Goal: Contribute content: Contribute content

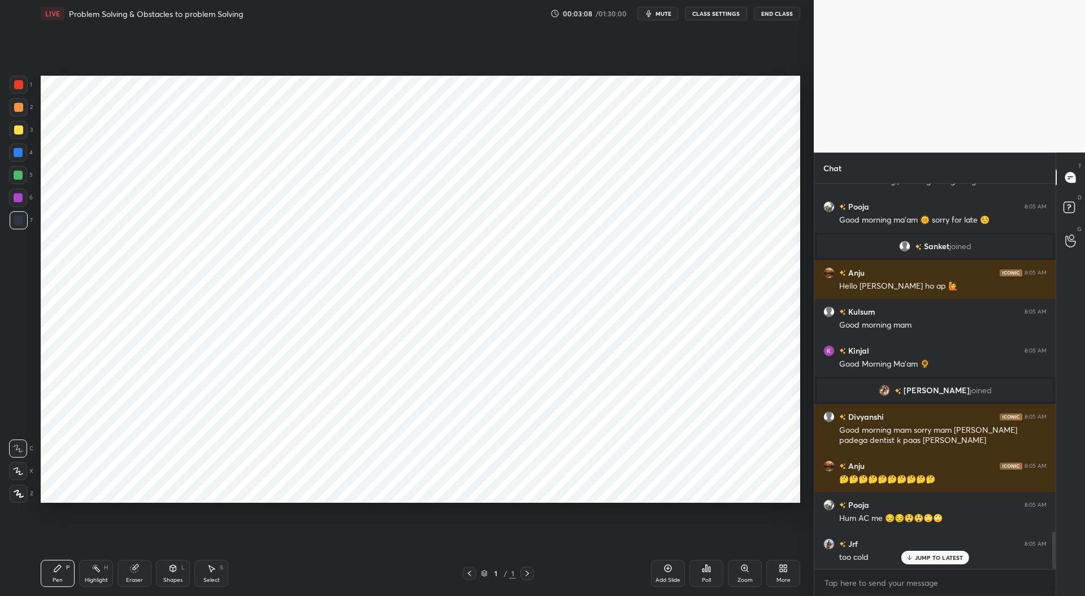
scroll to position [3706, 0]
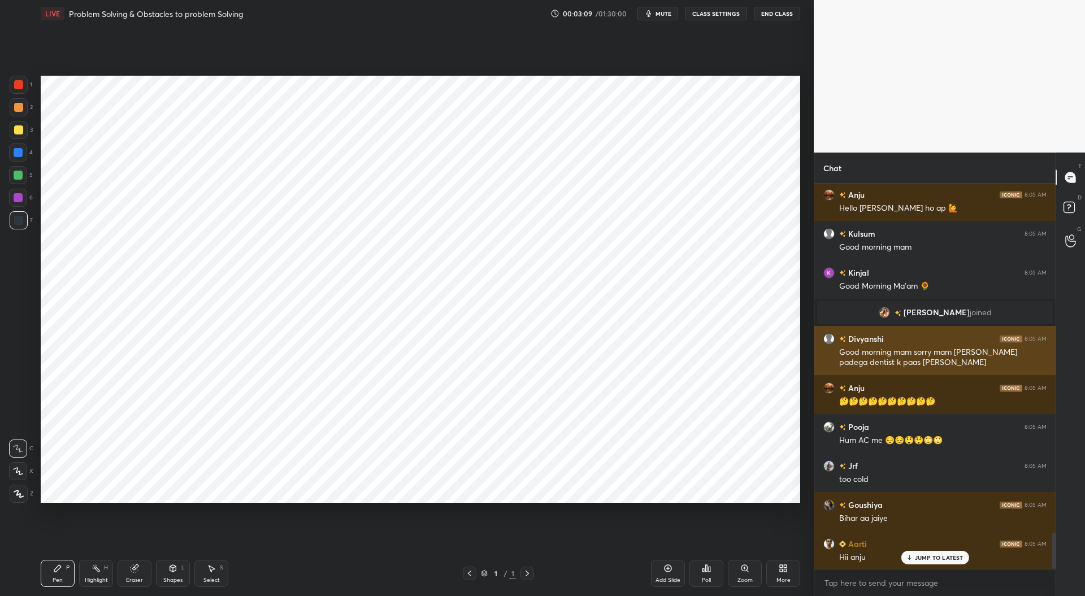
click at [947, 363] on div "Good morning mam sorry mam [PERSON_NAME] padega dentist k paas [PERSON_NAME]" at bounding box center [942, 357] width 207 height 21
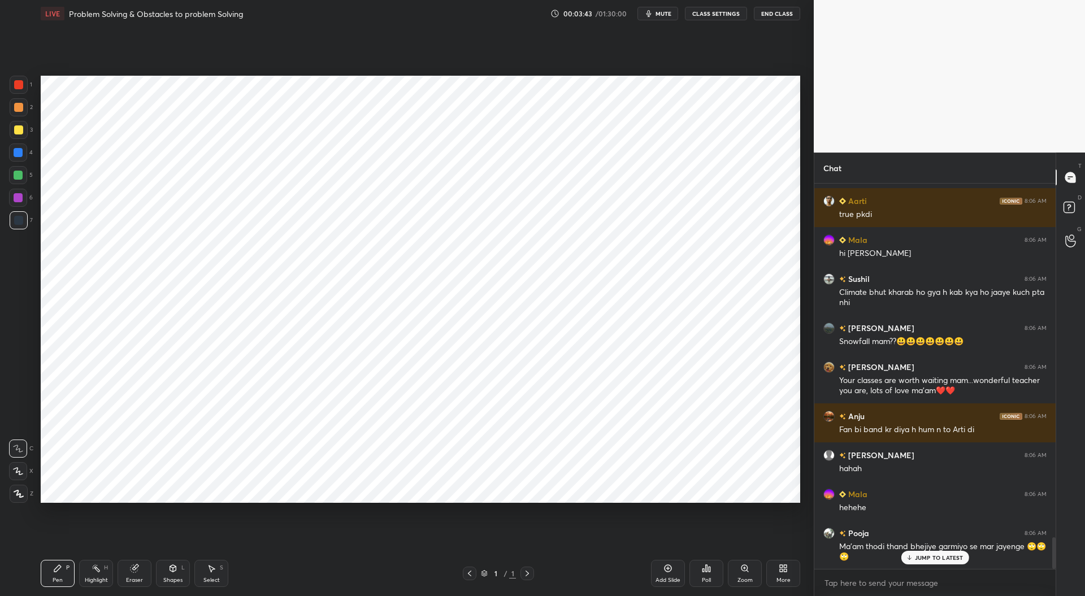
scroll to position [4305, 0]
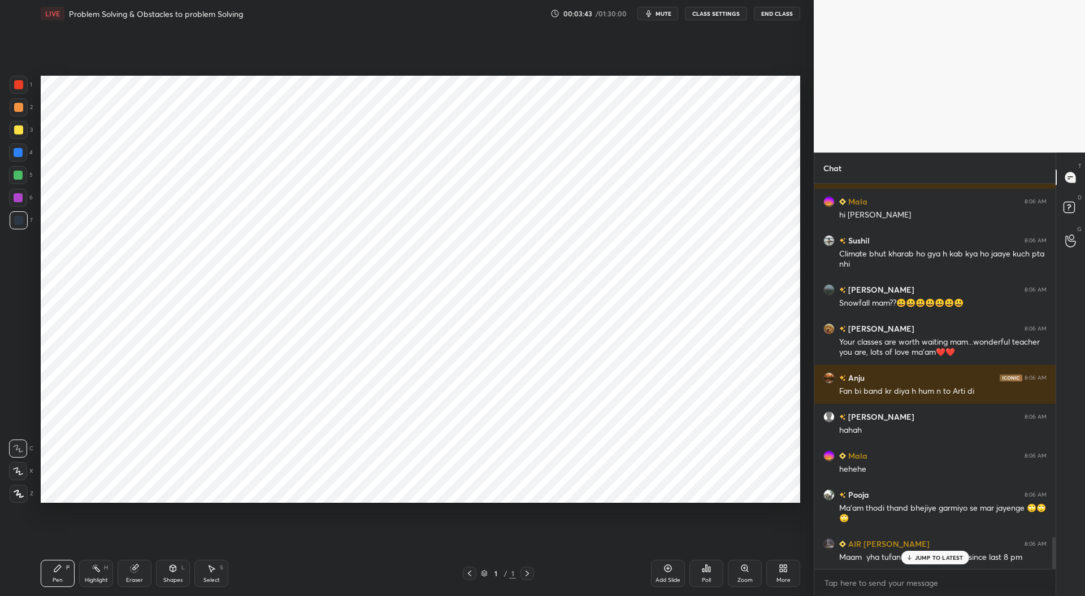
click at [790, 577] on div "More" at bounding box center [783, 573] width 34 height 27
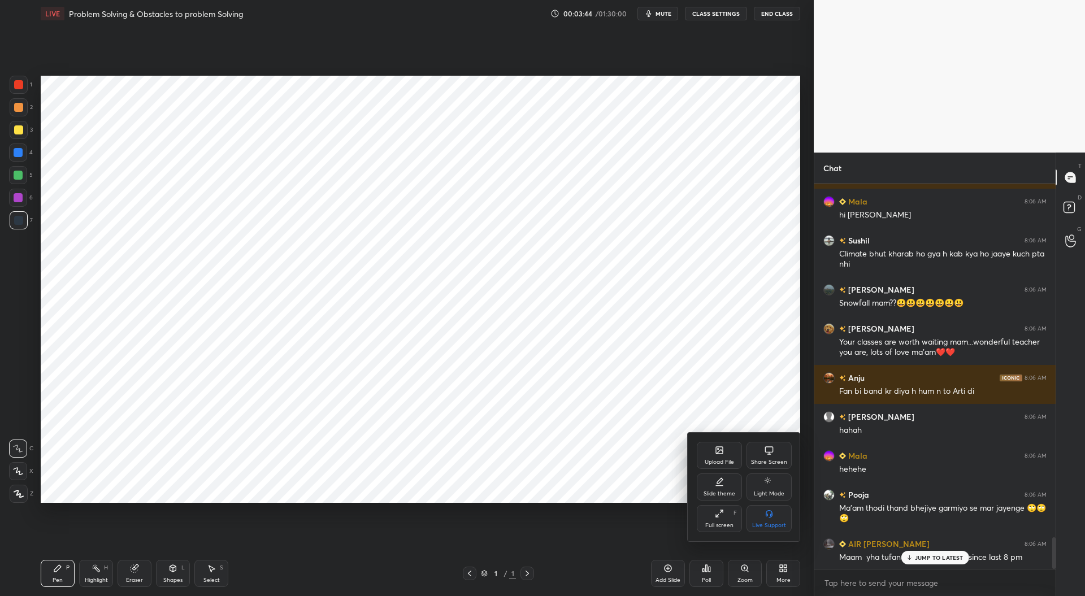
click at [724, 454] on div "Upload File" at bounding box center [719, 455] width 45 height 27
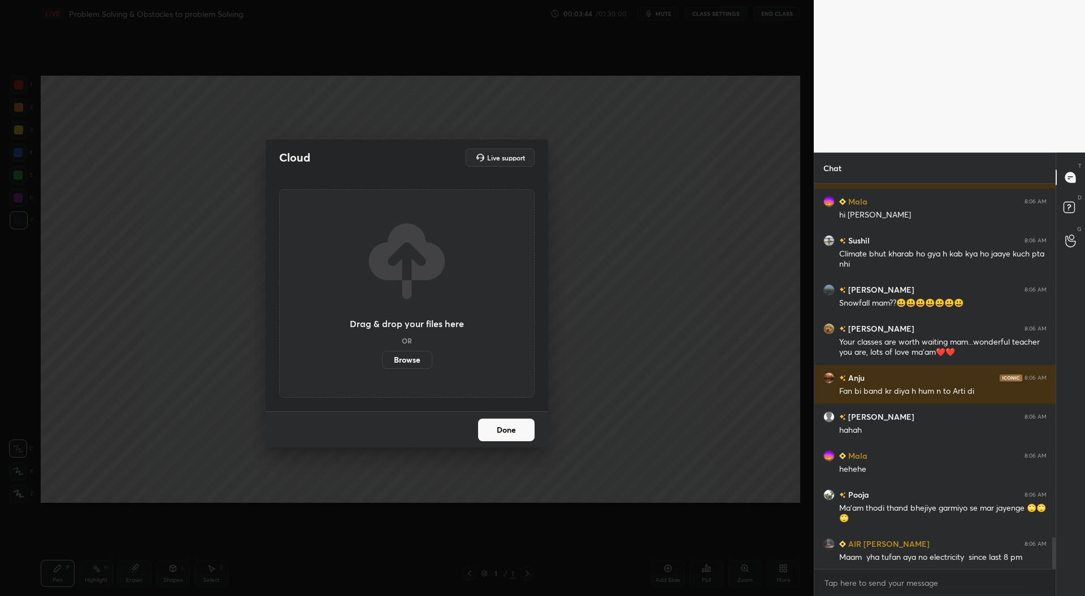
scroll to position [4344, 0]
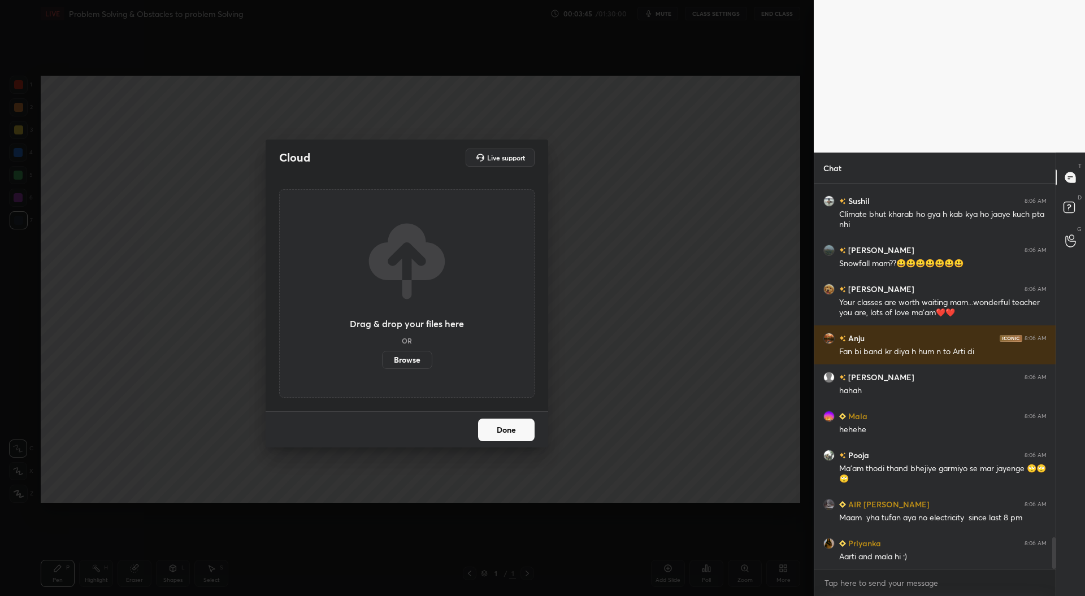
click at [398, 358] on label "Browse" at bounding box center [407, 360] width 50 height 18
click at [382, 358] on input "Browse" at bounding box center [382, 360] width 0 height 18
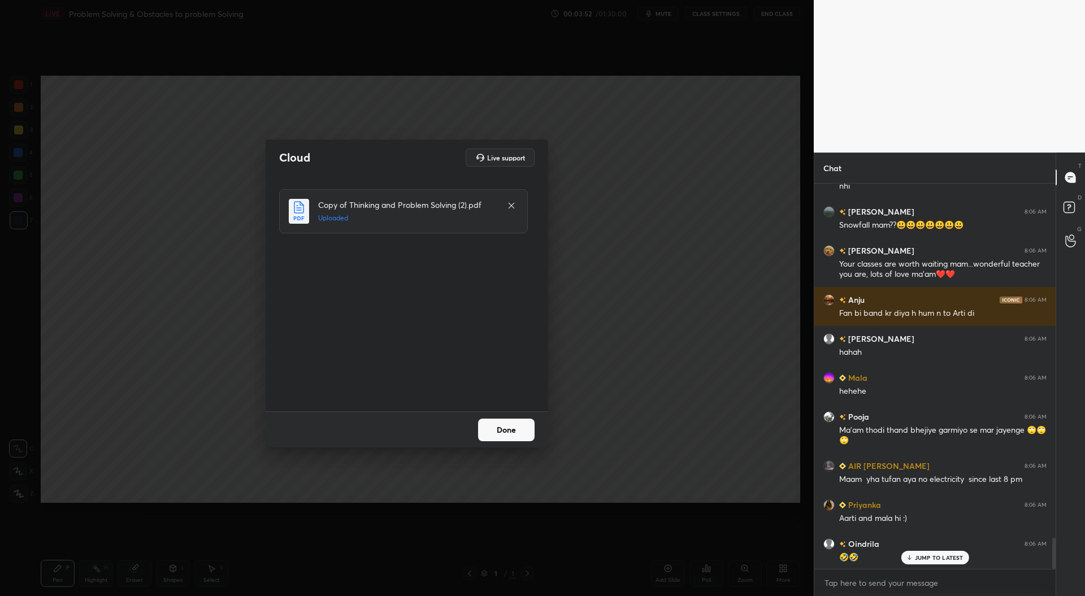
click at [507, 428] on button "Done" at bounding box center [506, 430] width 56 height 23
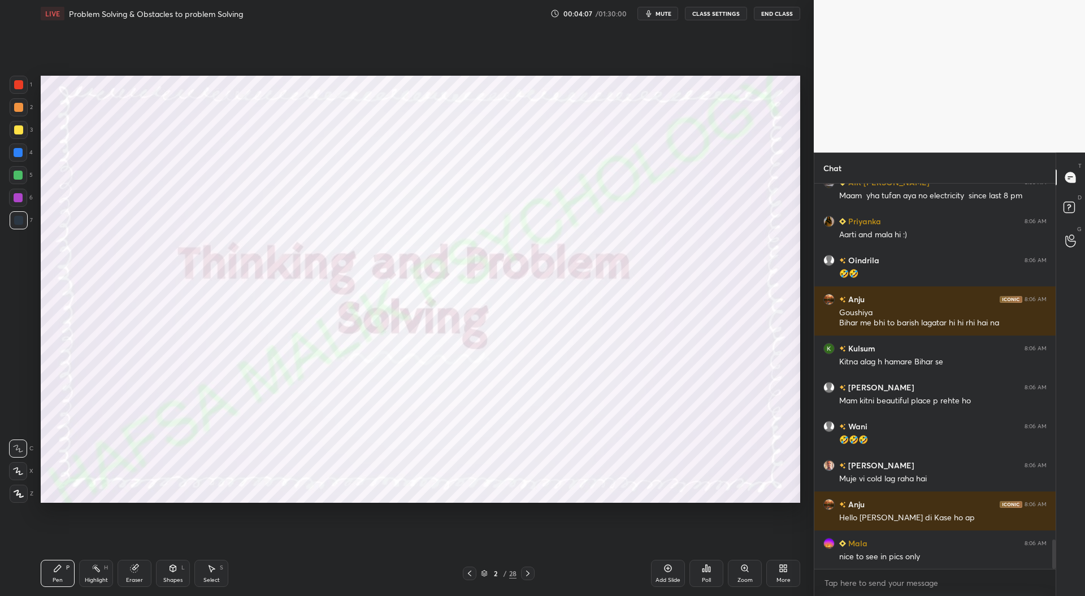
scroll to position [4715, 0]
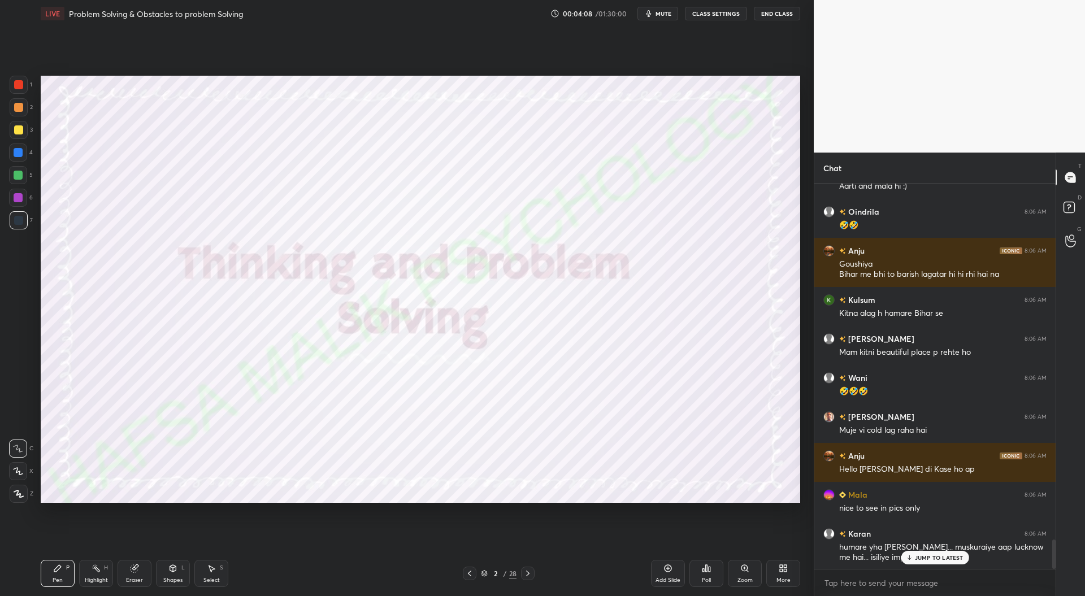
click at [21, 86] on div at bounding box center [18, 84] width 9 height 9
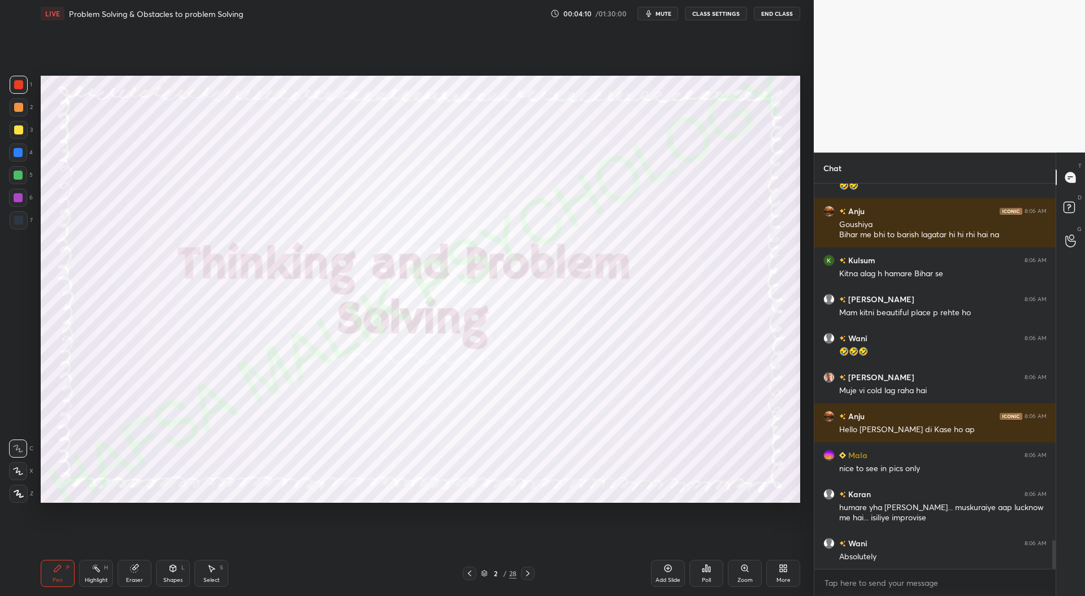
click at [24, 493] on div at bounding box center [19, 494] width 18 height 18
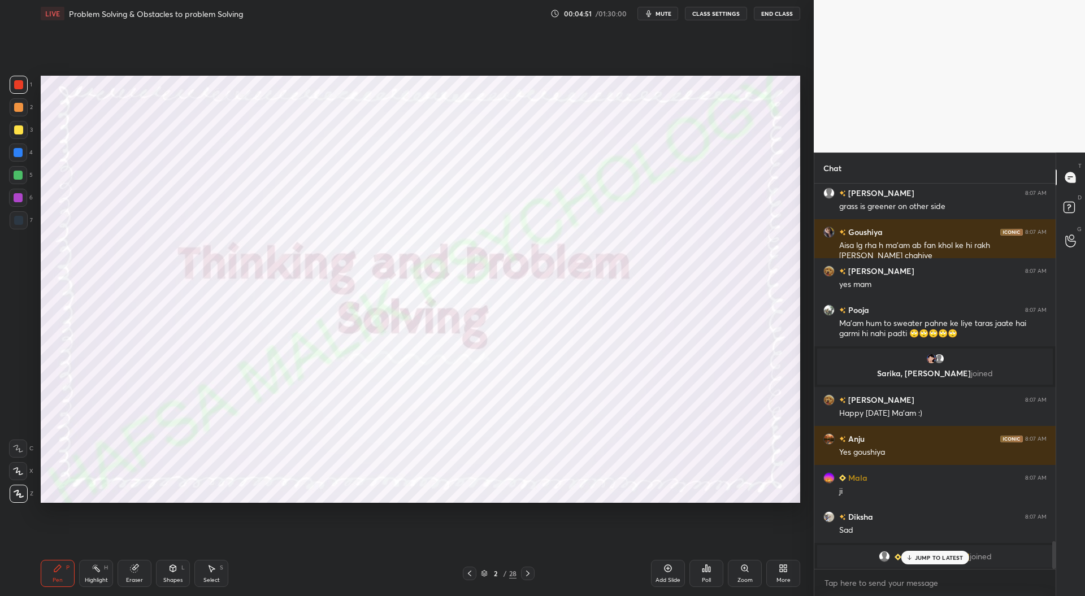
scroll to position [4893, 0]
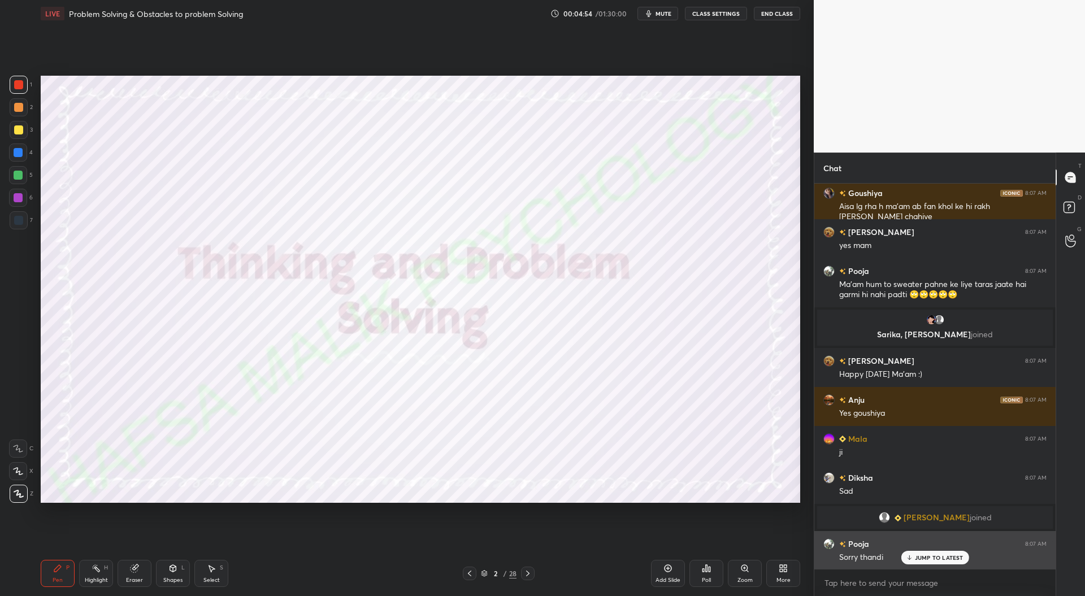
click at [934, 559] on p "JUMP TO LATEST" at bounding box center [939, 557] width 49 height 7
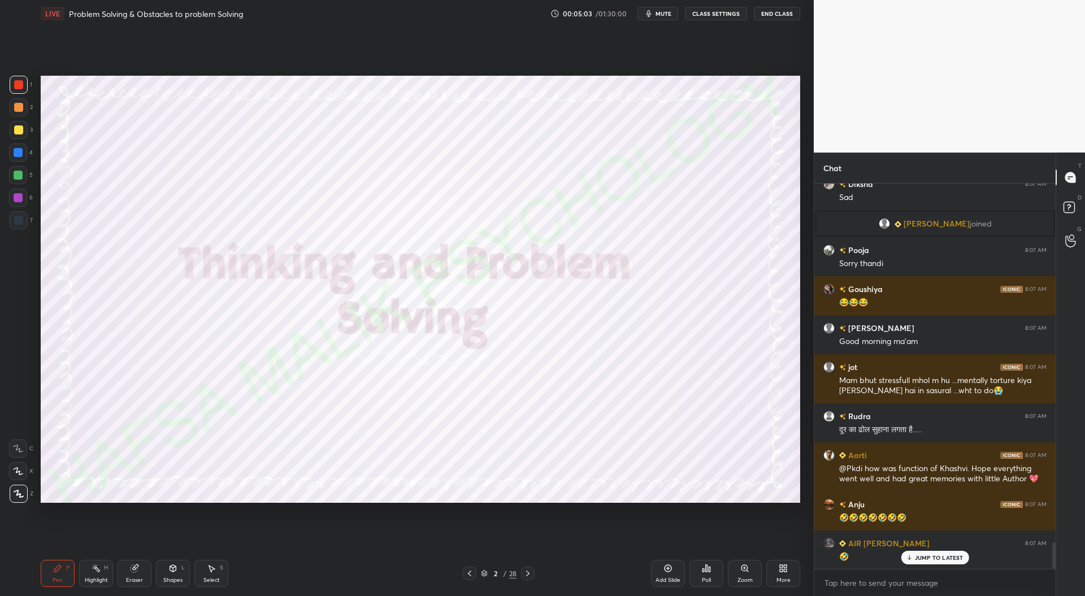
scroll to position [5226, 0]
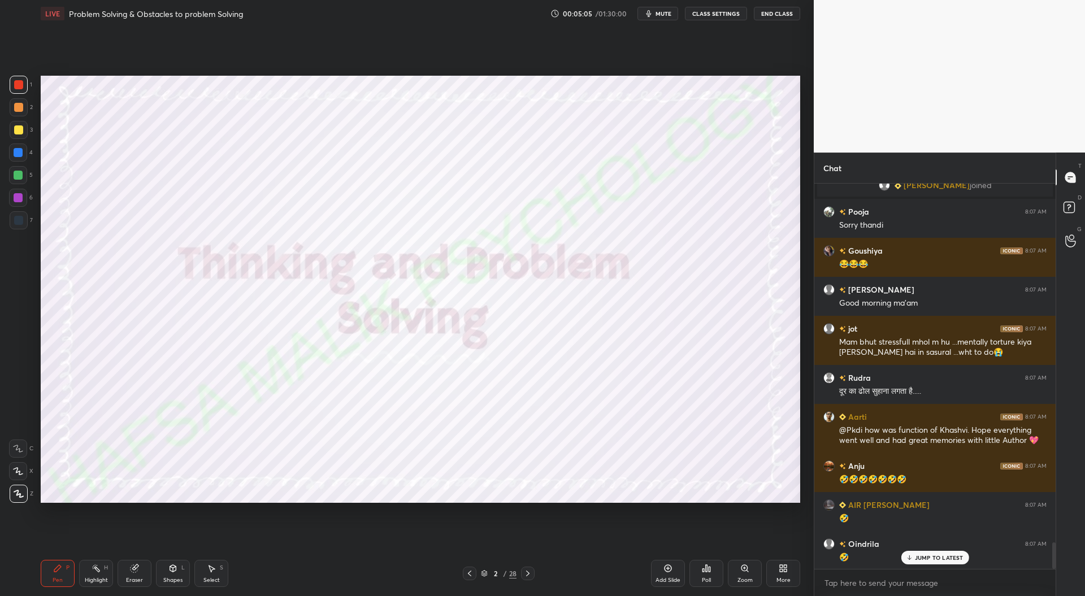
click at [20, 222] on div at bounding box center [18, 220] width 9 height 9
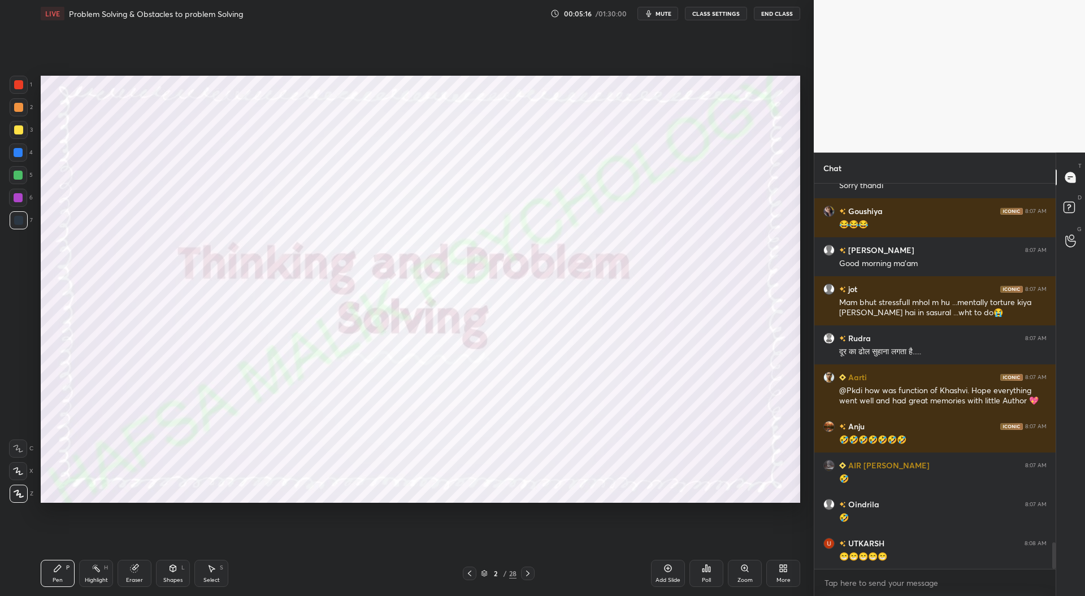
click at [529, 571] on icon at bounding box center [527, 573] width 9 height 9
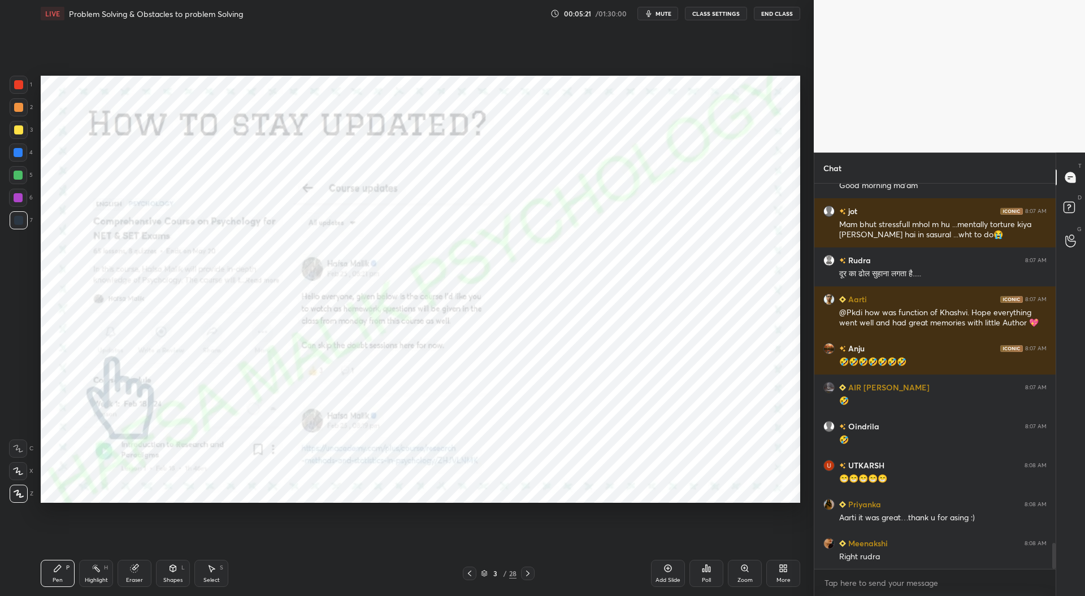
scroll to position [5381, 0]
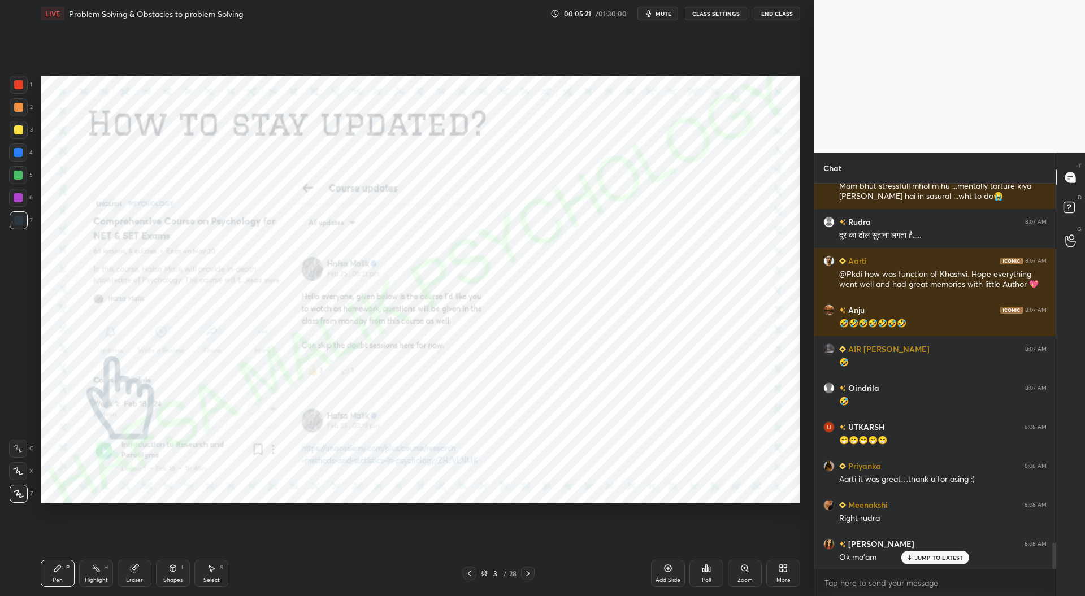
click at [16, 86] on div at bounding box center [18, 84] width 9 height 9
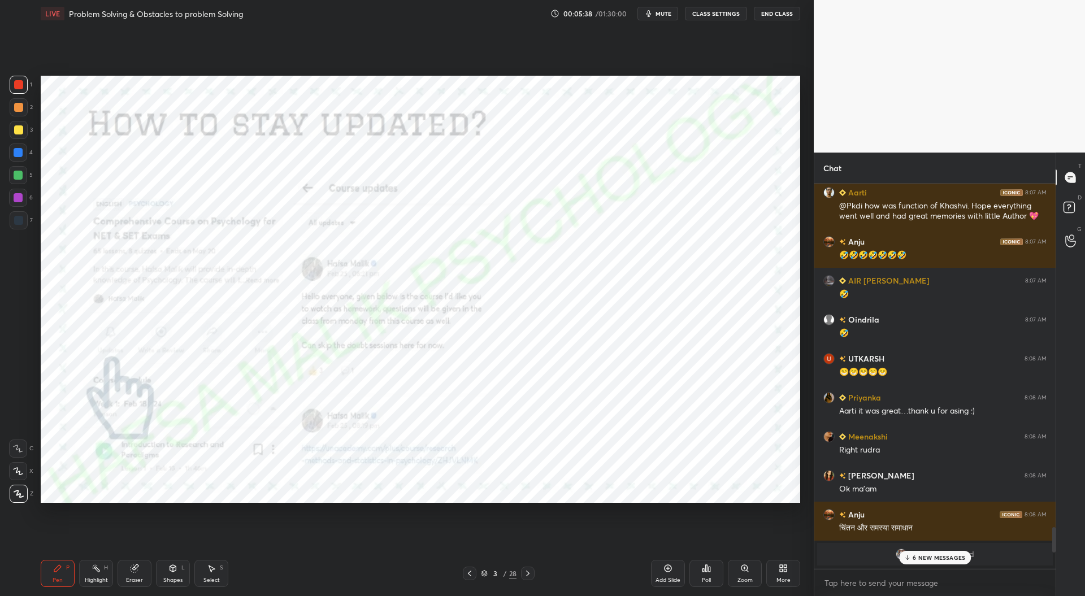
scroll to position [5605, 0]
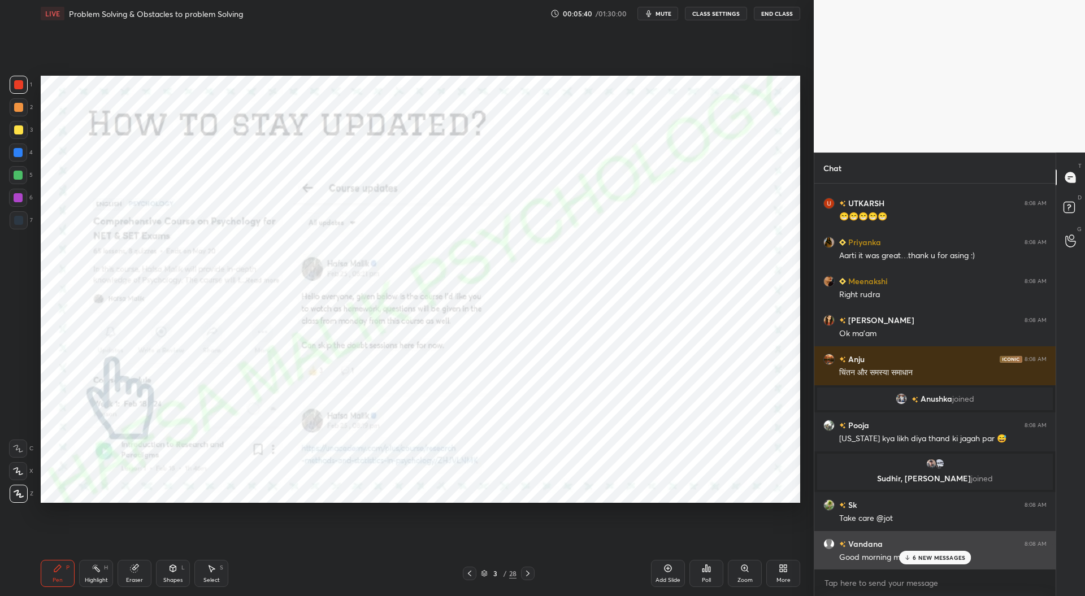
click at [915, 560] on p "6 NEW MESSAGES" at bounding box center [938, 557] width 53 height 7
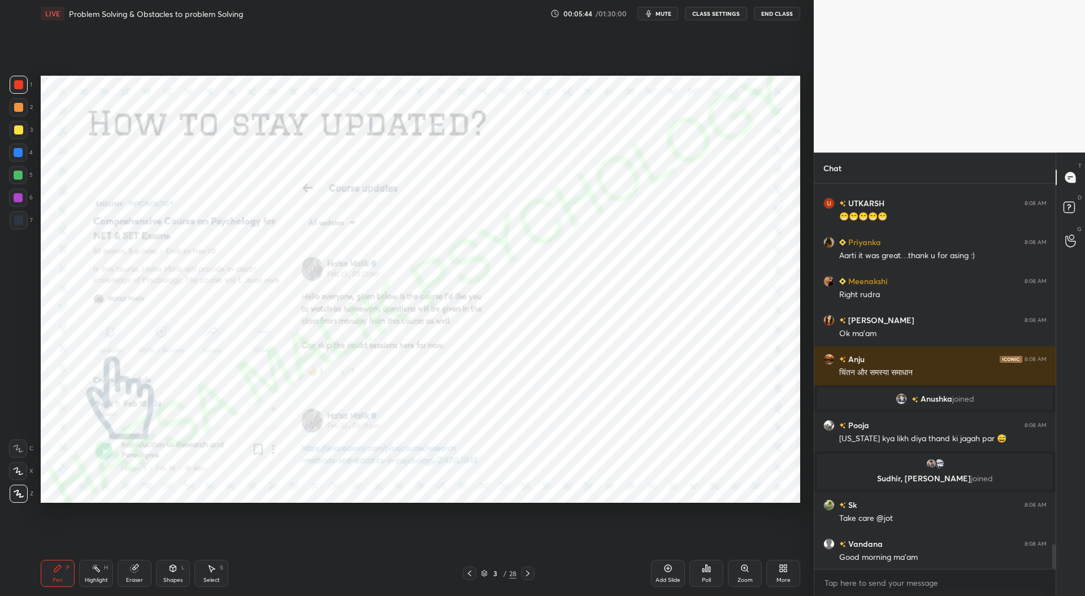
click at [527, 577] on icon at bounding box center [527, 573] width 9 height 9
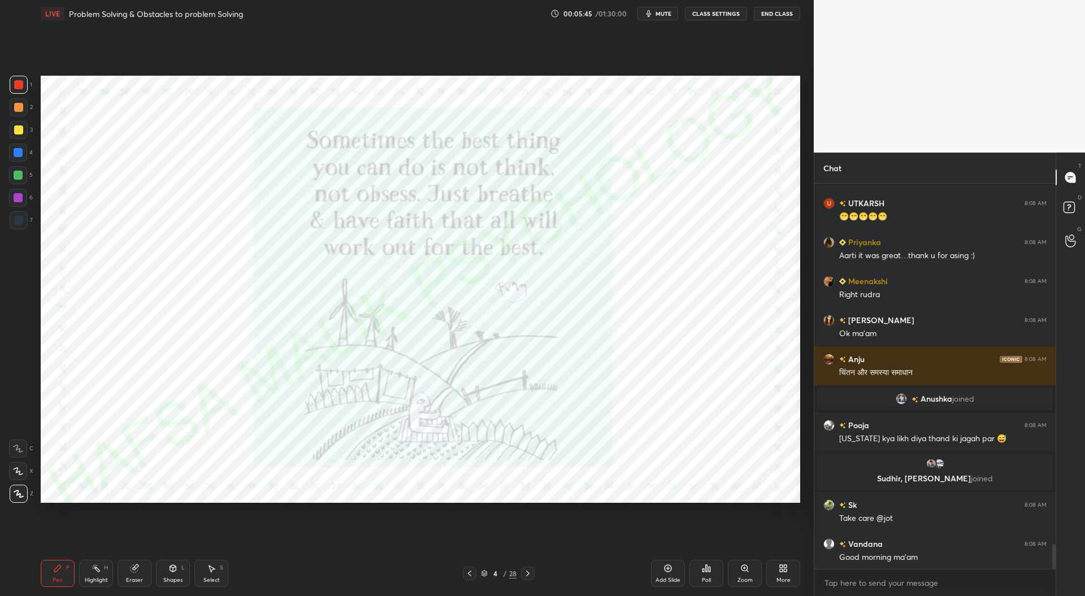
scroll to position [5645, 0]
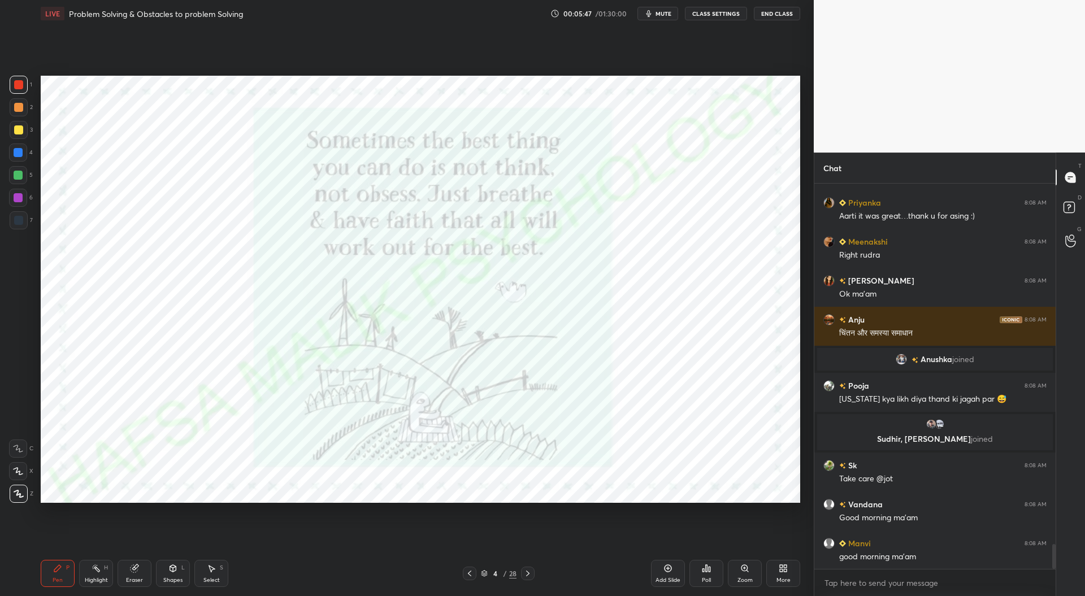
click at [527, 575] on icon at bounding box center [527, 573] width 9 height 9
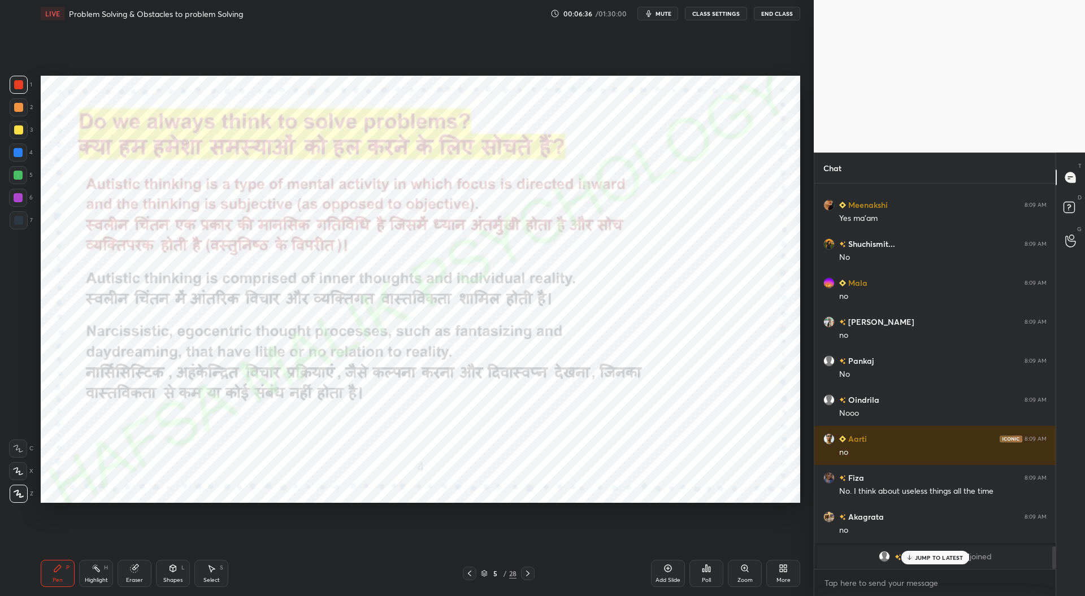
scroll to position [6168, 0]
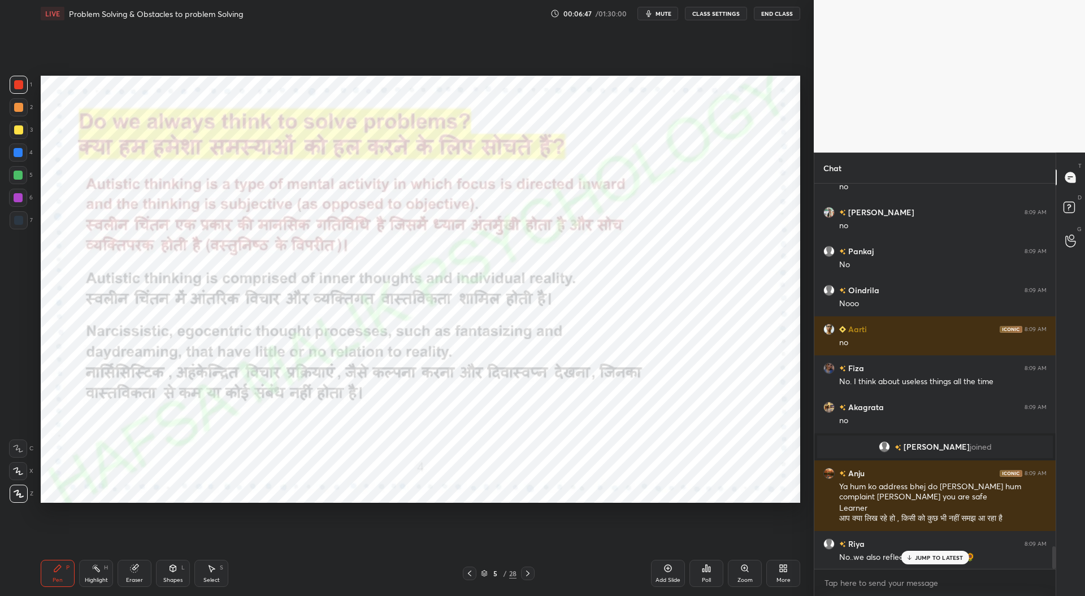
click at [19, 150] on div at bounding box center [18, 152] width 9 height 9
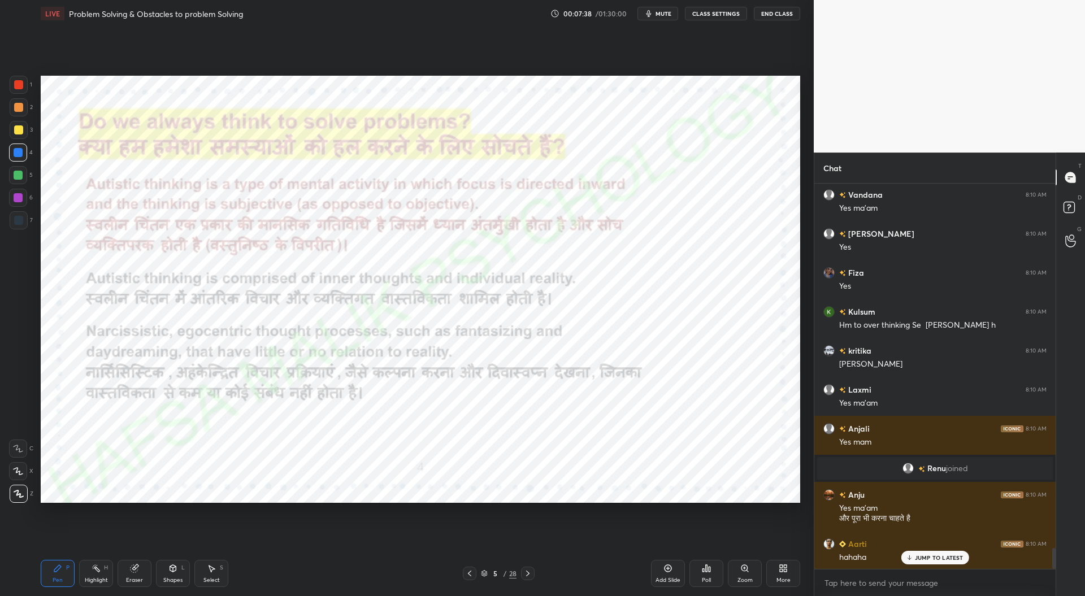
scroll to position [6836, 0]
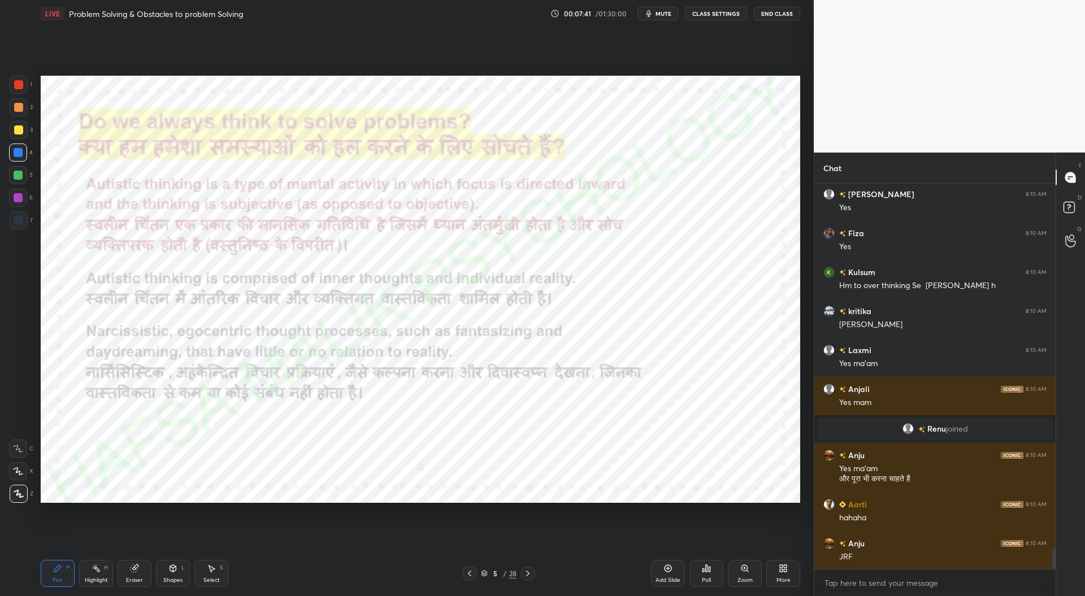
click at [19, 84] on div at bounding box center [18, 84] width 9 height 9
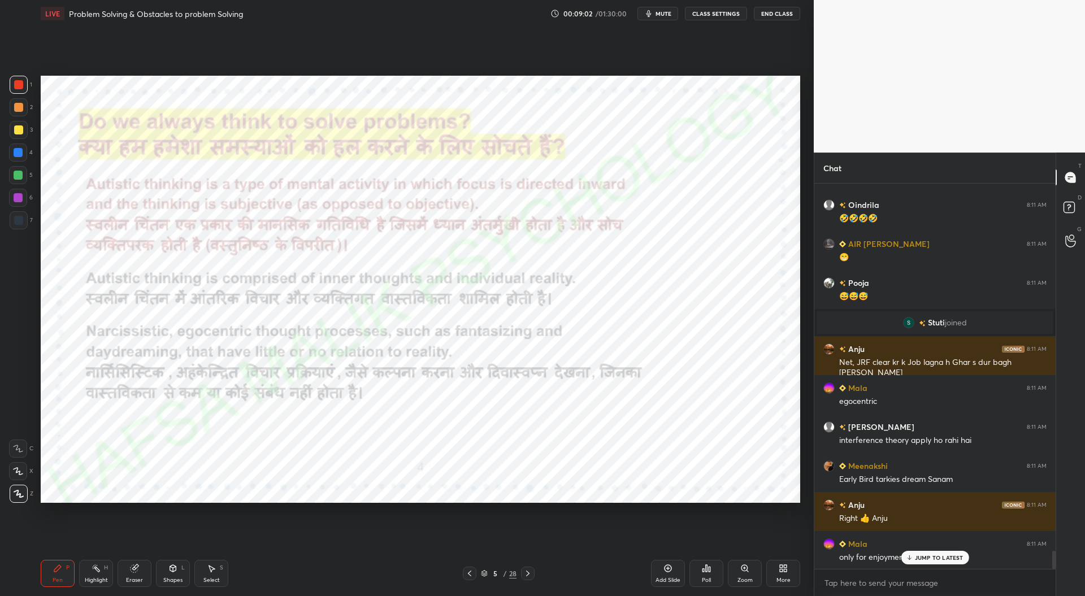
scroll to position [7887, 0]
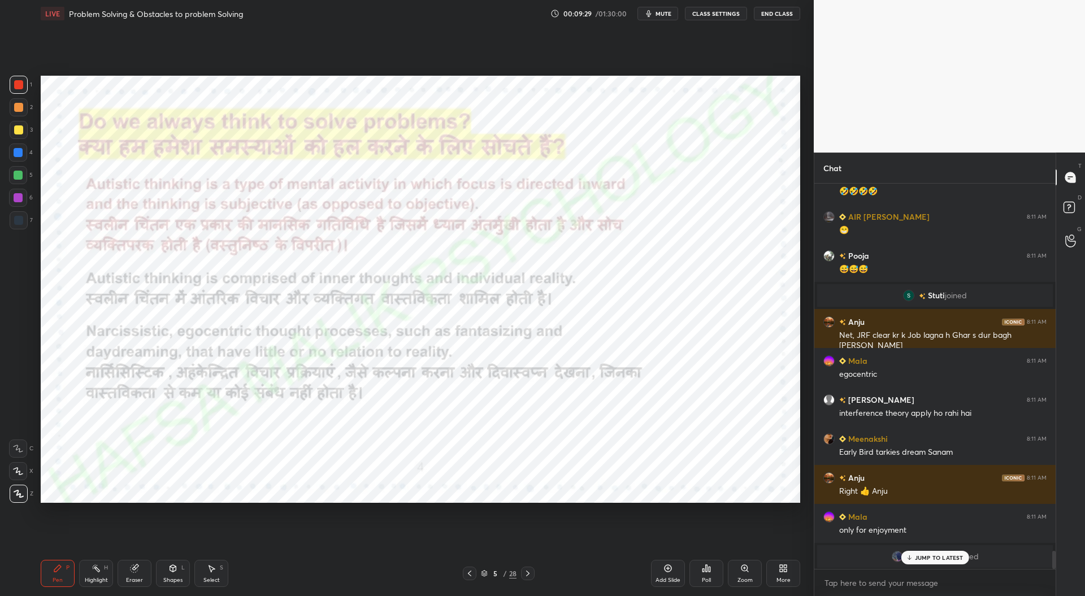
click at [529, 576] on icon at bounding box center [527, 573] width 9 height 9
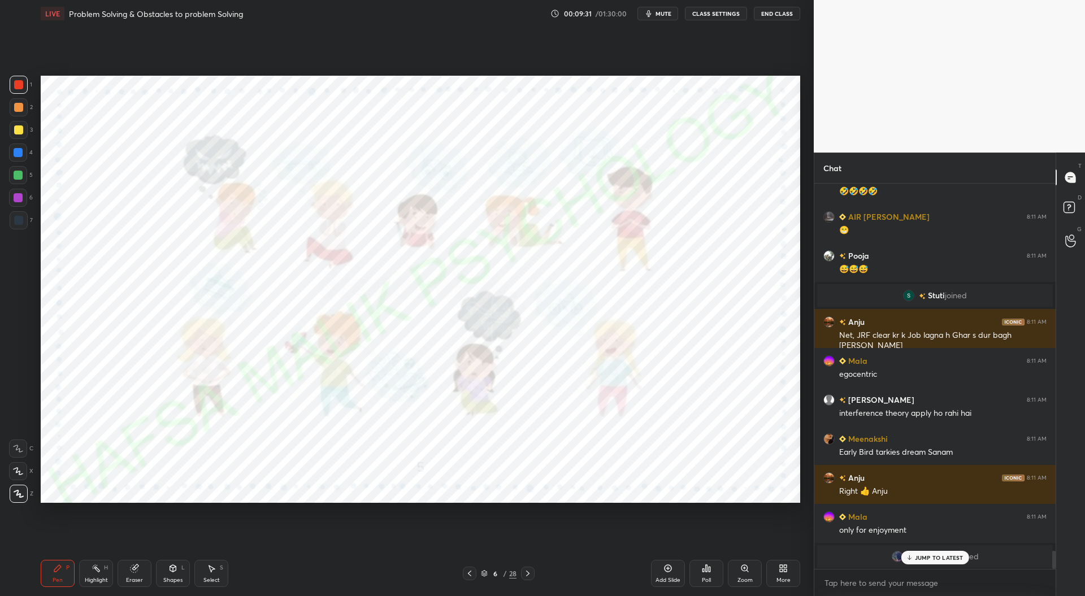
click at [530, 572] on icon at bounding box center [527, 573] width 9 height 9
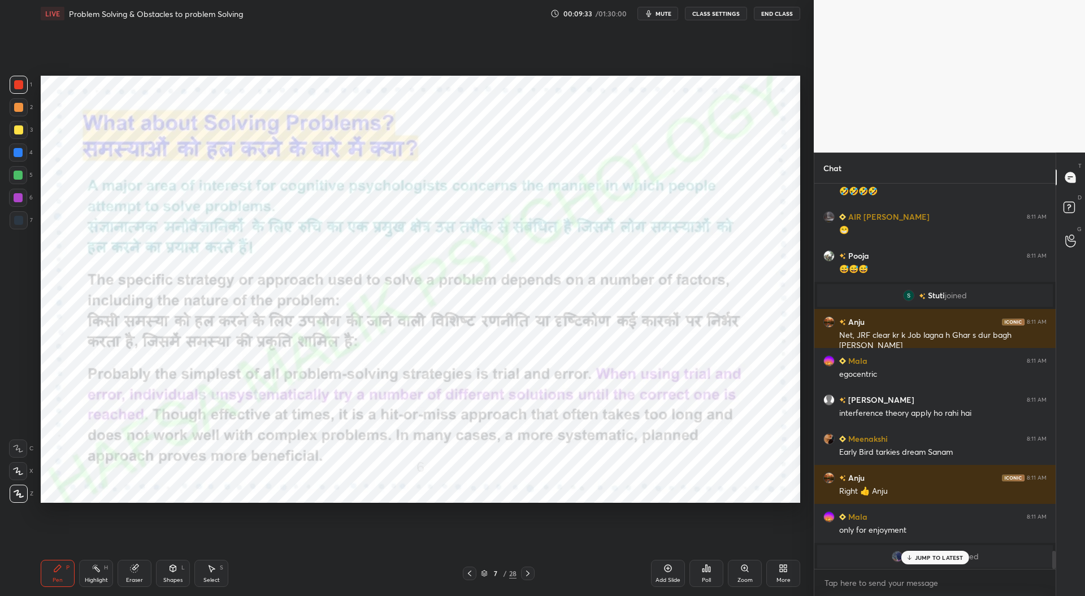
click at [924, 554] on p "JUMP TO LATEST" at bounding box center [939, 557] width 49 height 7
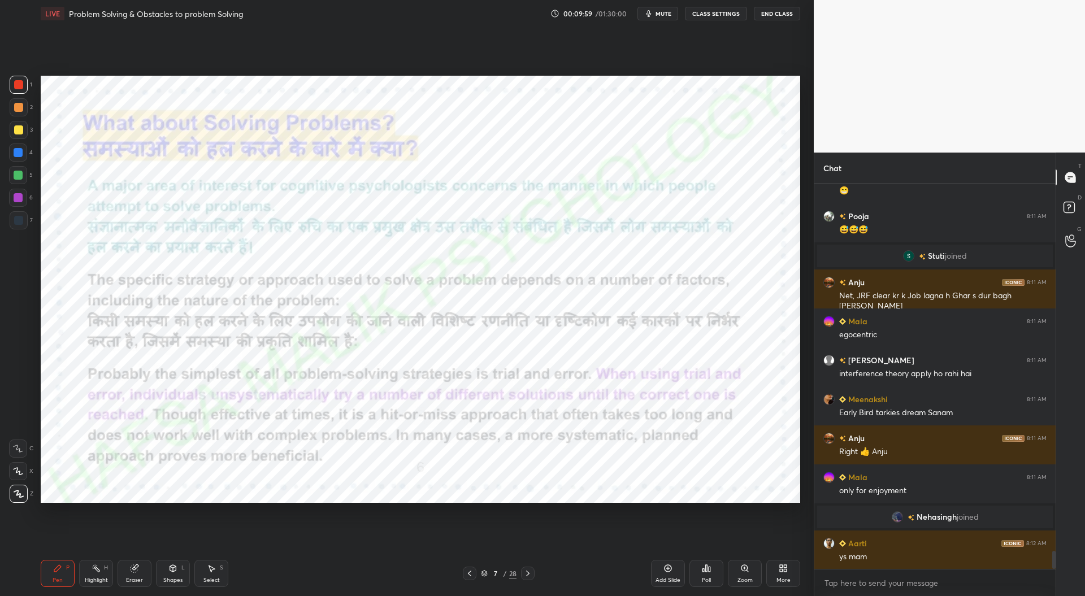
scroll to position [7965, 0]
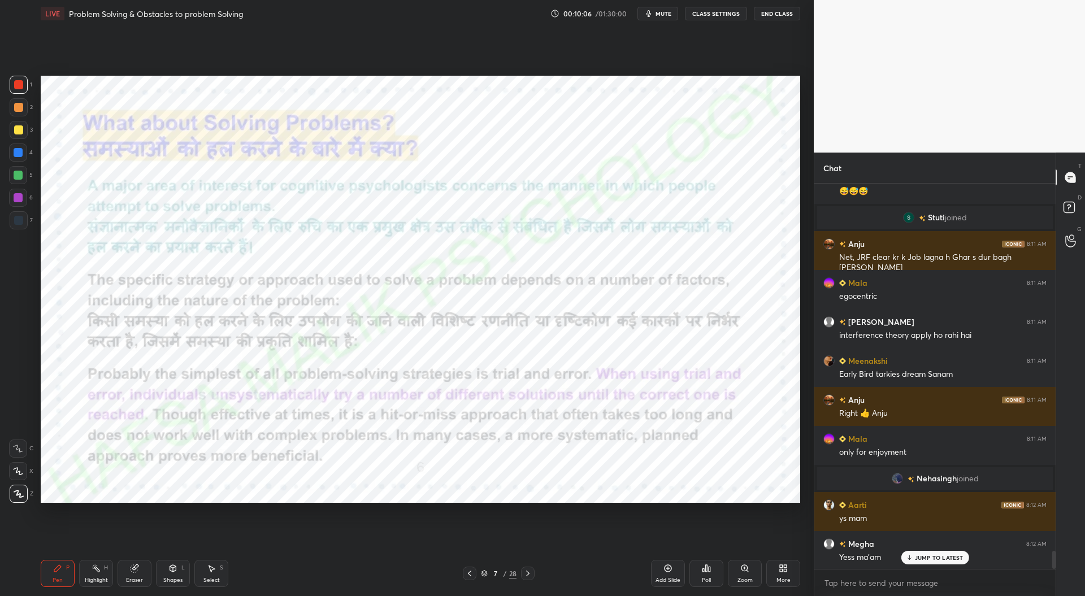
click at [531, 568] on div at bounding box center [528, 574] width 14 height 14
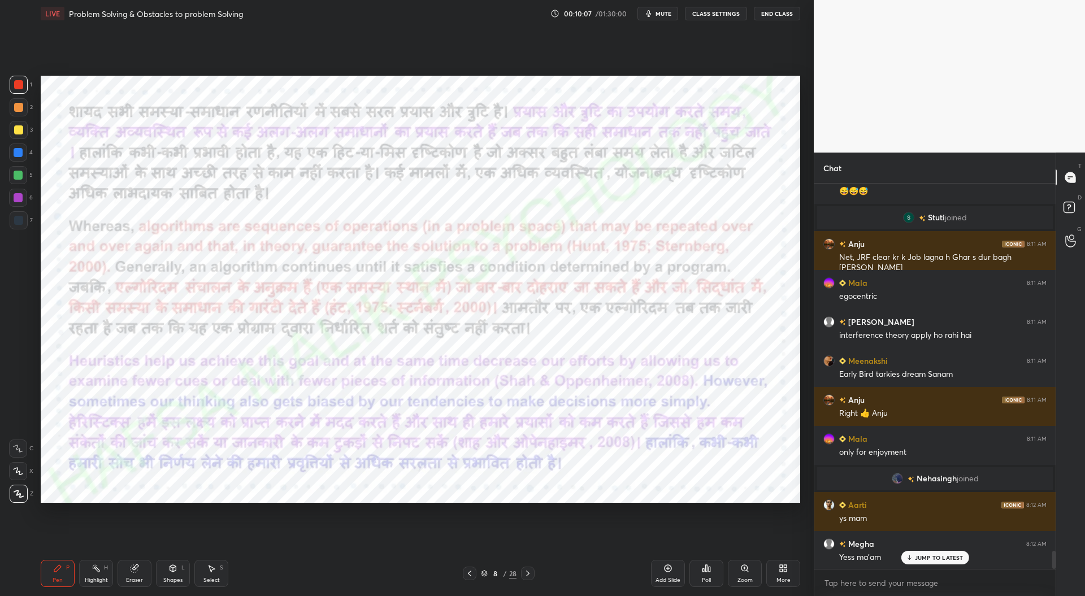
click at [532, 567] on div at bounding box center [528, 574] width 14 height 14
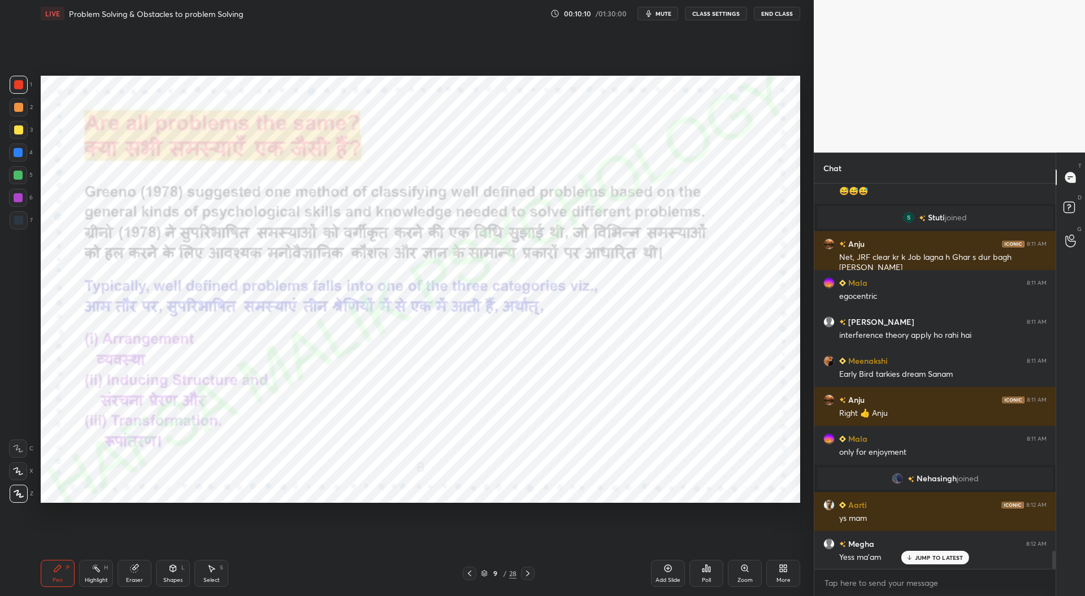
click at [470, 576] on icon at bounding box center [469, 574] width 3 height 6
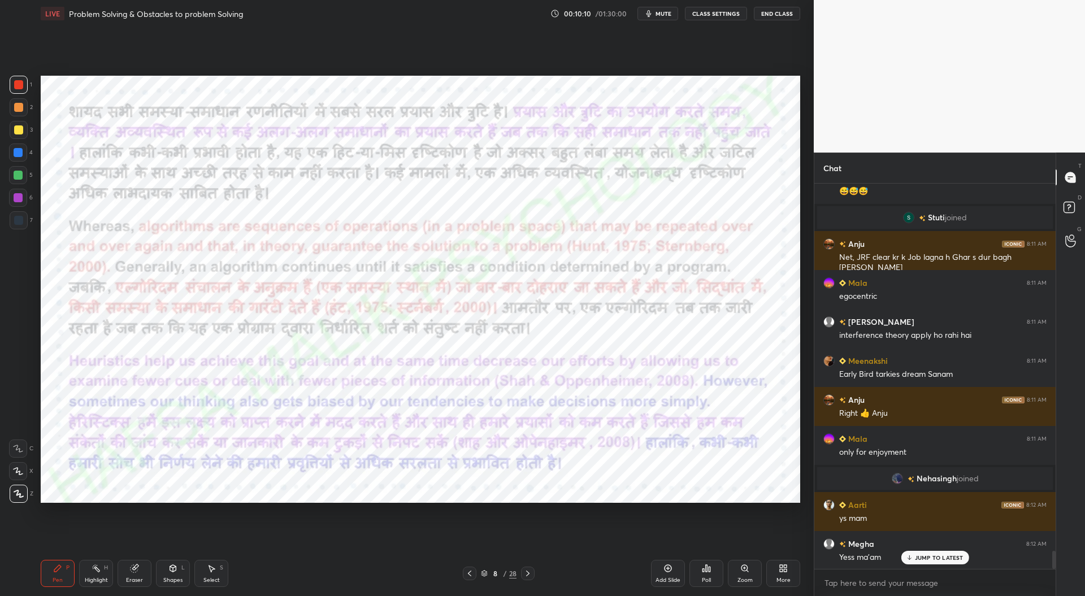
click at [672, 579] on div "Add Slide" at bounding box center [667, 580] width 25 height 6
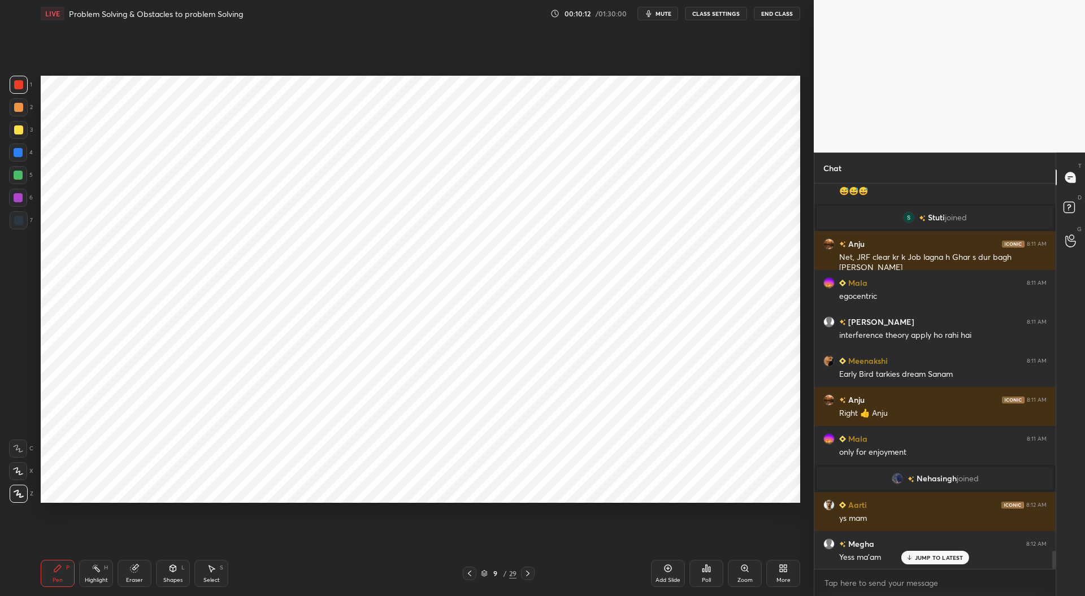
click at [18, 223] on div at bounding box center [18, 220] width 9 height 9
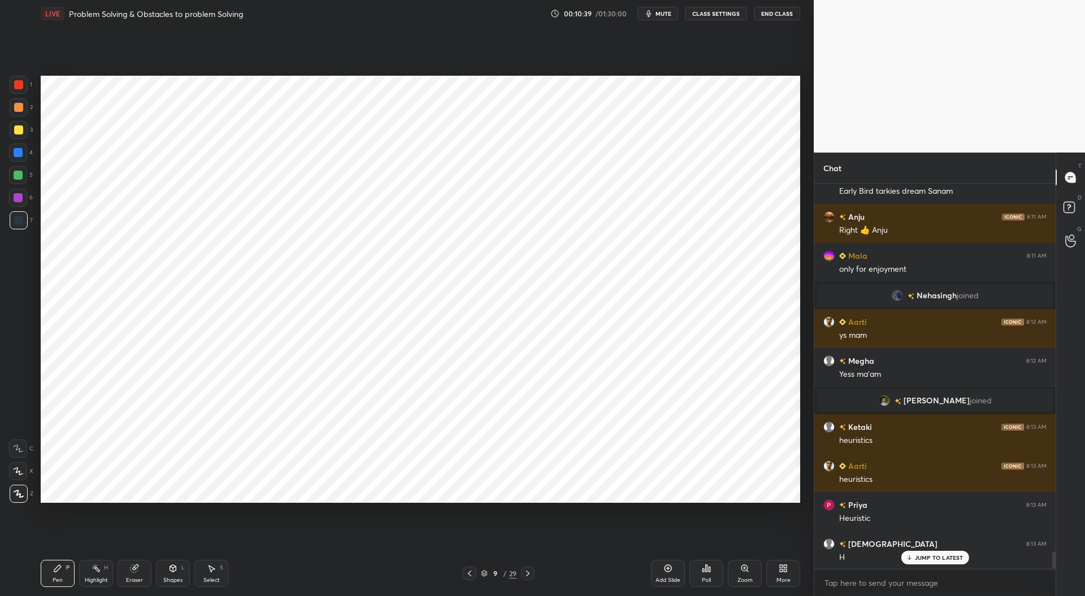
scroll to position [8188, 0]
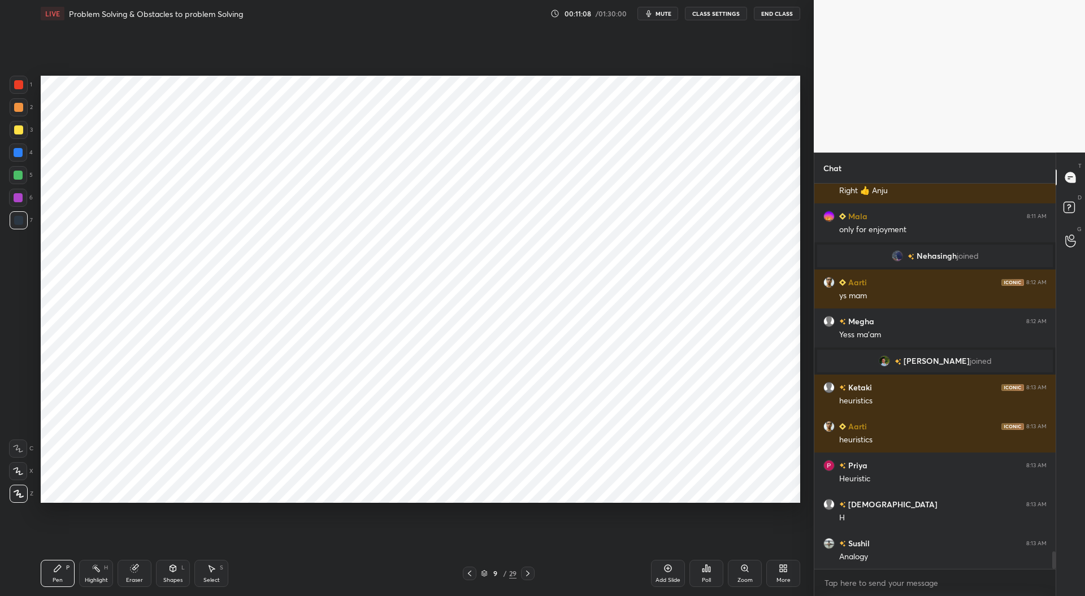
click at [18, 199] on div at bounding box center [18, 197] width 9 height 9
click at [675, 576] on div "Add Slide" at bounding box center [668, 573] width 34 height 27
click at [20, 225] on div at bounding box center [19, 220] width 18 height 18
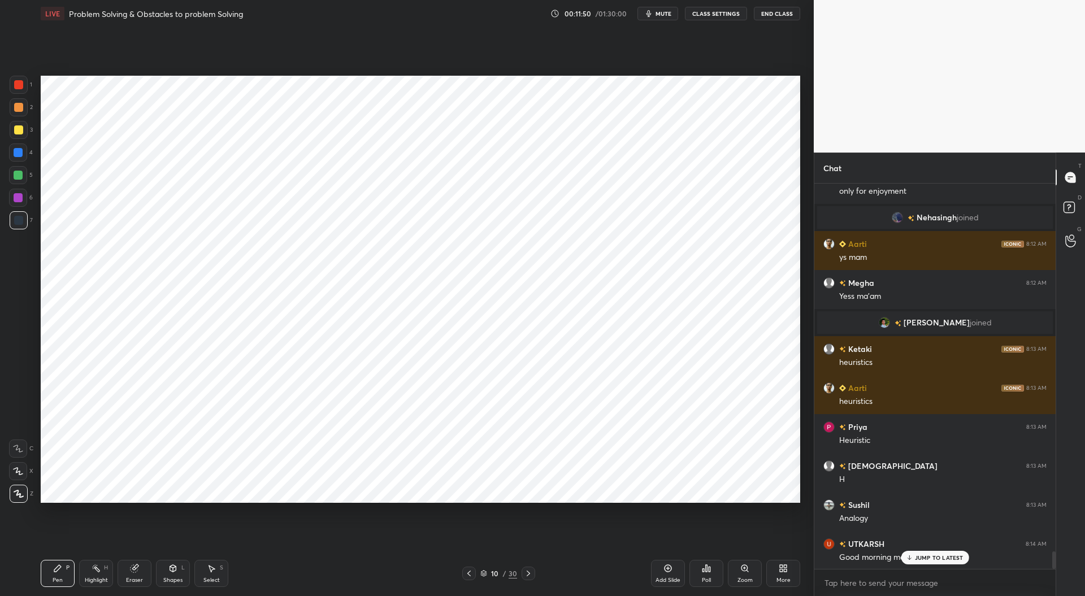
click at [19, 198] on div at bounding box center [18, 197] width 9 height 9
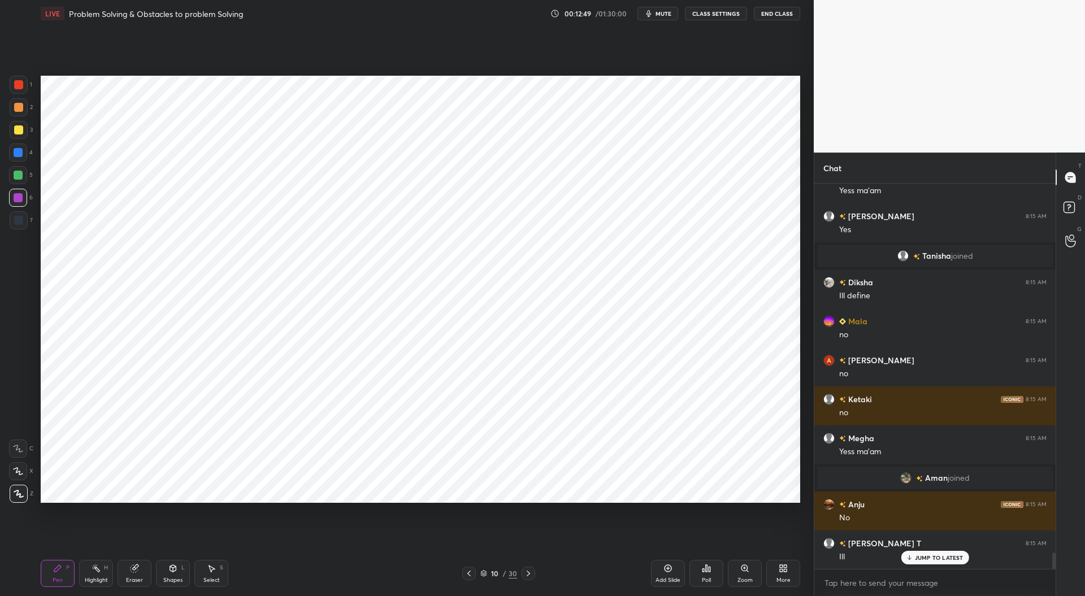
scroll to position [8826, 0]
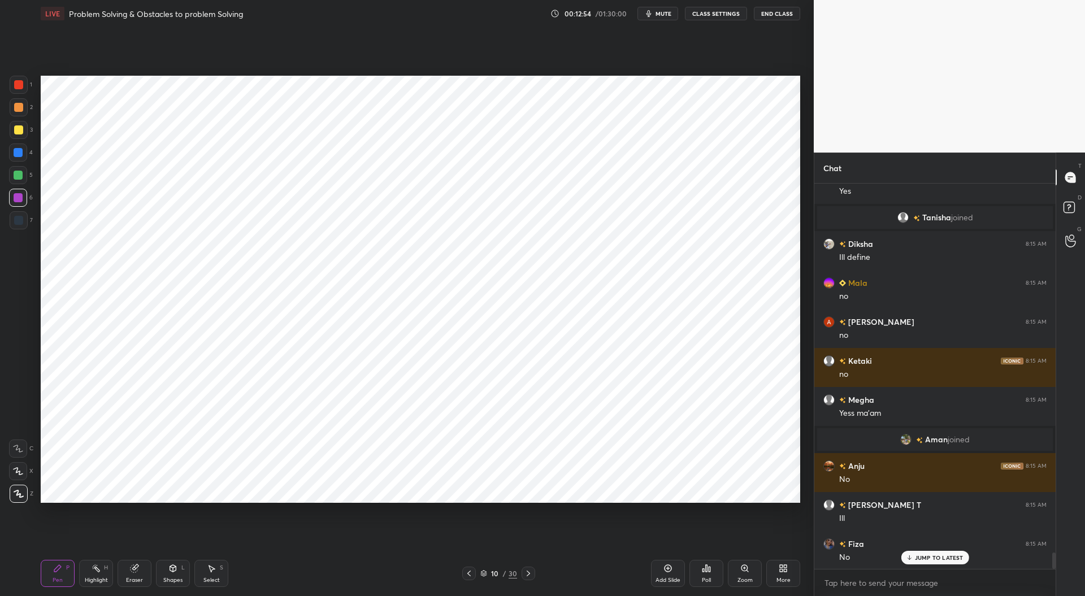
click at [23, 81] on div at bounding box center [19, 85] width 18 height 18
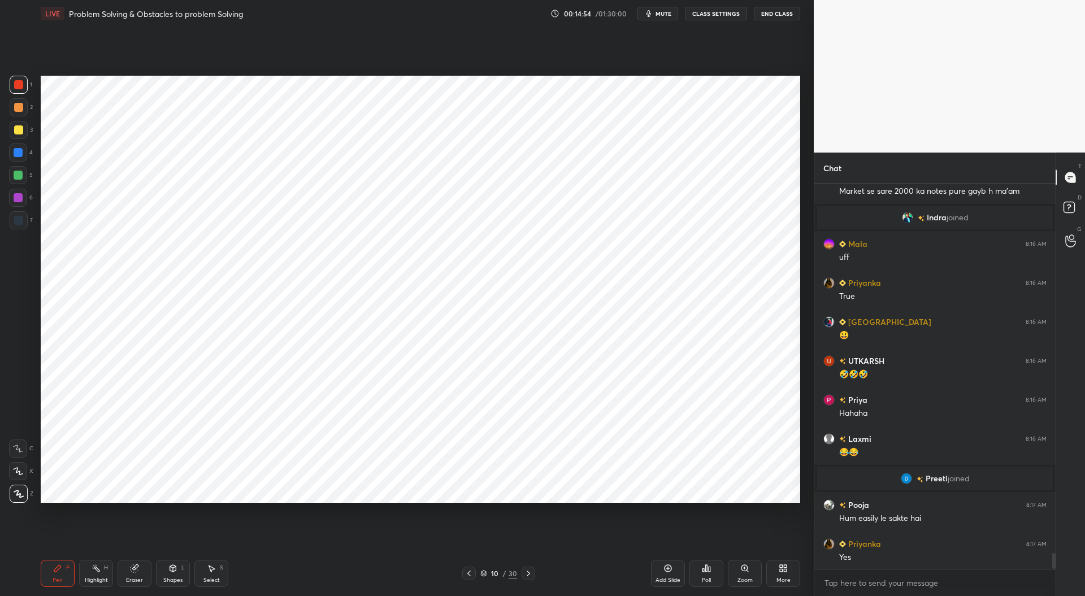
scroll to position [9073, 0]
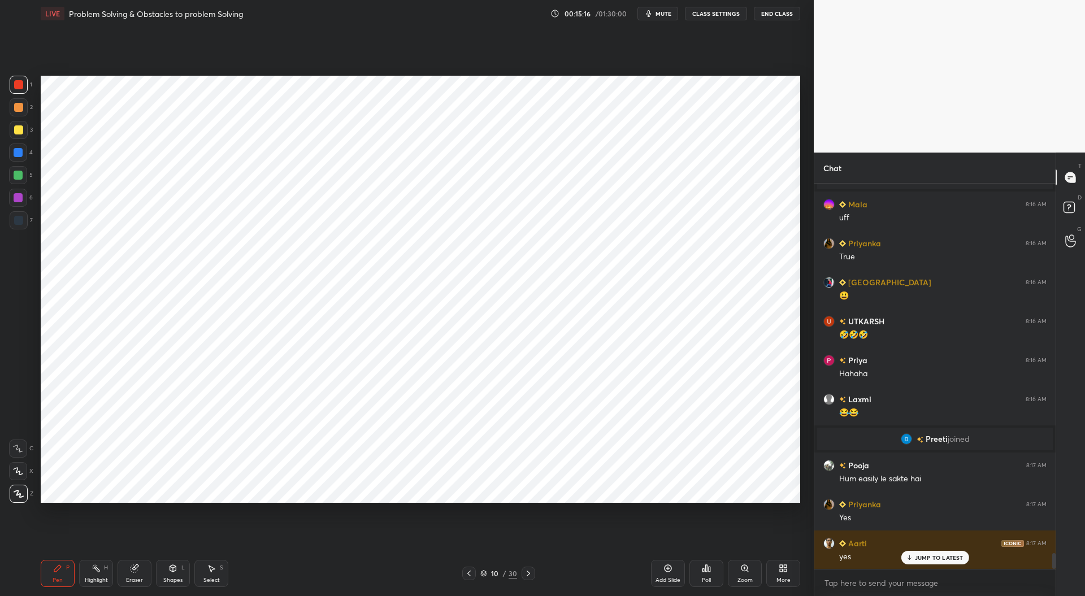
click at [20, 175] on div at bounding box center [18, 175] width 9 height 9
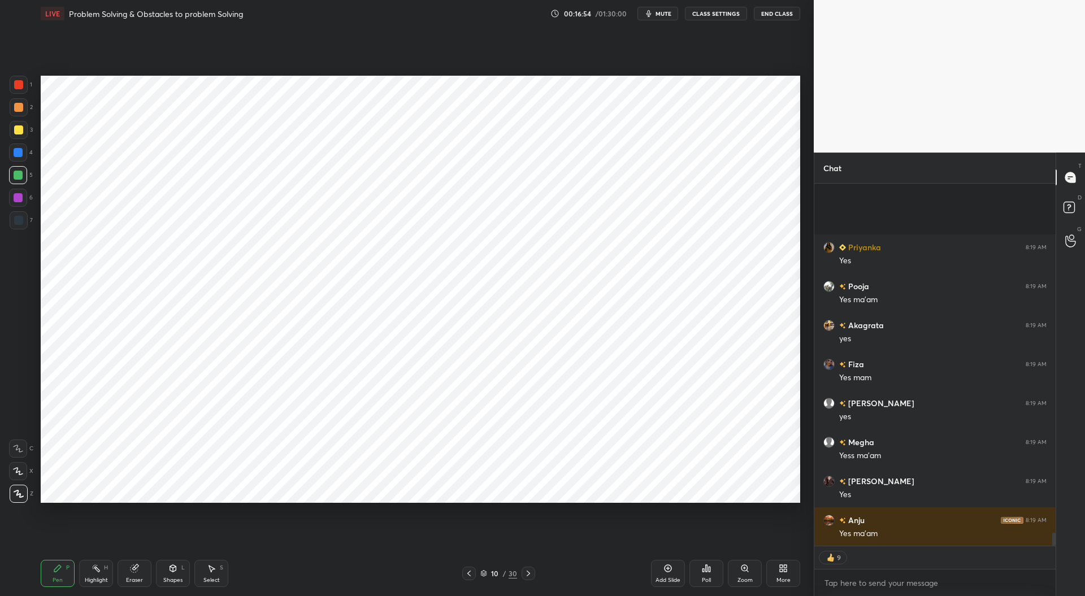
scroll to position [9748, 0]
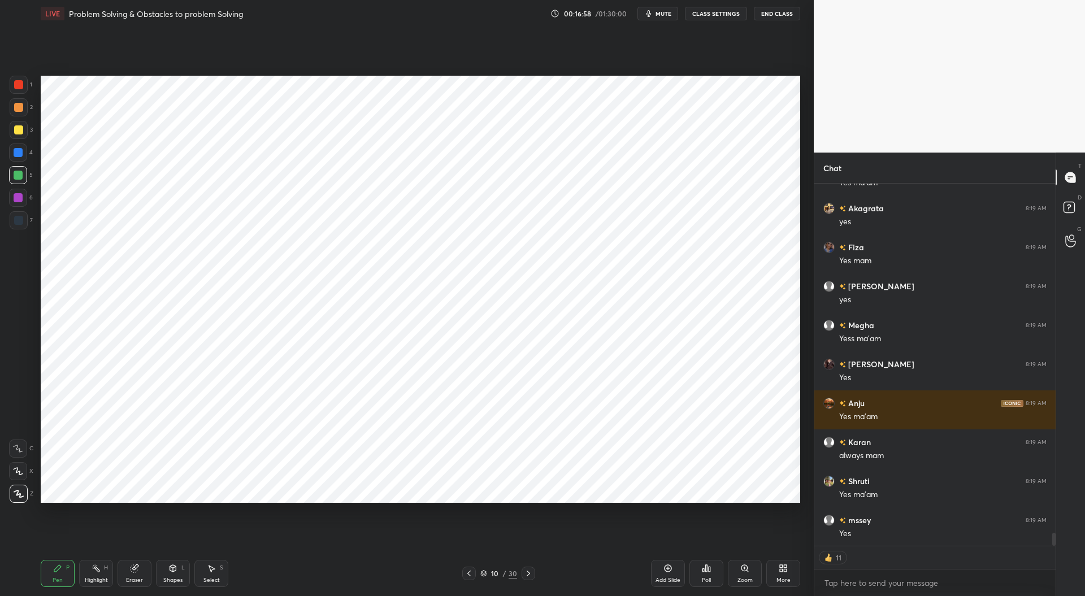
click at [665, 571] on icon at bounding box center [667, 568] width 9 height 9
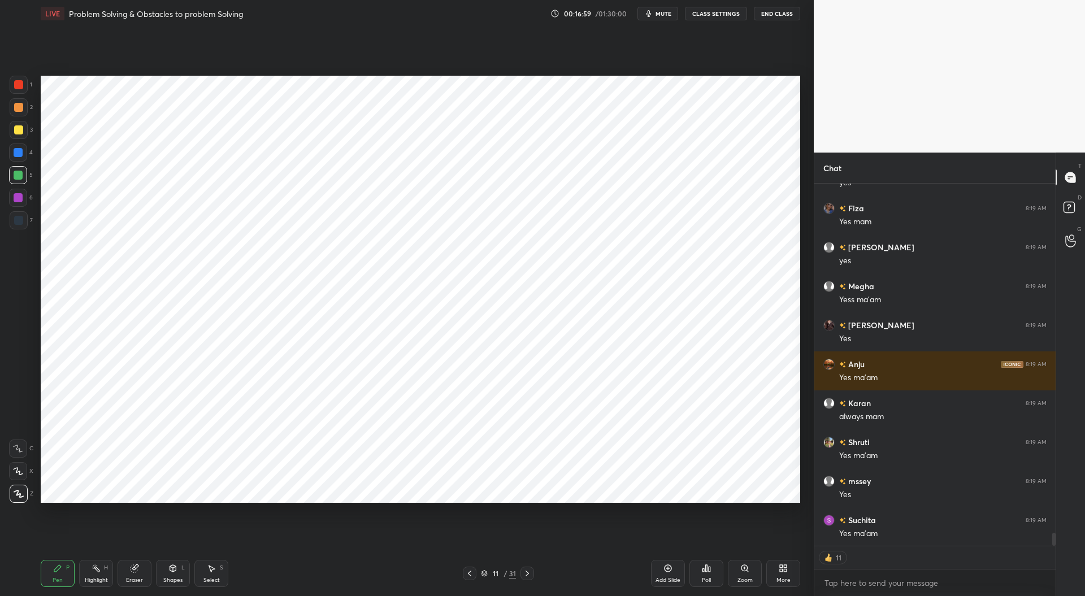
click at [469, 573] on icon at bounding box center [469, 573] width 9 height 9
click at [469, 571] on icon at bounding box center [469, 573] width 9 height 9
click at [16, 201] on div at bounding box center [18, 197] width 9 height 9
click at [19, 82] on div at bounding box center [18, 84] width 9 height 9
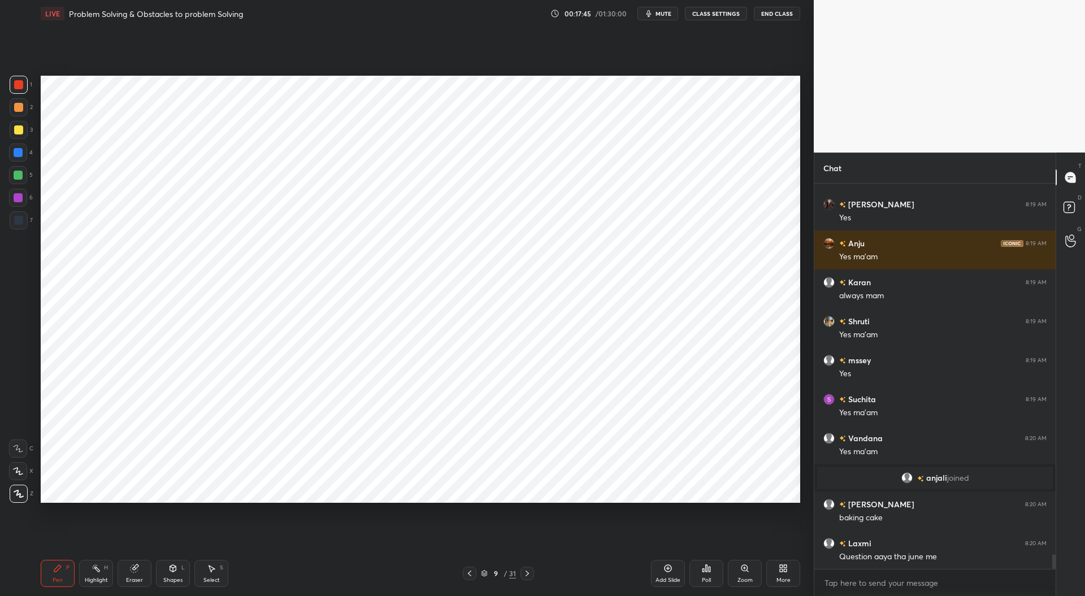
scroll to position [9789, 0]
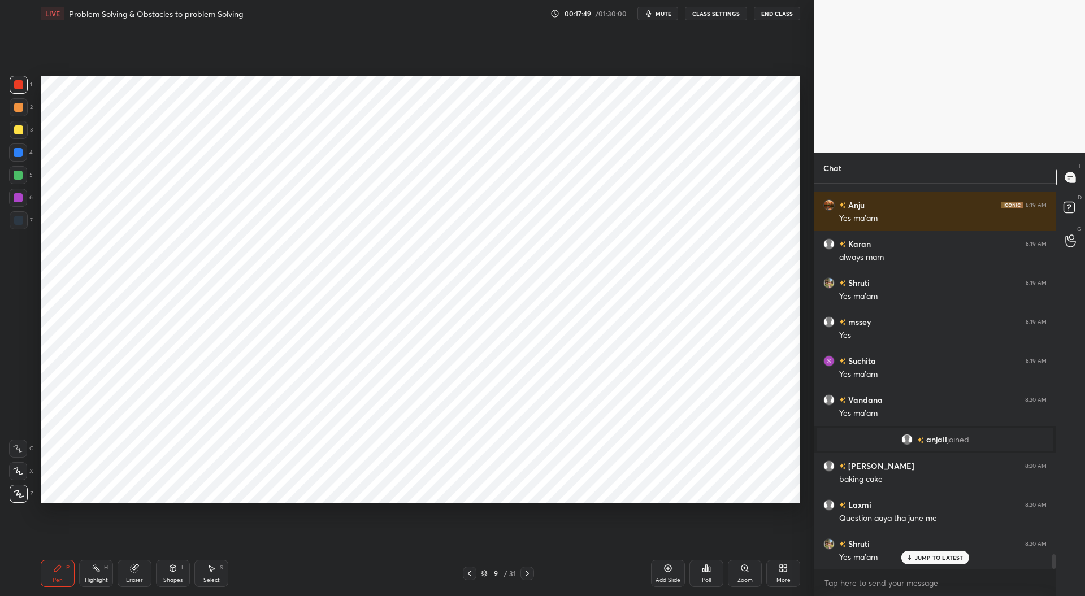
click at [20, 220] on div at bounding box center [18, 220] width 9 height 9
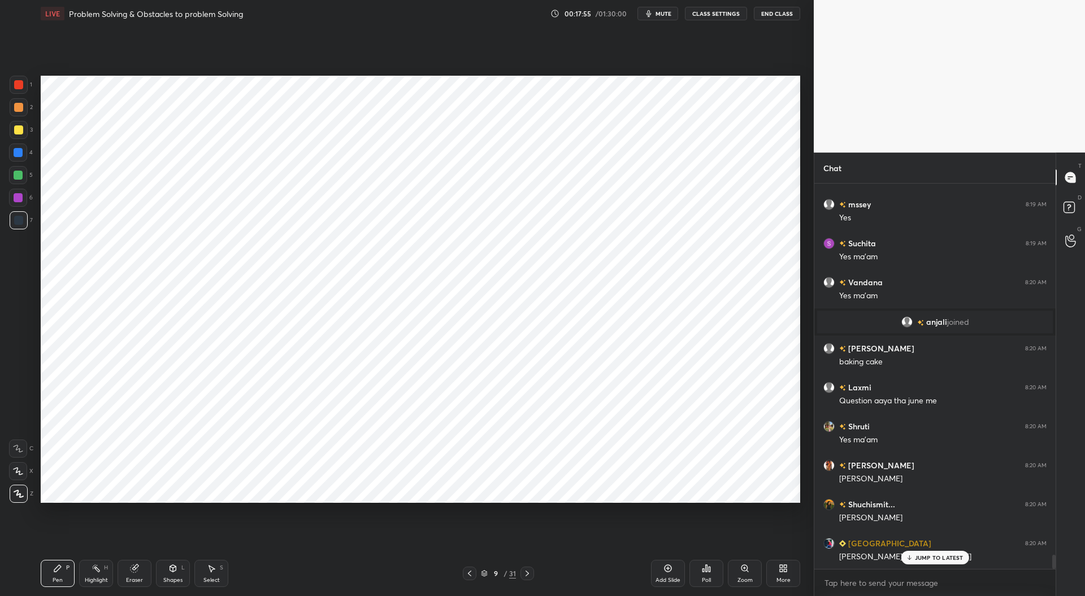
scroll to position [9945, 0]
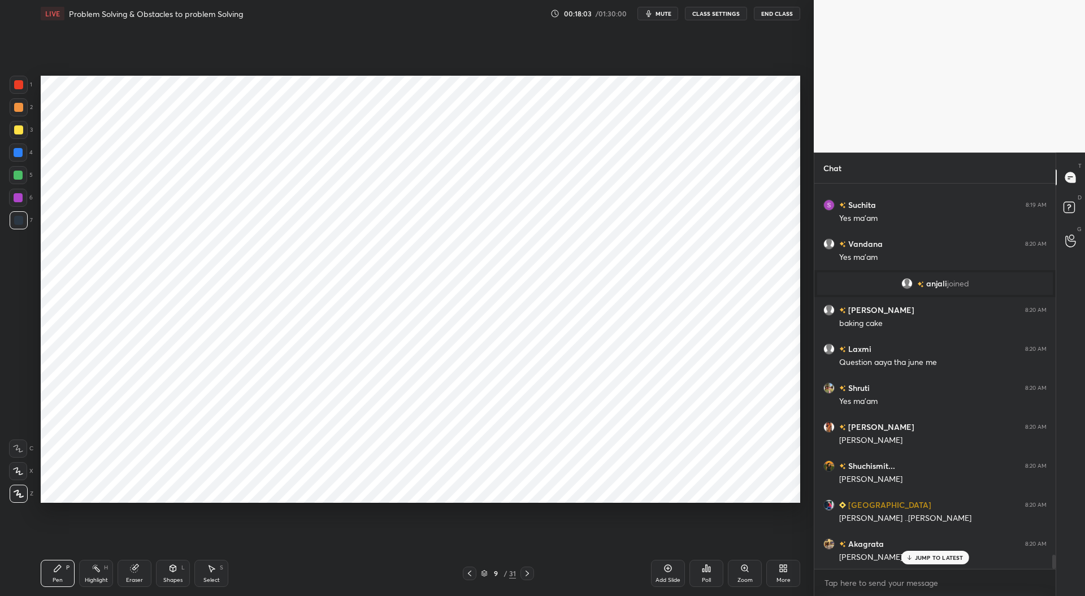
click at [16, 153] on div at bounding box center [18, 152] width 9 height 9
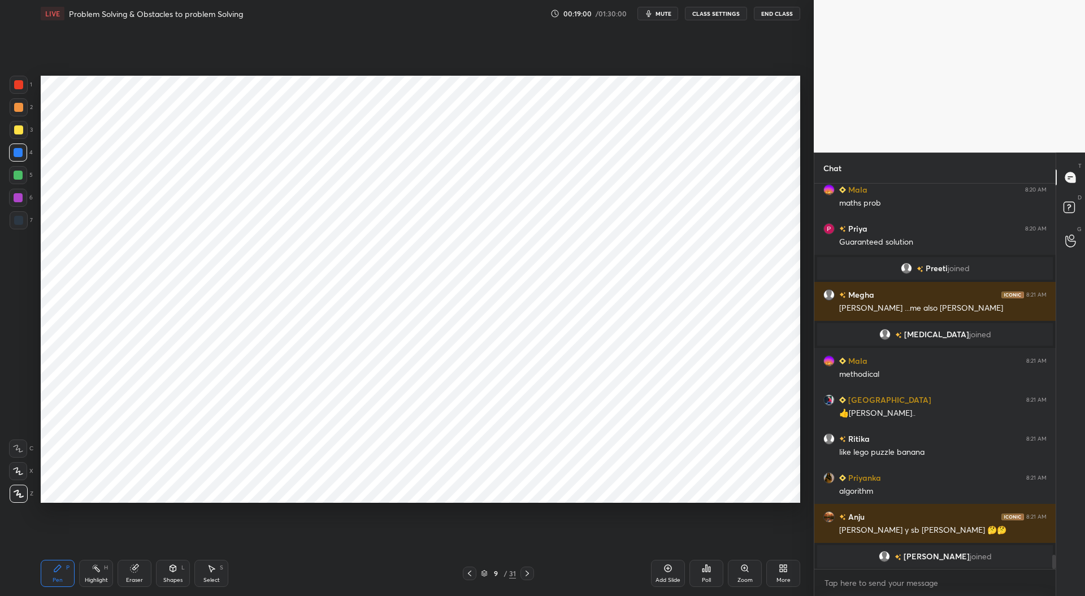
scroll to position [10273, 0]
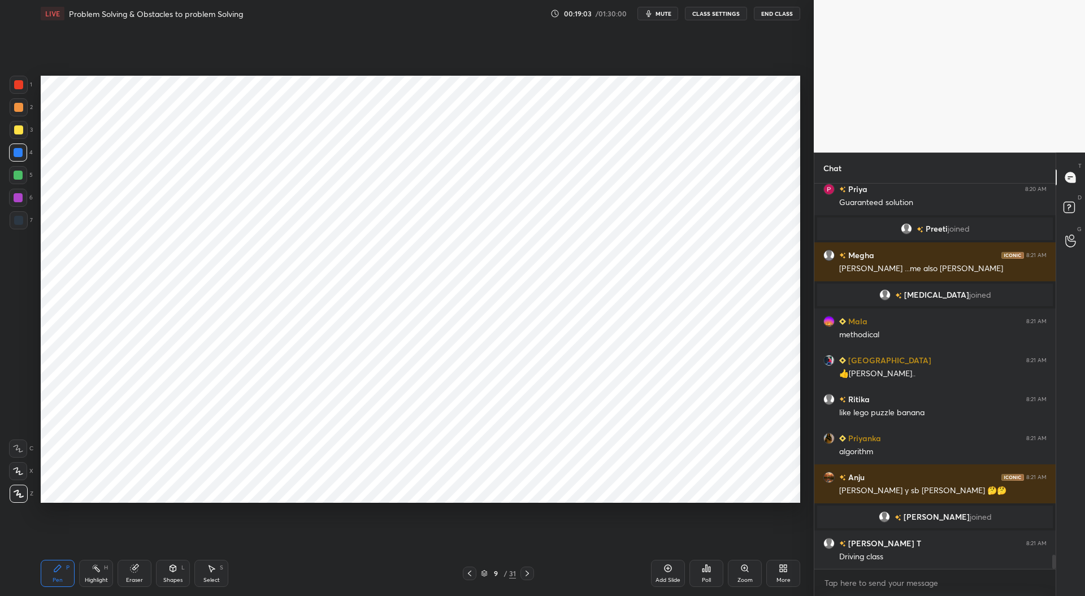
click at [18, 173] on div at bounding box center [18, 175] width 9 height 9
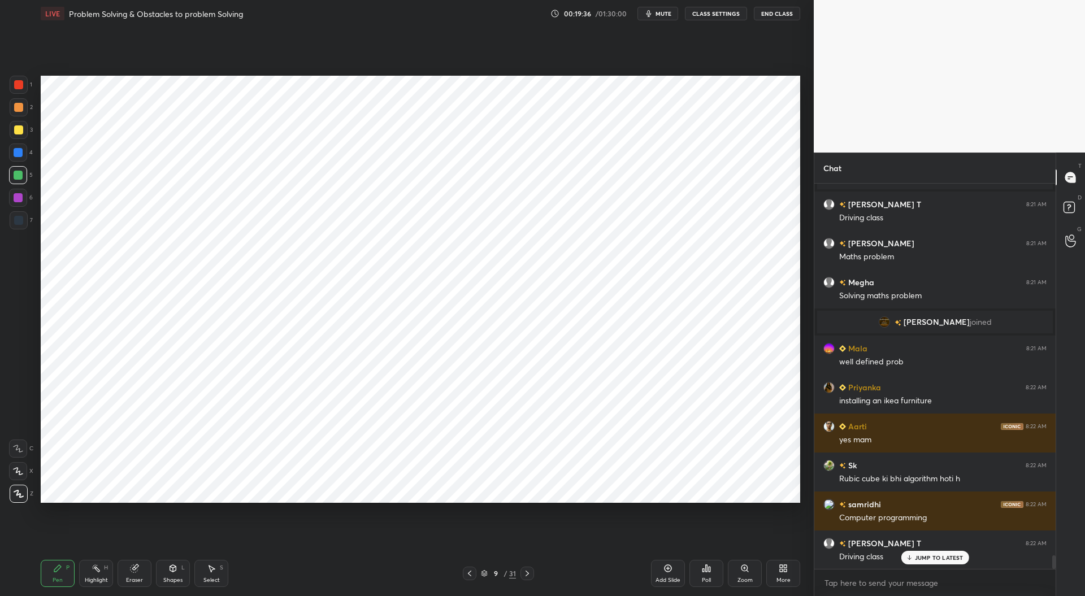
scroll to position [10650, 0]
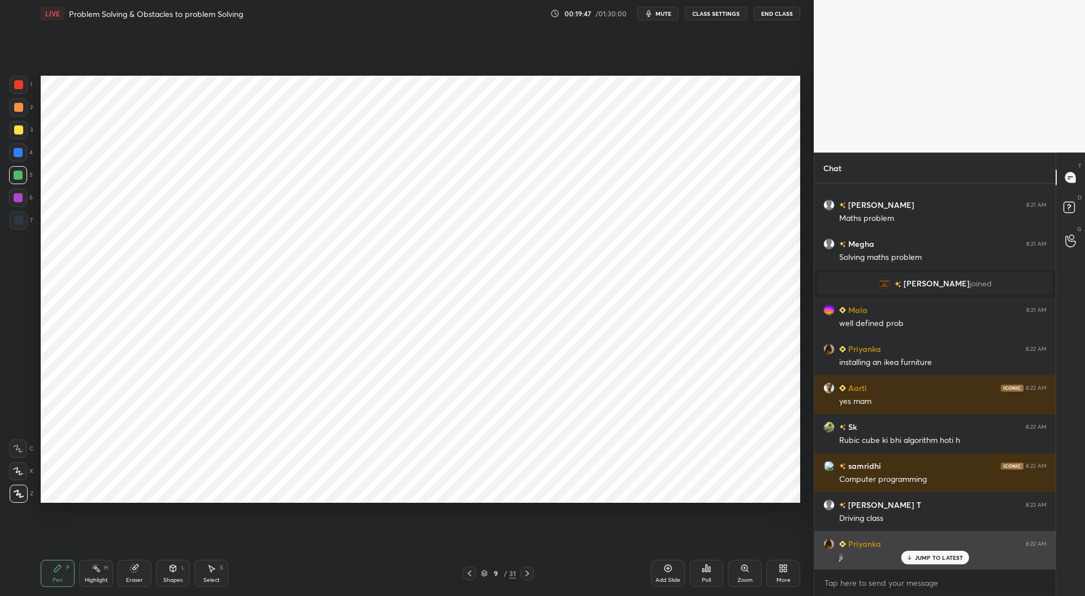
click at [942, 556] on p "JUMP TO LATEST" at bounding box center [939, 557] width 49 height 7
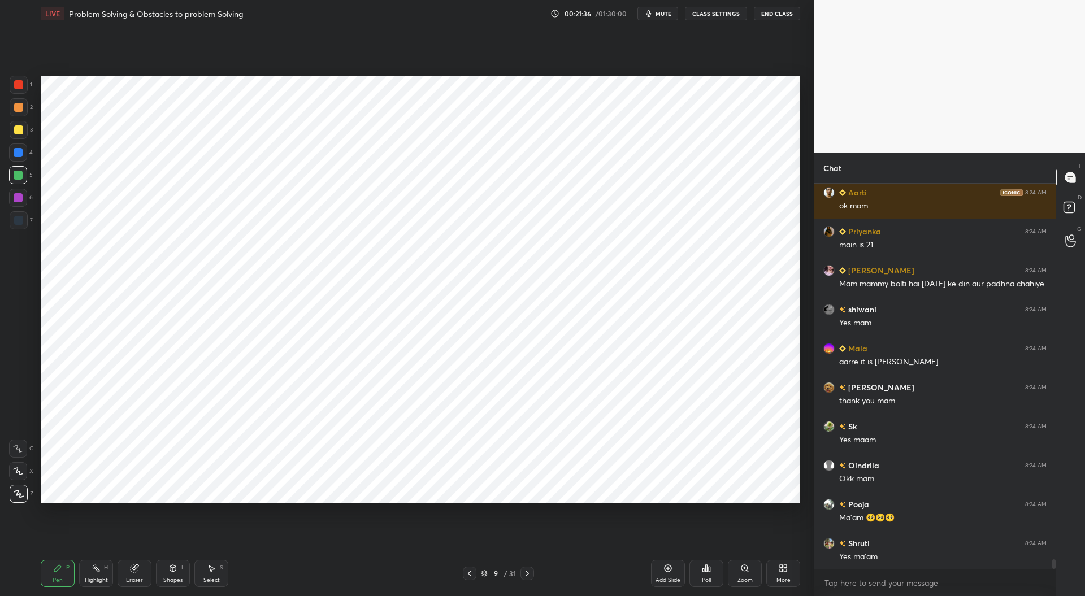
scroll to position [382, 238]
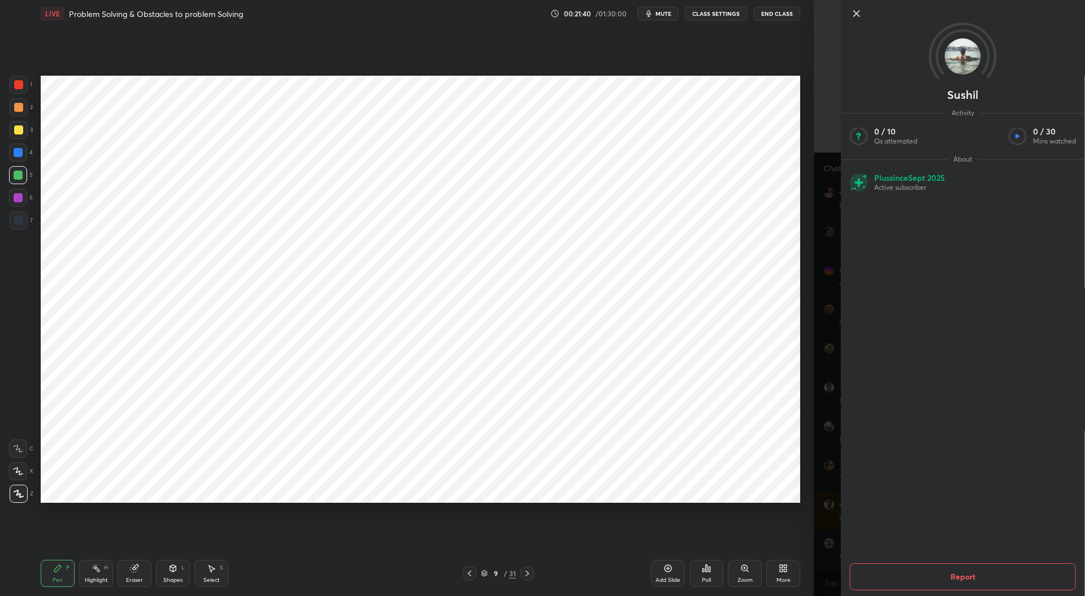
click at [786, 525] on div "Setting up your live class Poll for secs No correct answer Start poll" at bounding box center [420, 289] width 768 height 524
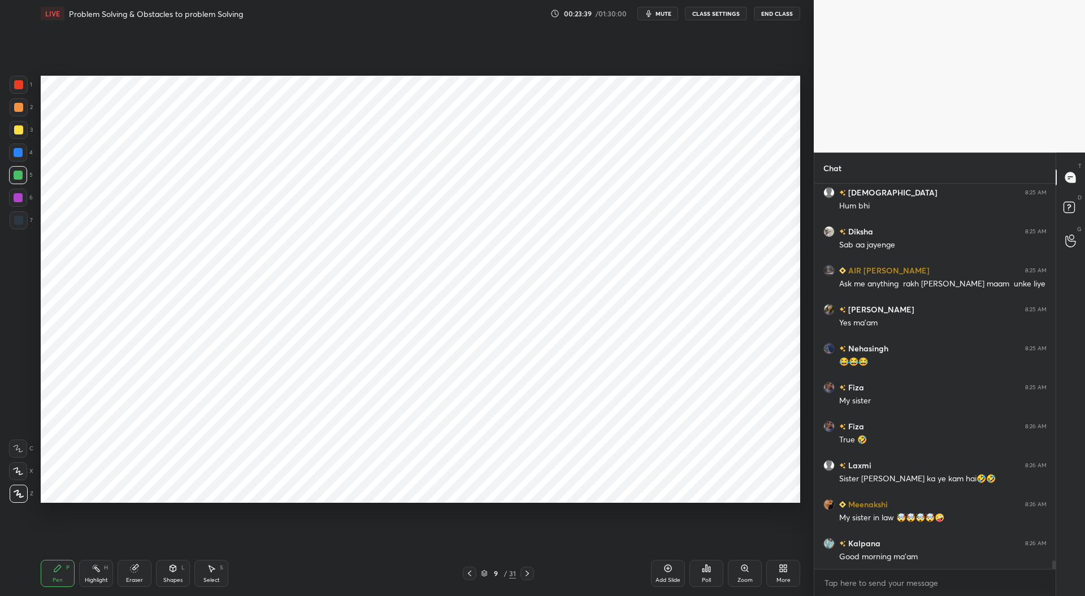
scroll to position [16805, 0]
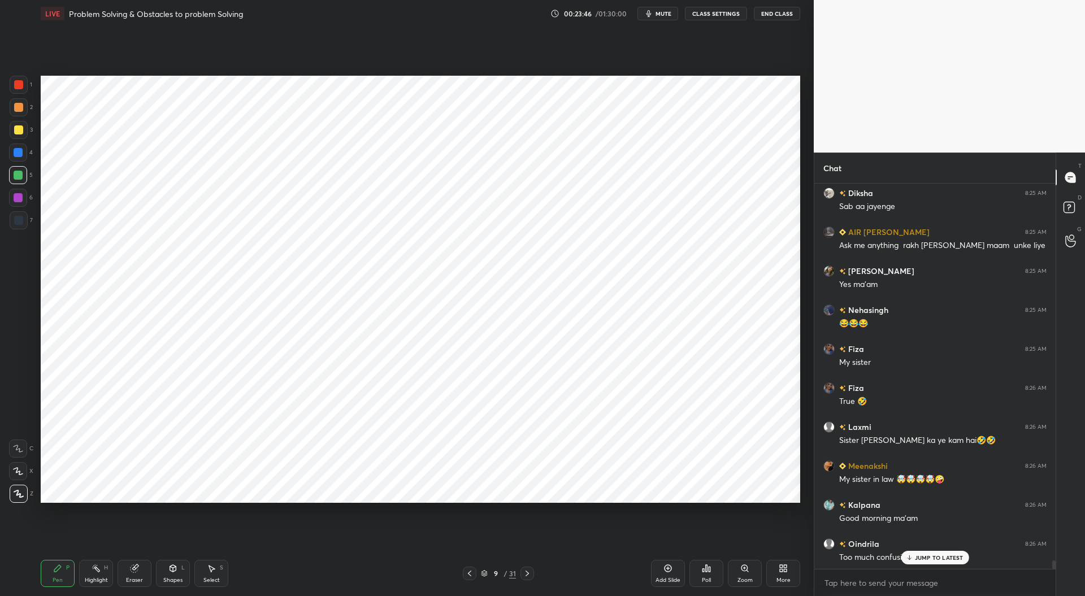
click at [18, 194] on div at bounding box center [18, 197] width 9 height 9
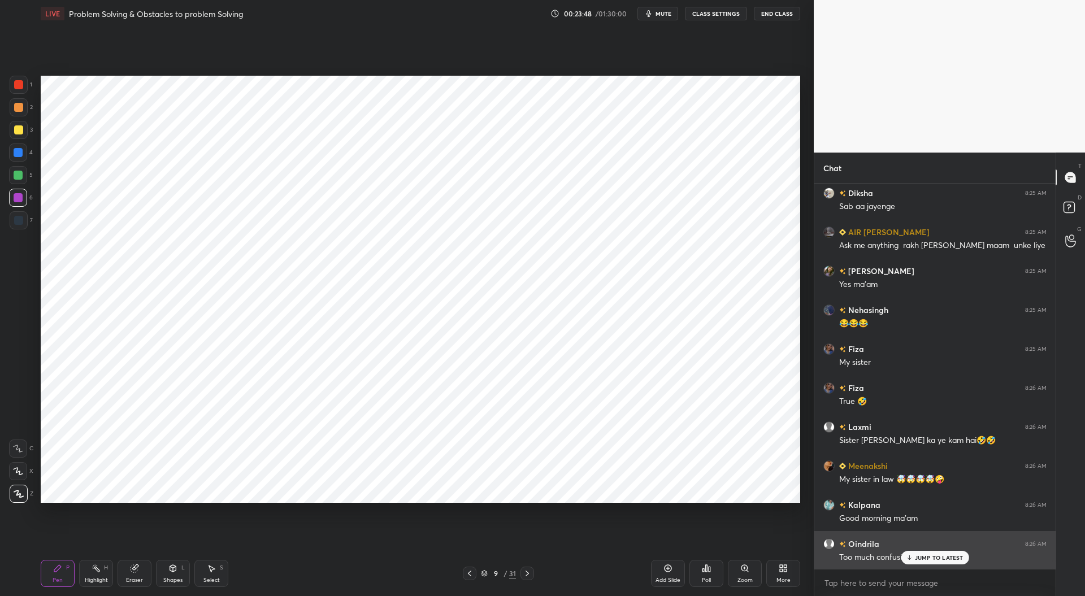
click at [911, 550] on div "Too much confusion 🤣🤣" at bounding box center [942, 557] width 207 height 14
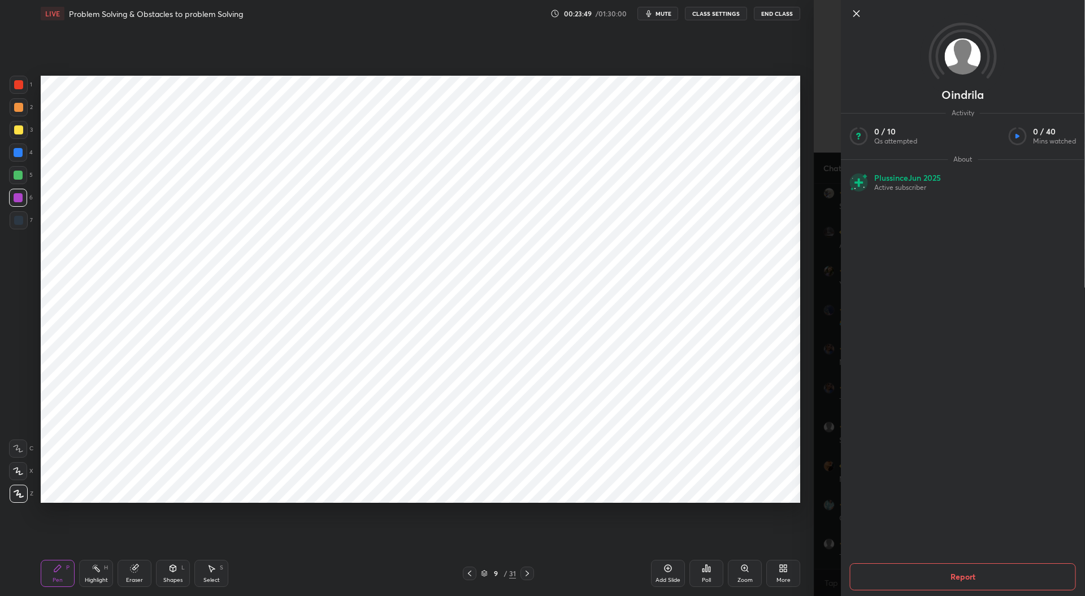
click at [655, 516] on div "Setting up your live class Poll for secs No correct answer Start poll" at bounding box center [420, 289] width 768 height 524
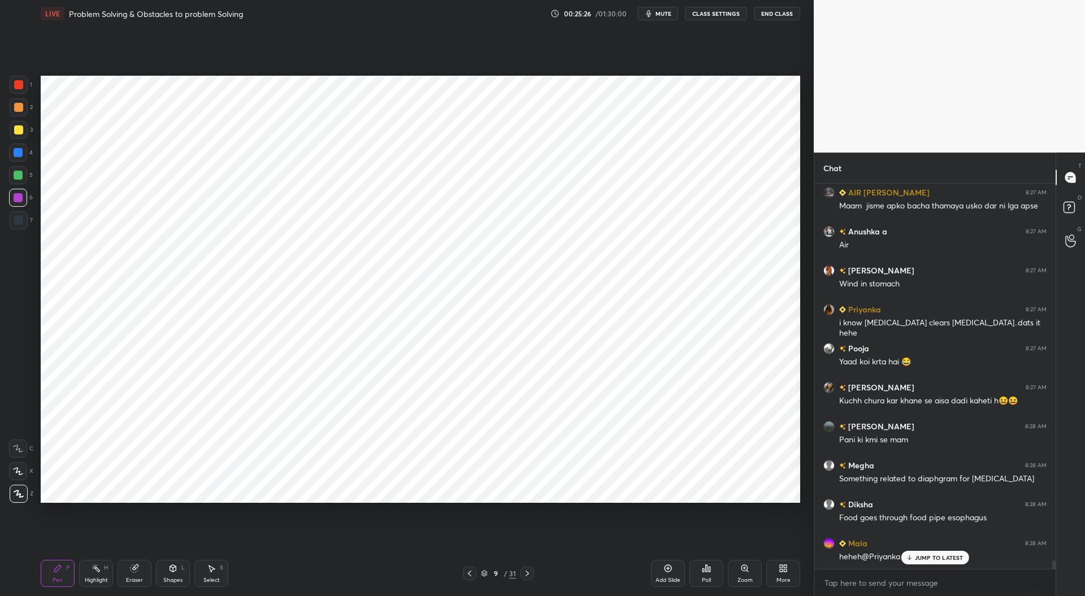
scroll to position [17693, 0]
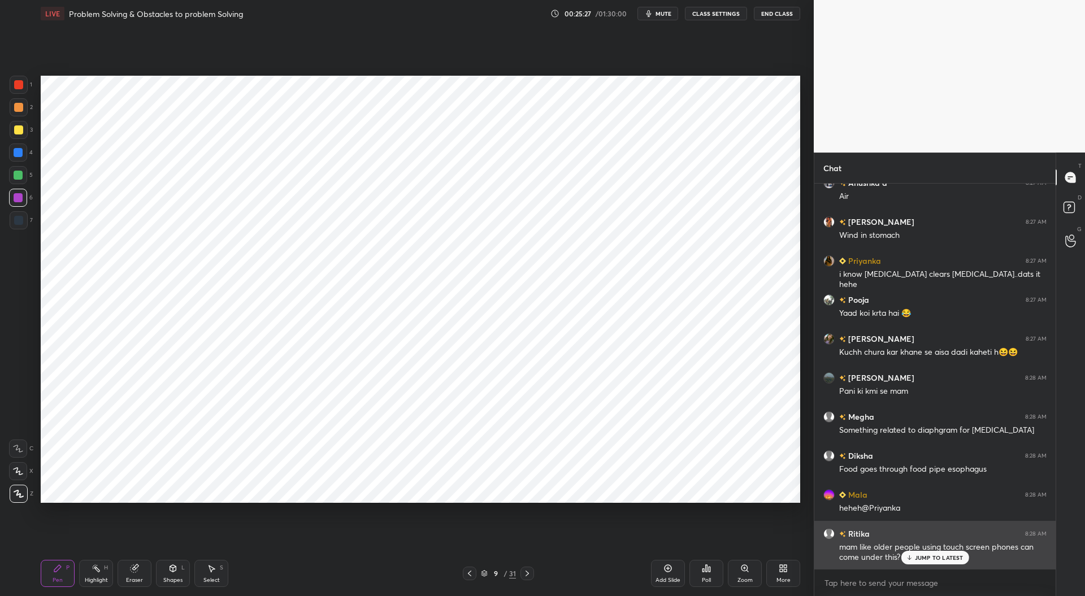
click at [932, 552] on div "JUMP TO LATEST" at bounding box center [934, 558] width 68 height 14
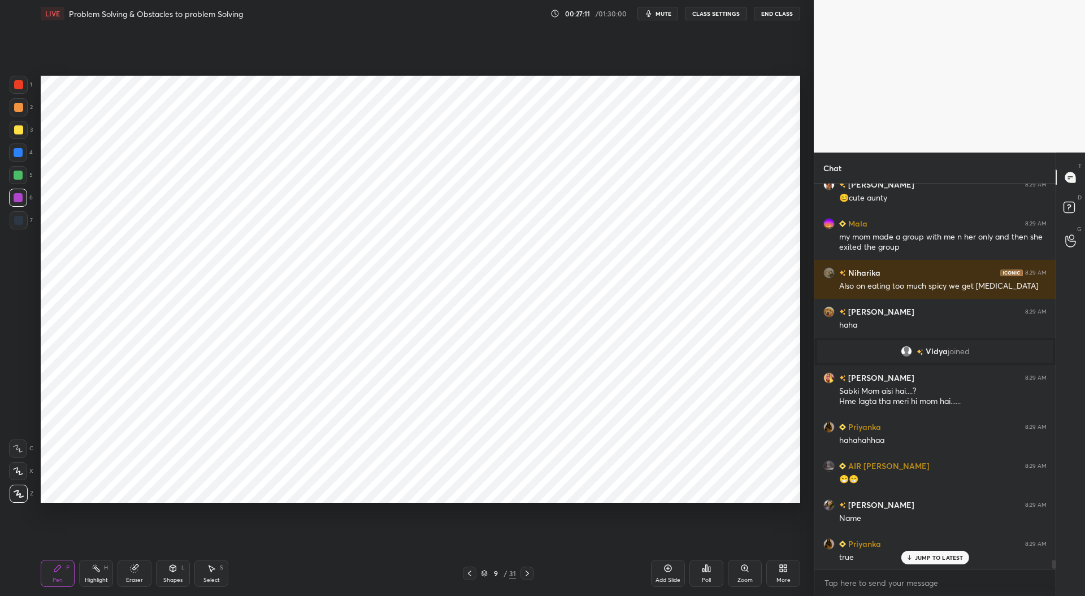
scroll to position [16493, 0]
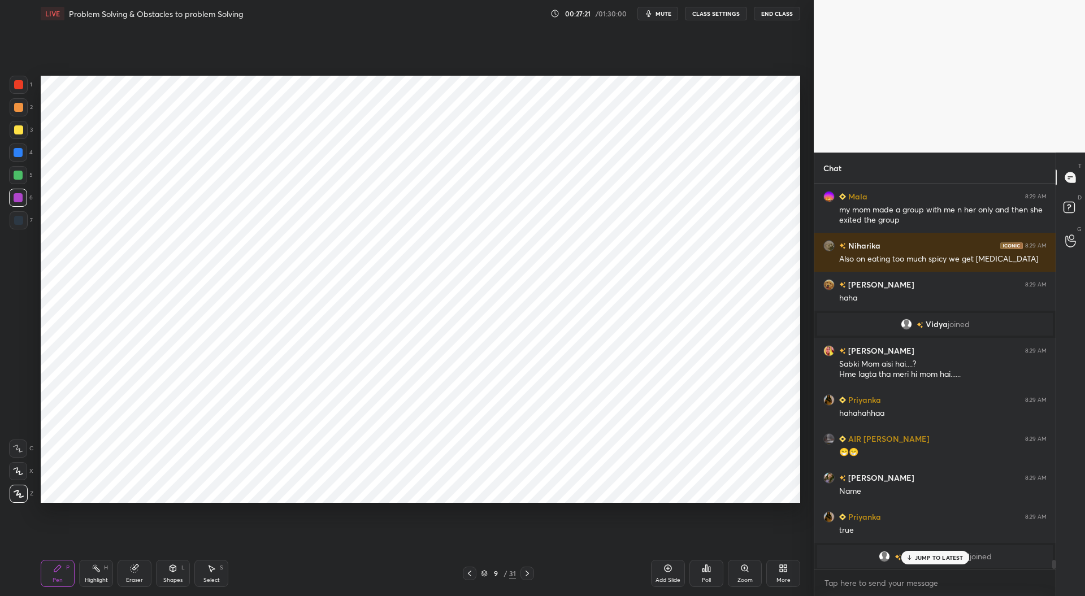
click at [928, 555] on p "JUMP TO LATEST" at bounding box center [939, 557] width 49 height 7
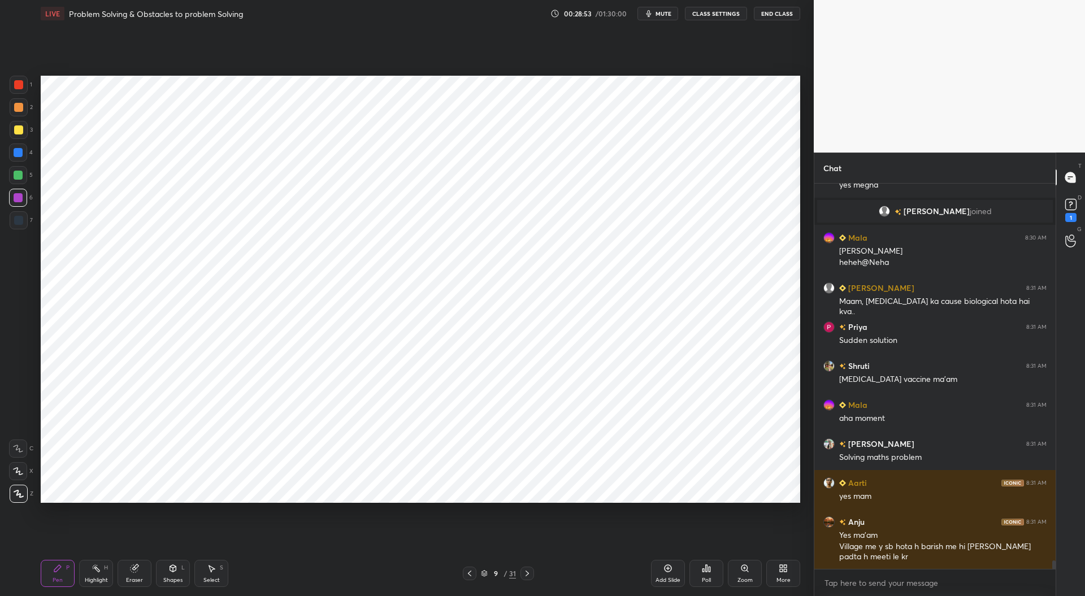
scroll to position [16987, 0]
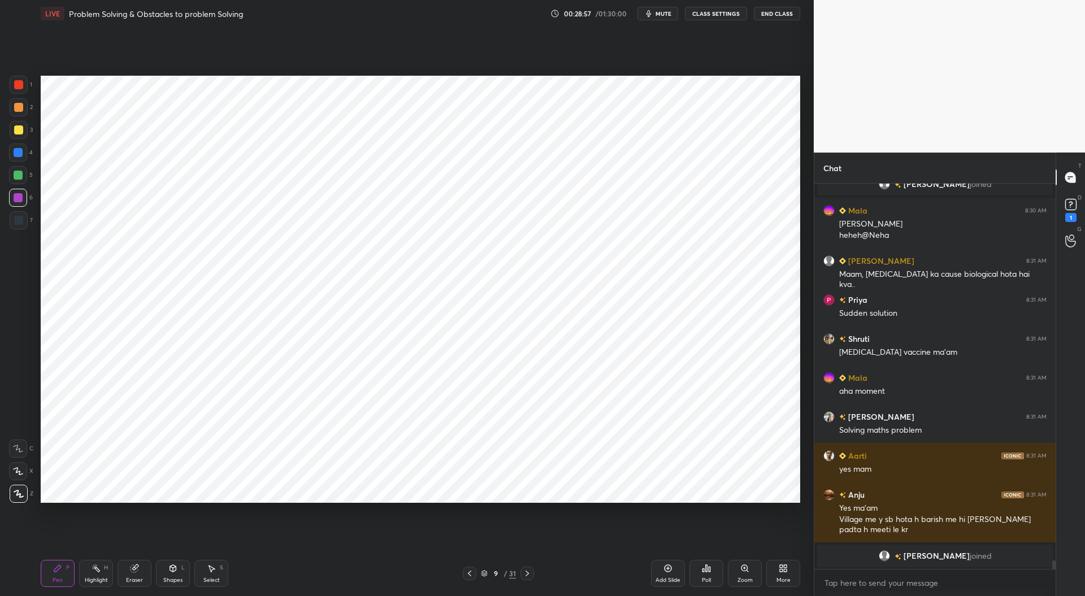
click at [20, 84] on div at bounding box center [18, 84] width 9 height 9
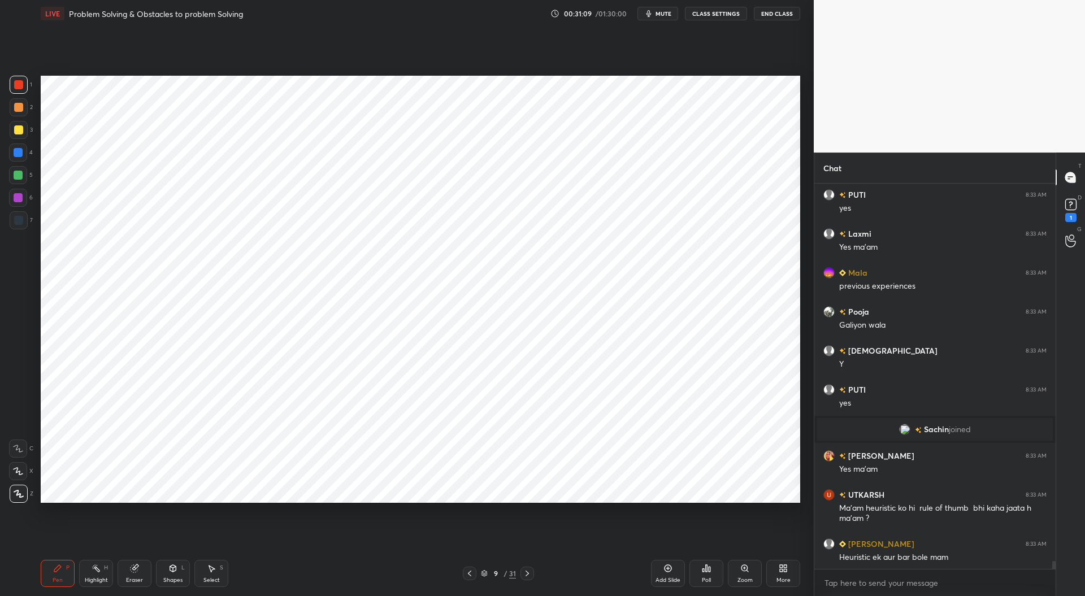
scroll to position [17894, 0]
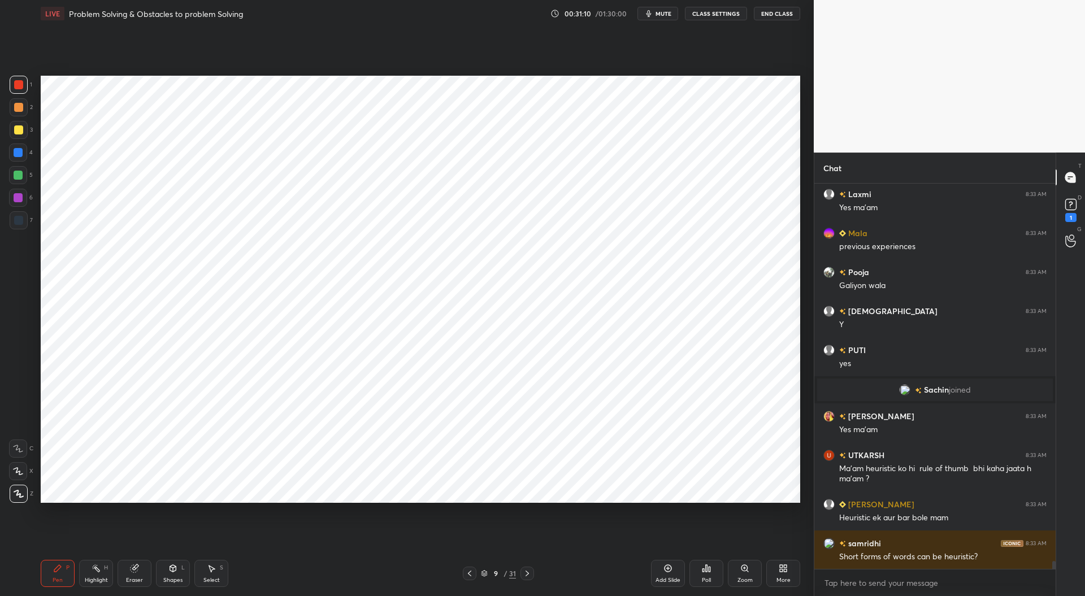
click at [18, 176] on div at bounding box center [18, 175] width 9 height 9
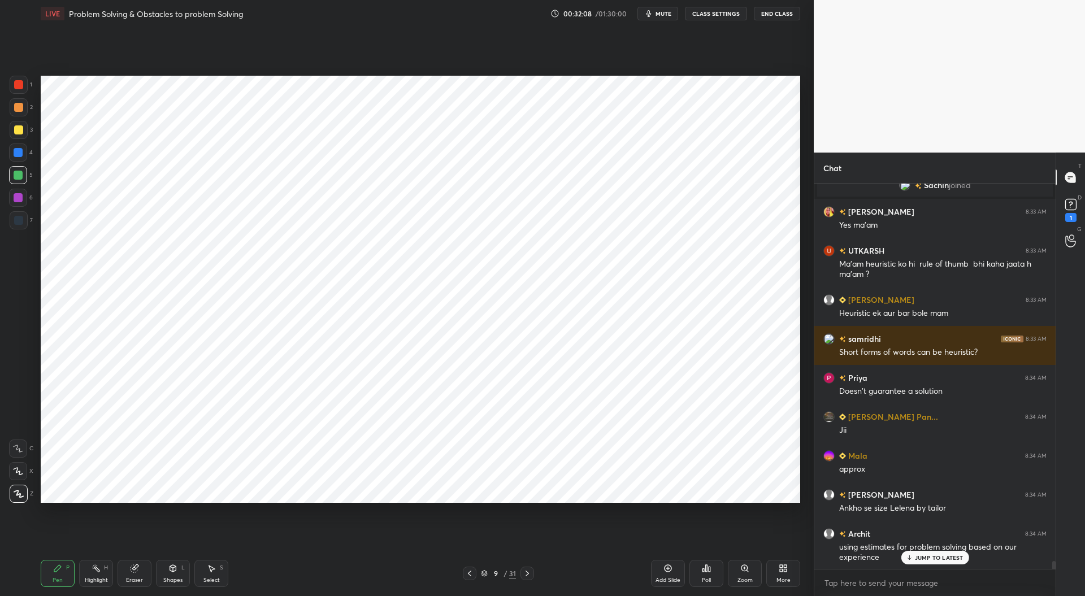
scroll to position [18138, 0]
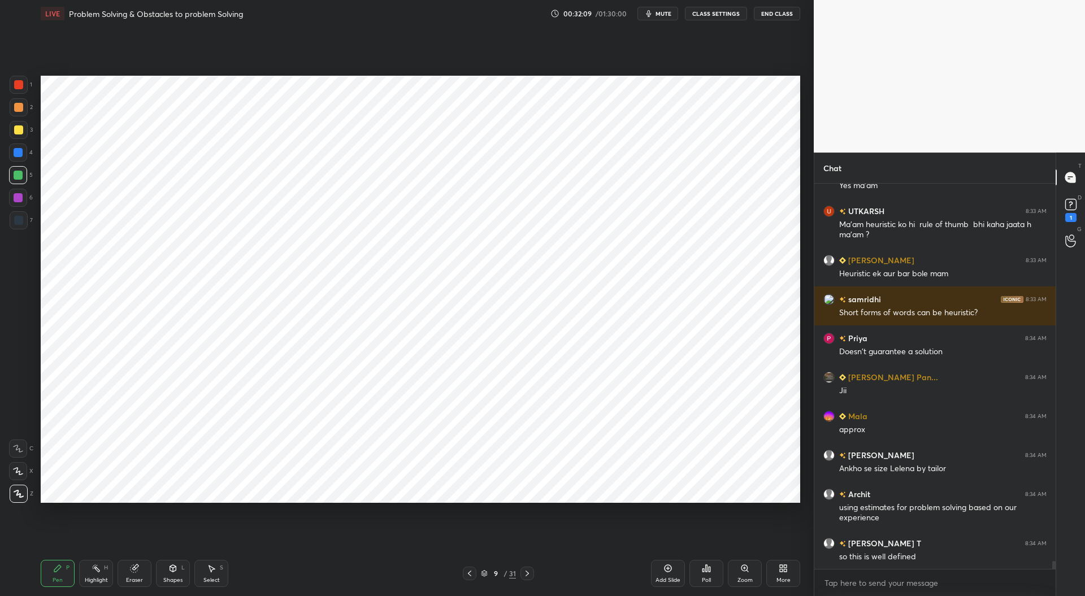
click at [25, 153] on div at bounding box center [18, 152] width 18 height 18
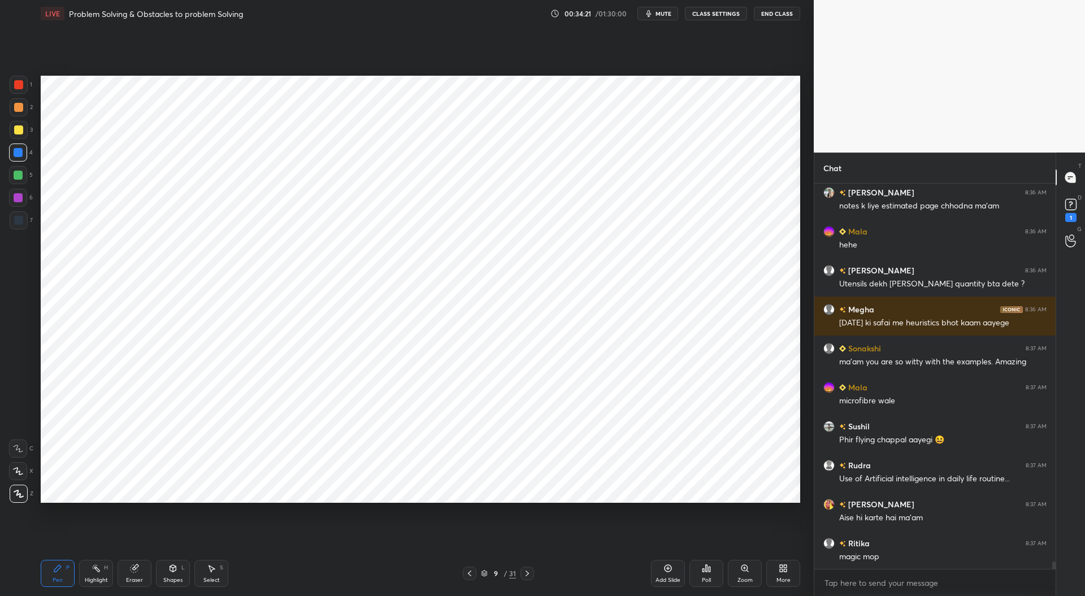
scroll to position [19744, 0]
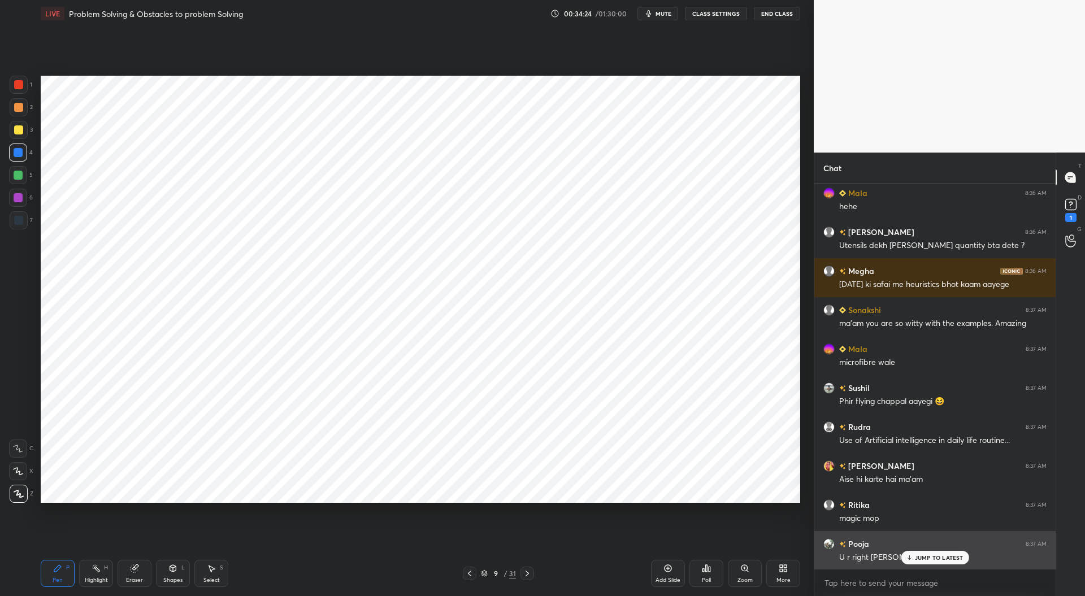
click at [923, 556] on p "JUMP TO LATEST" at bounding box center [939, 557] width 49 height 7
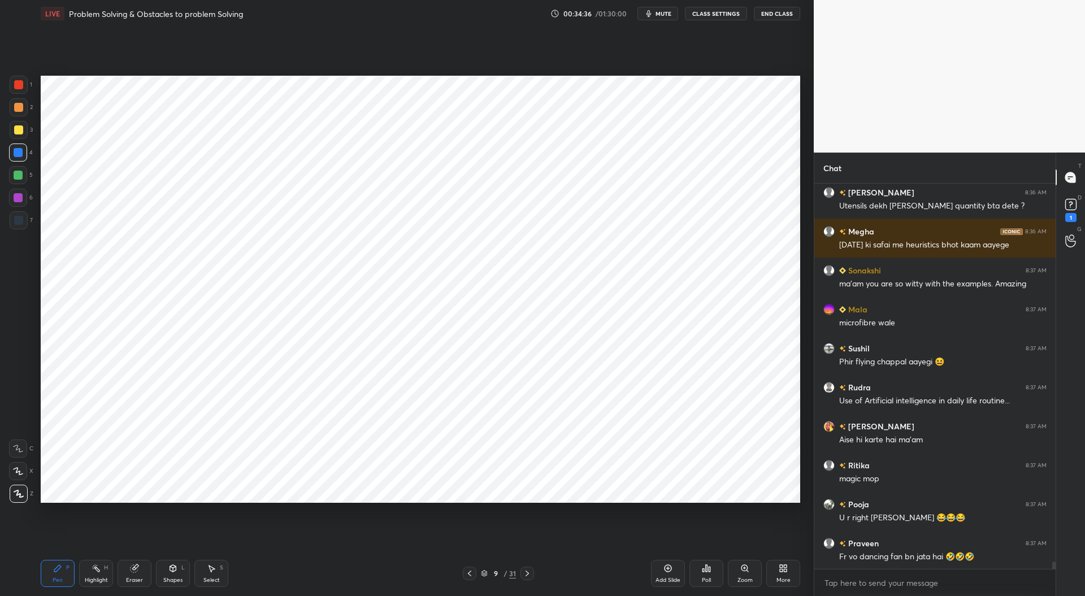
scroll to position [19822, 0]
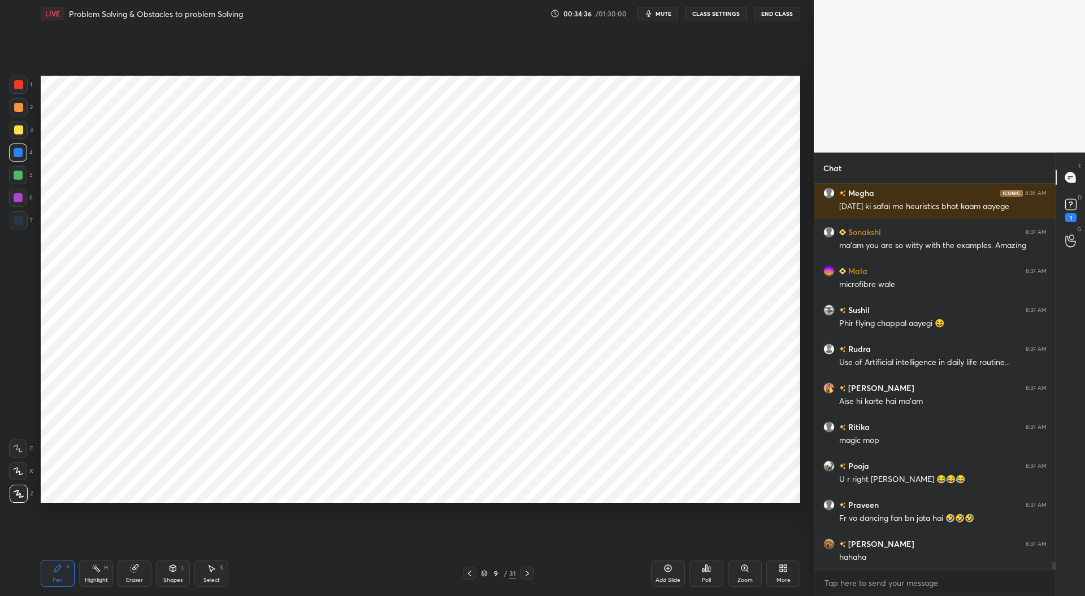
click at [529, 572] on icon at bounding box center [527, 573] width 9 height 9
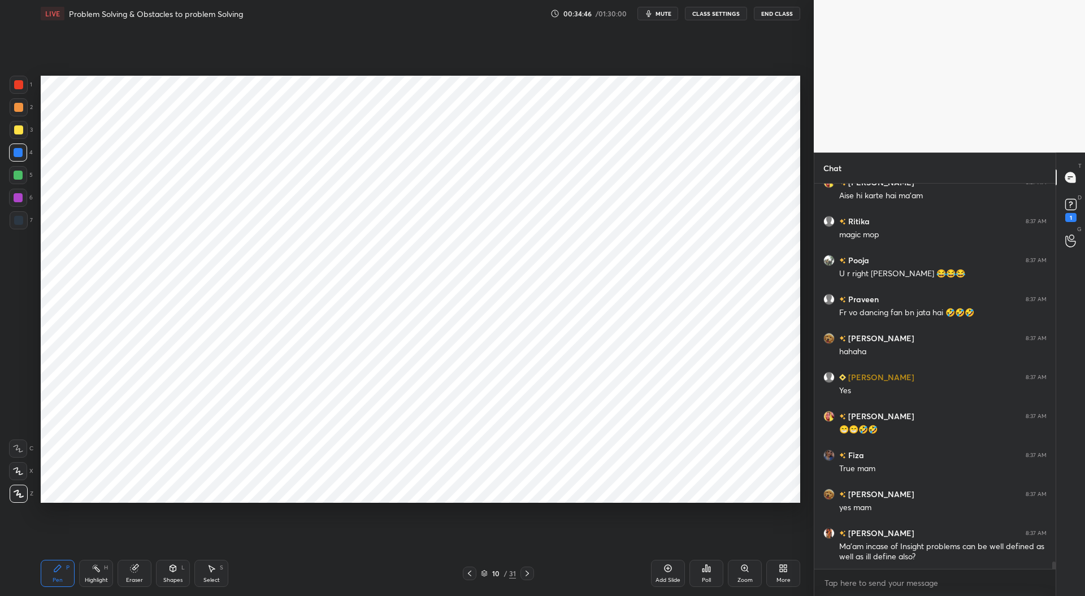
scroll to position [20076, 0]
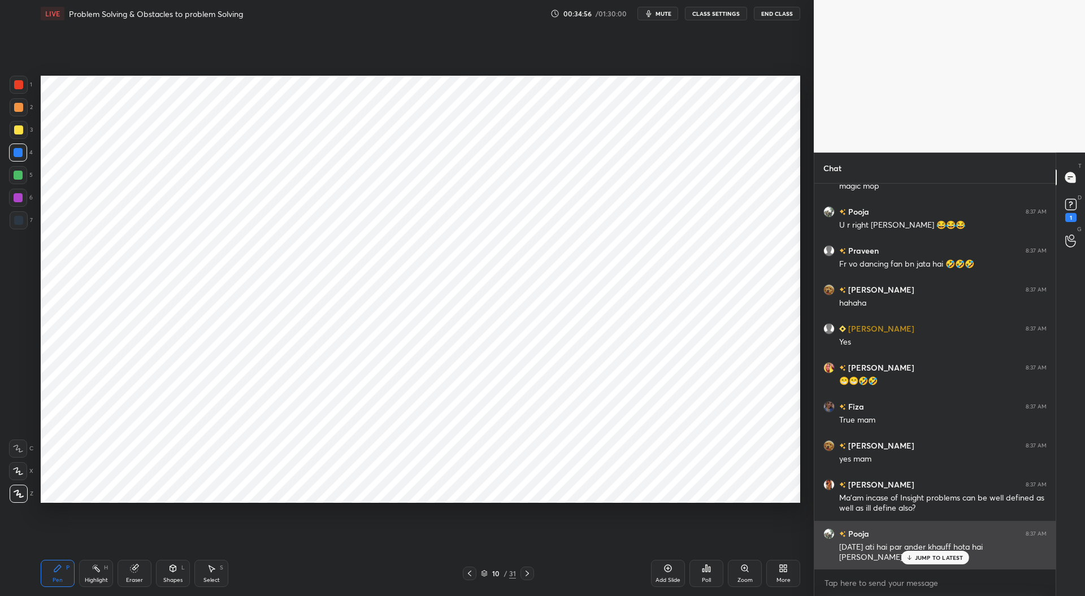
click at [938, 551] on div "JUMP TO LATEST" at bounding box center [934, 558] width 68 height 14
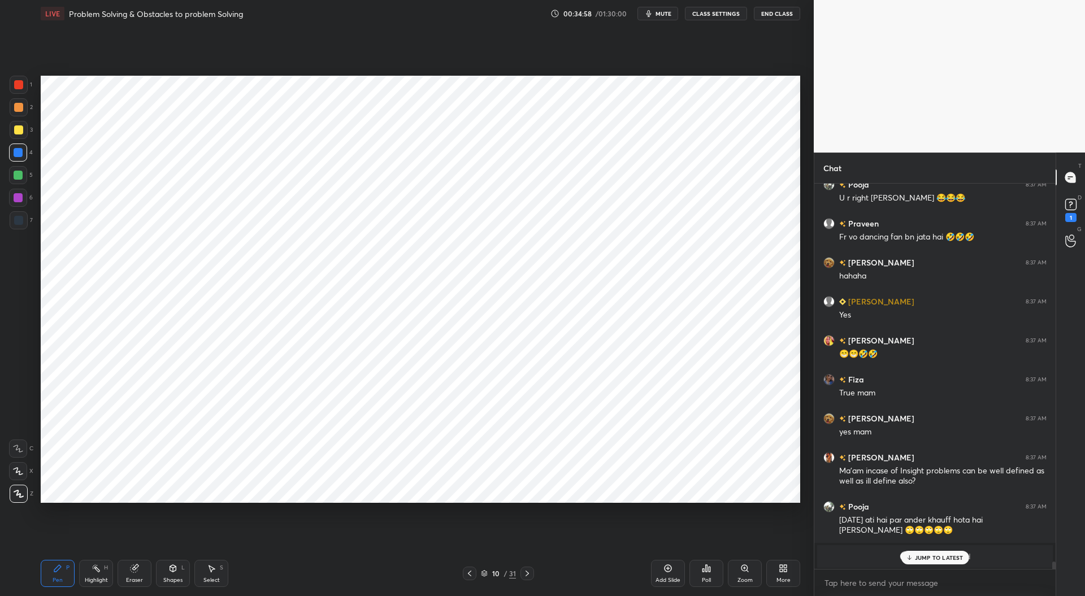
scroll to position [19535, 0]
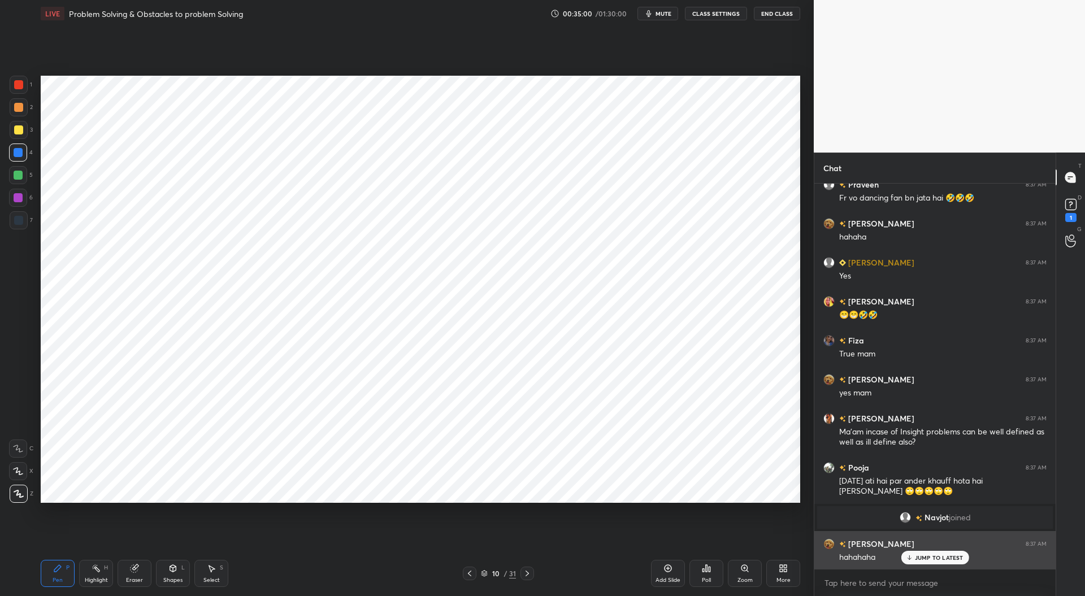
click at [938, 560] on p "JUMP TO LATEST" at bounding box center [939, 557] width 49 height 7
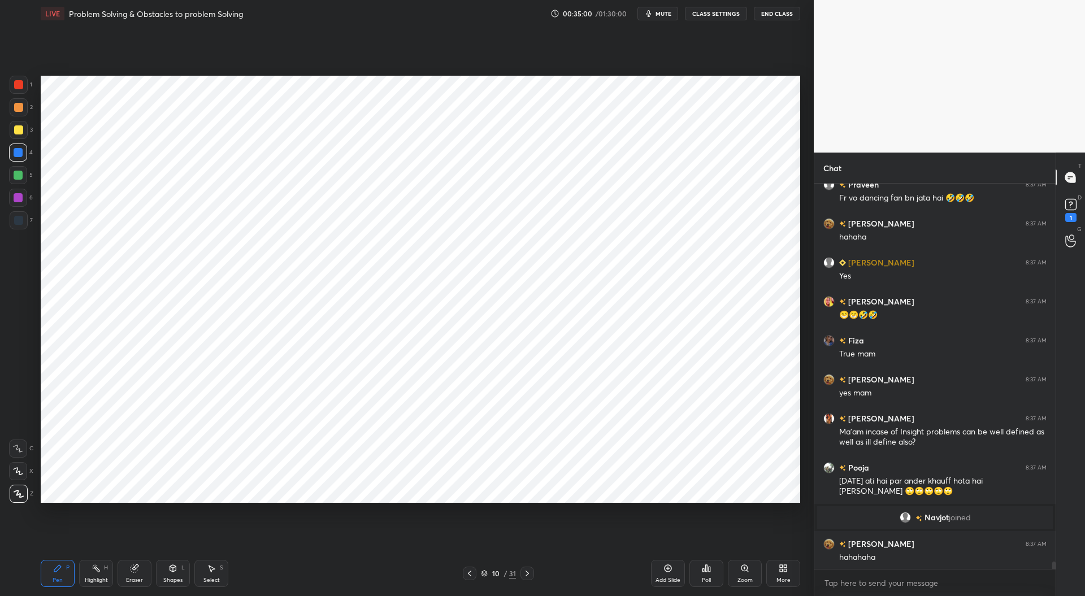
scroll to position [19574, 0]
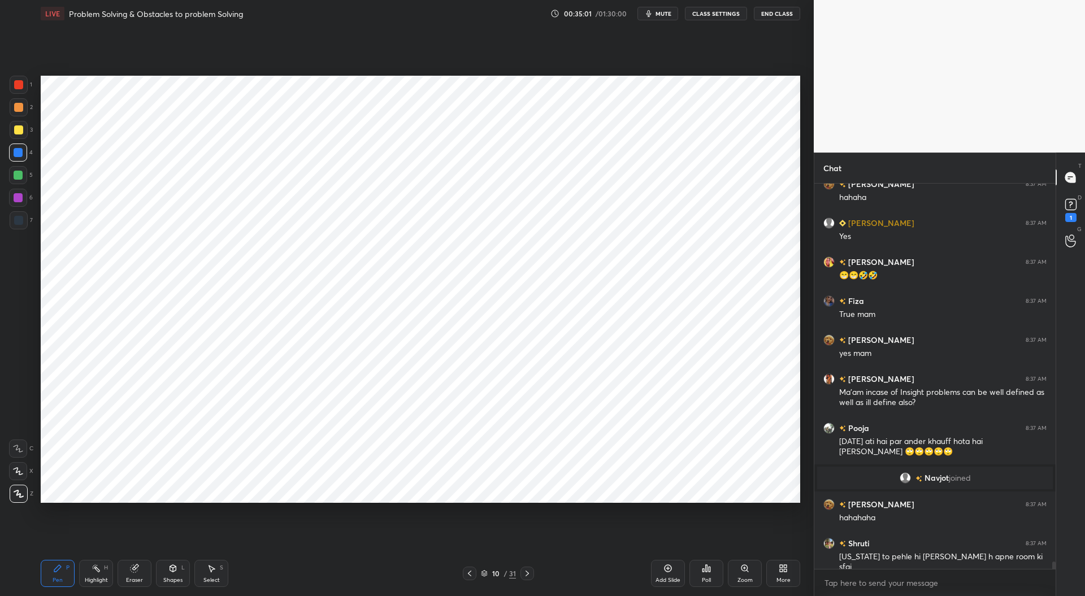
click at [469, 572] on icon at bounding box center [469, 573] width 9 height 9
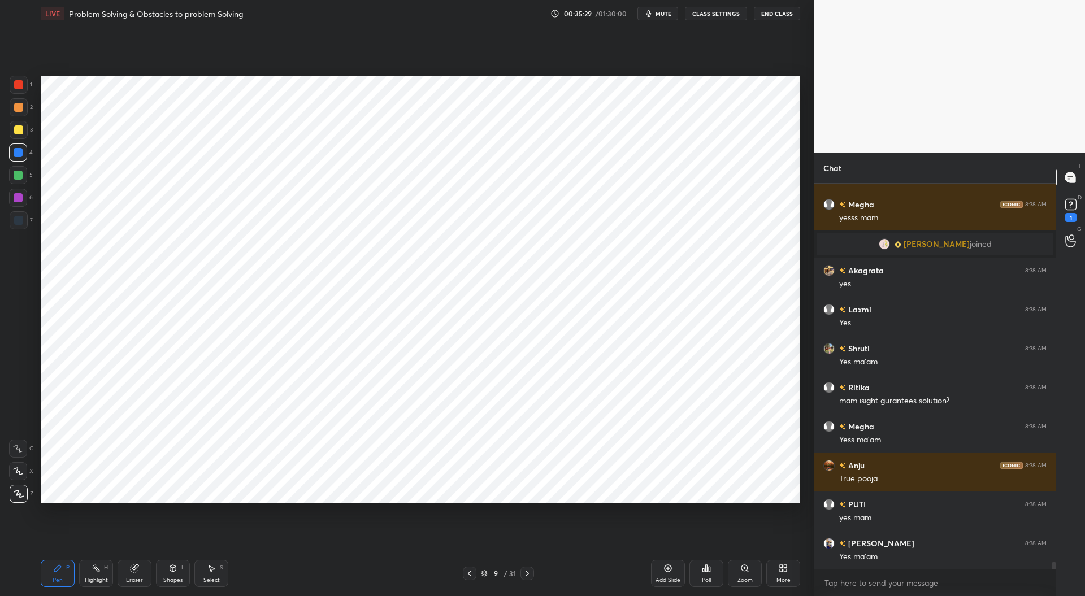
scroll to position [20038, 0]
click at [101, 571] on div "Highlight H" at bounding box center [96, 573] width 34 height 27
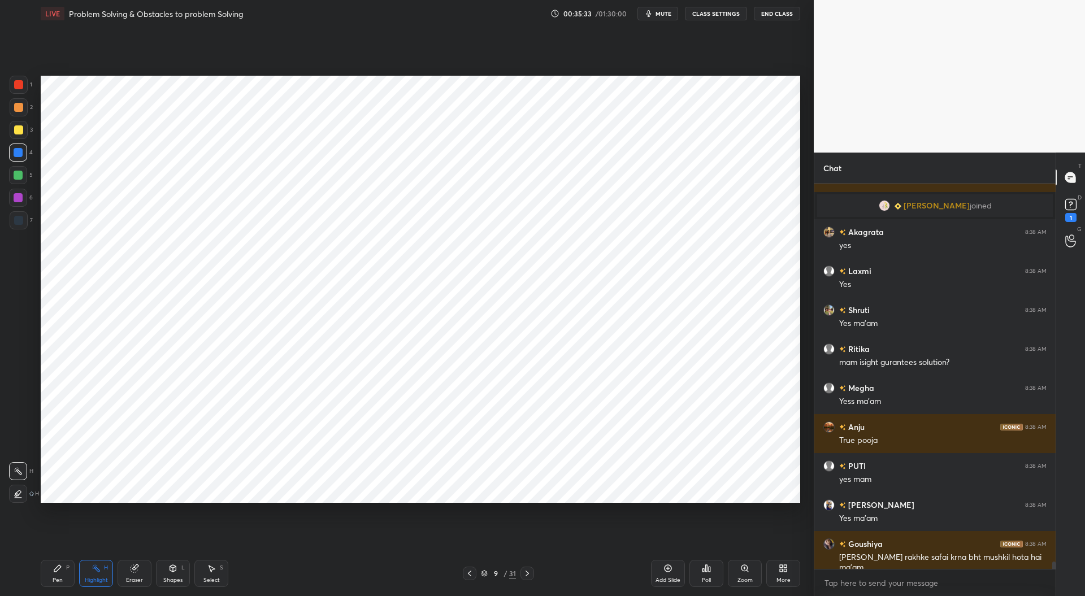
click at [16, 493] on icon at bounding box center [18, 493] width 6 height 6
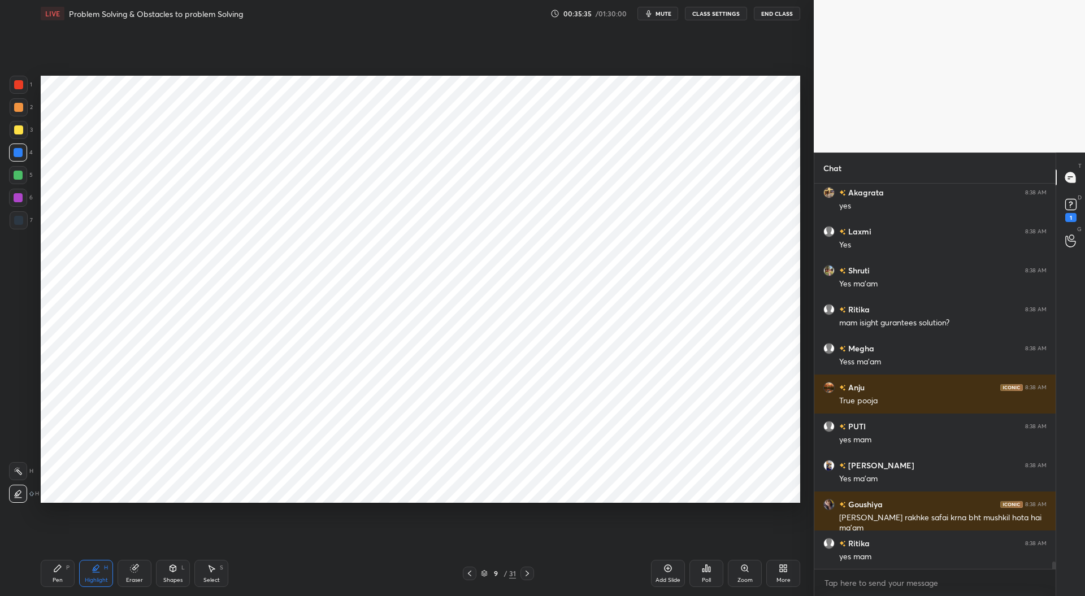
click at [21, 126] on div at bounding box center [18, 129] width 9 height 9
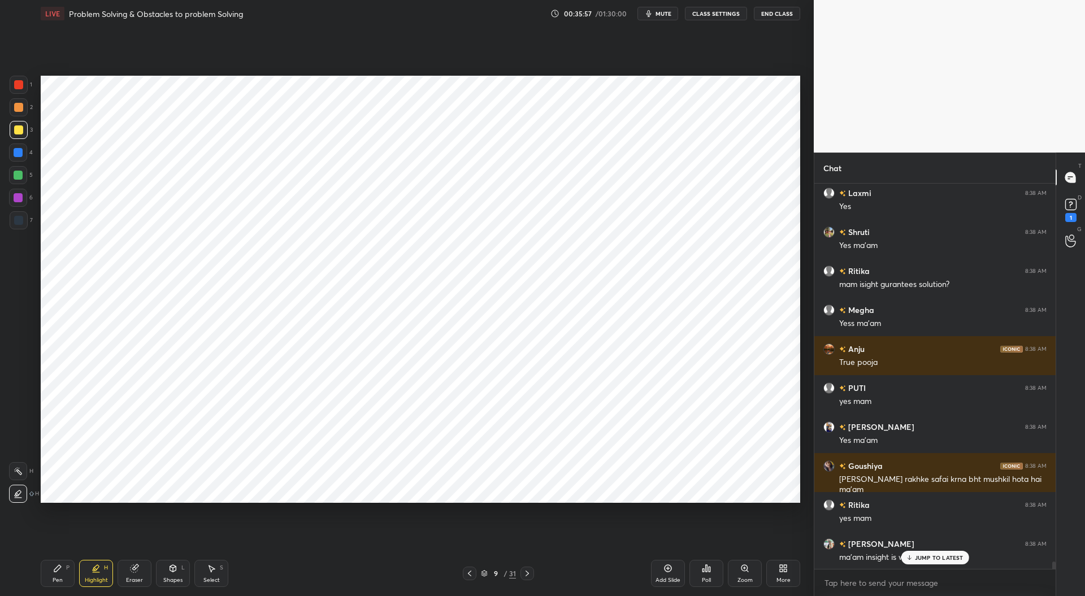
click at [930, 556] on p "JUMP TO LATEST" at bounding box center [939, 557] width 49 height 7
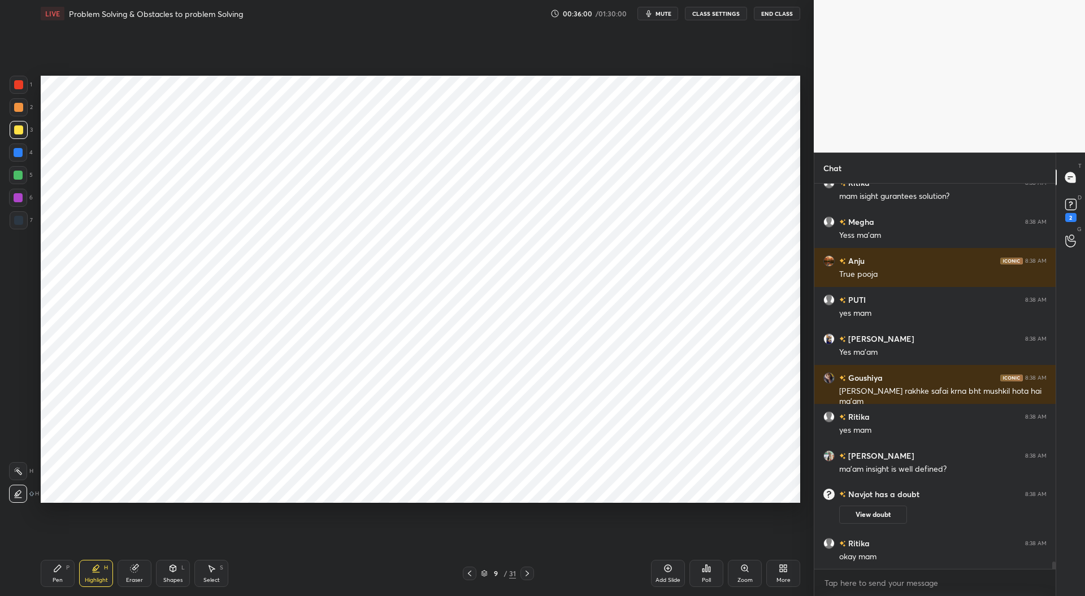
scroll to position [20143, 0]
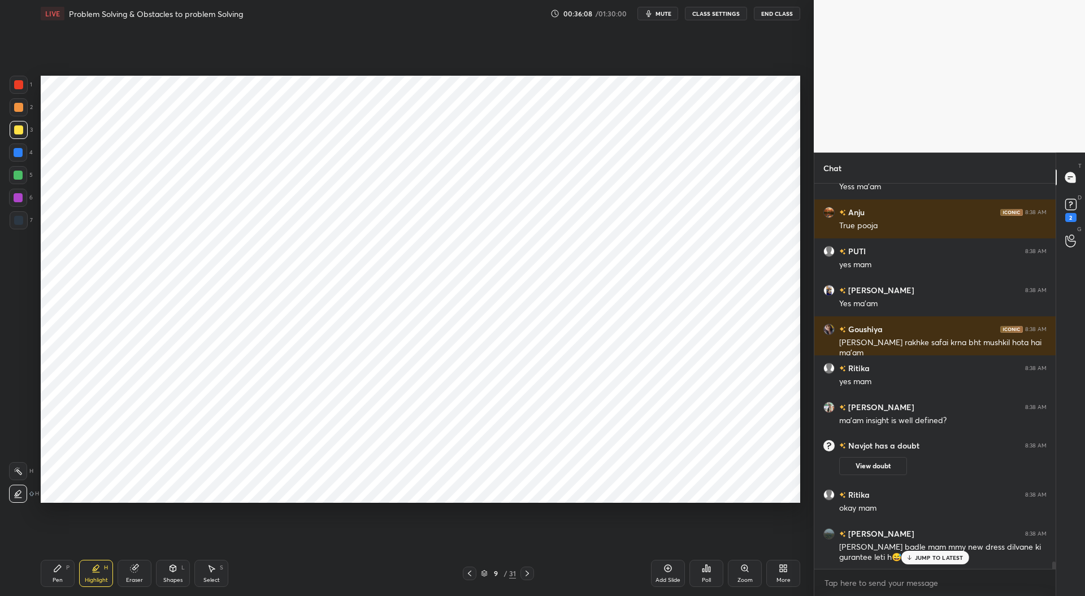
click at [529, 575] on icon at bounding box center [527, 573] width 9 height 9
click at [525, 572] on icon at bounding box center [527, 573] width 9 height 9
click at [529, 575] on icon at bounding box center [527, 573] width 9 height 9
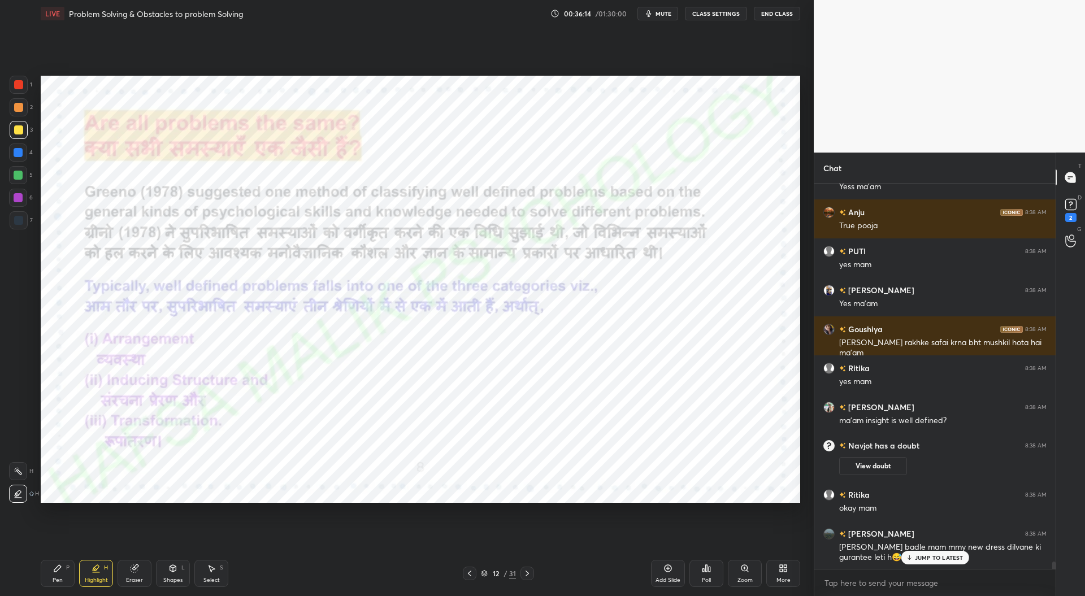
click at [482, 573] on icon at bounding box center [484, 572] width 6 height 3
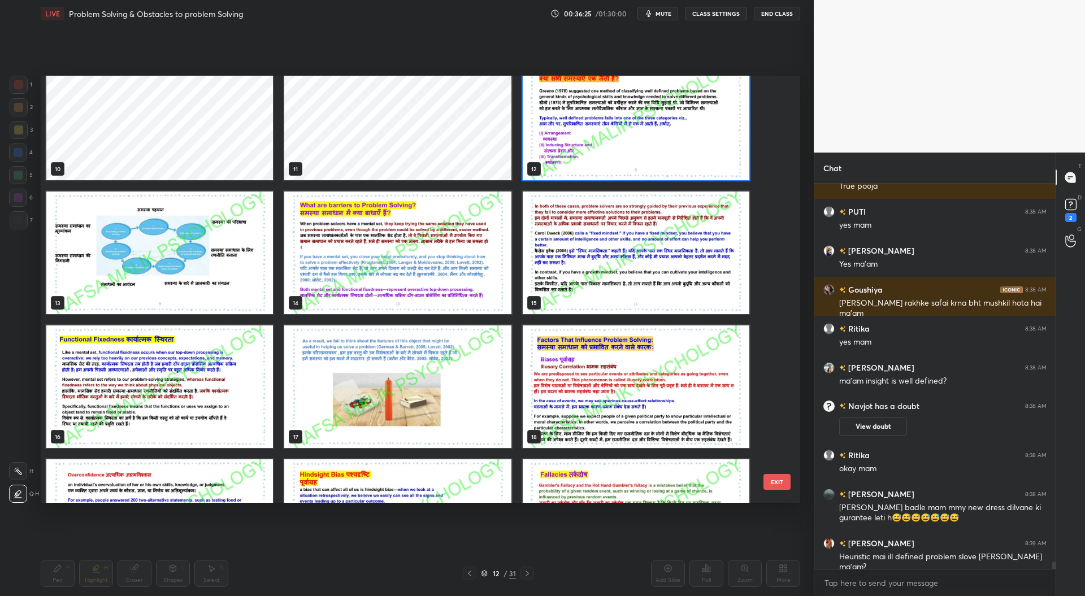
scroll to position [20221, 0]
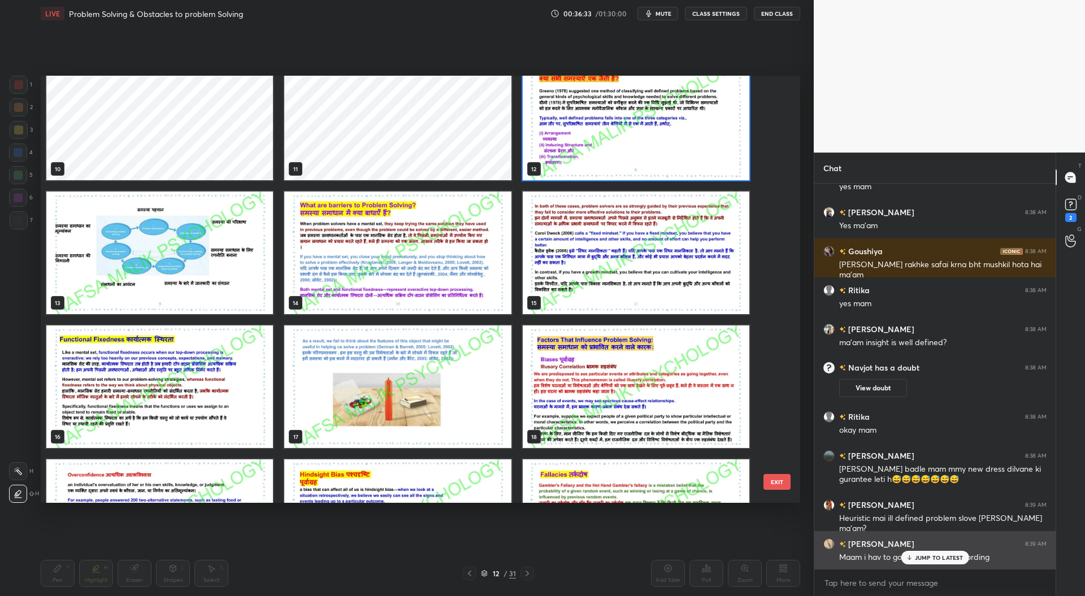
click at [929, 555] on p "JUMP TO LATEST" at bounding box center [939, 557] width 49 height 7
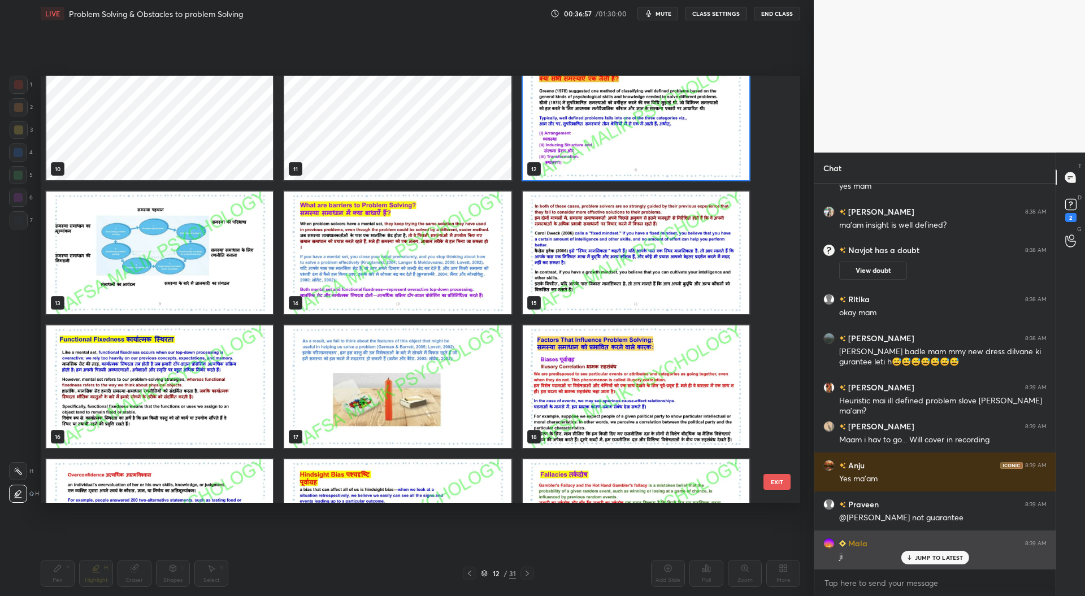
scroll to position [20377, 0]
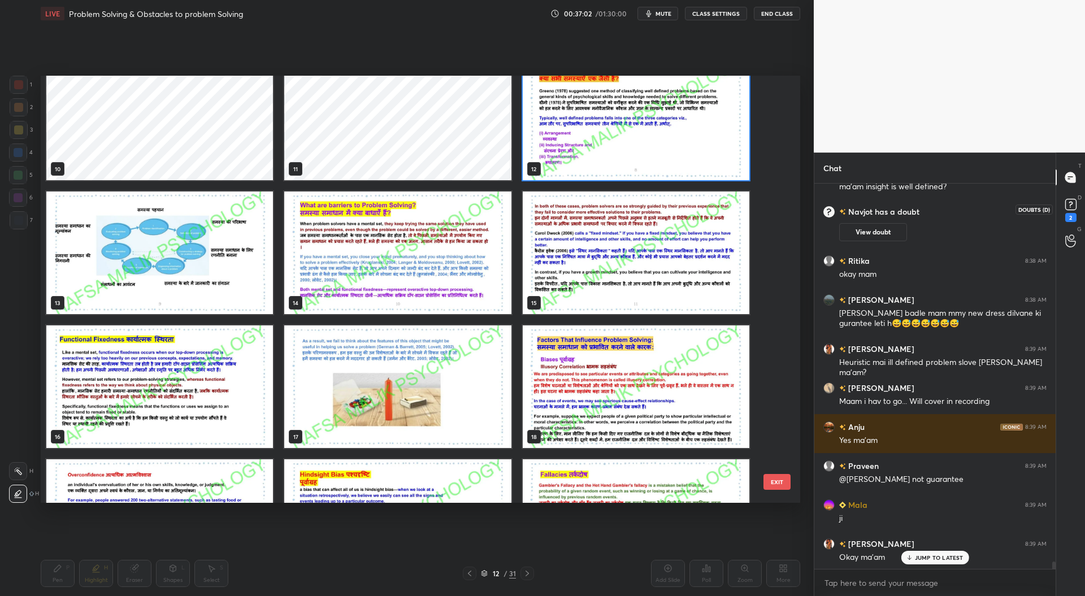
click at [1072, 212] on icon at bounding box center [1070, 204] width 17 height 17
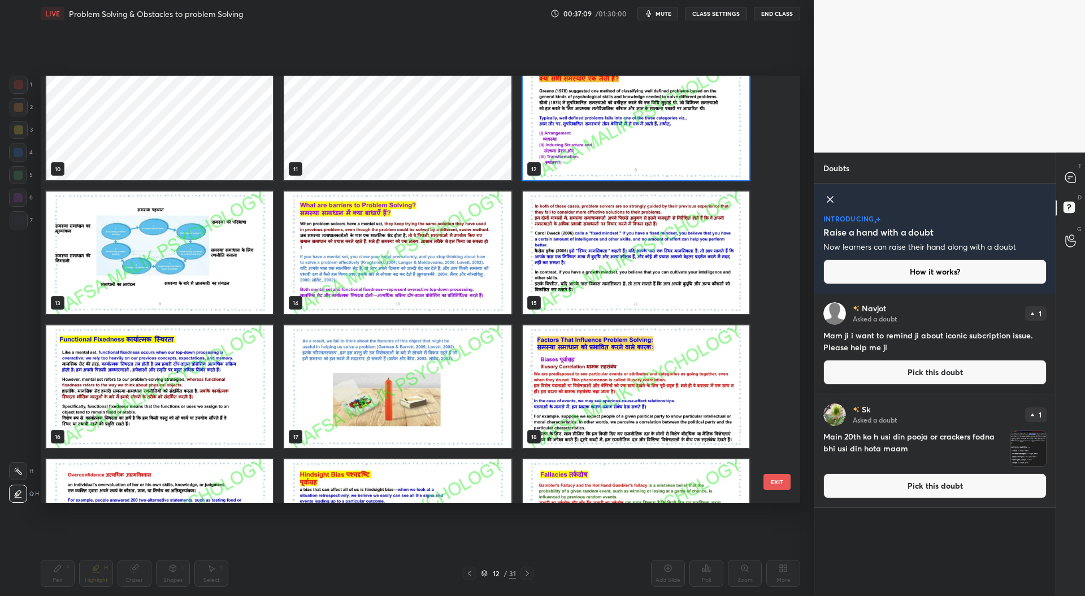
click at [906, 490] on button "Pick this doubt" at bounding box center [934, 485] width 223 height 25
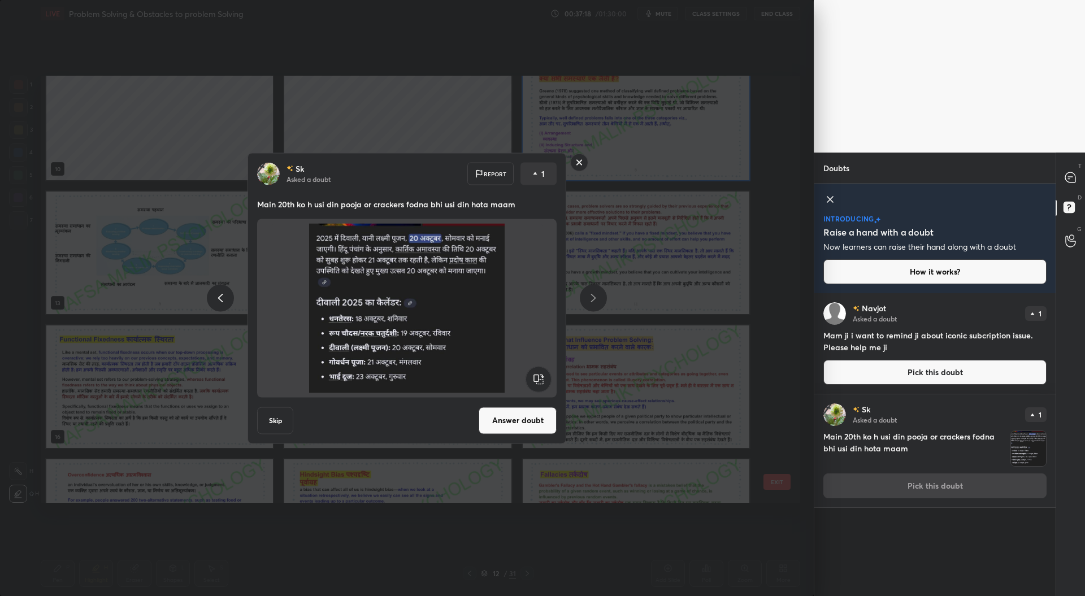
click at [582, 167] on rect at bounding box center [580, 163] width 18 height 18
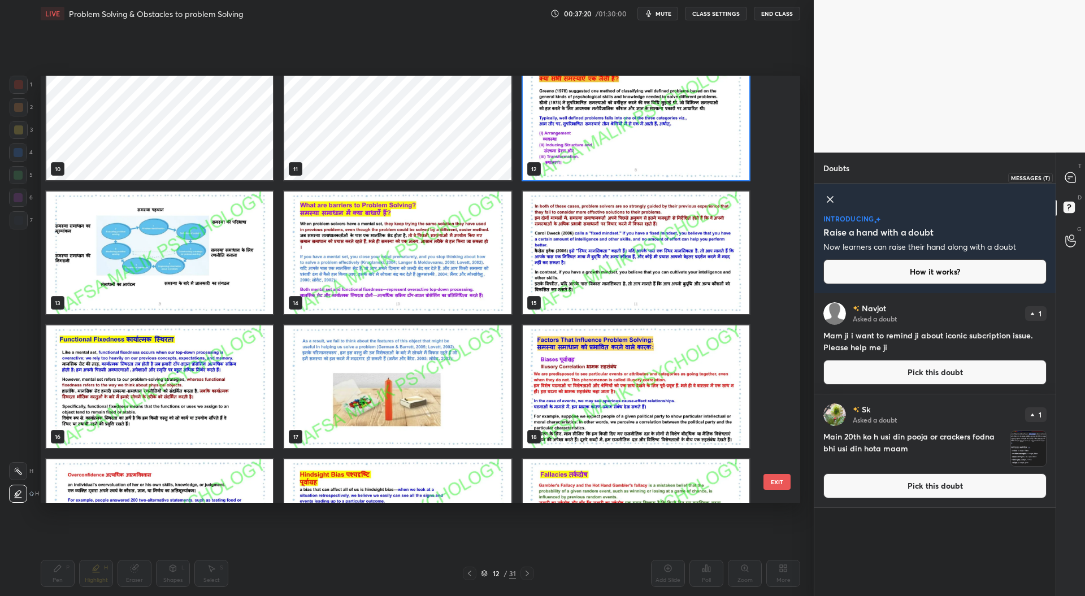
click at [1072, 177] on icon at bounding box center [1070, 177] width 10 height 10
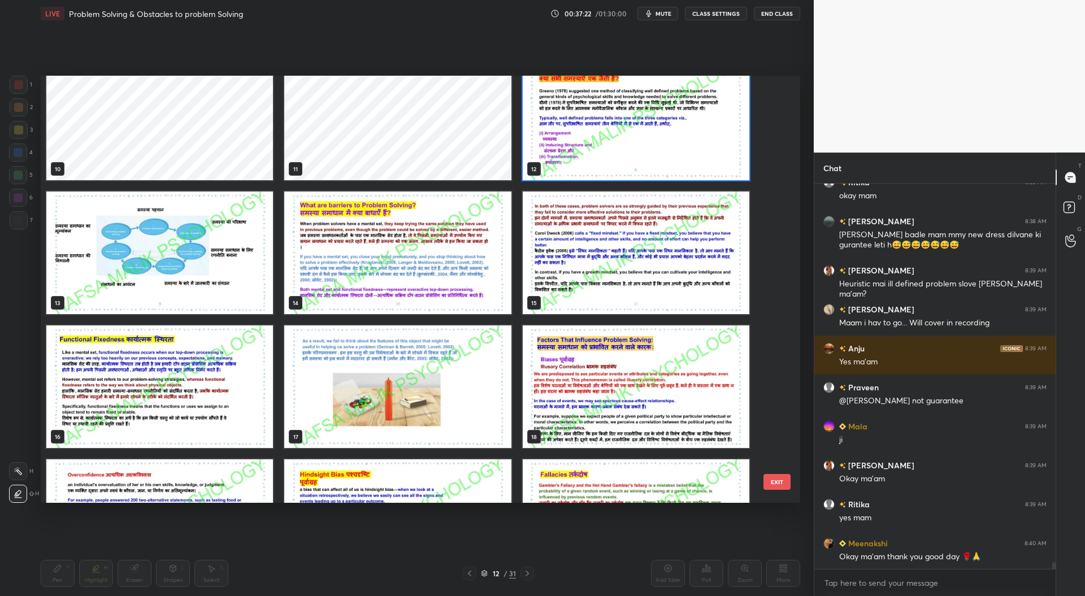
scroll to position [20743, 0]
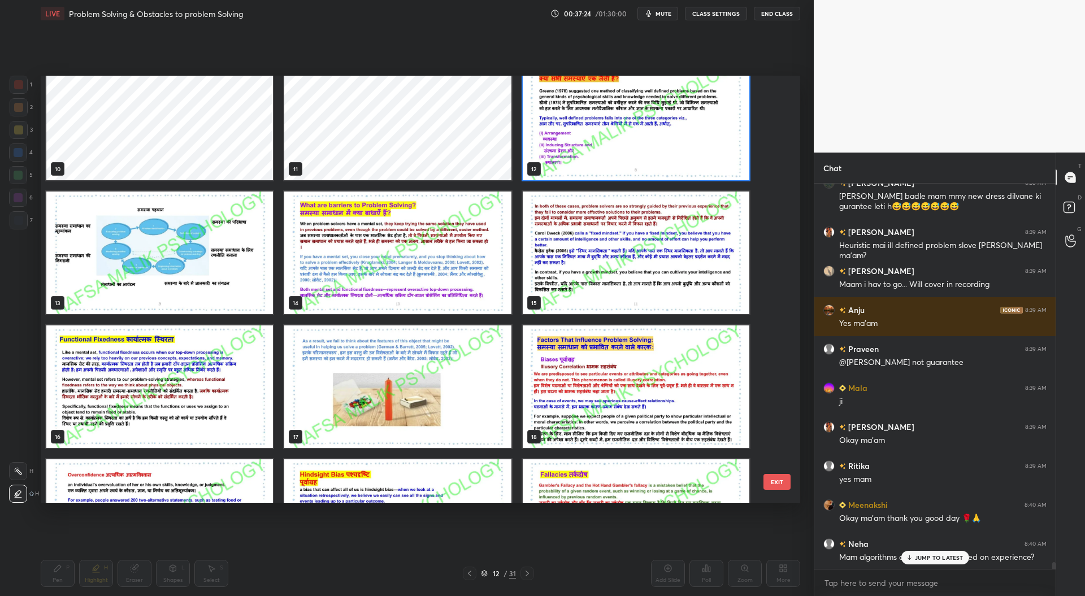
click at [936, 556] on p "JUMP TO LATEST" at bounding box center [939, 557] width 49 height 7
click at [456, 273] on img "grid" at bounding box center [397, 253] width 227 height 123
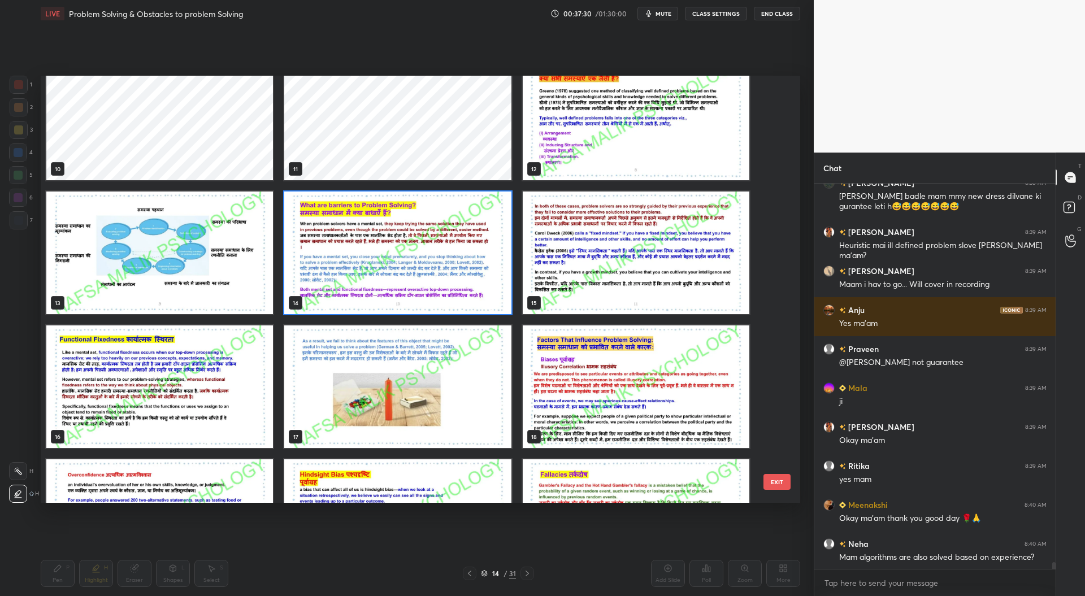
click at [458, 272] on img "grid" at bounding box center [397, 253] width 227 height 123
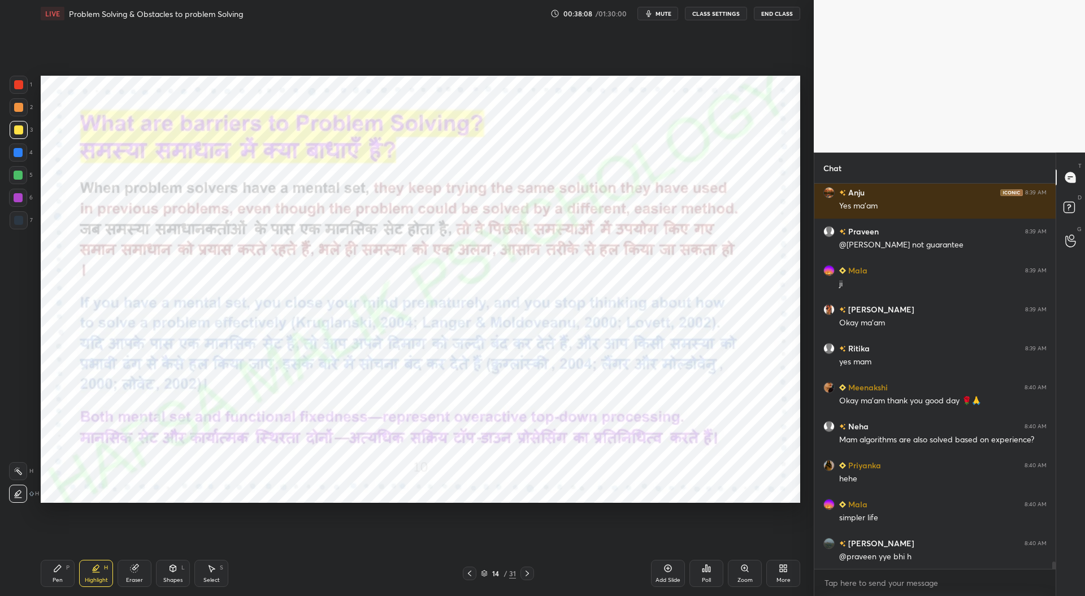
scroll to position [20578, 0]
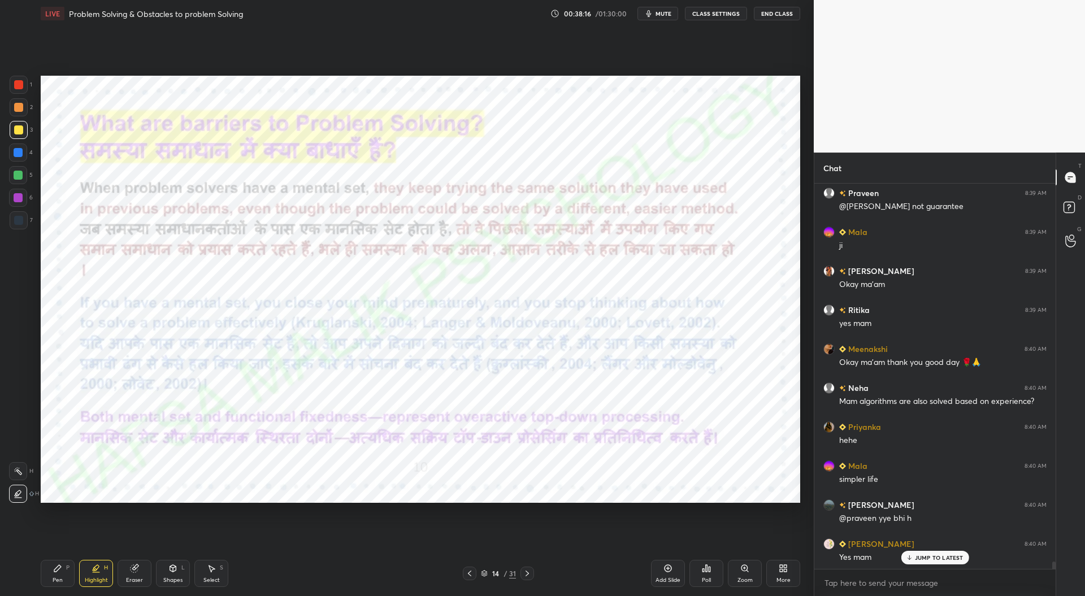
click at [26, 86] on div at bounding box center [19, 85] width 18 height 18
click at [58, 578] on div "Pen" at bounding box center [58, 580] width 10 height 6
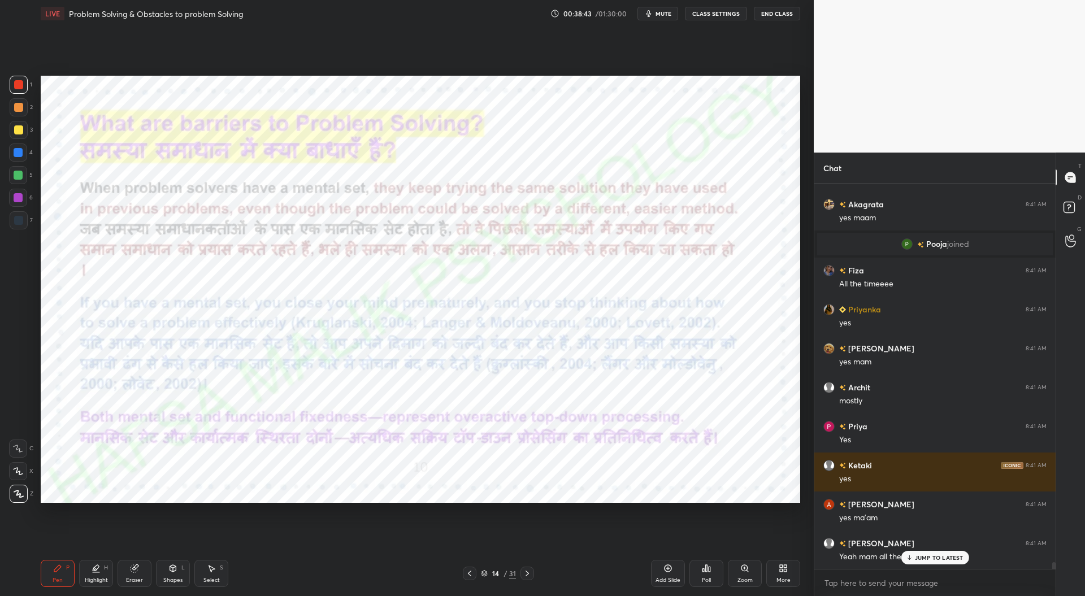
scroll to position [21014, 0]
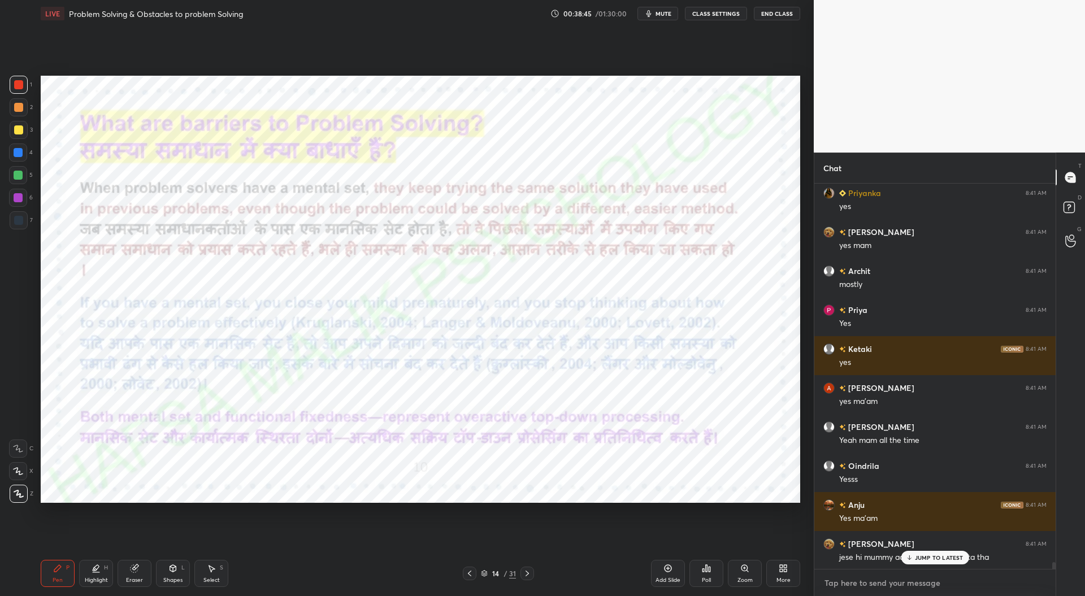
click at [829, 582] on textarea at bounding box center [934, 583] width 223 height 18
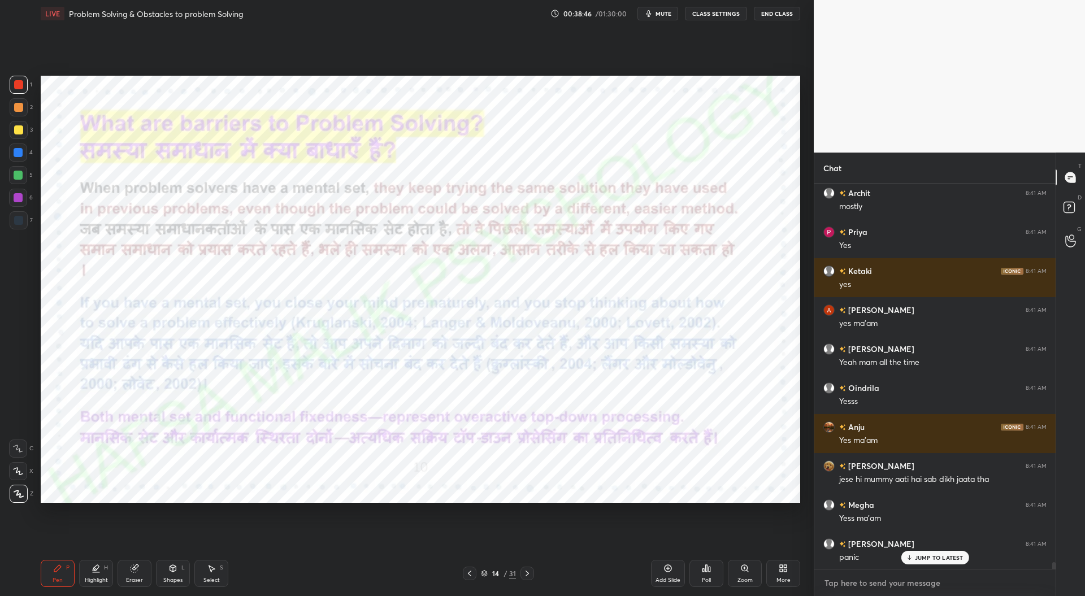
paste textarea "IMPORTANT LINKS SCHEDULE [URL][DOMAIN_NAME] STUDENT DISCUSSION GROUP [URL][DOMA…"
type textarea "IMPORTANT LINKS SCHEDULE [URL][DOMAIN_NAME] STUDENT DISCUSSION GROUP [URL][DOMA…"
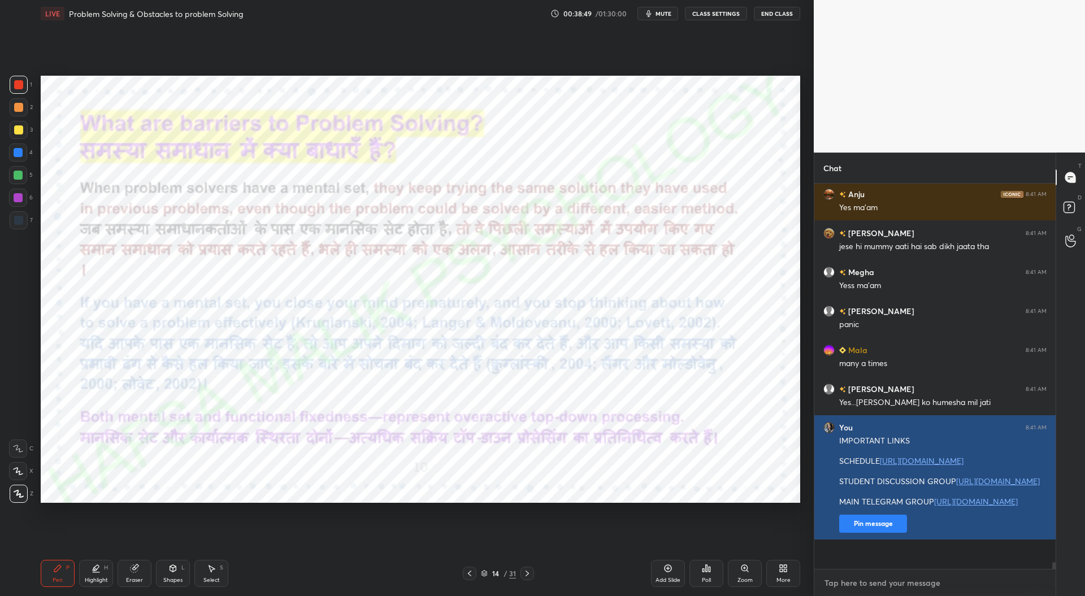
scroll to position [21442, 0]
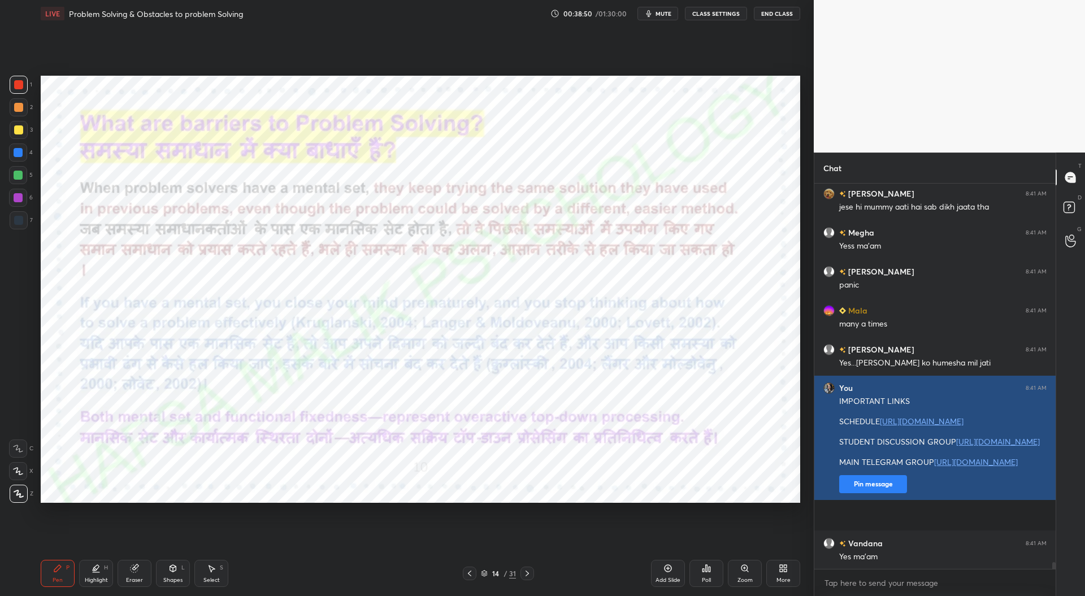
click at [871, 493] on button "Pin message" at bounding box center [873, 484] width 68 height 18
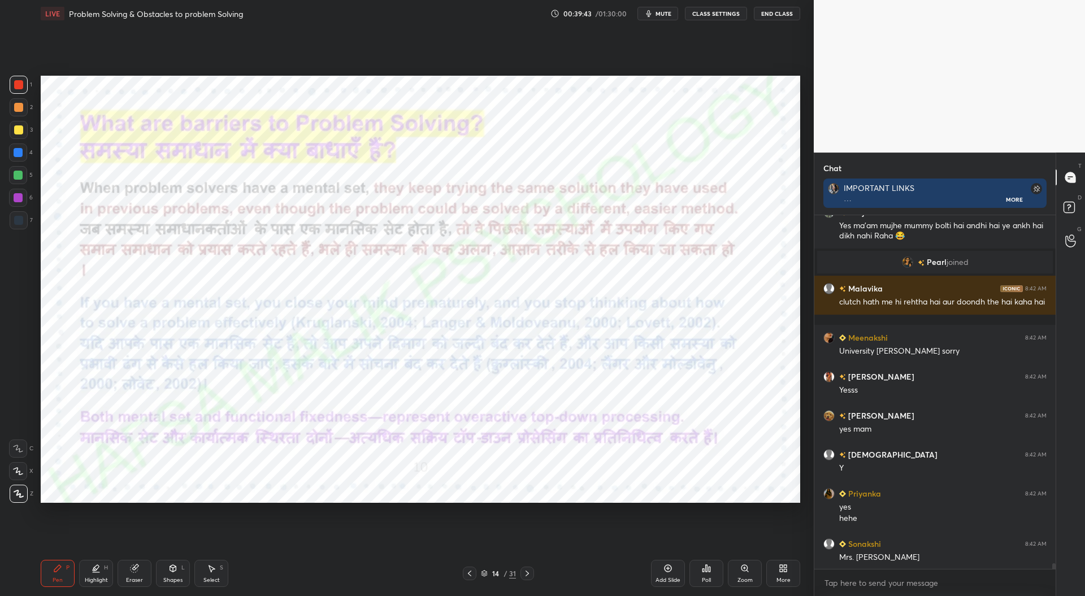
scroll to position [22036, 0]
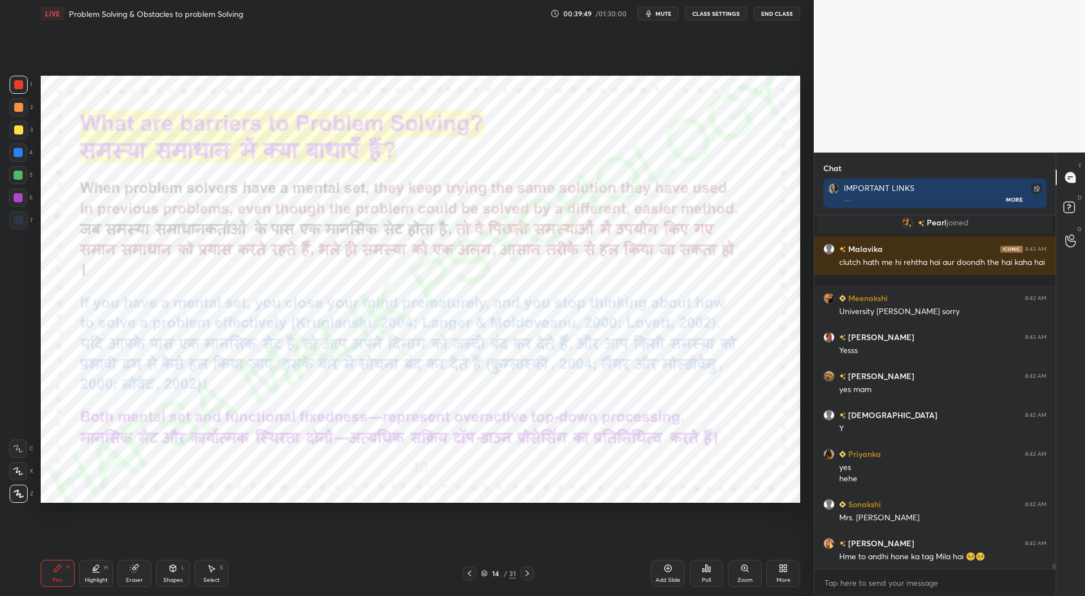
click at [529, 573] on icon at bounding box center [527, 573] width 9 height 9
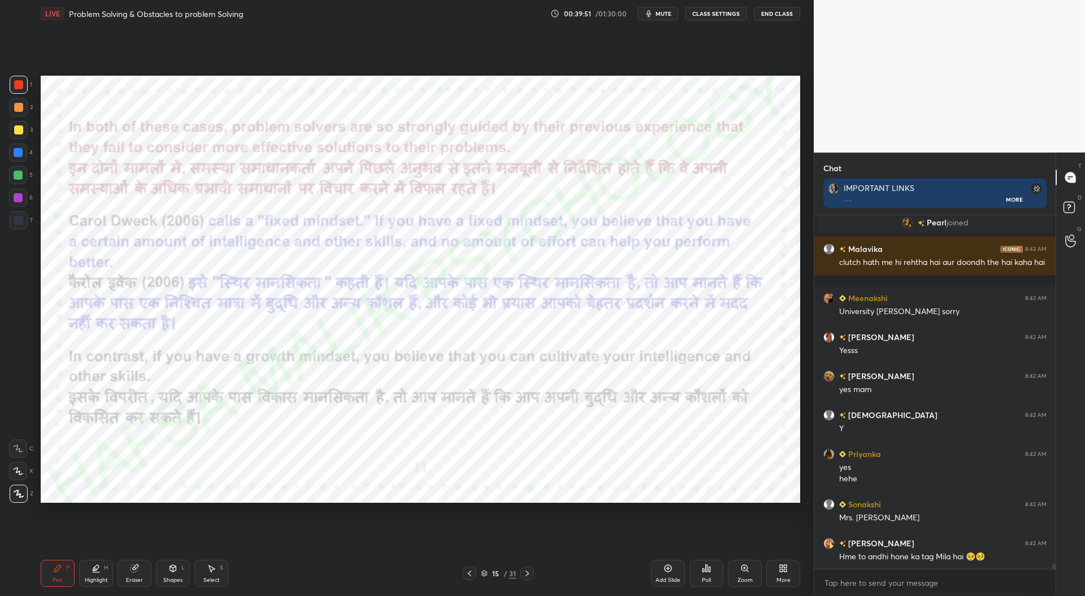
click at [667, 575] on div "Add Slide" at bounding box center [668, 573] width 34 height 27
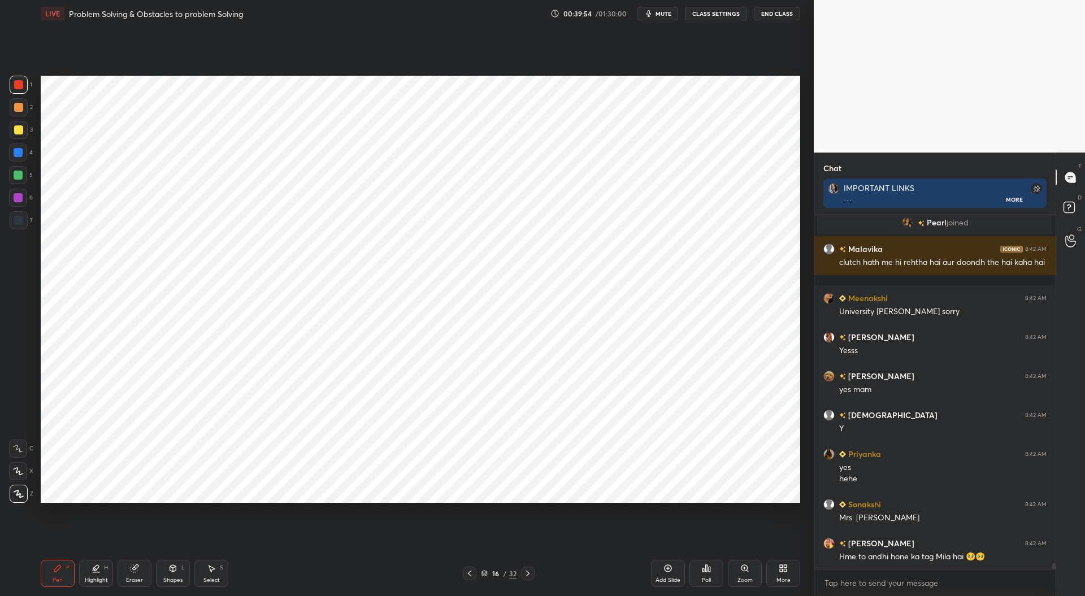
click at [21, 153] on div at bounding box center [18, 152] width 9 height 9
click at [18, 221] on div at bounding box center [18, 220] width 9 height 9
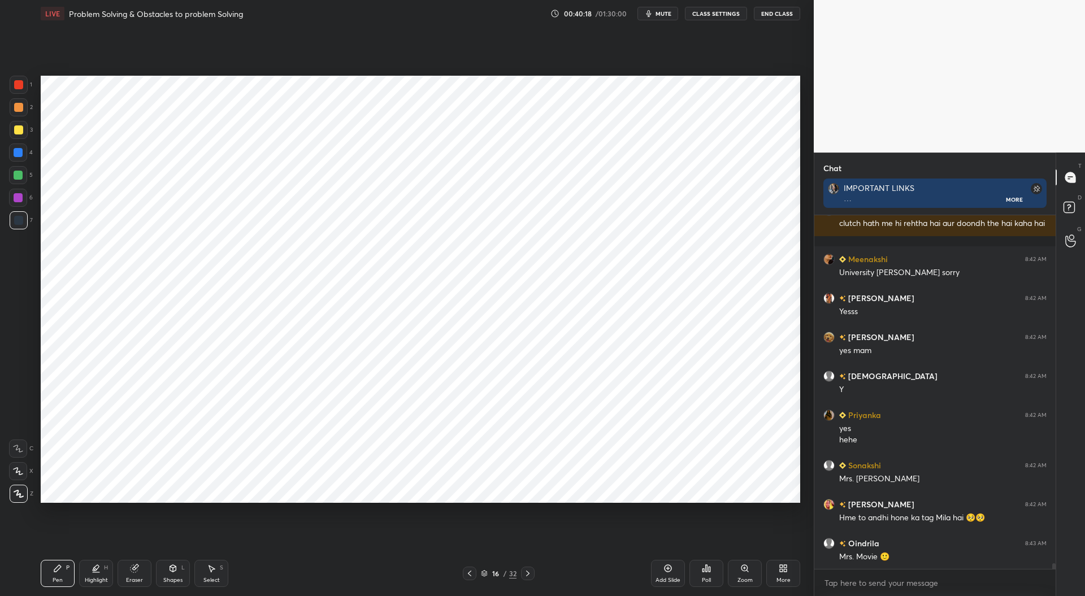
scroll to position [21831, 0]
click at [17, 199] on div at bounding box center [18, 197] width 9 height 9
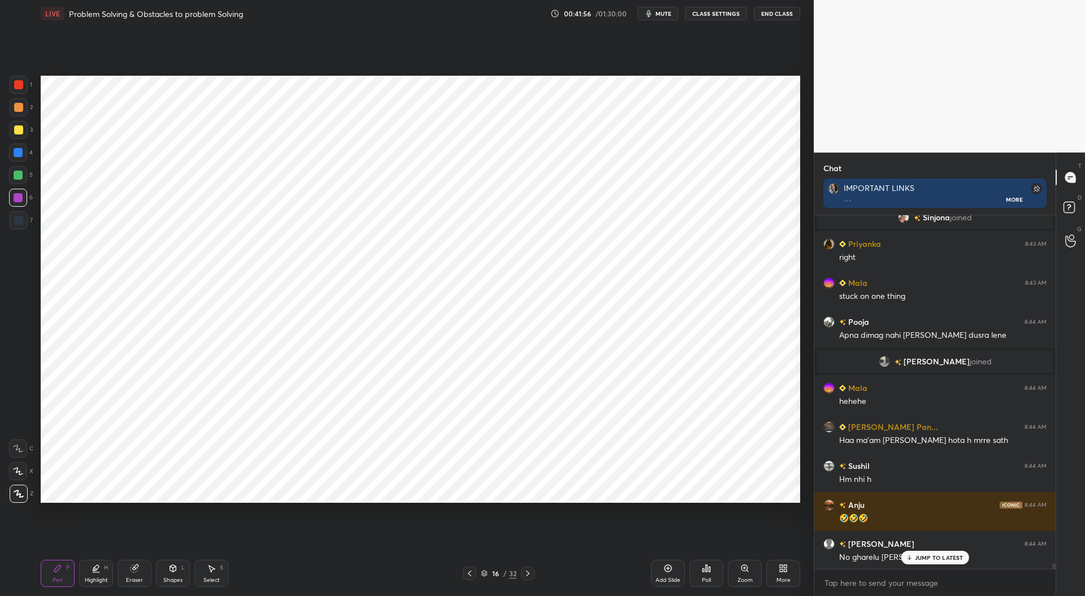
scroll to position [22182, 0]
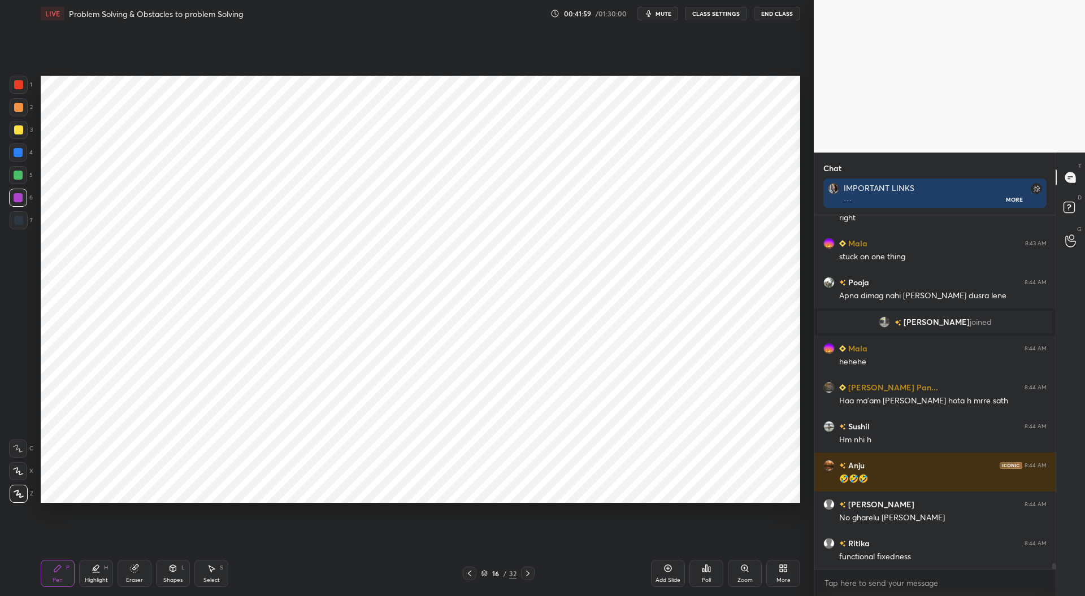
click at [19, 222] on div at bounding box center [18, 220] width 9 height 9
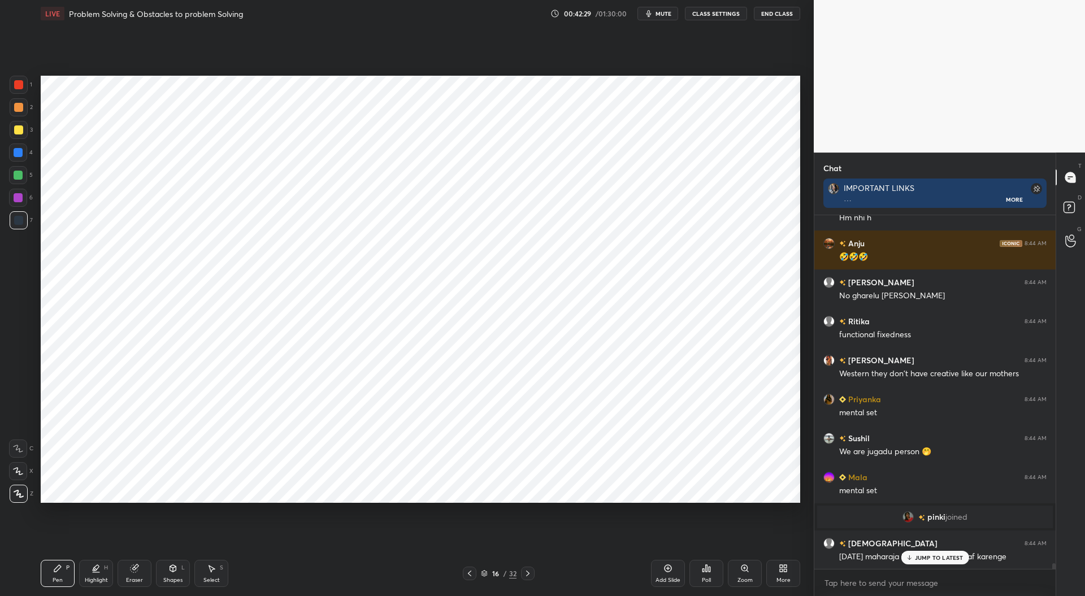
scroll to position [22295, 0]
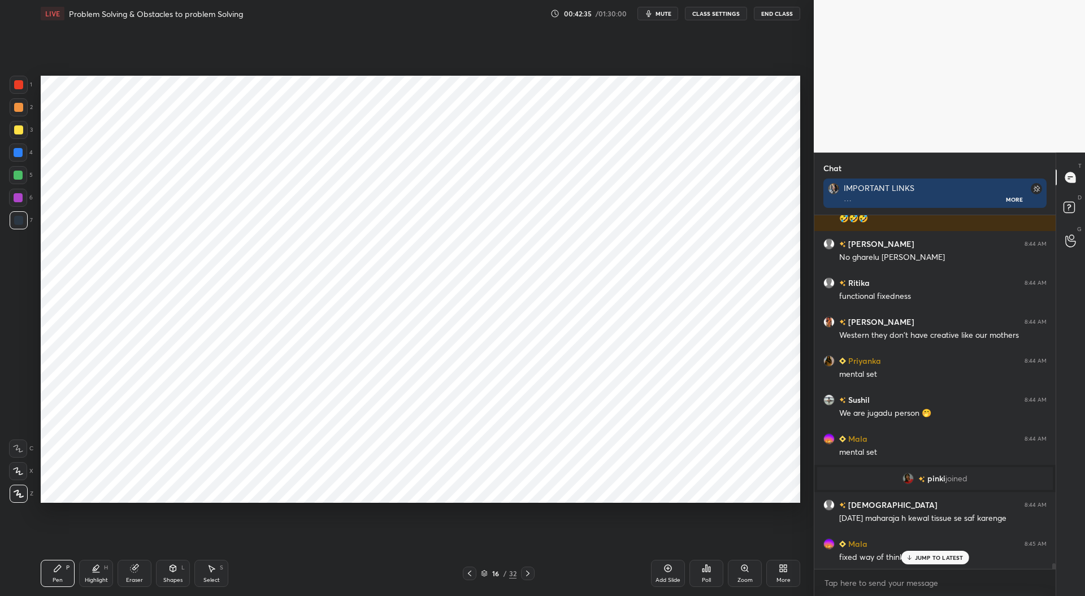
click at [670, 578] on div "Add Slide" at bounding box center [667, 580] width 25 height 6
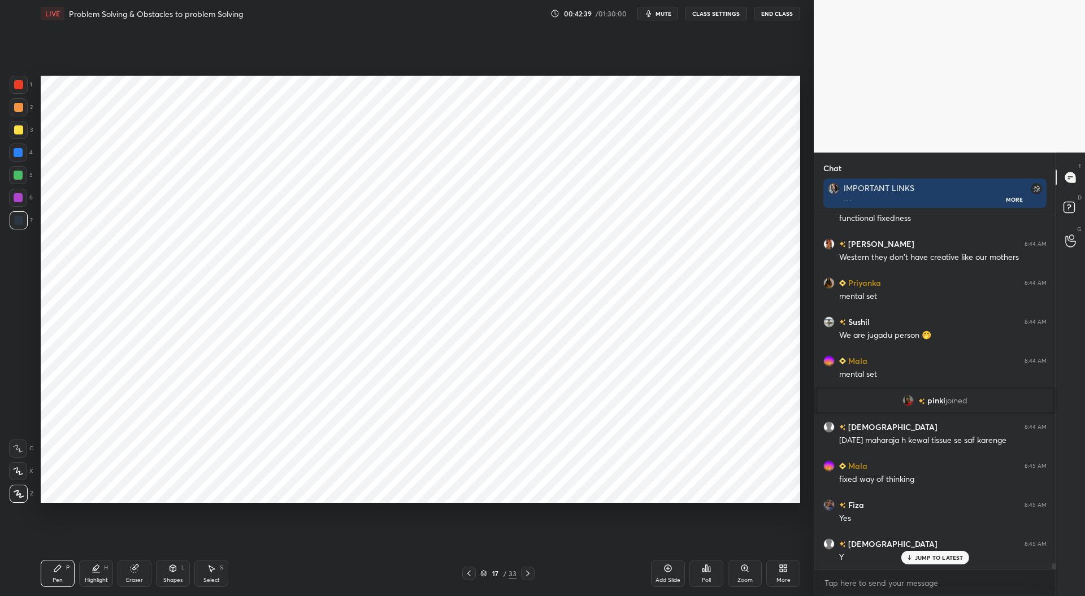
scroll to position [22413, 0]
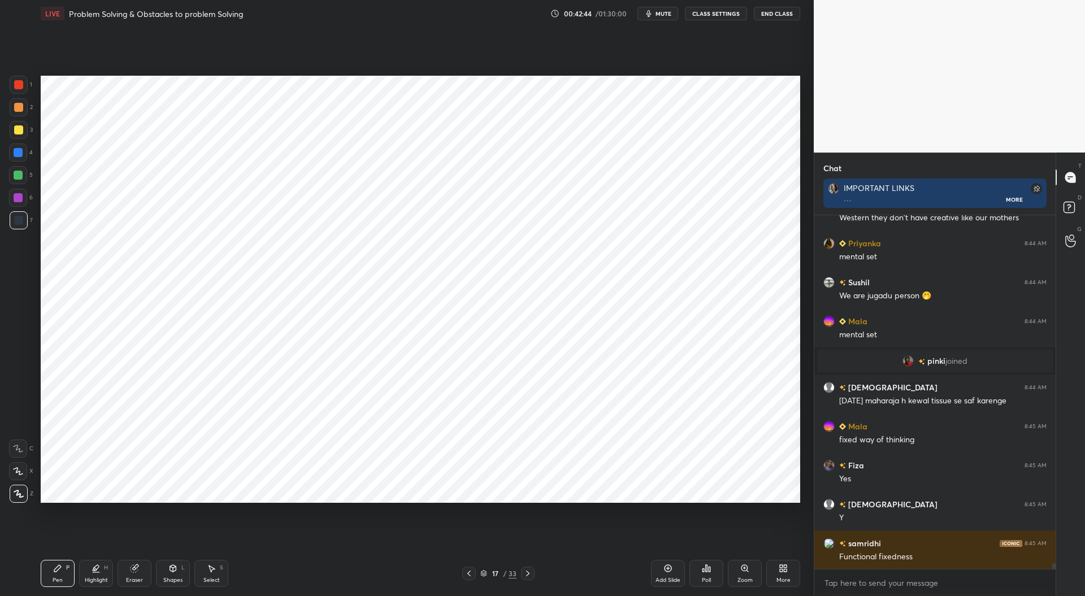
click at [136, 569] on icon at bounding box center [133, 568] width 7 height 7
click at [60, 571] on icon at bounding box center [57, 568] width 9 height 9
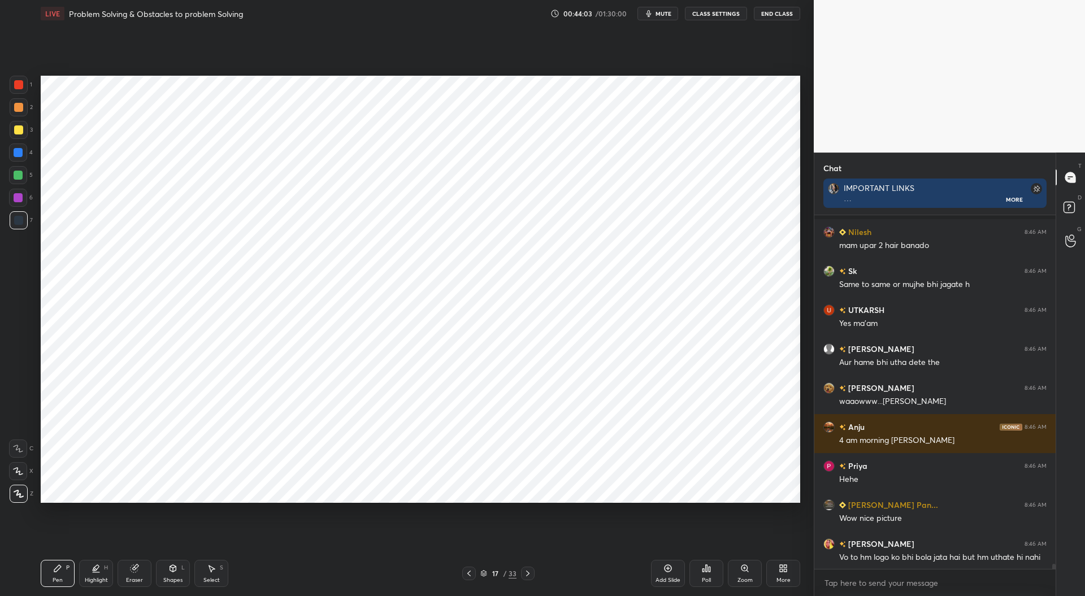
scroll to position [23463, 0]
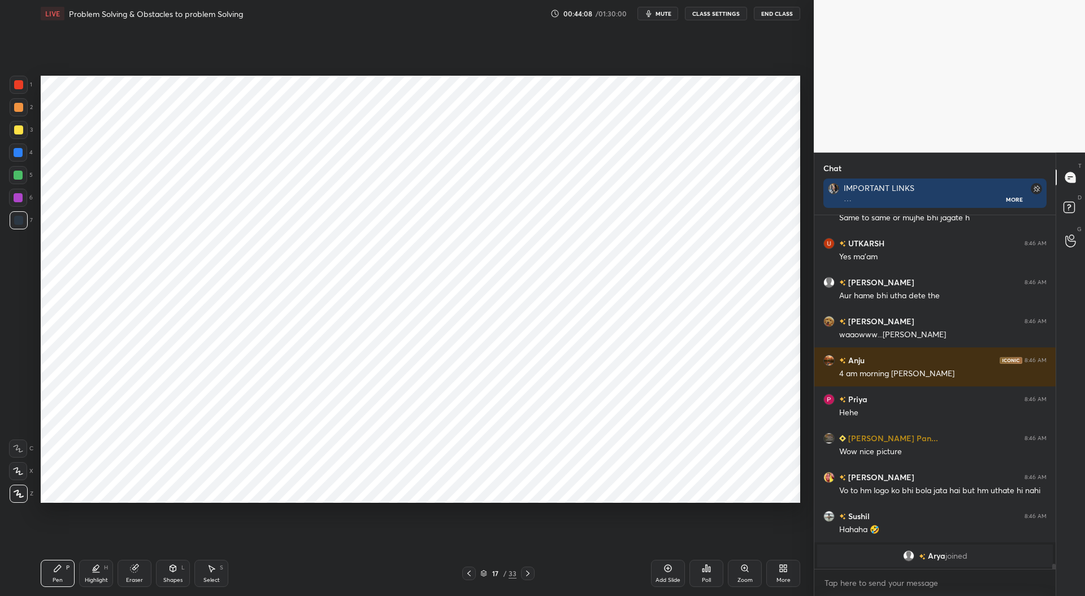
click at [136, 572] on icon at bounding box center [134, 568] width 9 height 9
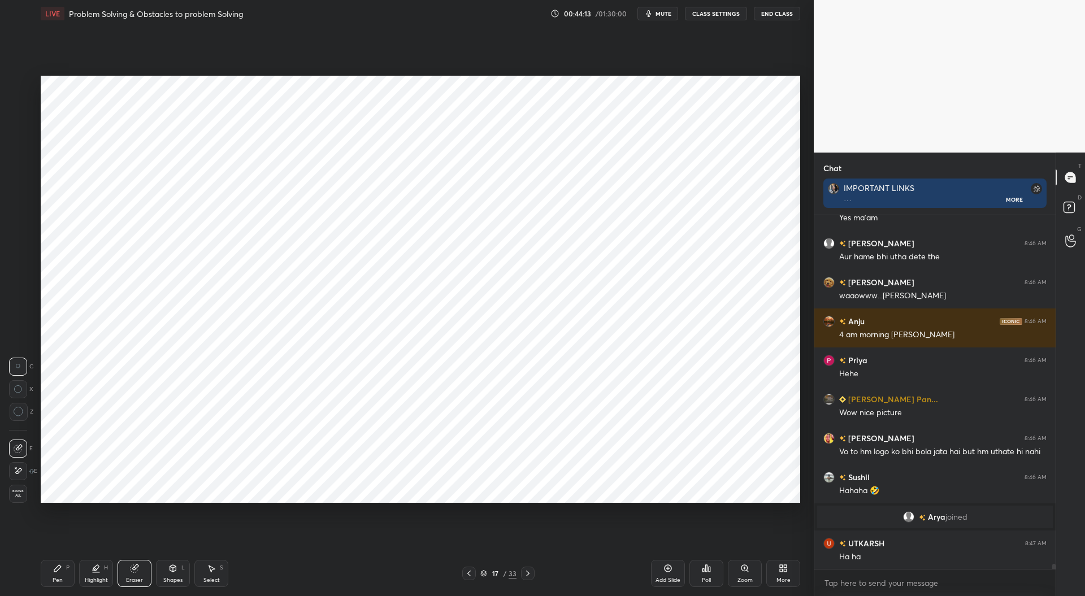
click at [62, 576] on div "Pen P" at bounding box center [58, 573] width 34 height 27
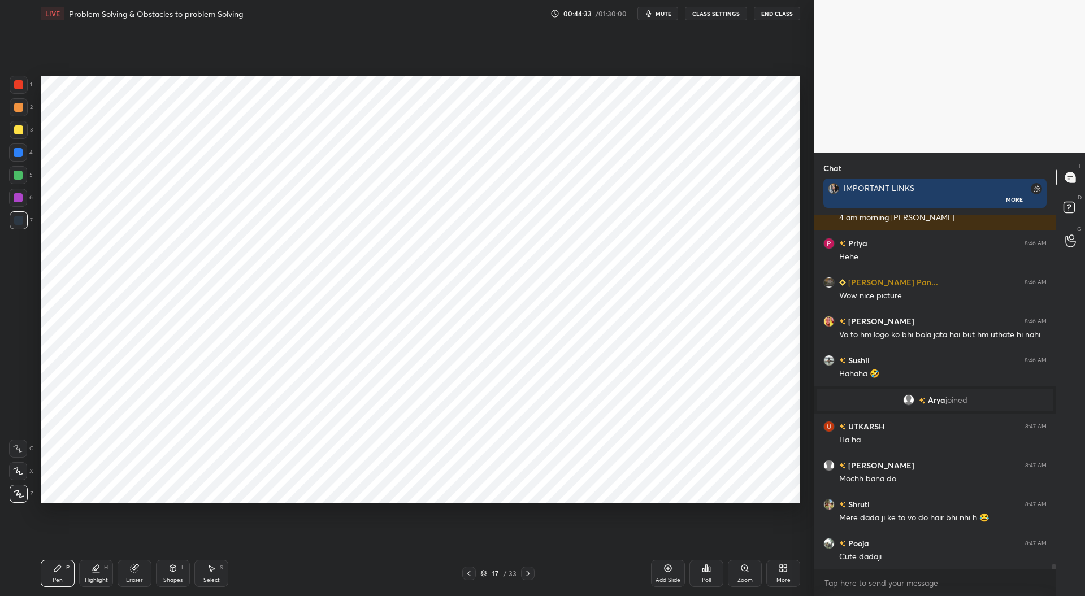
scroll to position [4, 3]
click at [18, 151] on div at bounding box center [18, 152] width 9 height 9
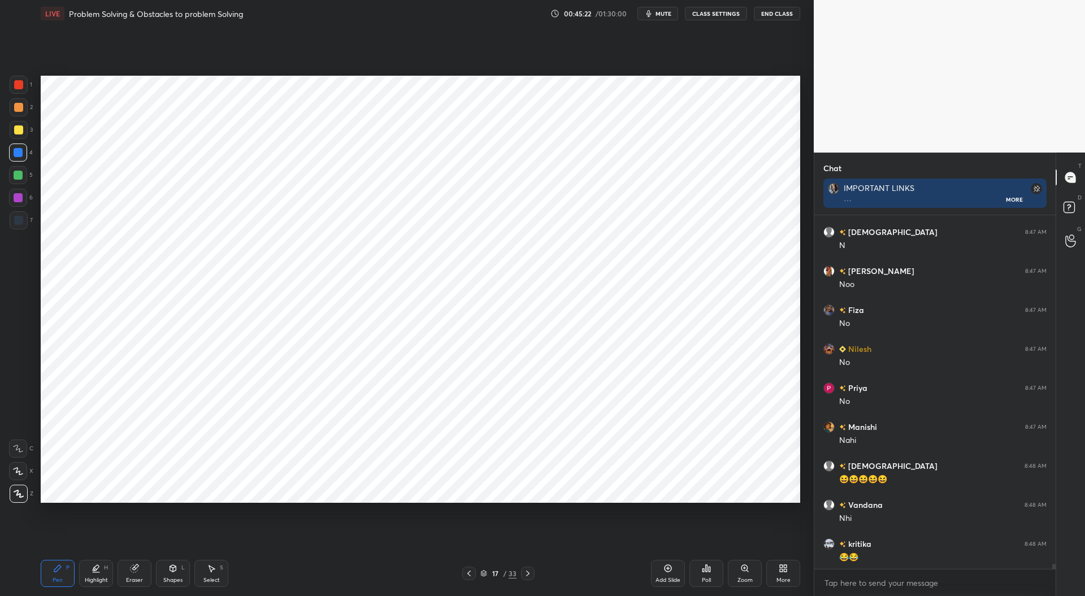
scroll to position [23719, 0]
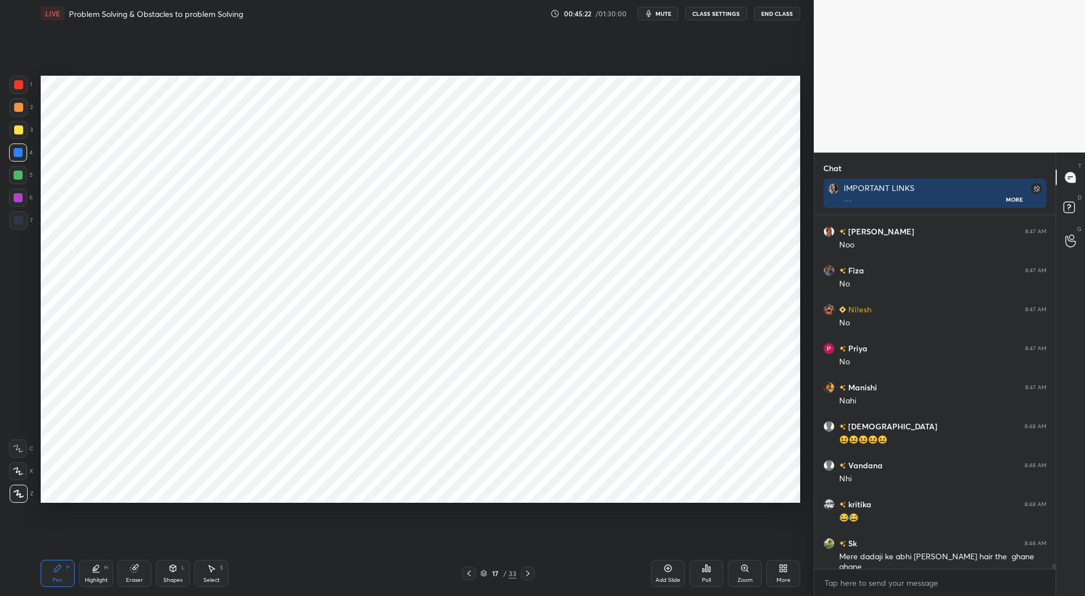
click at [19, 84] on div at bounding box center [18, 84] width 9 height 9
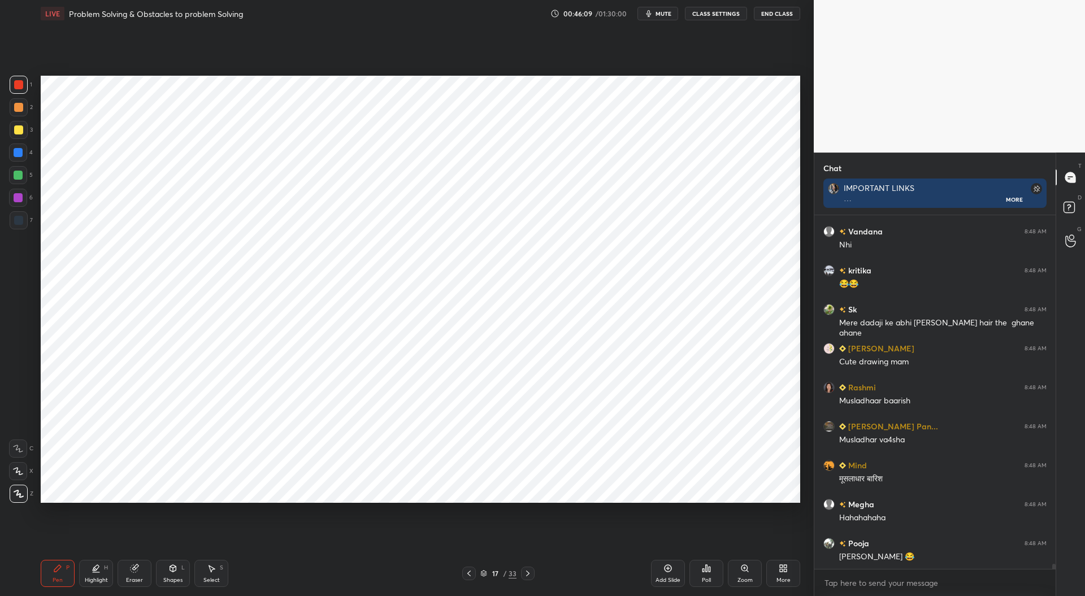
scroll to position [23991, 0]
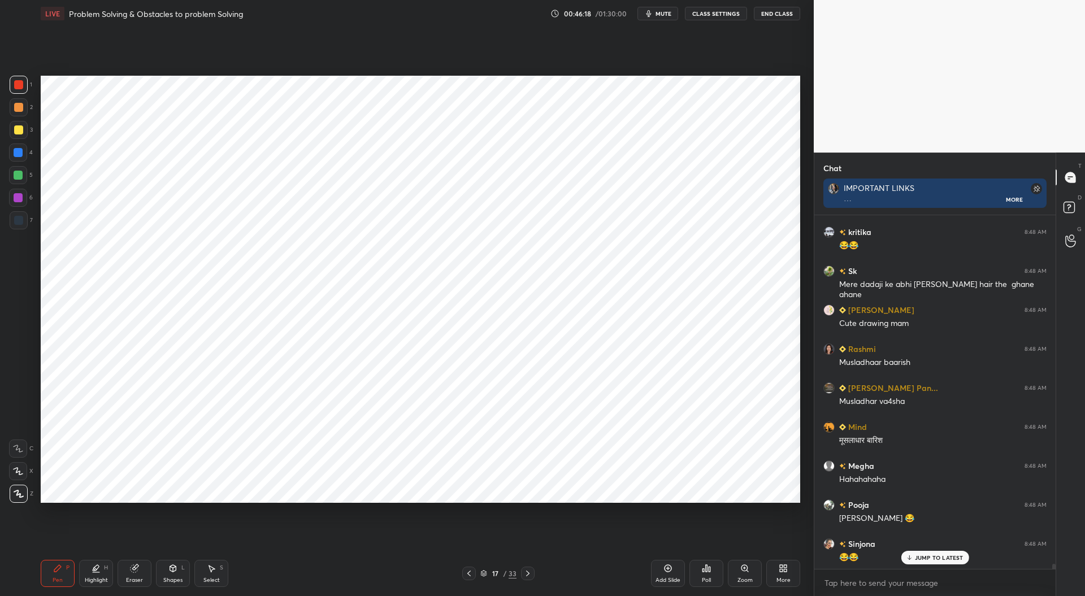
click at [18, 217] on div at bounding box center [18, 220] width 9 height 9
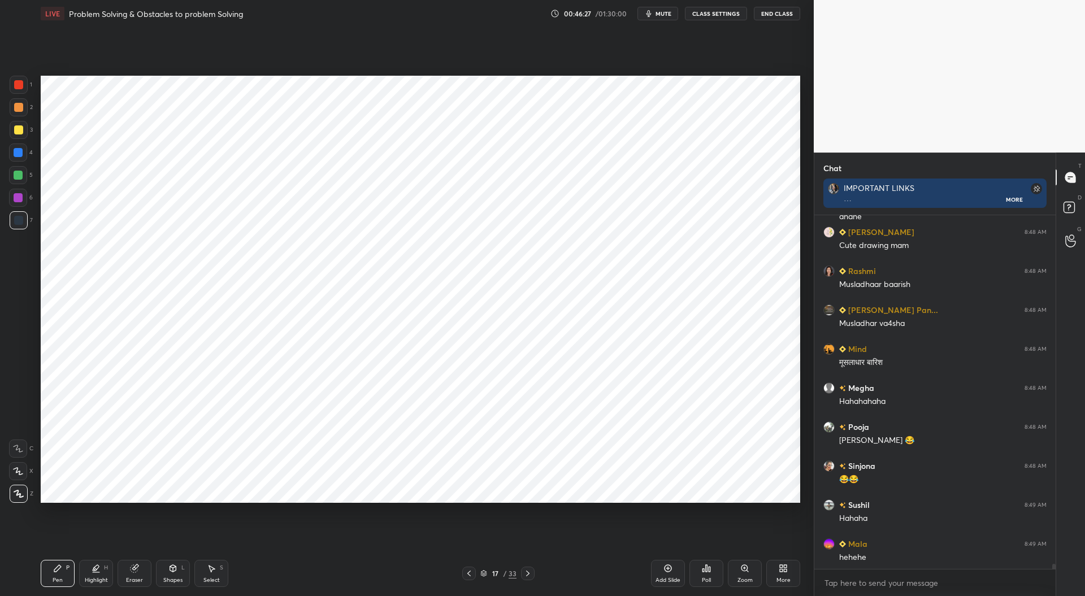
scroll to position [24109, 0]
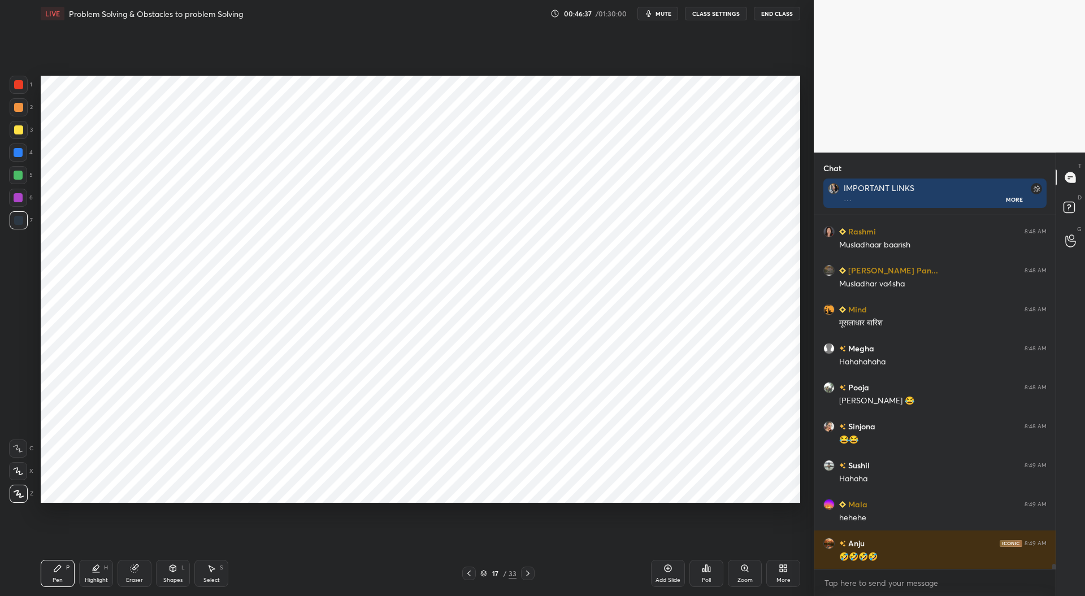
click at [14, 176] on div at bounding box center [18, 175] width 9 height 9
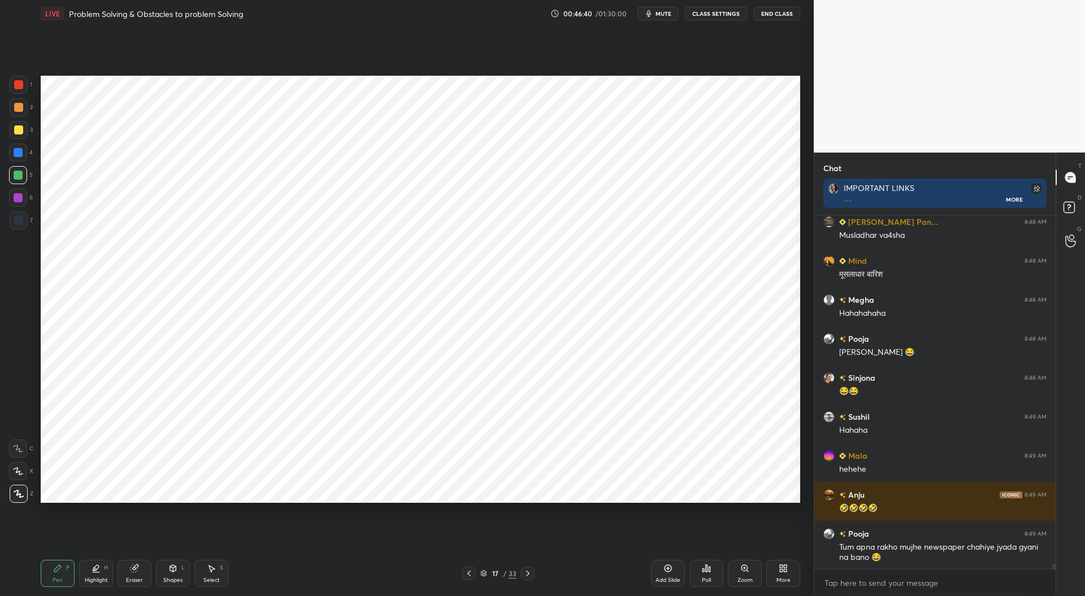
click at [19, 77] on div at bounding box center [19, 85] width 18 height 18
click at [170, 575] on div "Shapes L" at bounding box center [173, 573] width 34 height 27
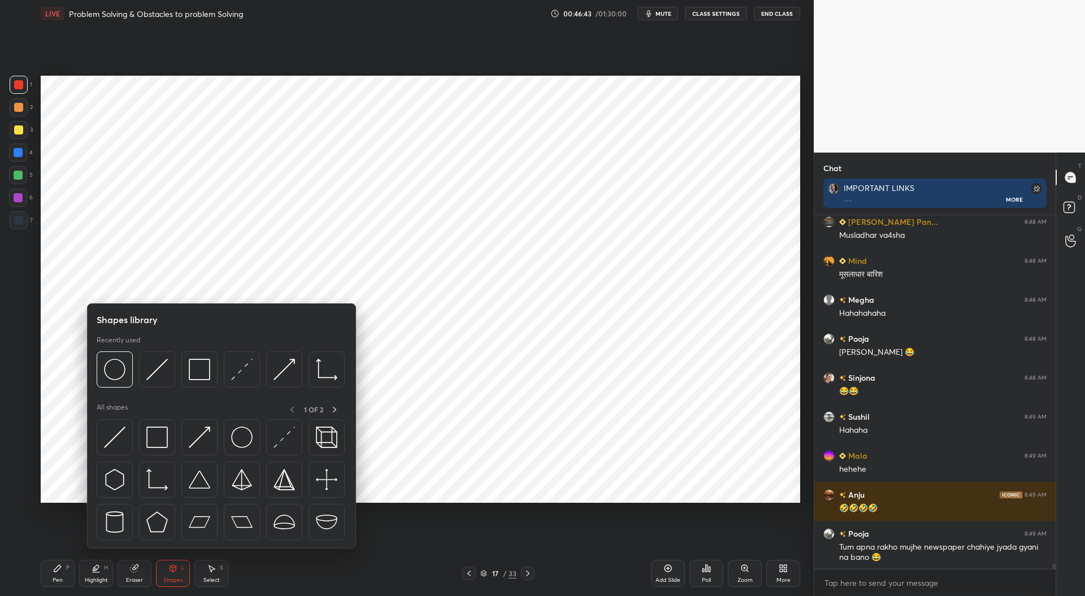
click at [113, 432] on img at bounding box center [114, 437] width 21 height 21
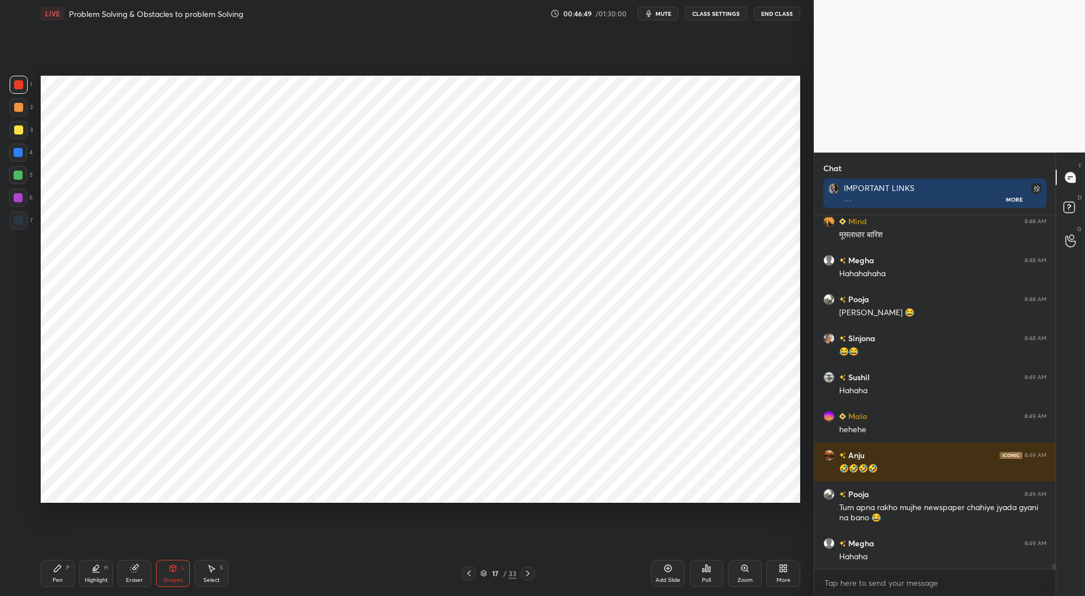
scroll to position [24235, 0]
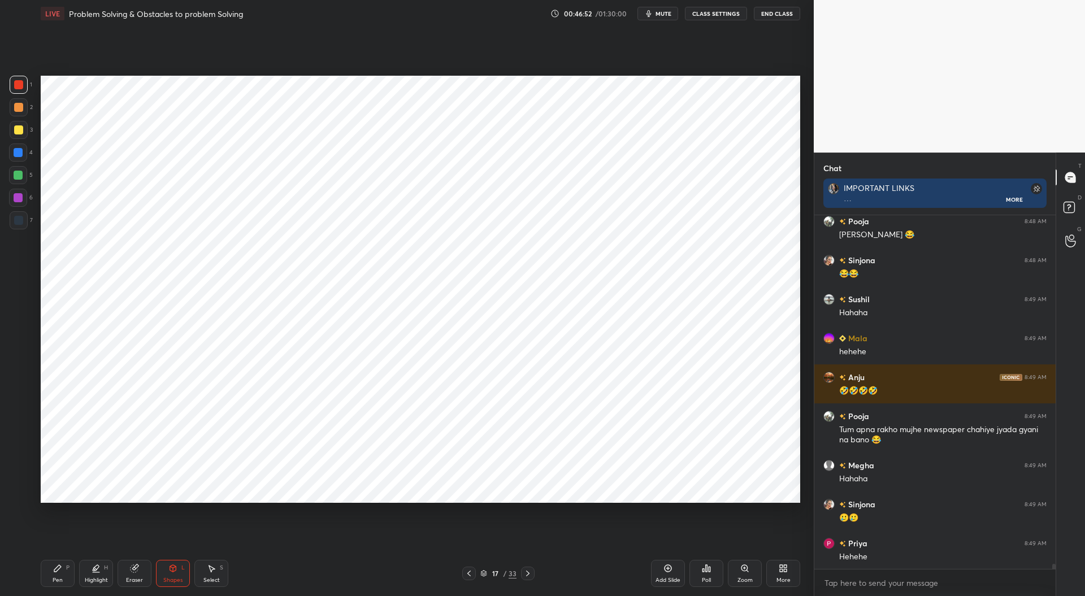
click at [60, 571] on icon at bounding box center [57, 568] width 9 height 9
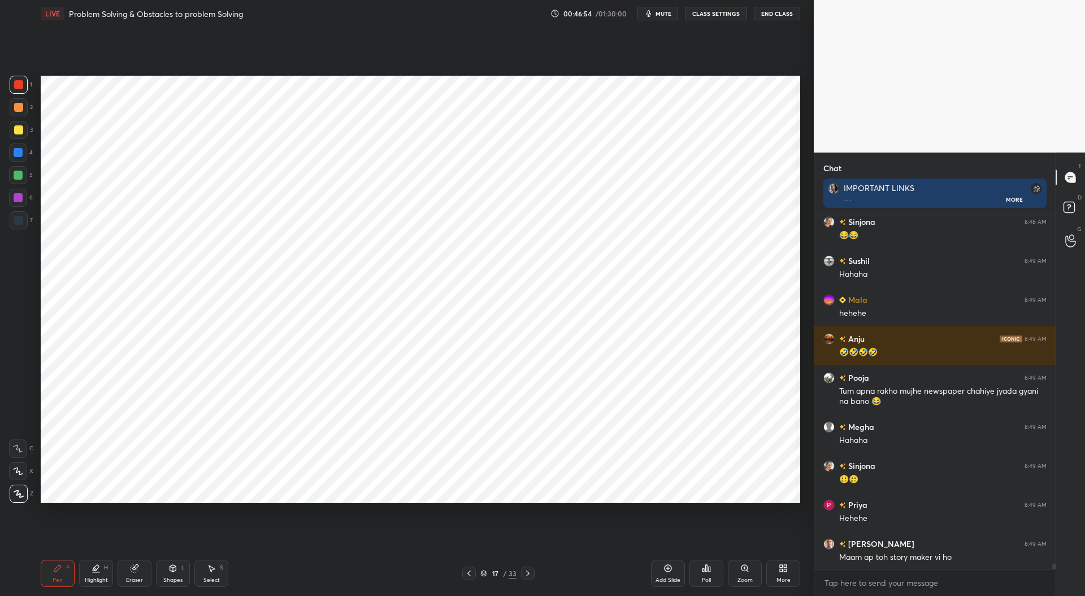
scroll to position [24353, 0]
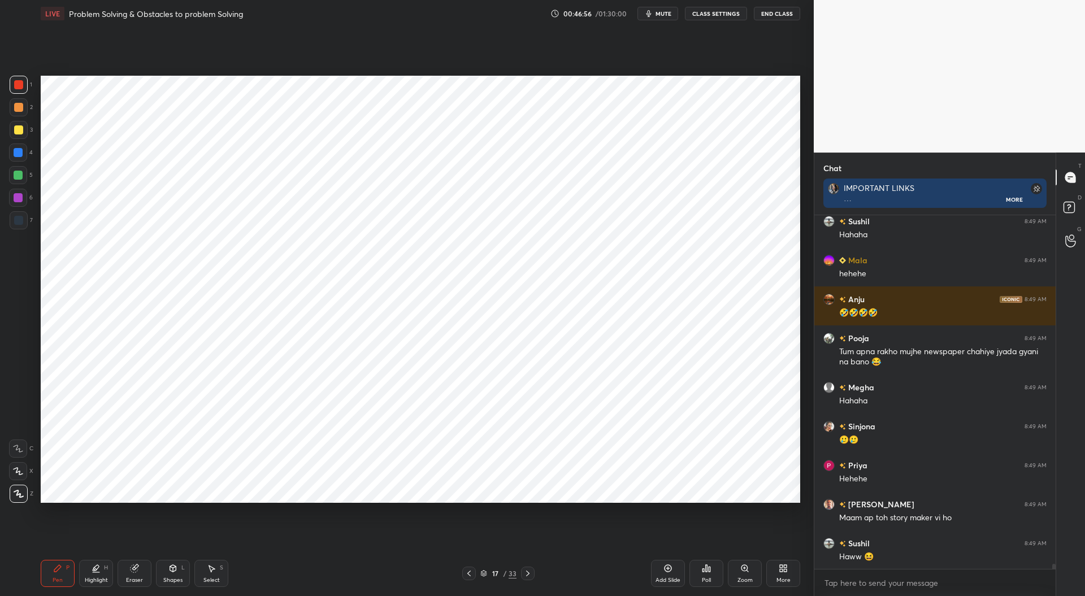
click at [18, 217] on div at bounding box center [18, 220] width 9 height 9
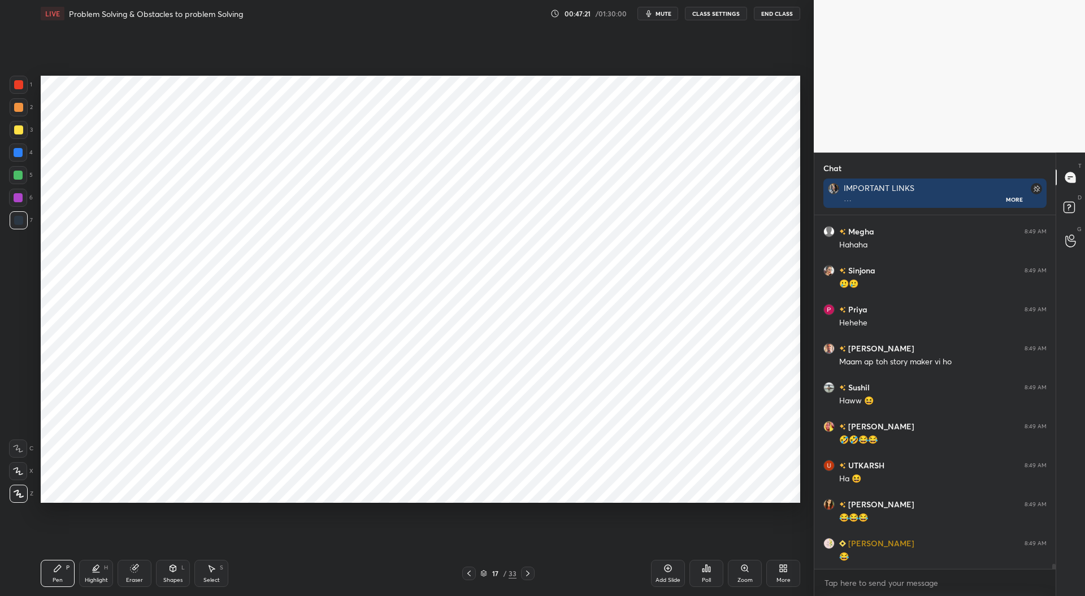
scroll to position [24547, 0]
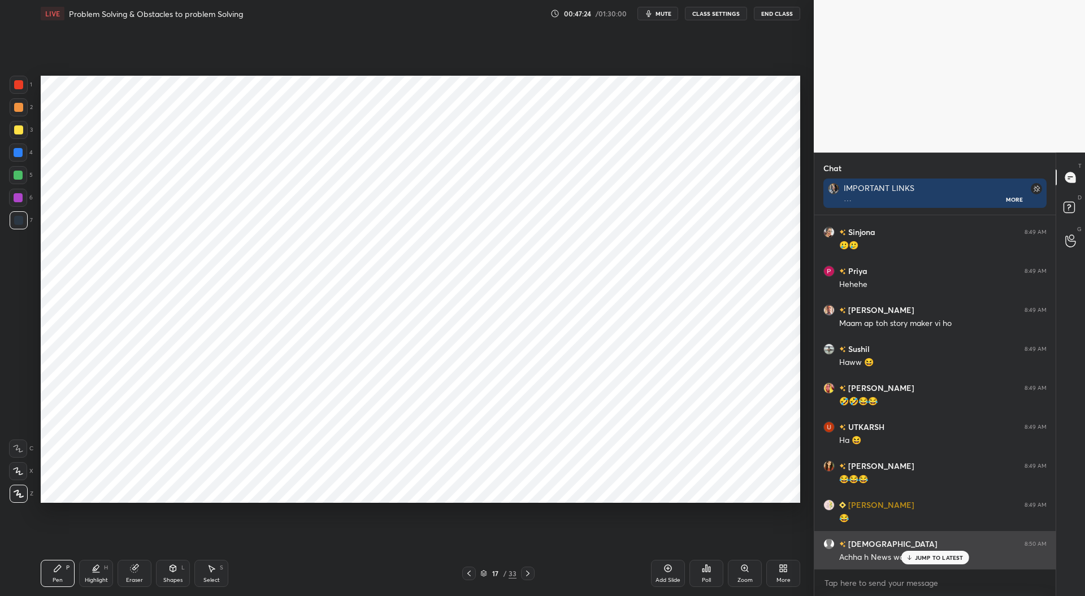
click at [922, 554] on p "JUMP TO LATEST" at bounding box center [939, 557] width 49 height 7
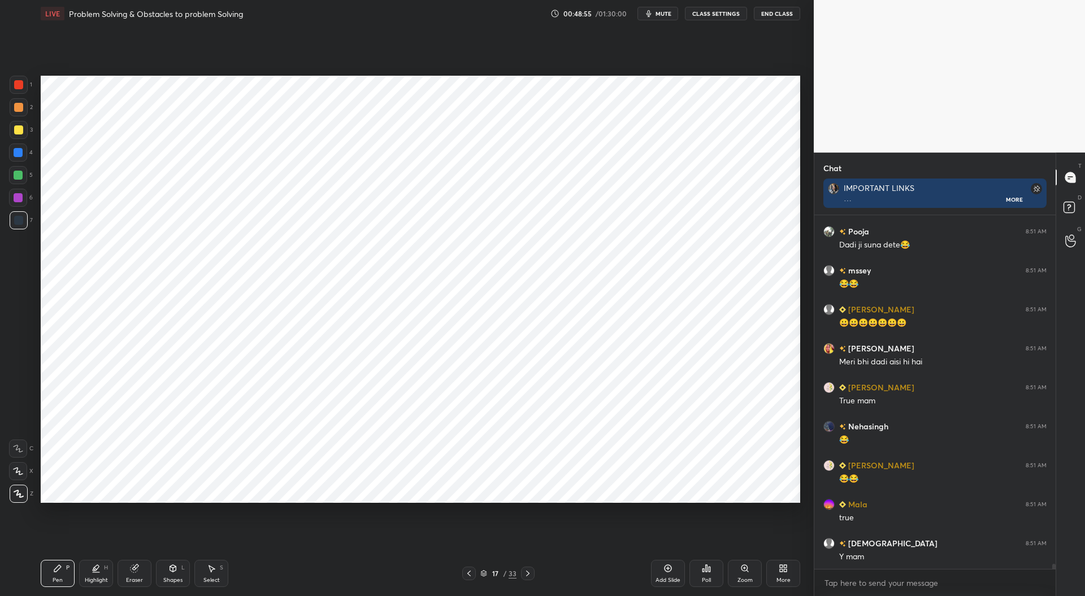
scroll to position [25393, 0]
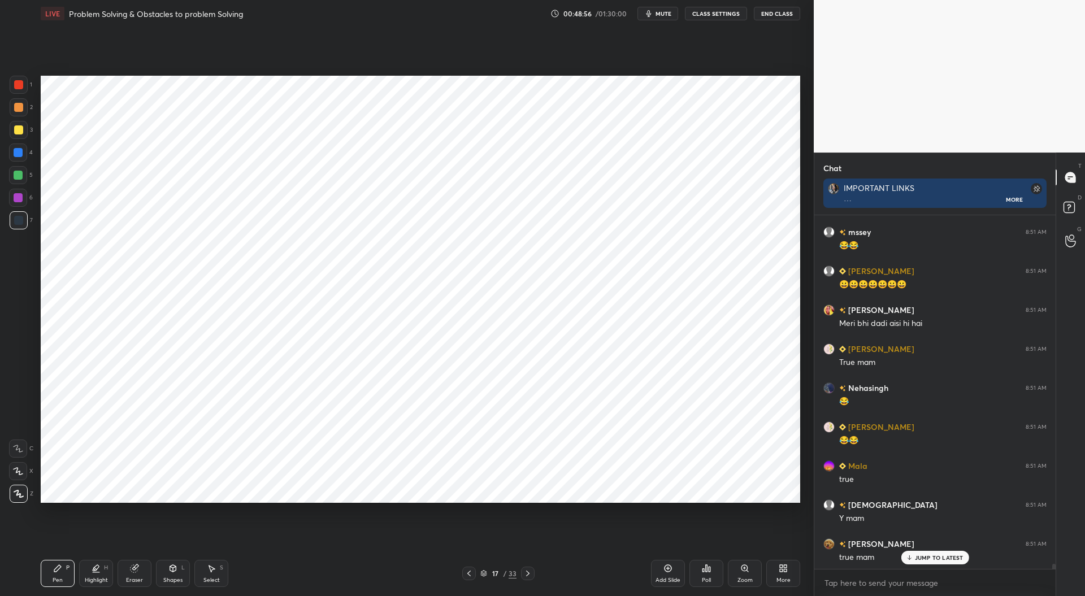
click at [16, 169] on div at bounding box center [18, 175] width 18 height 18
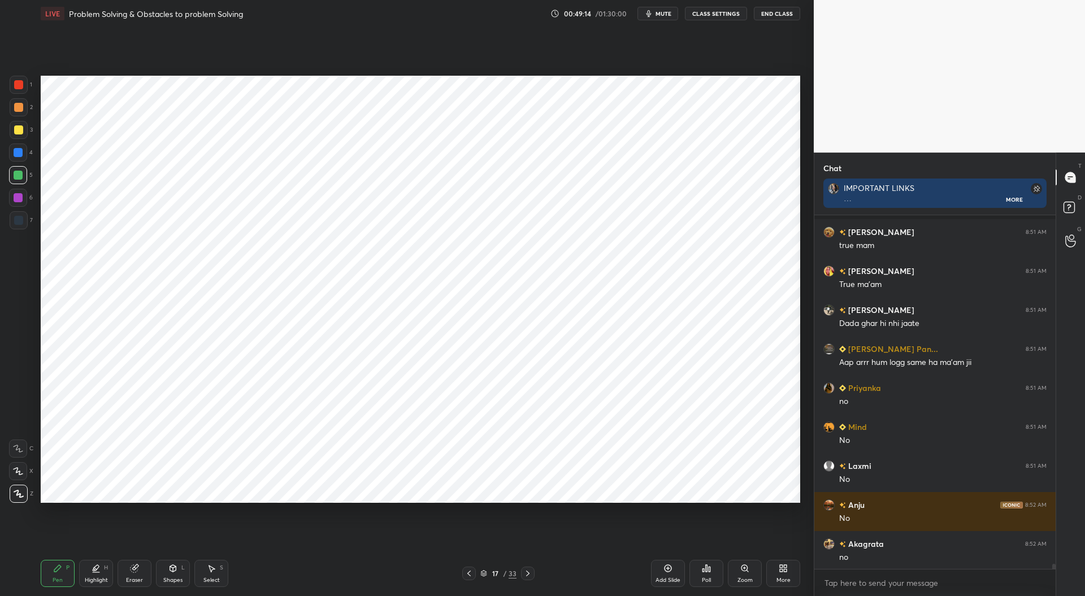
scroll to position [25783, 0]
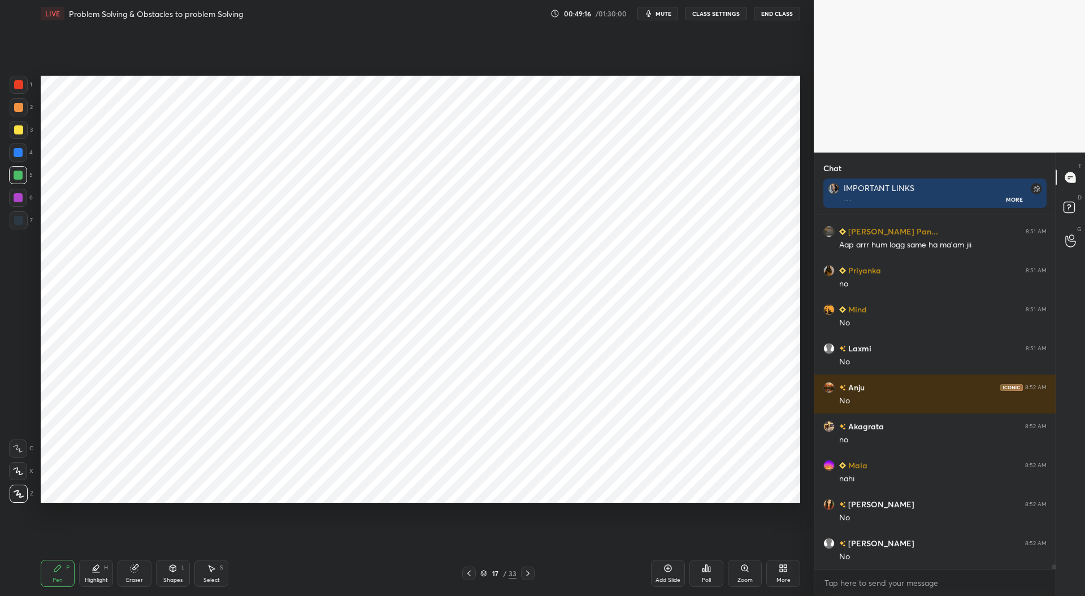
click at [15, 148] on div at bounding box center [18, 152] width 9 height 9
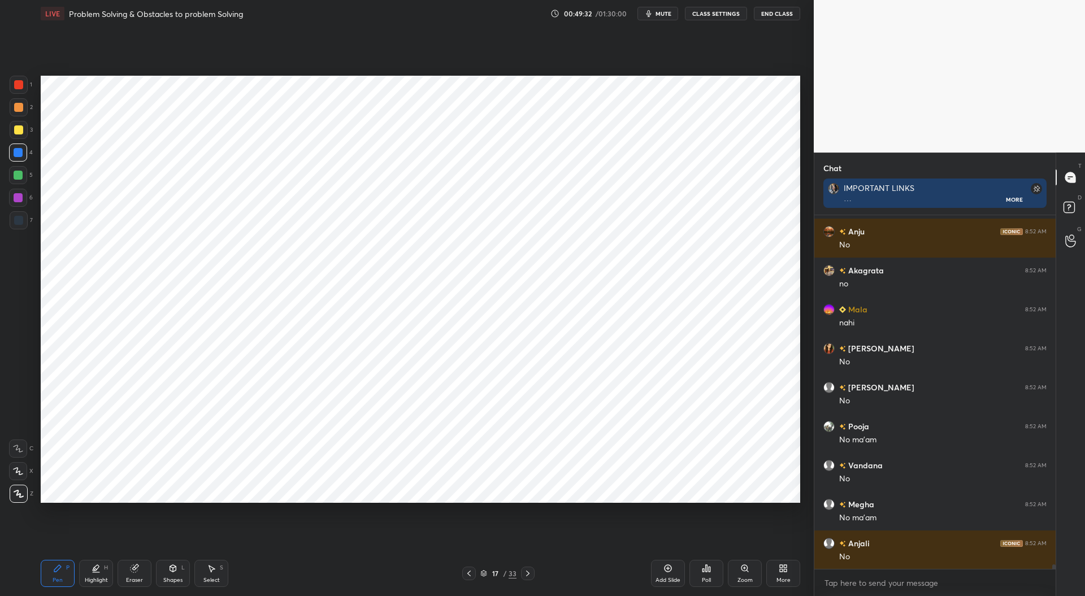
scroll to position [26006, 0]
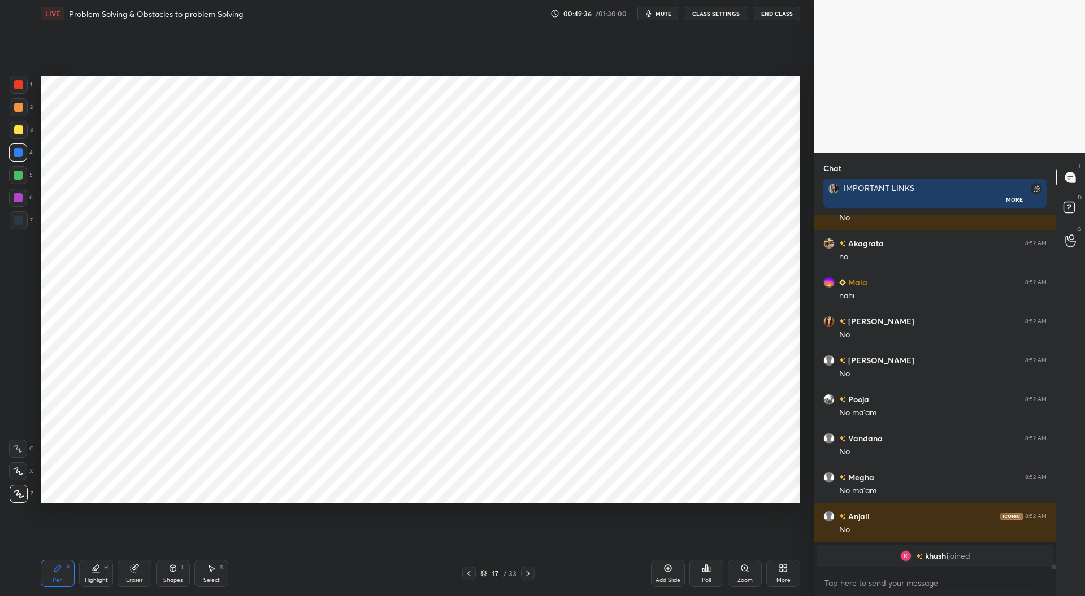
click at [19, 196] on div at bounding box center [18, 197] width 9 height 9
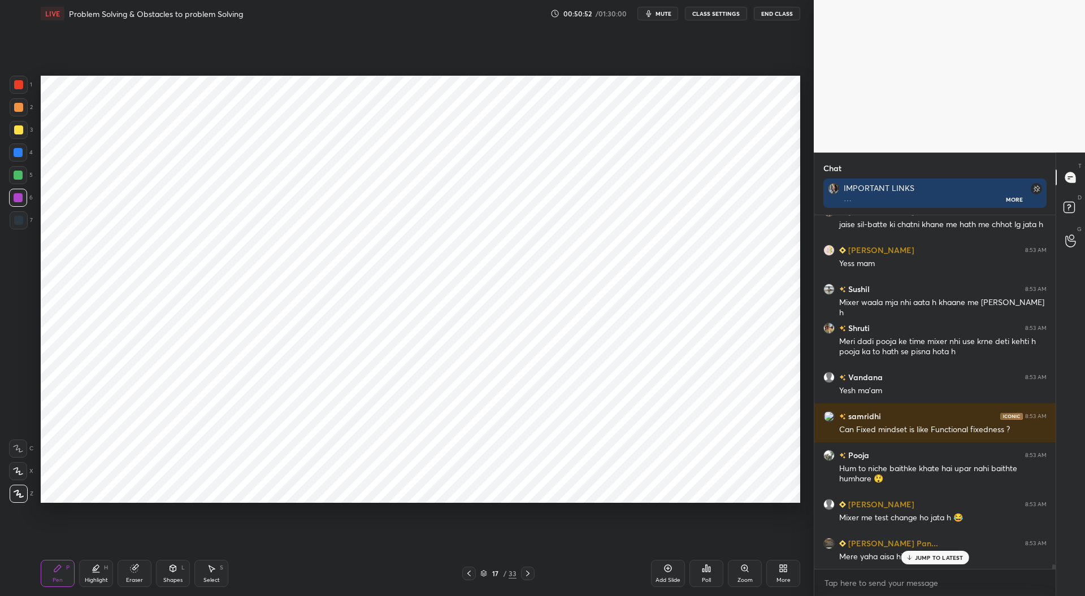
scroll to position [26578, 0]
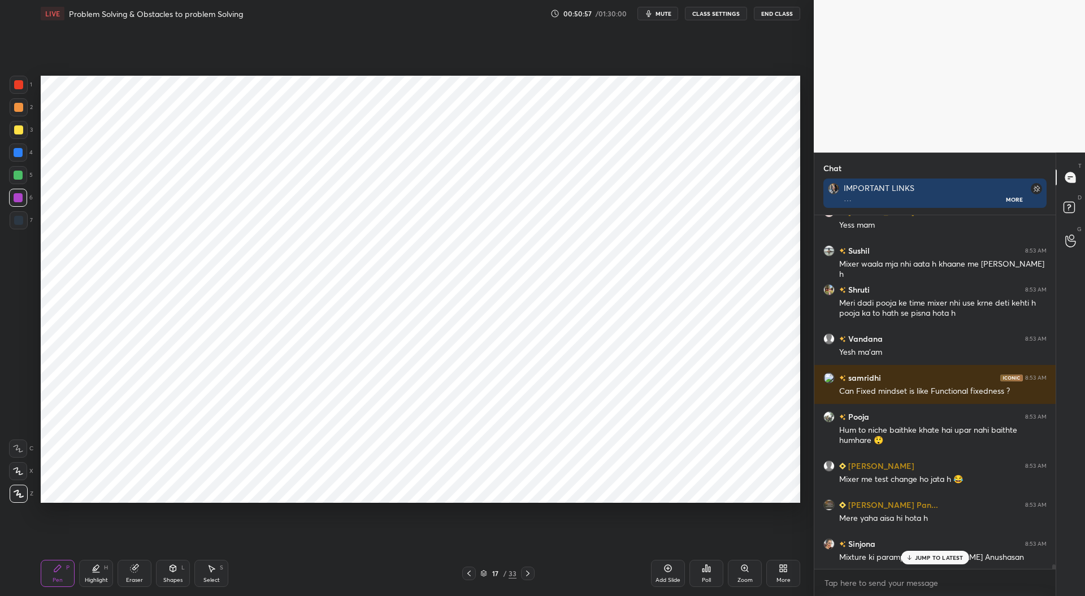
click at [469, 575] on icon at bounding box center [468, 573] width 9 height 9
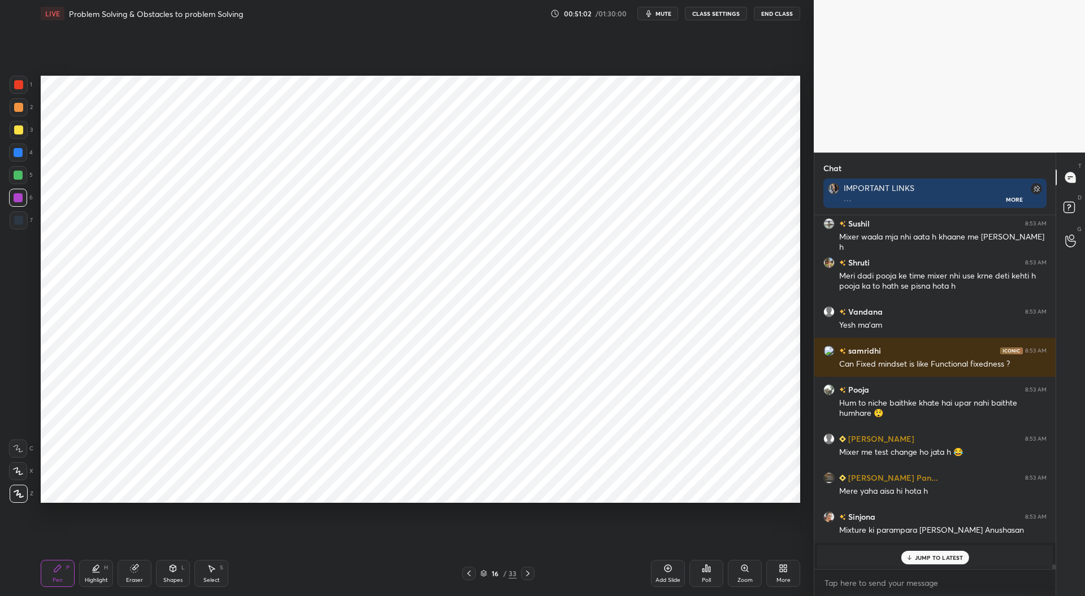
scroll to position [26645, 0]
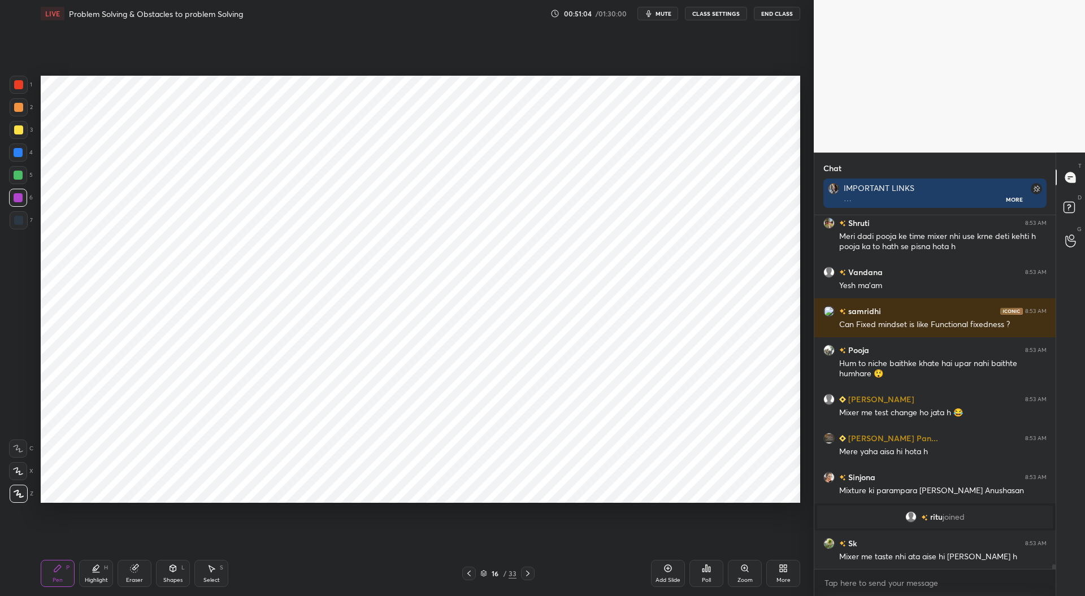
click at [527, 576] on icon at bounding box center [527, 574] width 3 height 6
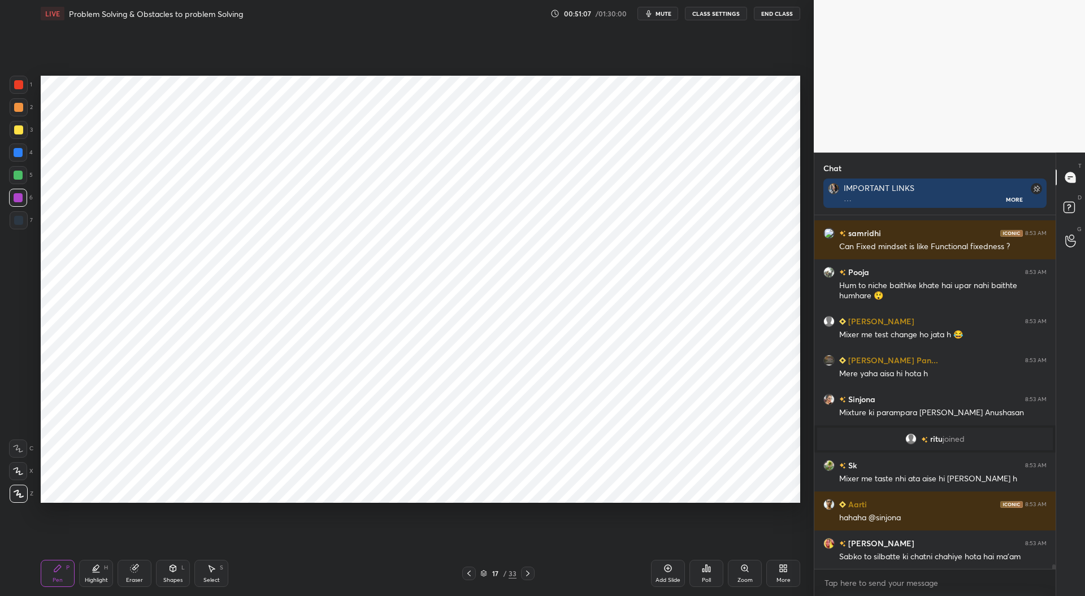
scroll to position [26761, 0]
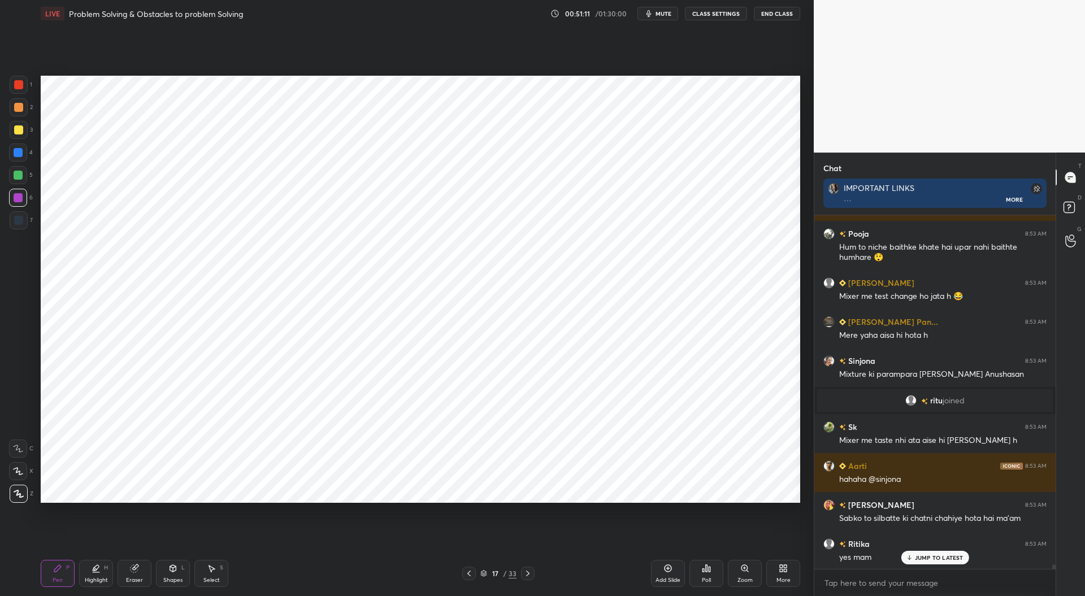
click at [16, 177] on div at bounding box center [18, 175] width 9 height 9
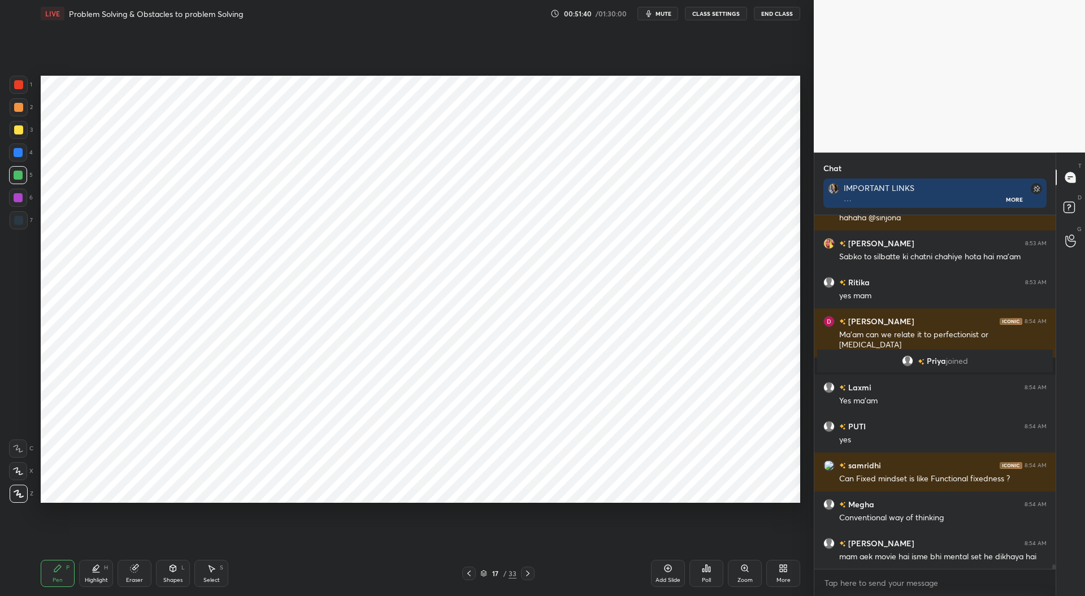
scroll to position [26720, 0]
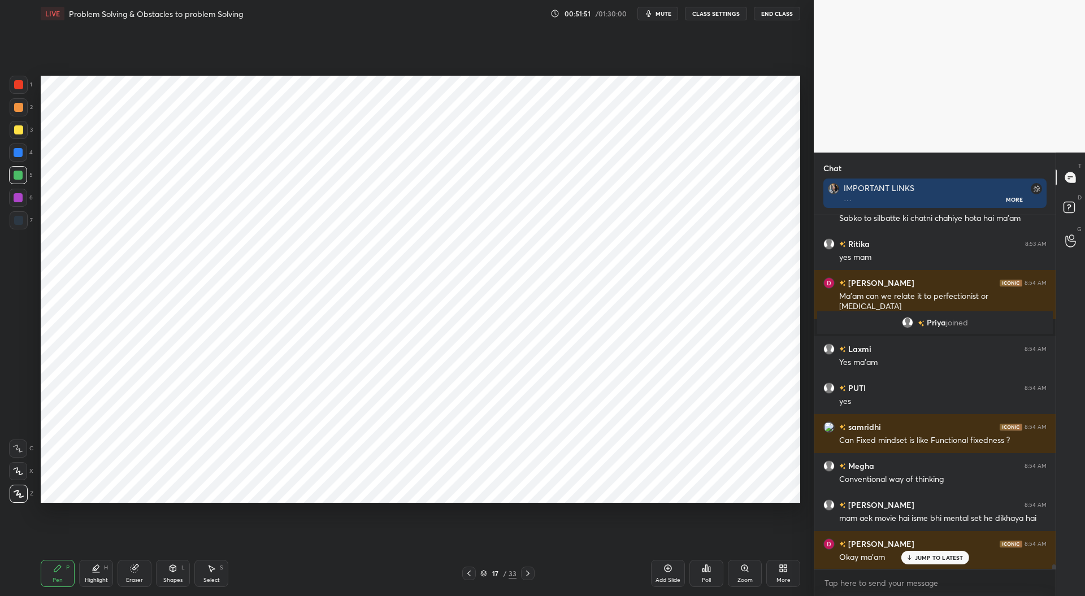
click at [16, 84] on div at bounding box center [18, 84] width 9 height 9
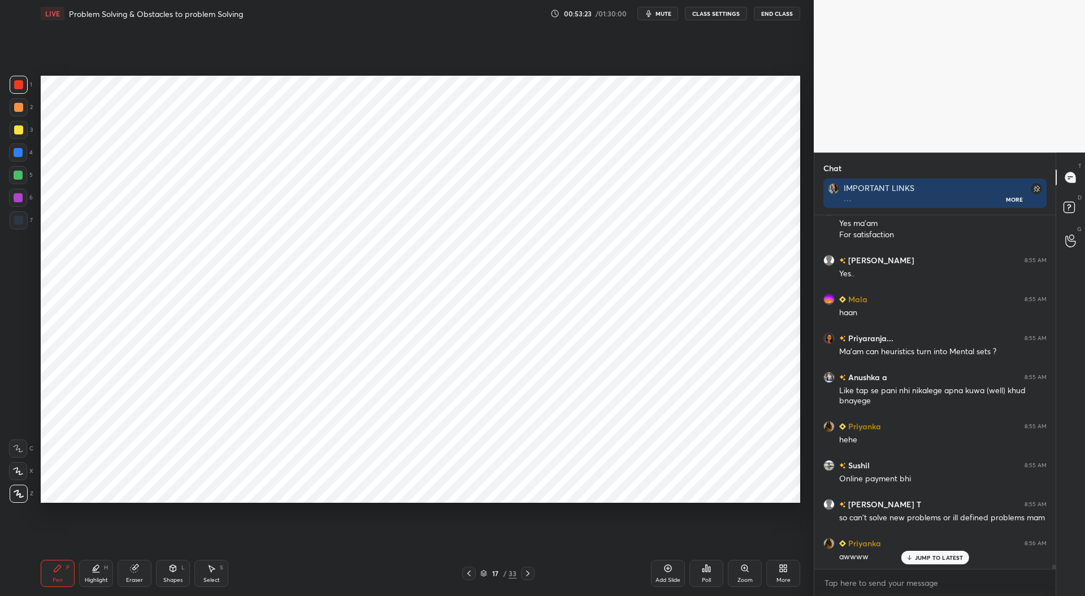
scroll to position [27297, 0]
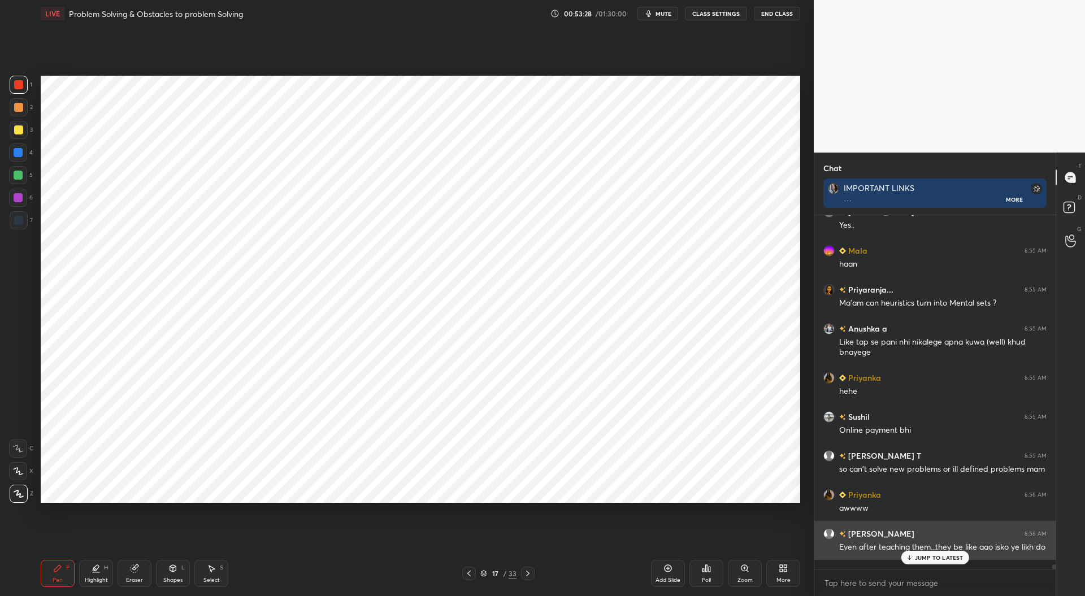
click at [942, 553] on div "JUMP TO LATEST" at bounding box center [934, 558] width 68 height 14
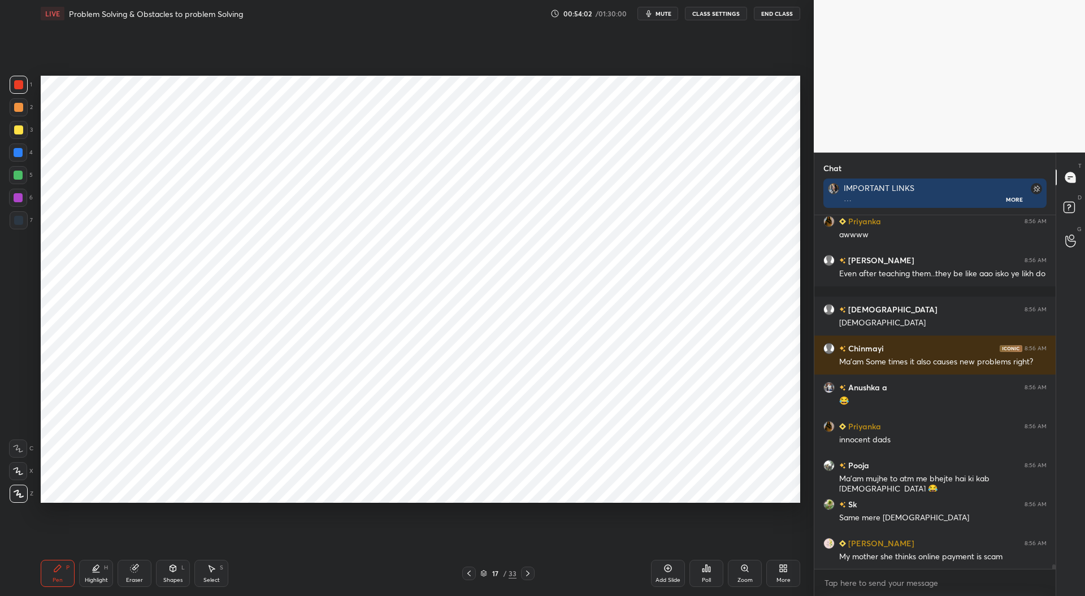
scroll to position [27597, 0]
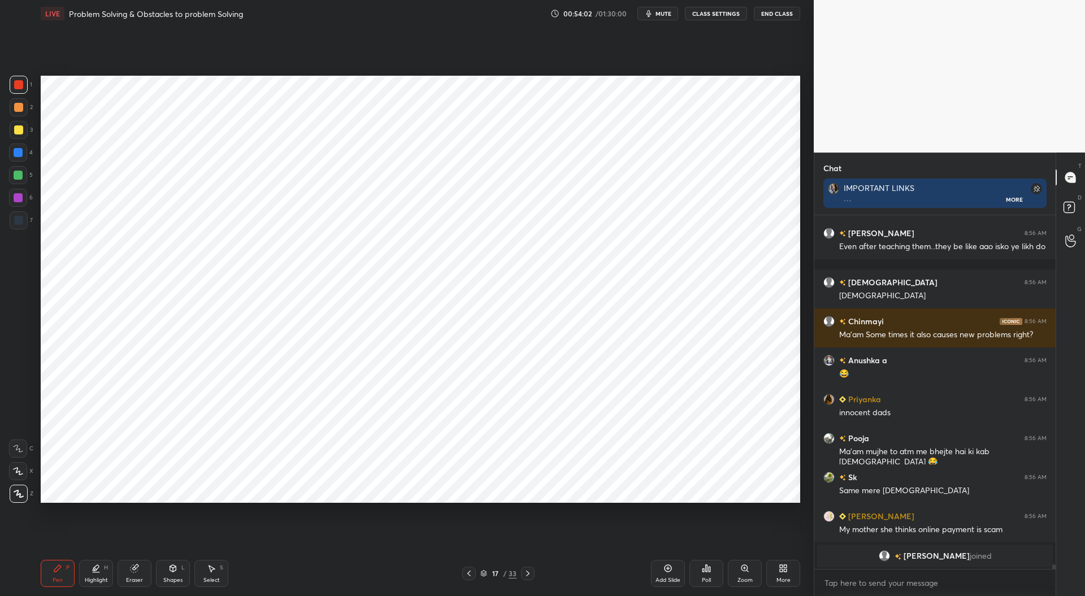
click at [467, 576] on icon at bounding box center [468, 573] width 9 height 9
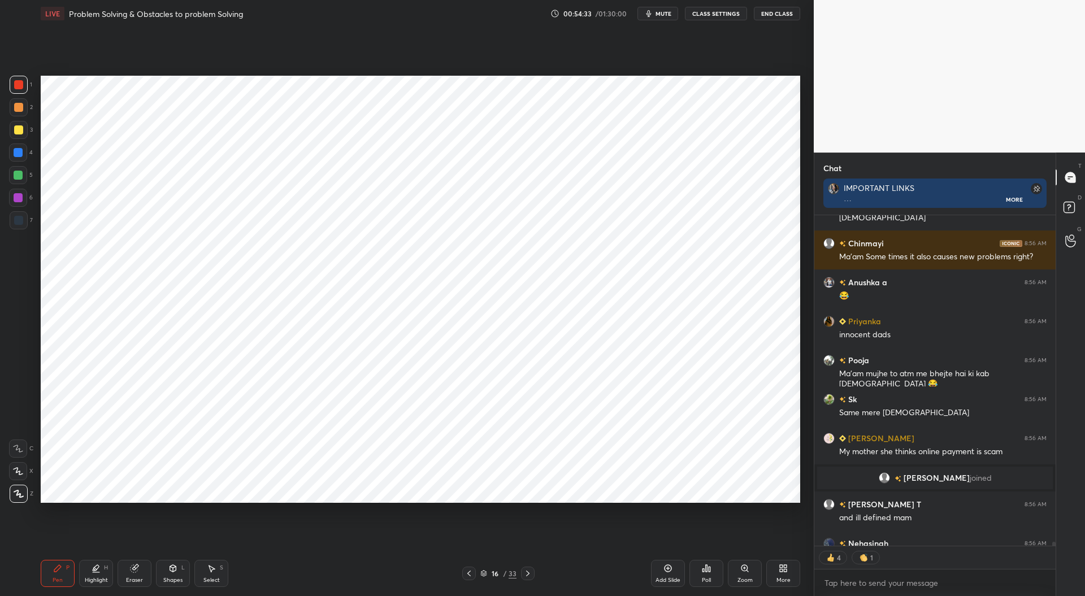
scroll to position [27440, 0]
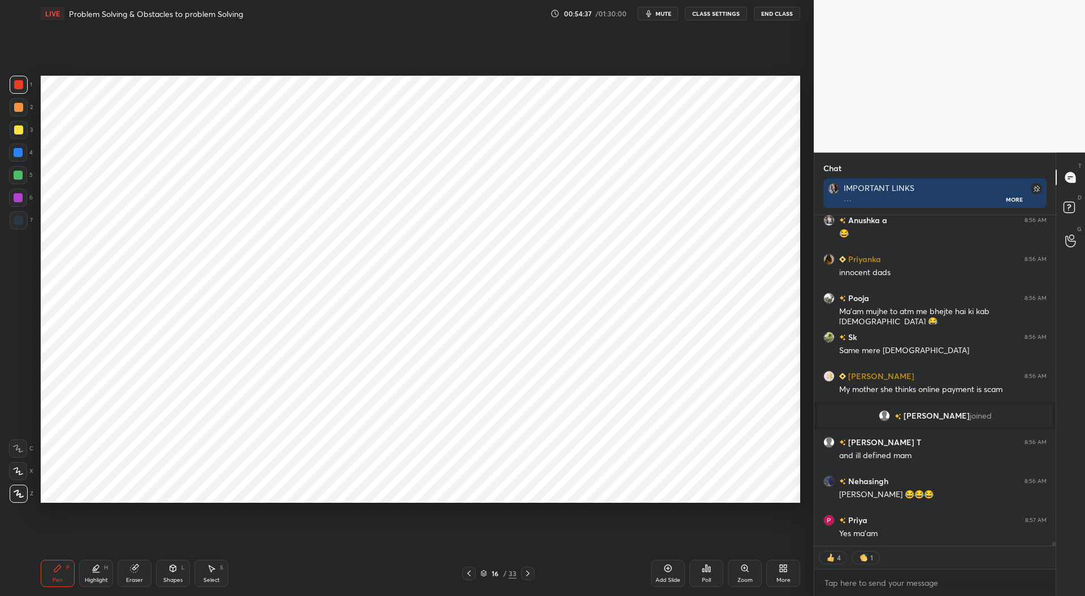
click at [528, 577] on icon at bounding box center [527, 573] width 9 height 9
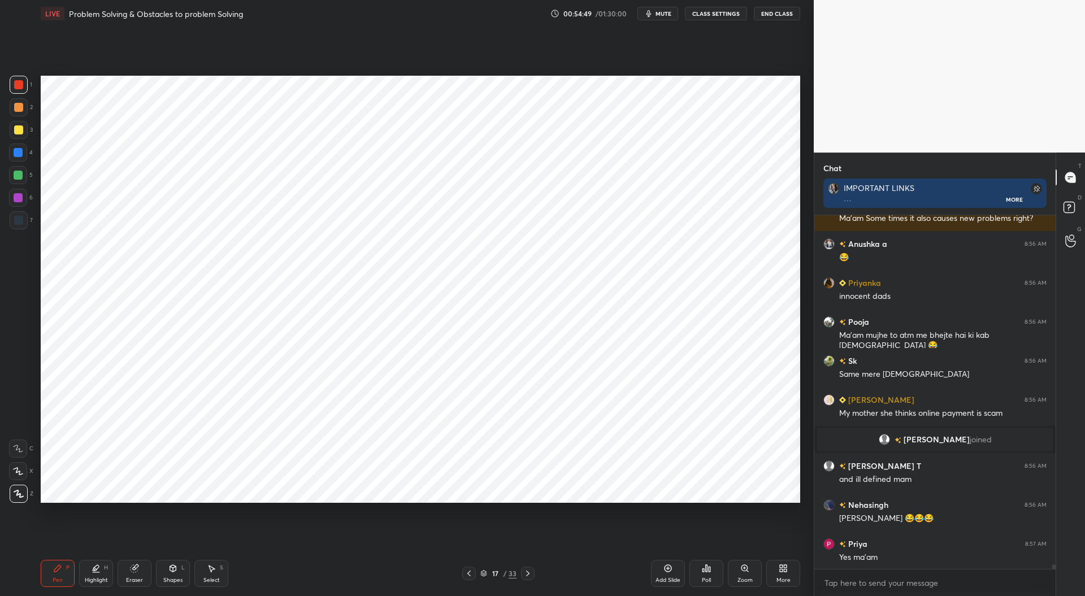
click at [98, 572] on icon at bounding box center [96, 572] width 7 height 0
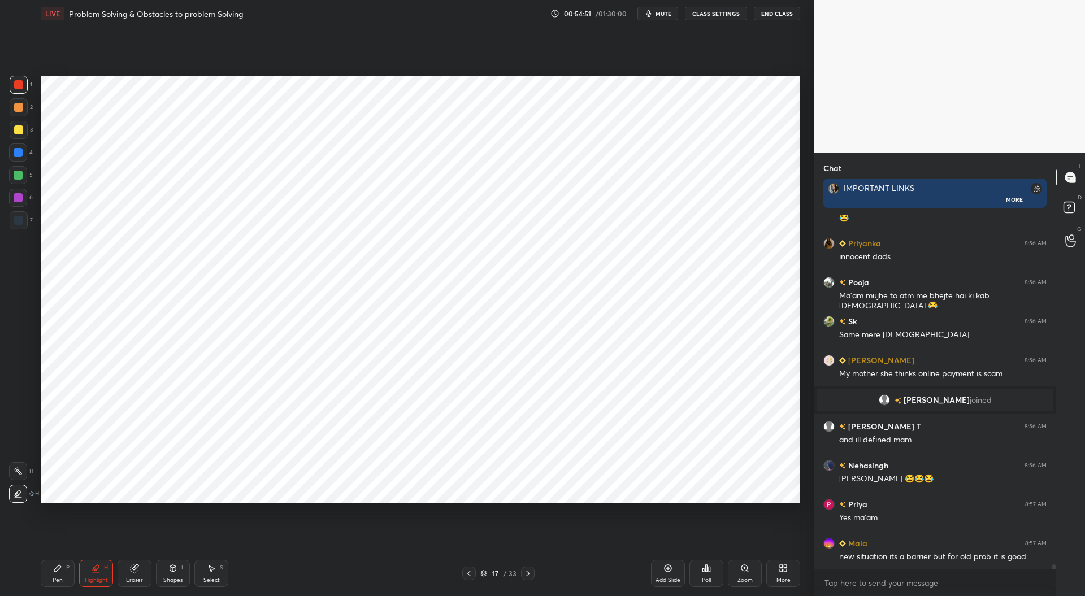
click at [19, 128] on div at bounding box center [18, 129] width 9 height 9
click at [59, 577] on div "Pen" at bounding box center [58, 580] width 10 height 6
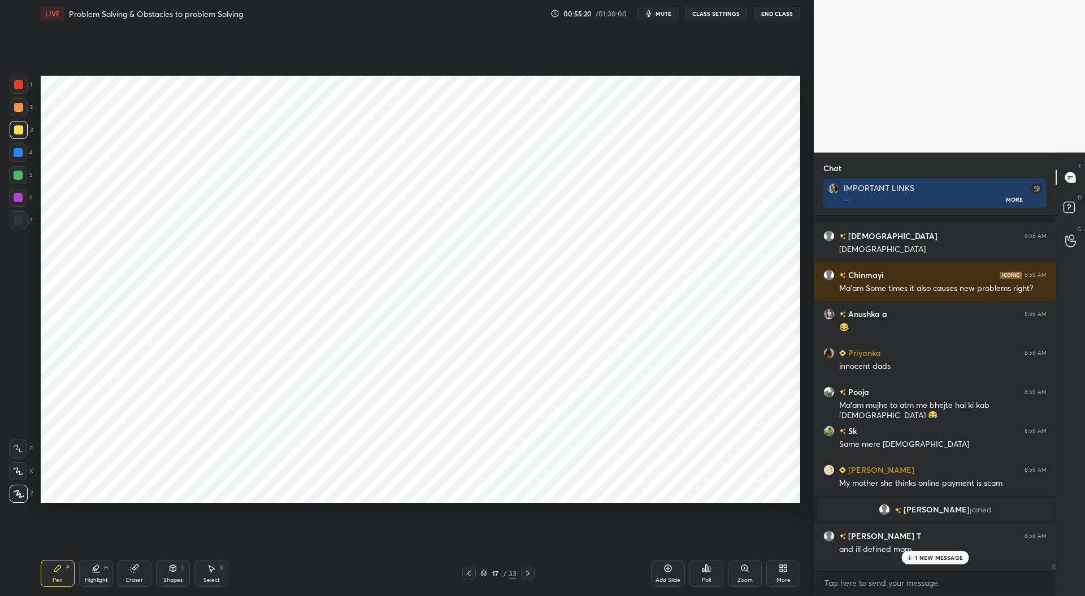
scroll to position [27495, 0]
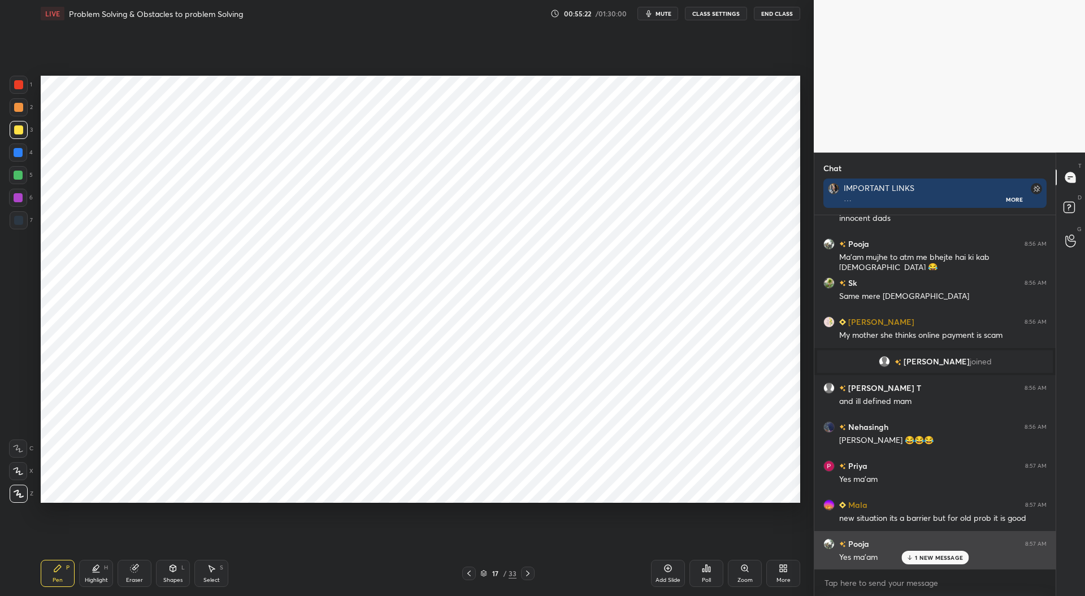
click at [931, 556] on p "1 NEW MESSAGE" at bounding box center [939, 557] width 48 height 7
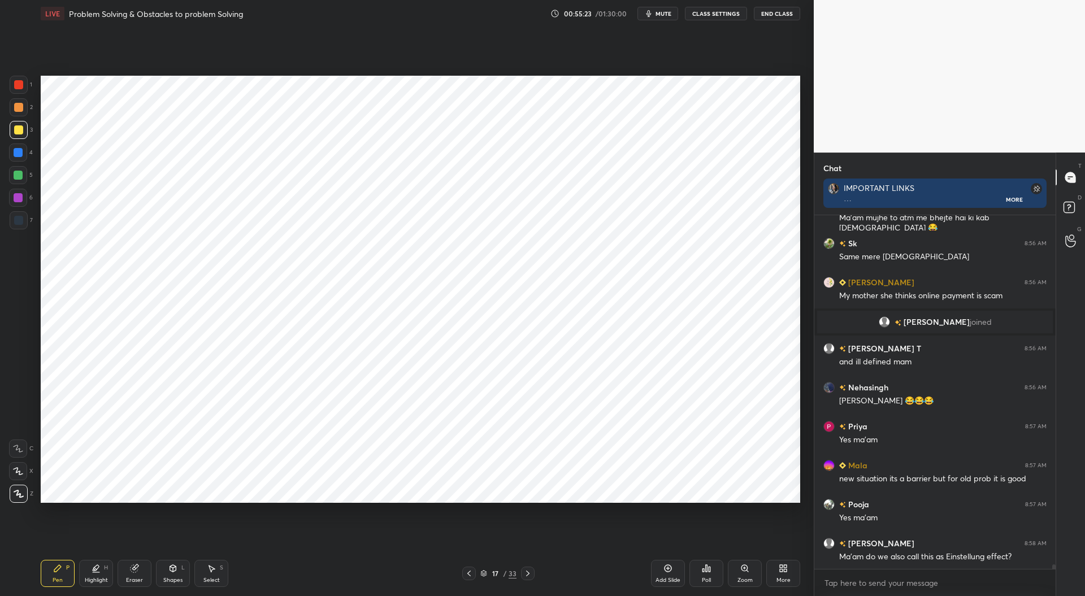
scroll to position [27573, 0]
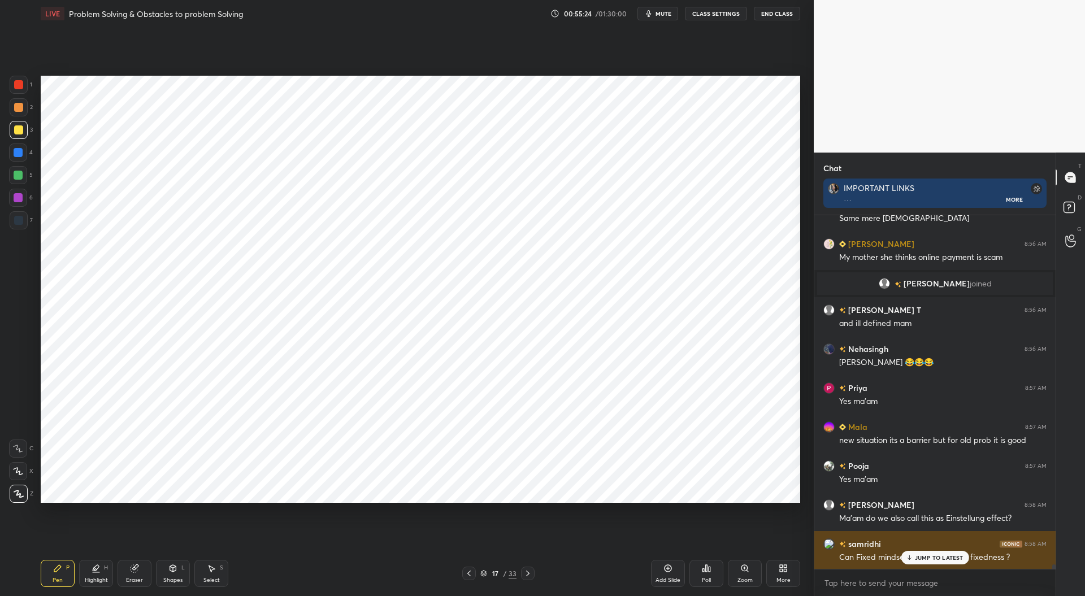
click at [922, 553] on div "JUMP TO LATEST" at bounding box center [934, 558] width 68 height 14
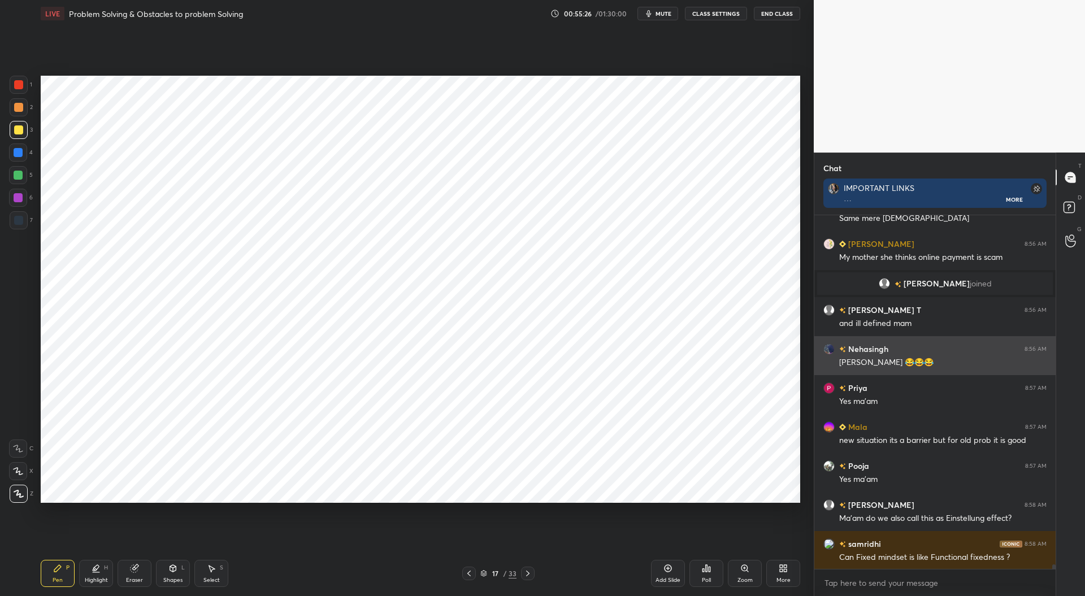
scroll to position [27612, 0]
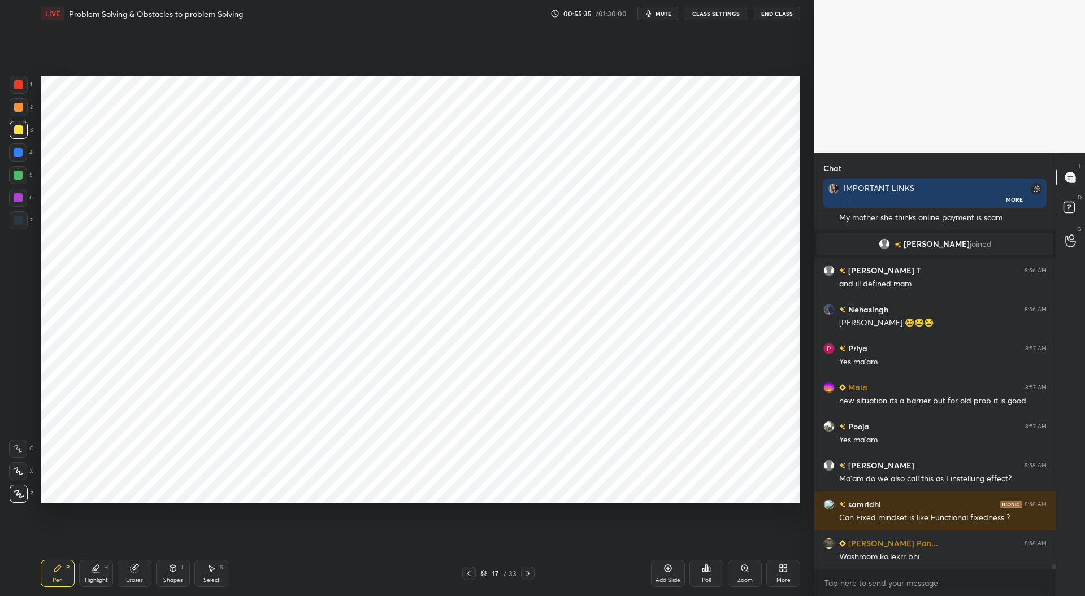
click at [469, 578] on icon at bounding box center [468, 573] width 9 height 9
click at [18, 198] on div at bounding box center [18, 197] width 9 height 9
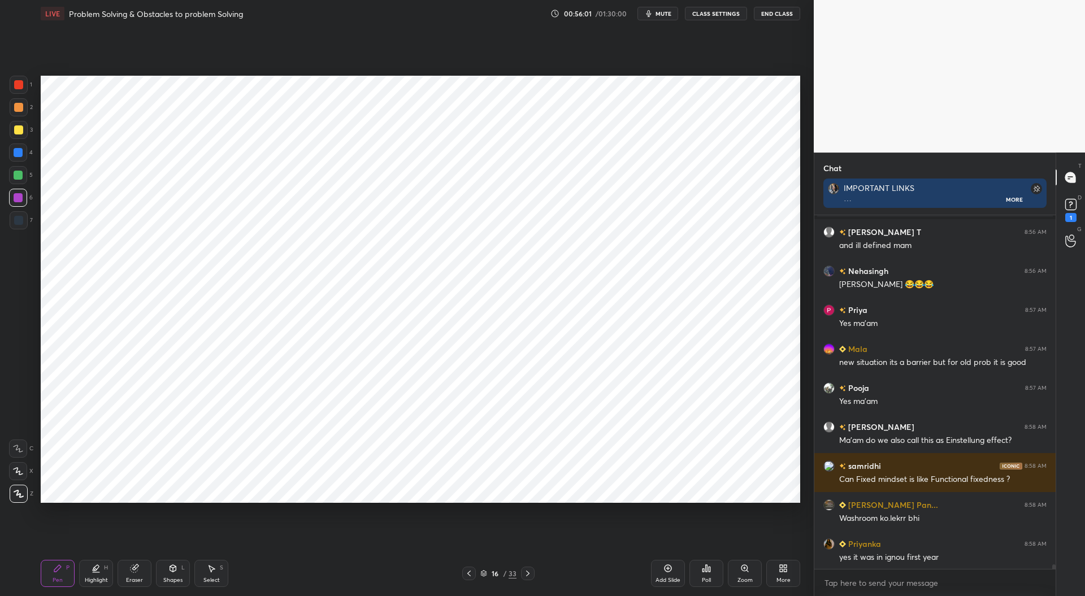
click at [19, 148] on div at bounding box center [18, 152] width 9 height 9
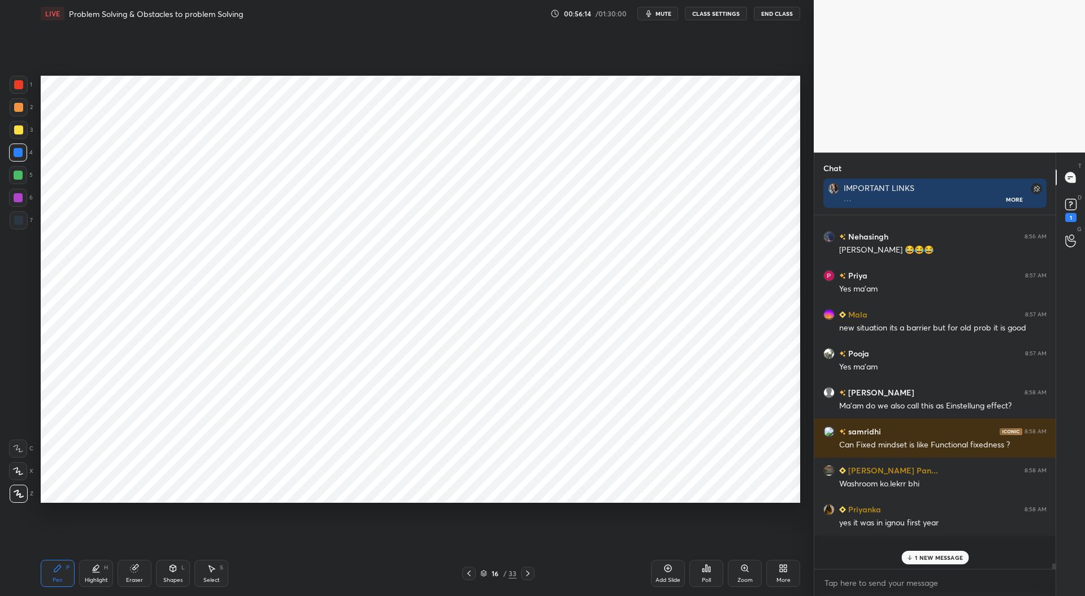
scroll to position [27481, 0]
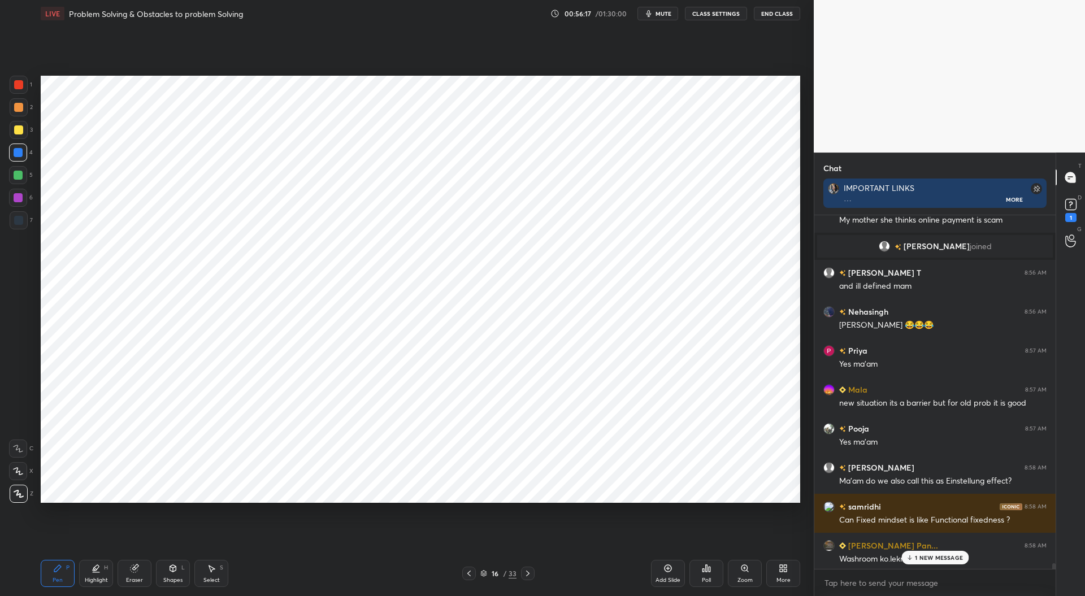
click at [21, 81] on div at bounding box center [18, 84] width 9 height 9
click at [802, 240] on div "Setting up your live class Poll for secs No correct answer Start poll" at bounding box center [420, 289] width 768 height 524
click at [923, 553] on div "1 NEW MESSAGE" at bounding box center [934, 558] width 67 height 14
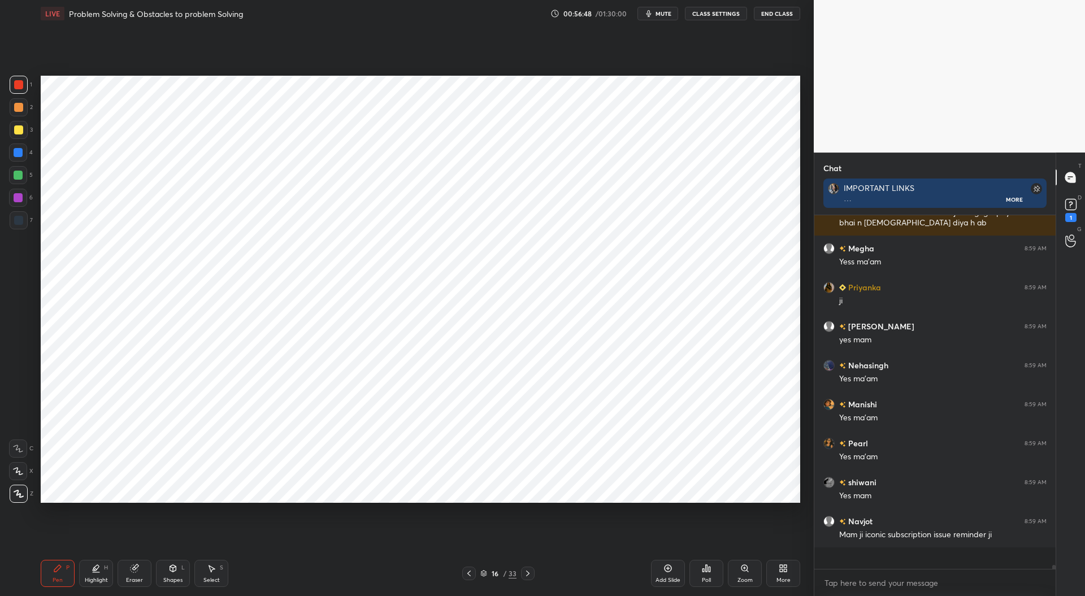
scroll to position [27932, 0]
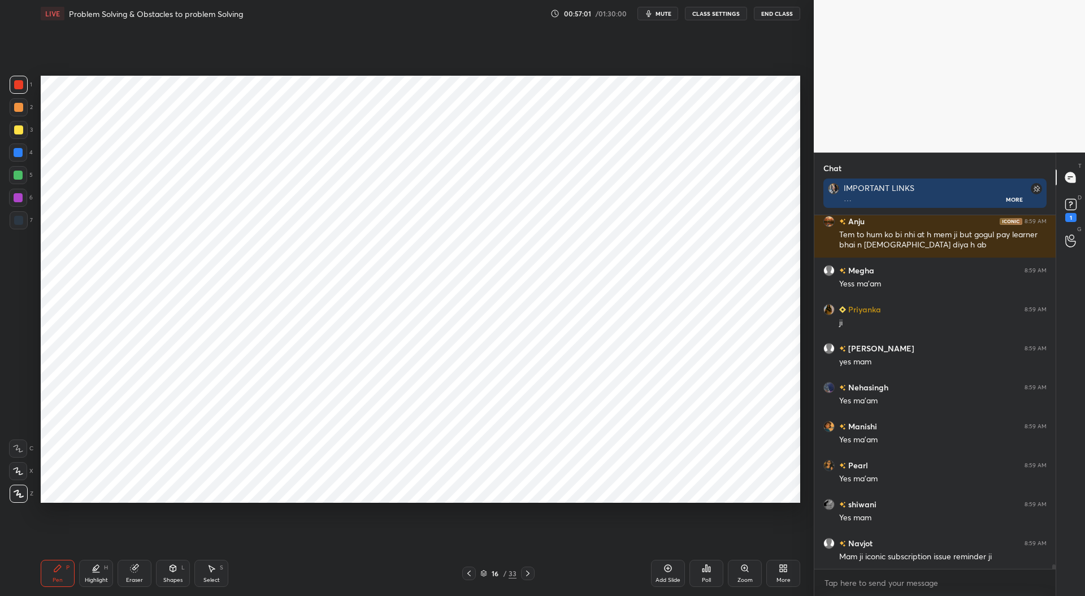
click at [529, 575] on icon at bounding box center [527, 573] width 9 height 9
click at [529, 573] on icon at bounding box center [527, 573] width 9 height 9
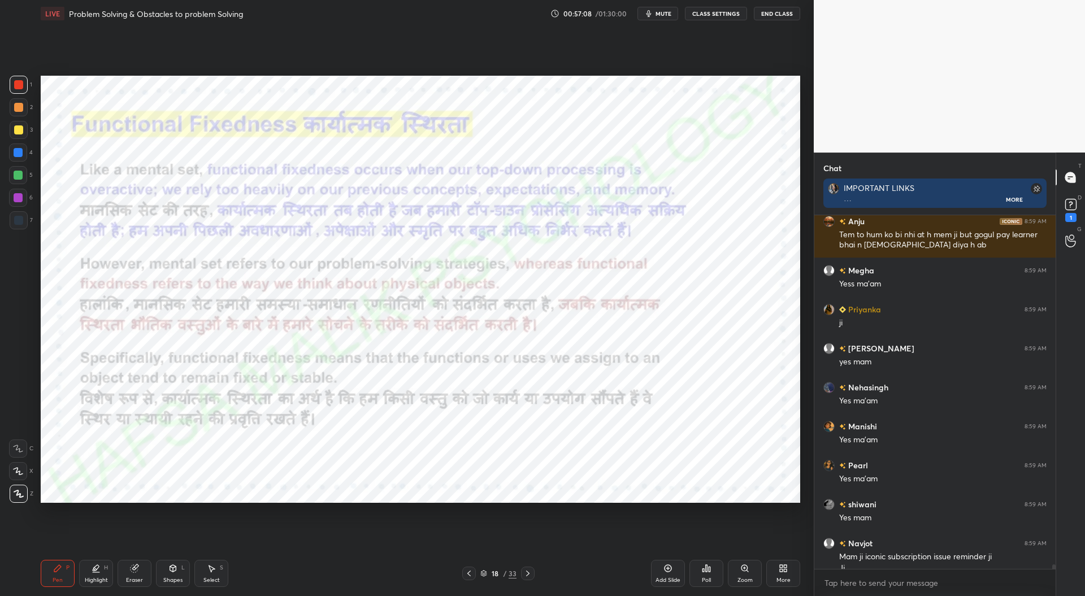
scroll to position [27943, 0]
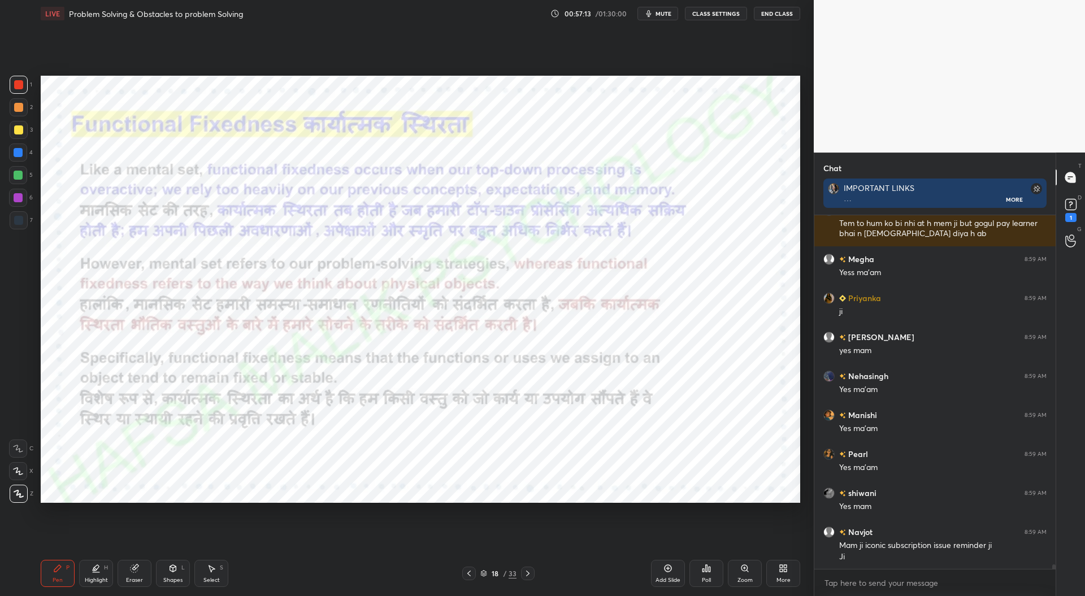
click at [532, 575] on icon at bounding box center [527, 573] width 9 height 9
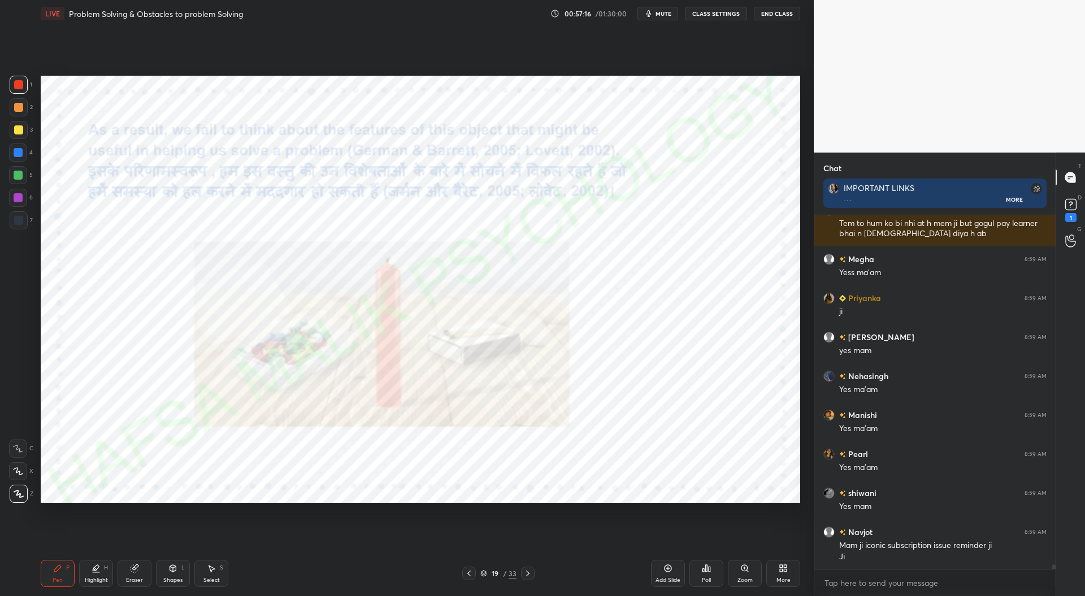
click at [470, 571] on icon at bounding box center [468, 573] width 9 height 9
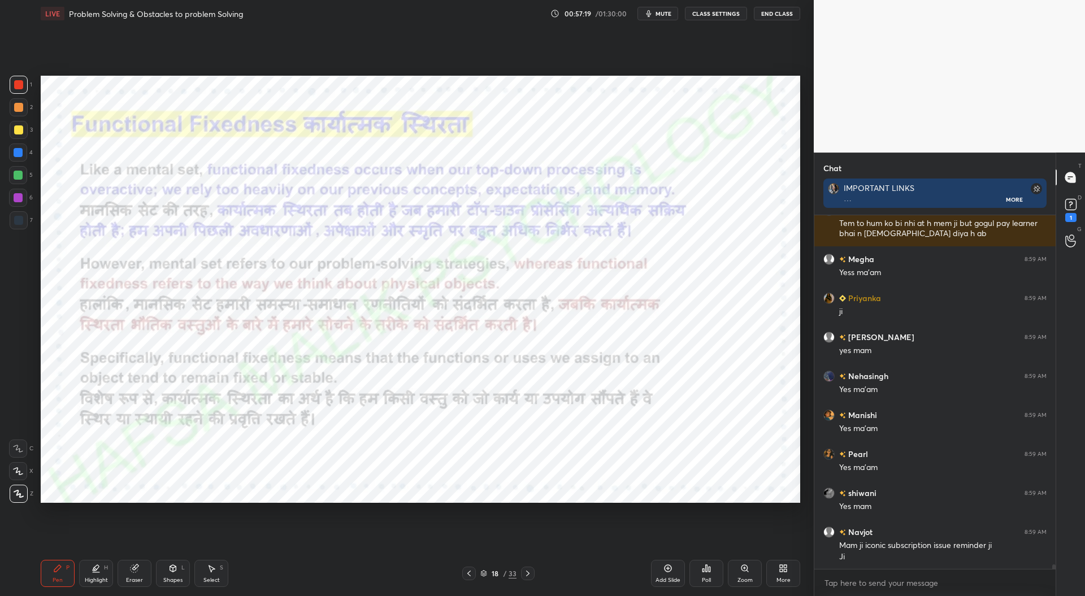
click at [529, 573] on icon at bounding box center [527, 573] width 9 height 9
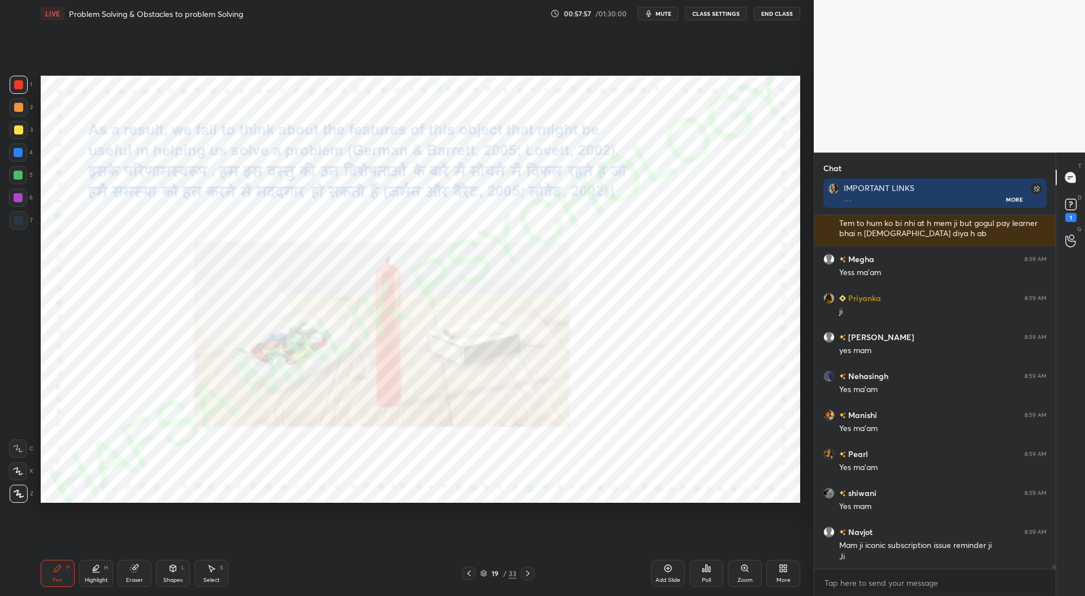
click at [17, 219] on div at bounding box center [18, 220] width 9 height 9
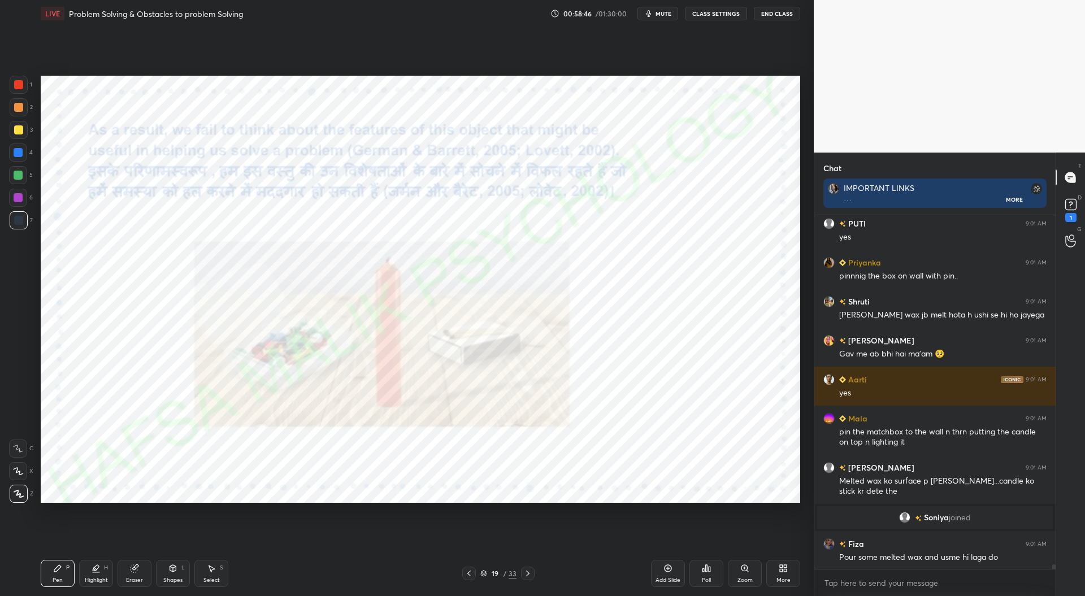
scroll to position [28178, 0]
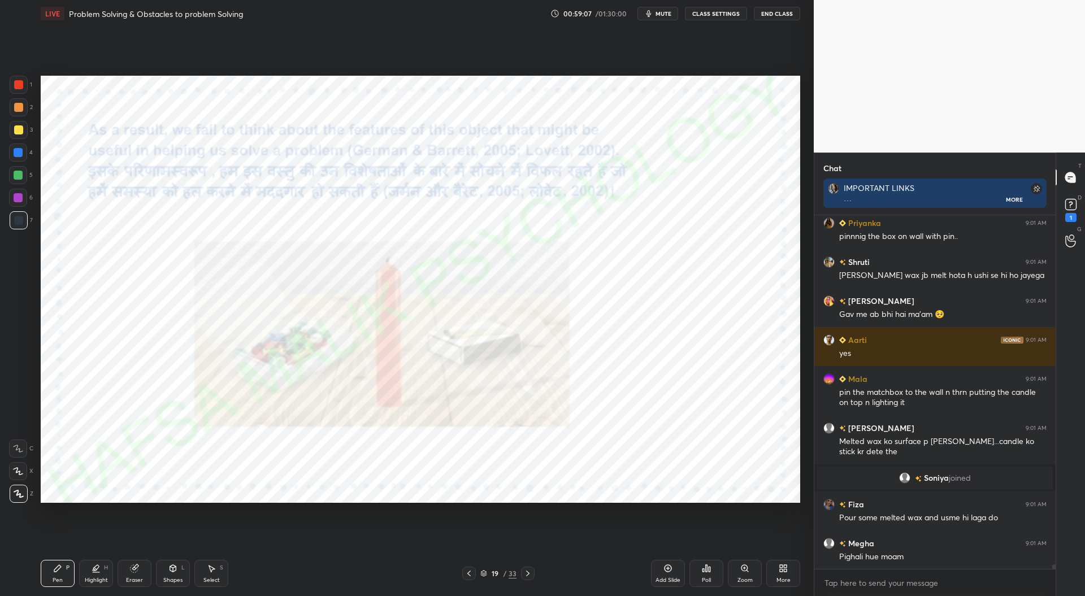
click at [20, 103] on div at bounding box center [18, 107] width 9 height 9
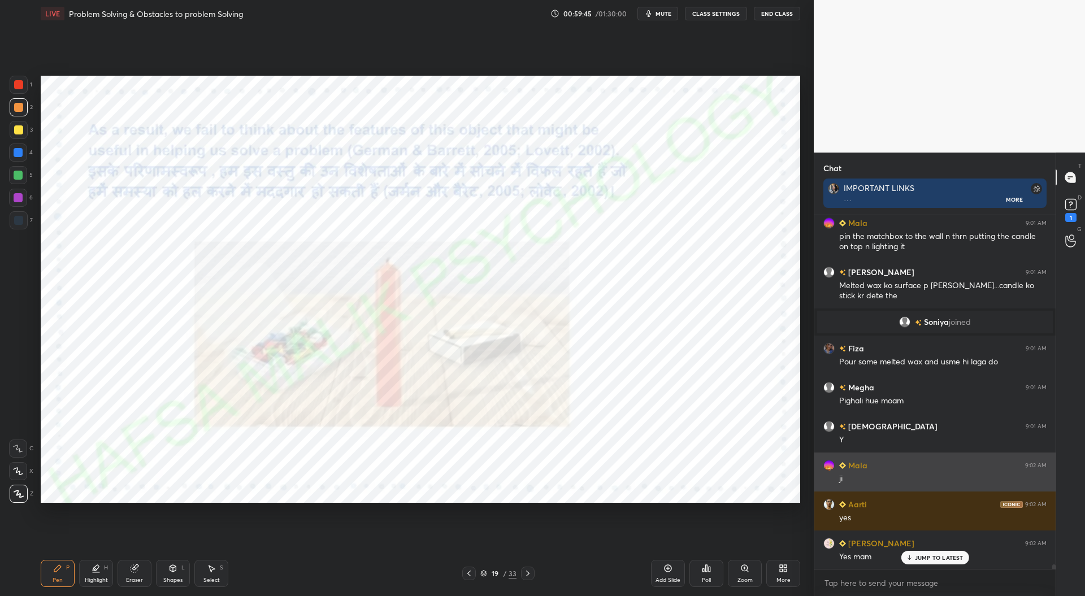
scroll to position [28373, 0]
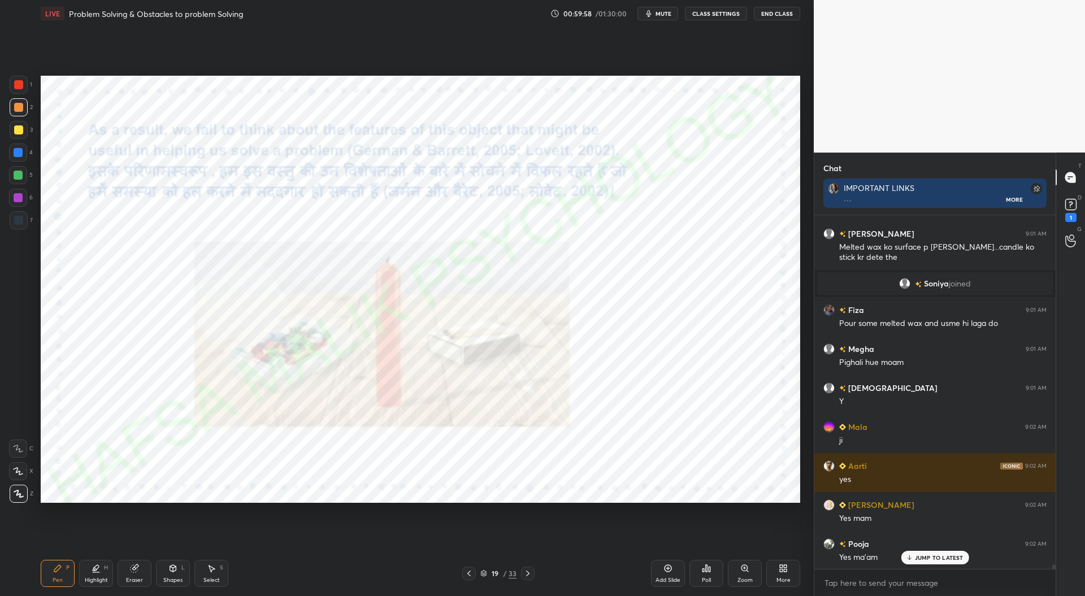
click at [474, 577] on div at bounding box center [469, 574] width 14 height 14
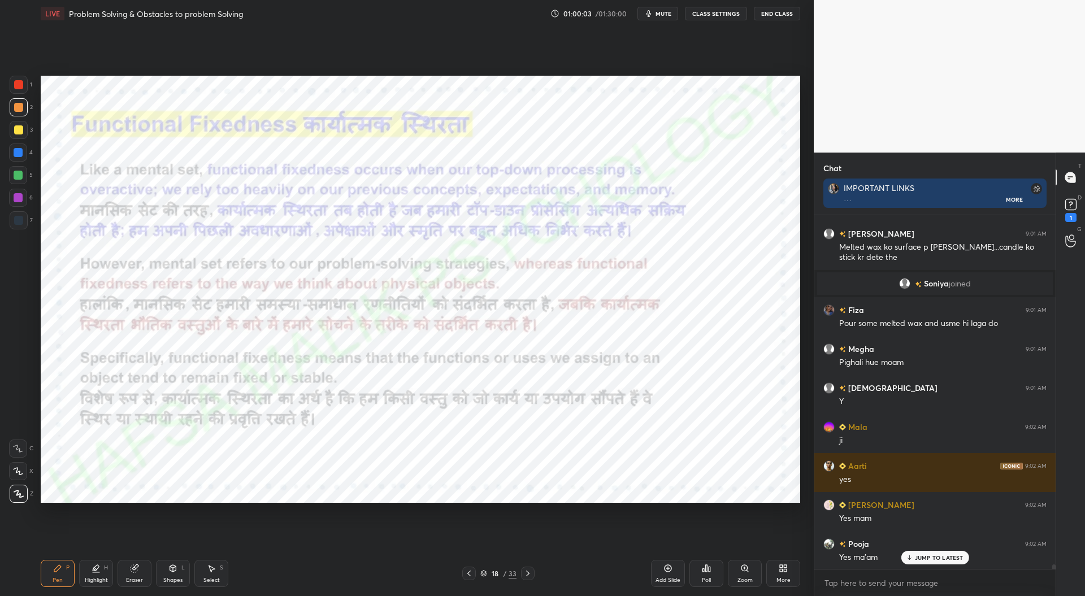
click at [674, 572] on div "Add Slide" at bounding box center [668, 573] width 34 height 27
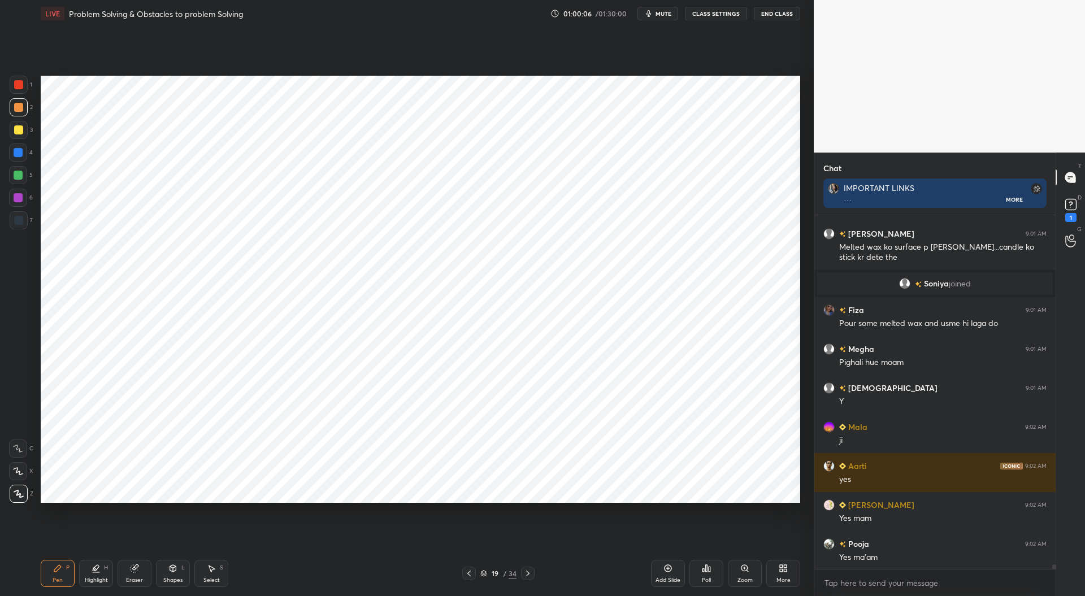
scroll to position [28412, 0]
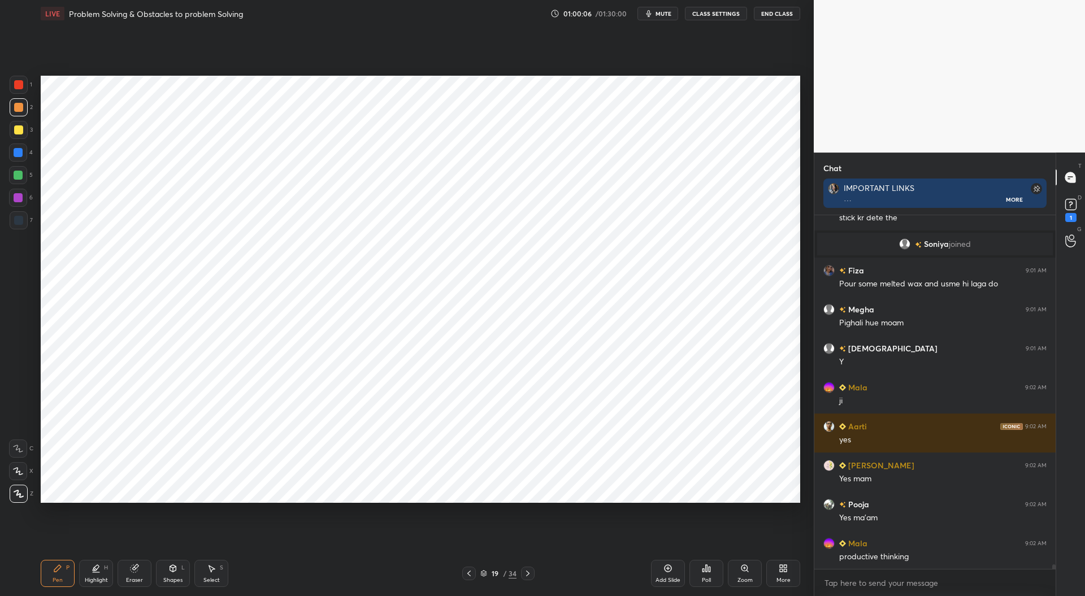
click at [20, 220] on div at bounding box center [18, 220] width 9 height 9
click at [141, 571] on div "Eraser" at bounding box center [135, 573] width 34 height 27
click at [54, 574] on div "Pen P" at bounding box center [58, 573] width 34 height 27
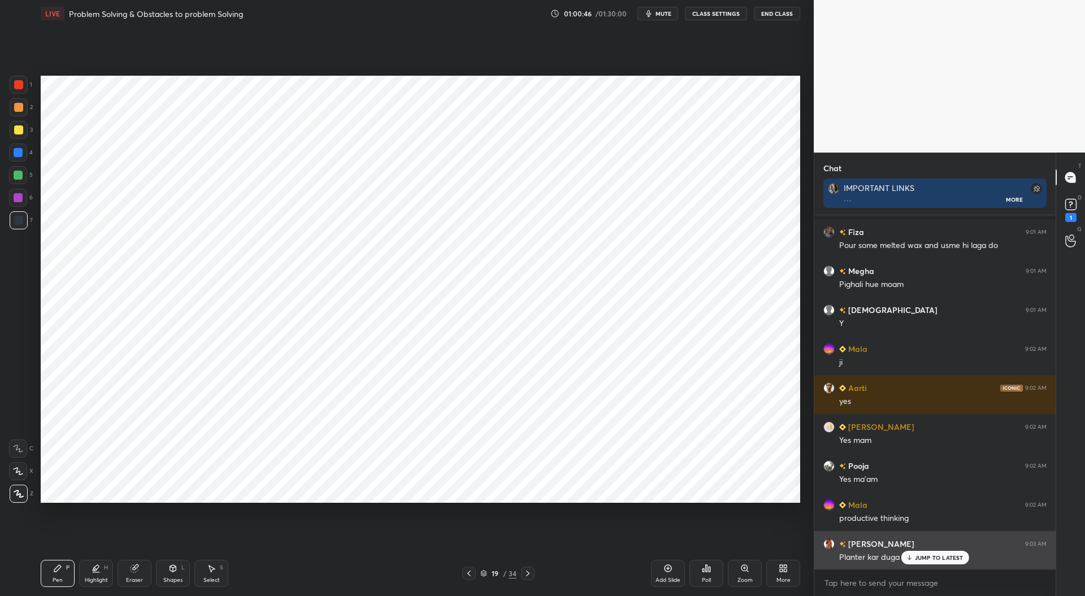
click at [936, 553] on div "JUMP TO LATEST" at bounding box center [934, 558] width 68 height 14
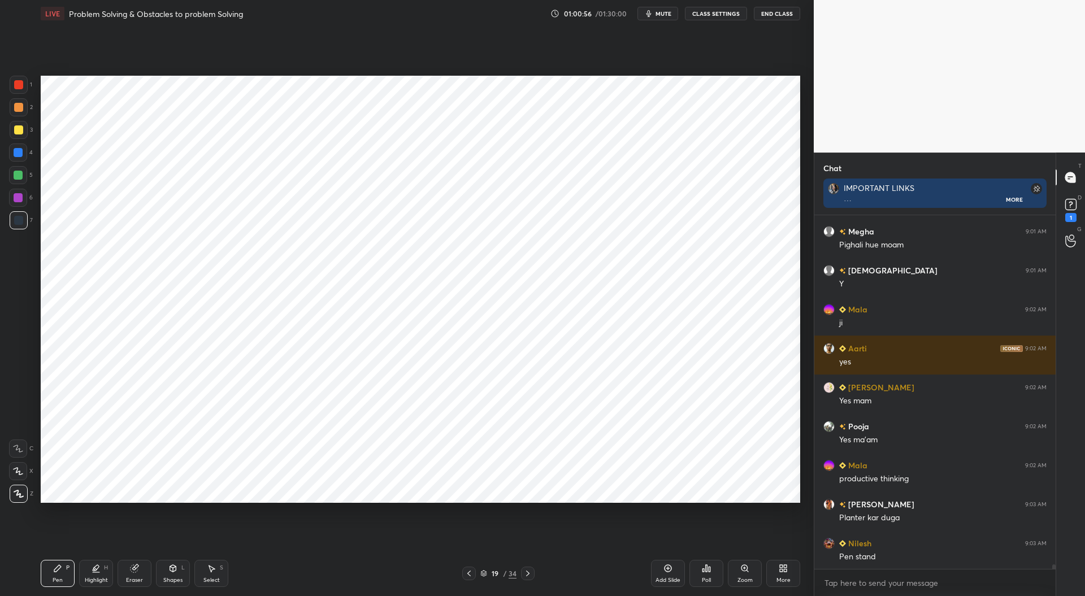
click at [20, 197] on div at bounding box center [18, 197] width 9 height 9
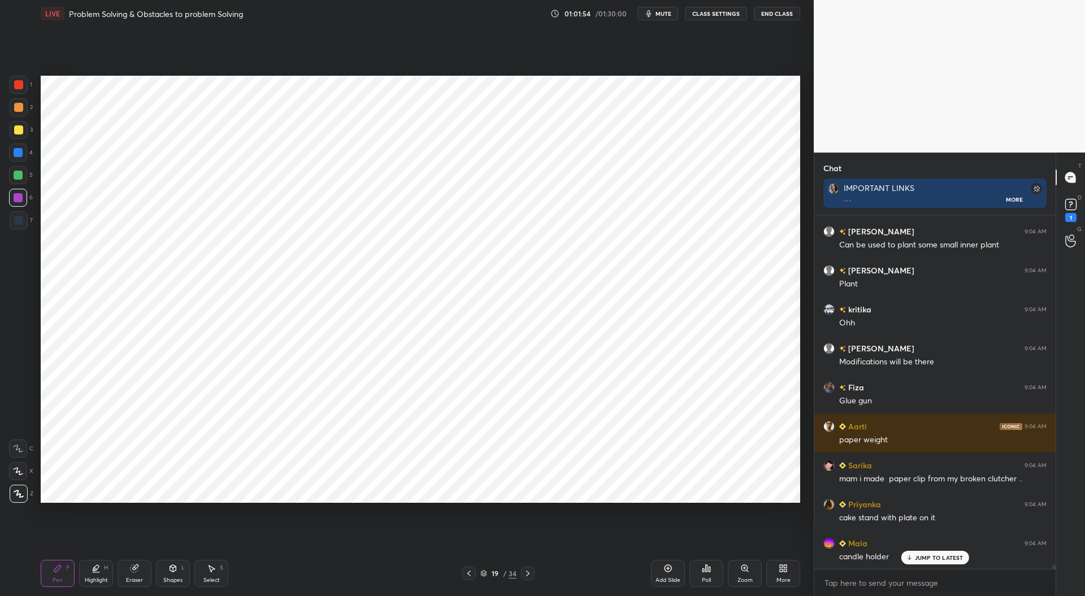
scroll to position [29552, 0]
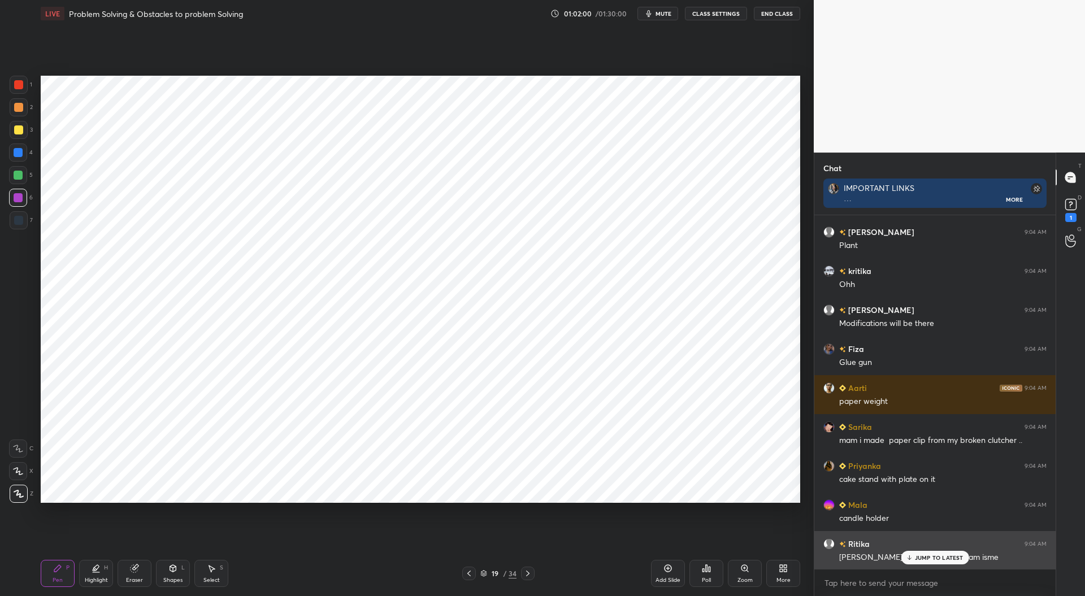
click at [924, 557] on p "JUMP TO LATEST" at bounding box center [939, 557] width 49 height 7
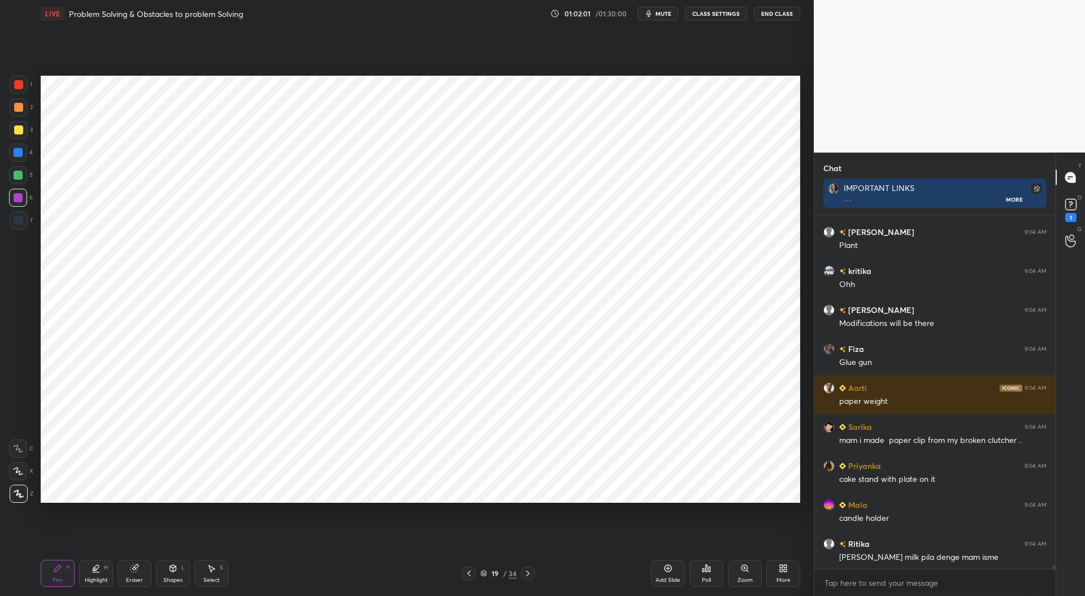
click at [21, 83] on div at bounding box center [18, 84] width 9 height 9
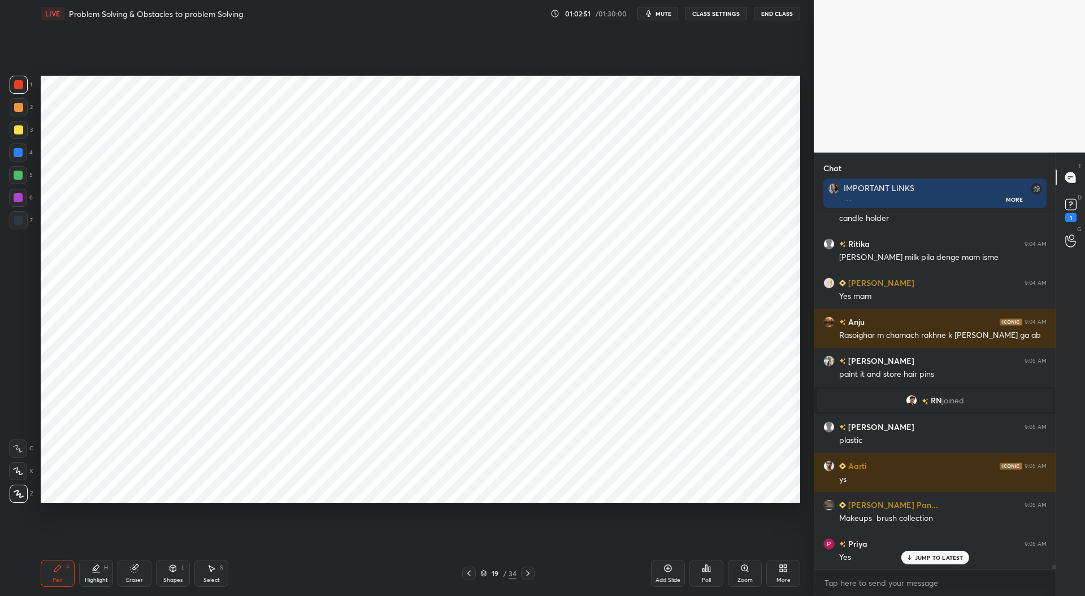
scroll to position [29402, 0]
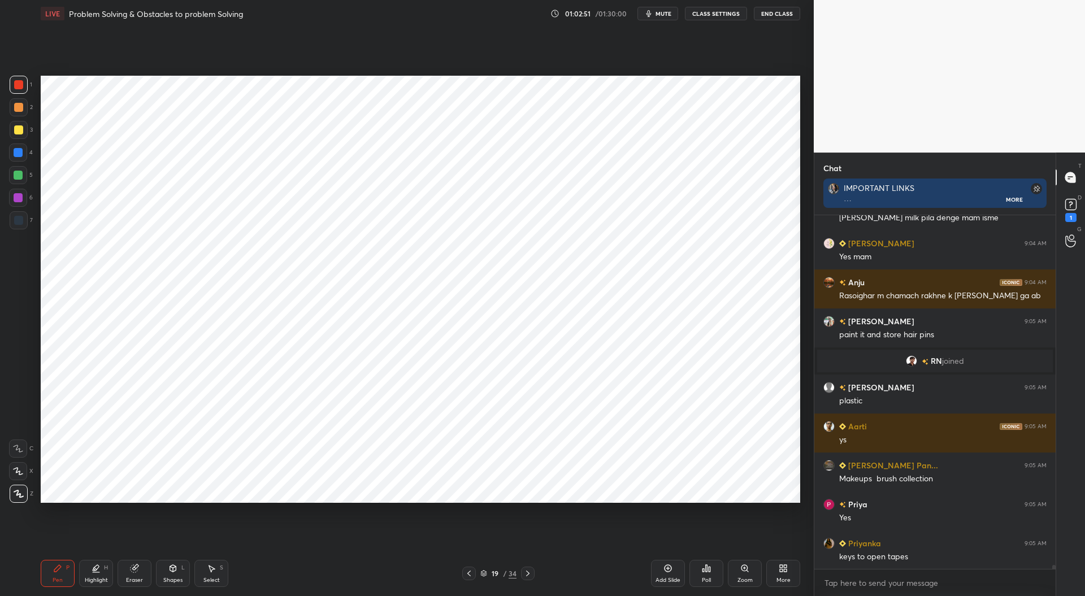
click at [473, 572] on div at bounding box center [469, 574] width 14 height 14
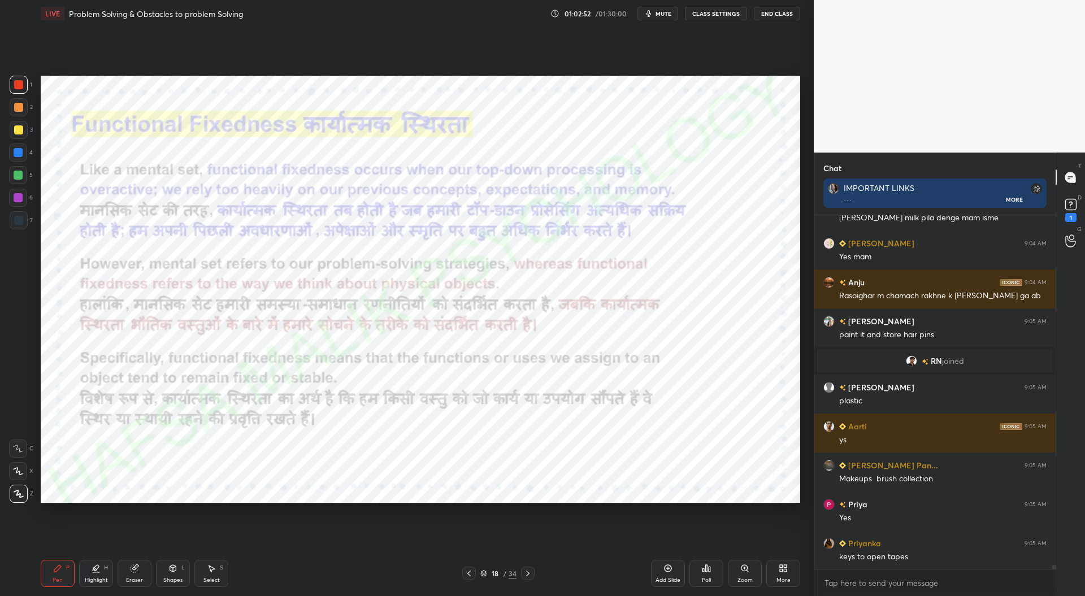
click at [468, 575] on icon at bounding box center [468, 574] width 3 height 6
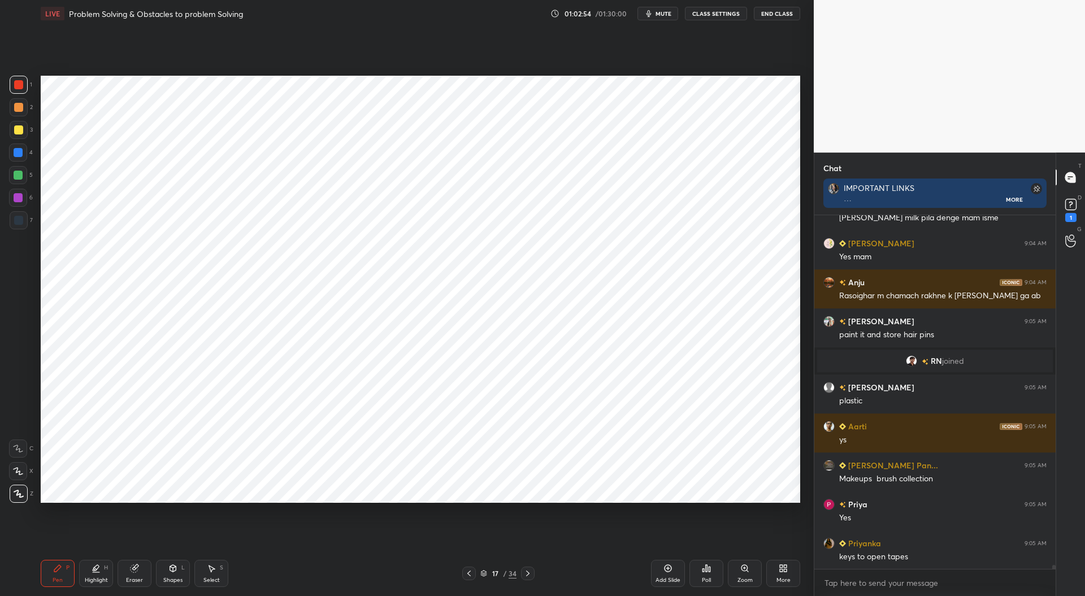
click at [469, 576] on icon at bounding box center [468, 574] width 3 height 6
click at [528, 574] on icon at bounding box center [527, 574] width 3 height 6
click at [529, 573] on icon at bounding box center [527, 574] width 3 height 6
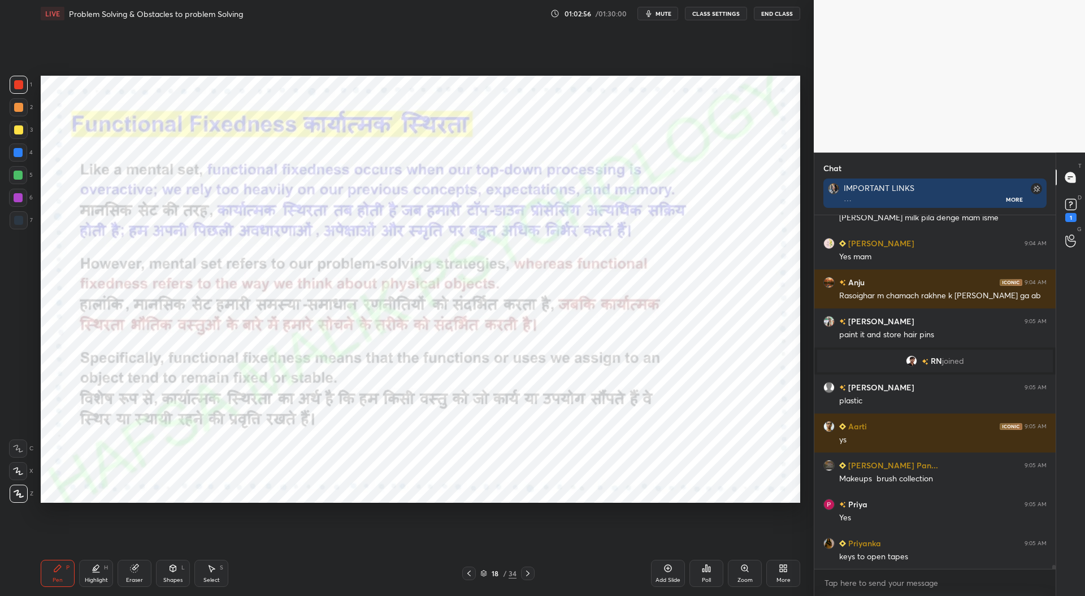
click at [527, 572] on icon at bounding box center [527, 573] width 9 height 9
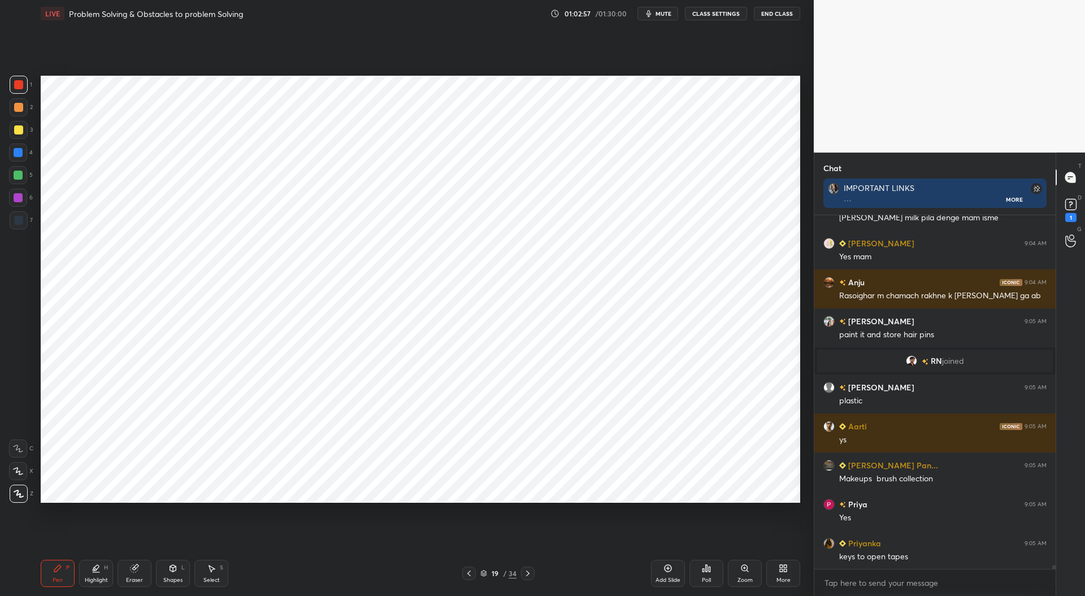
click at [528, 572] on icon at bounding box center [527, 573] width 9 height 9
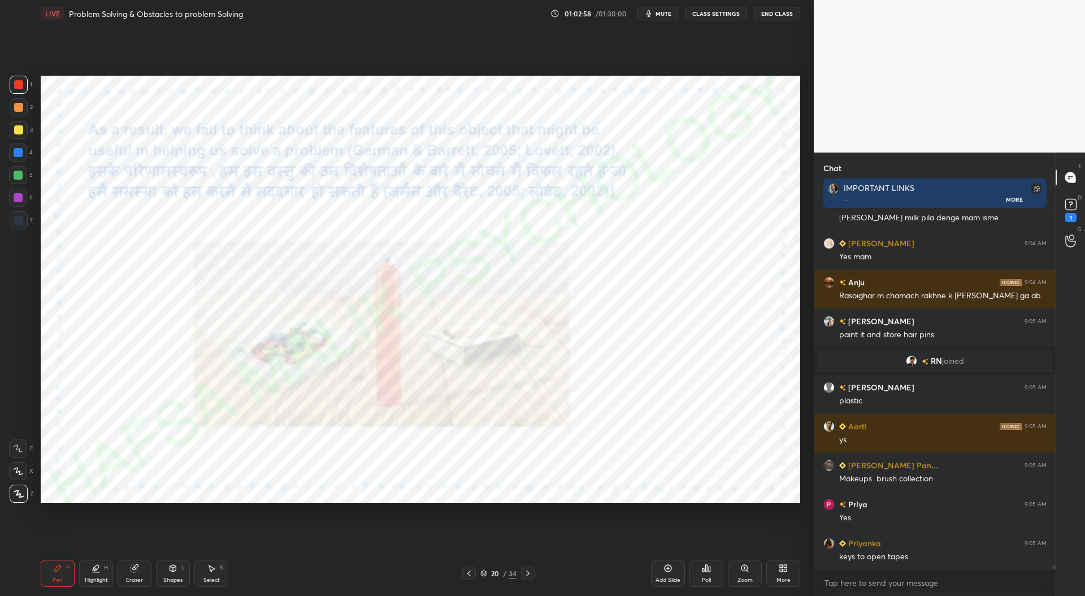
click at [531, 573] on icon at bounding box center [527, 573] width 9 height 9
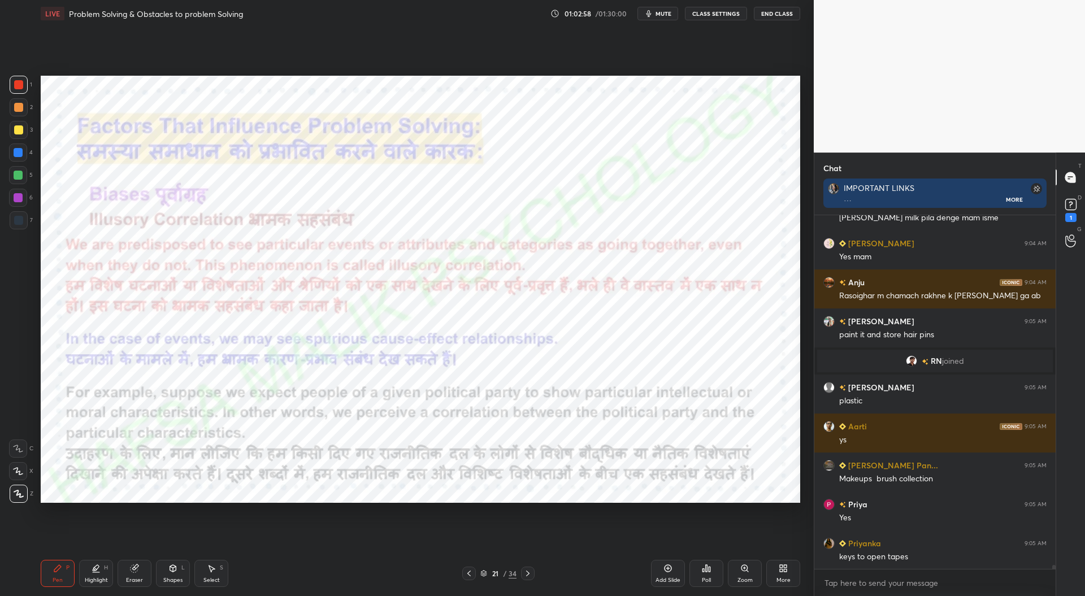
click at [530, 572] on icon at bounding box center [527, 573] width 9 height 9
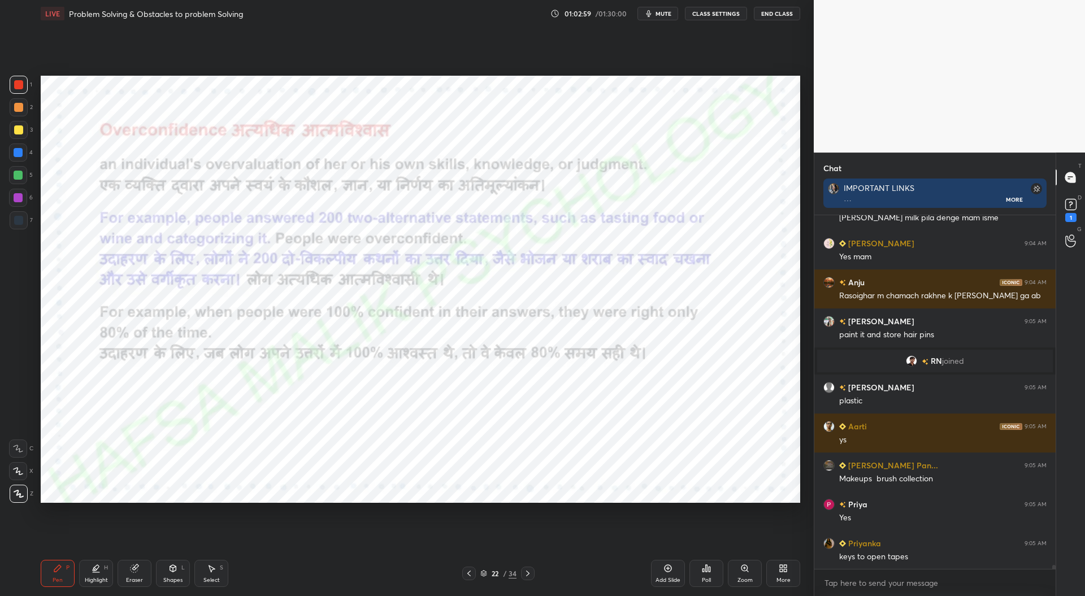
click at [528, 575] on icon at bounding box center [527, 574] width 3 height 6
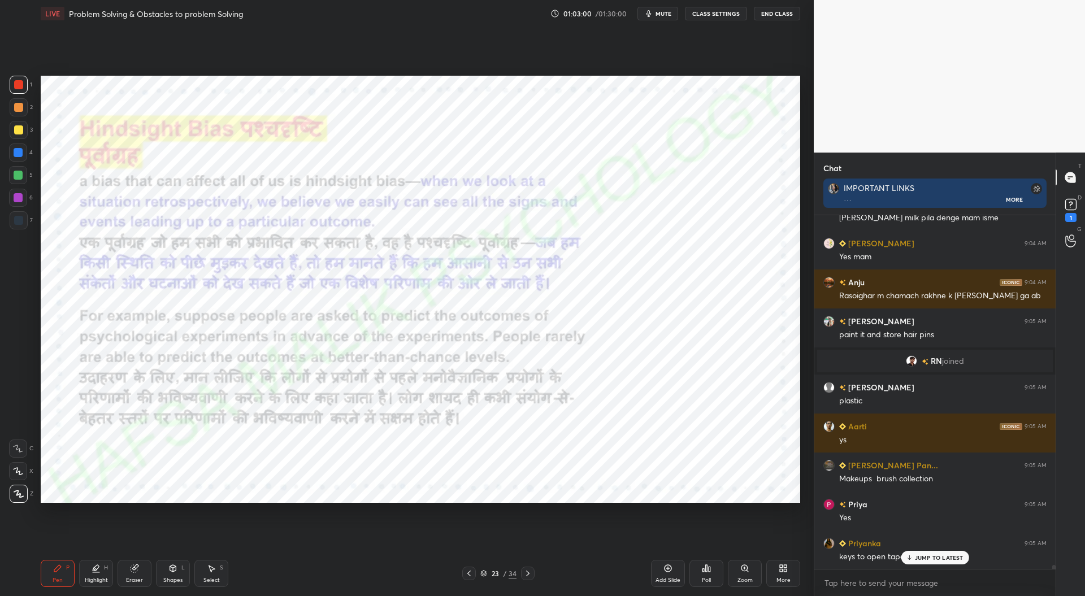
scroll to position [29440, 0]
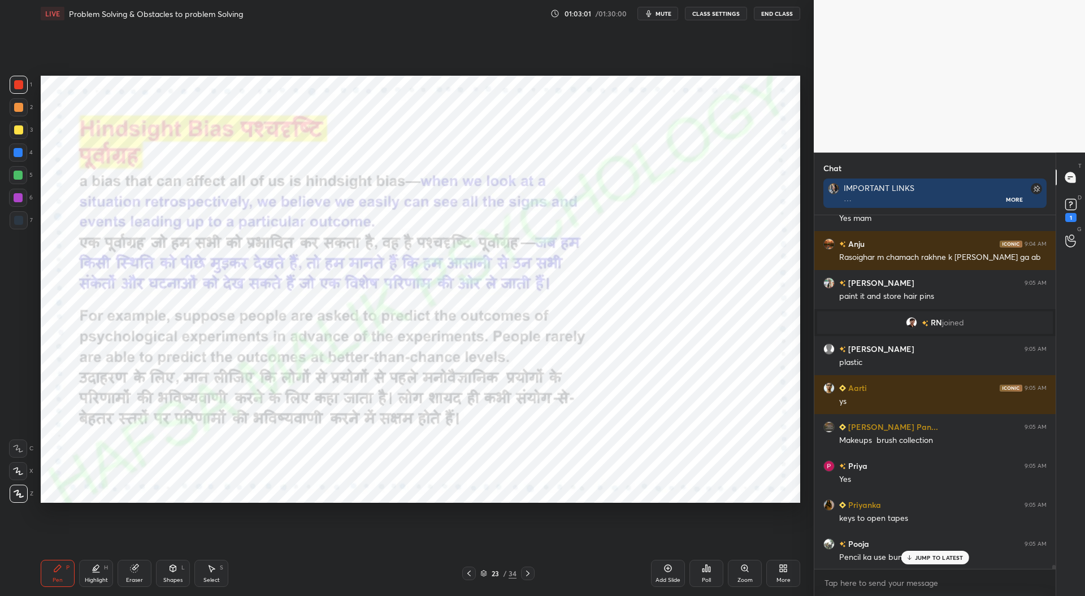
click at [468, 575] on icon at bounding box center [468, 574] width 3 height 6
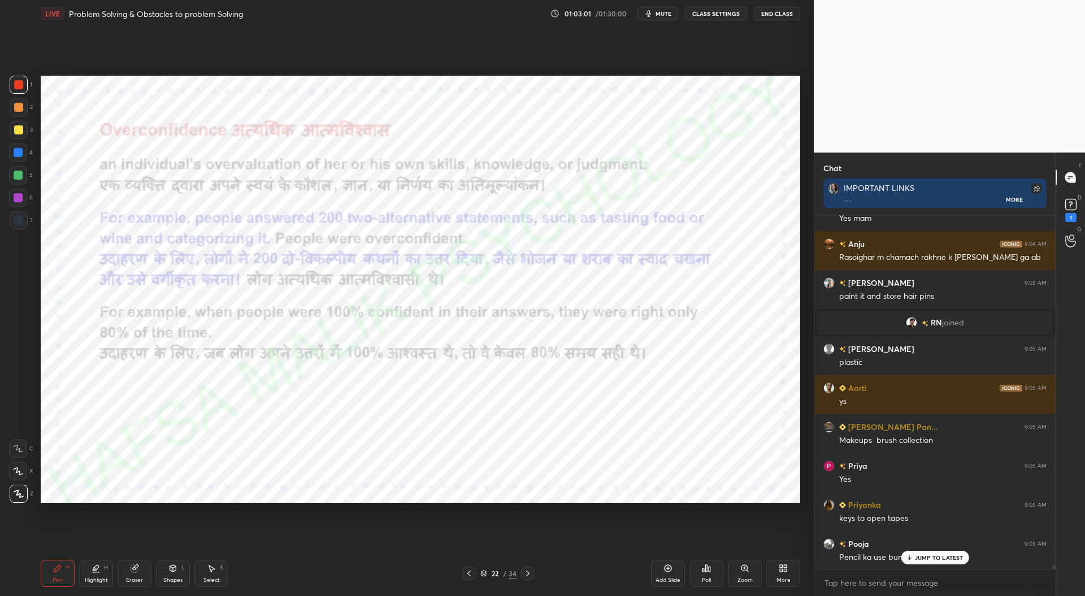
click at [473, 574] on icon at bounding box center [468, 573] width 9 height 9
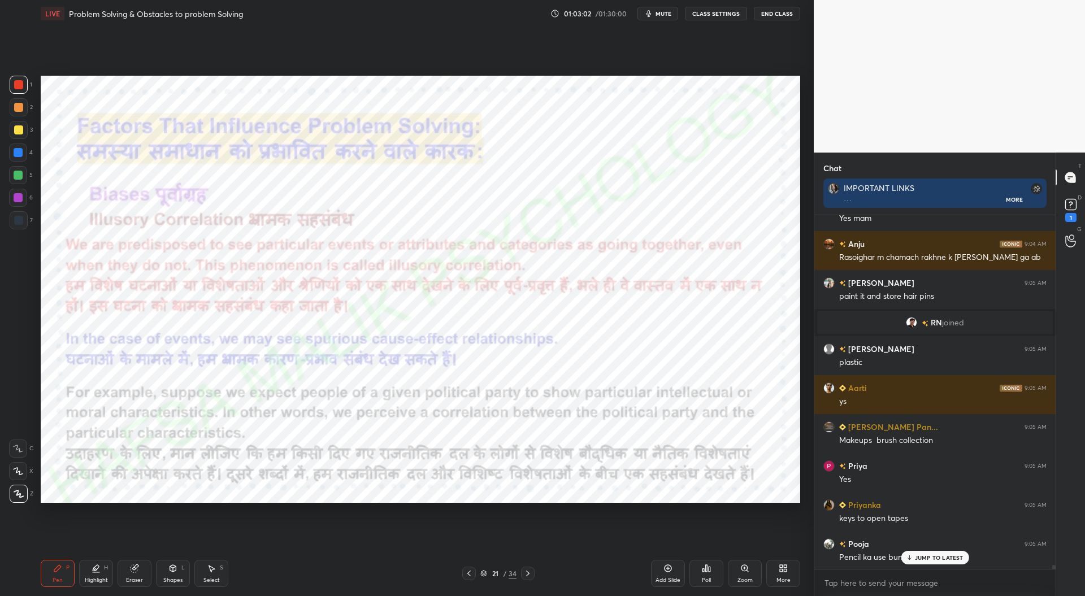
click at [475, 574] on div at bounding box center [469, 574] width 14 height 14
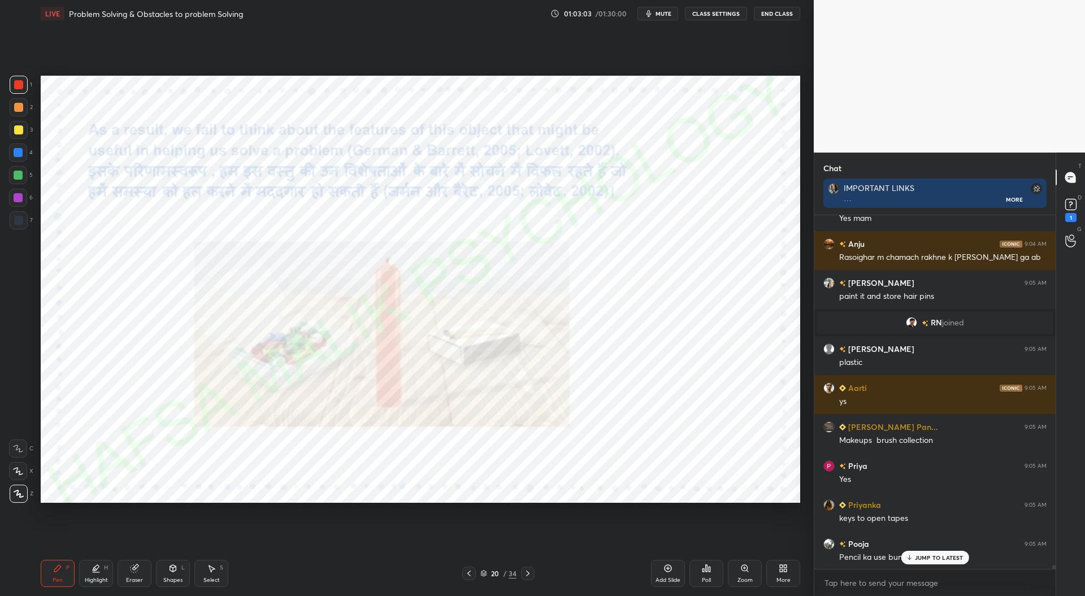
click at [673, 574] on div "Add Slide" at bounding box center [668, 573] width 34 height 27
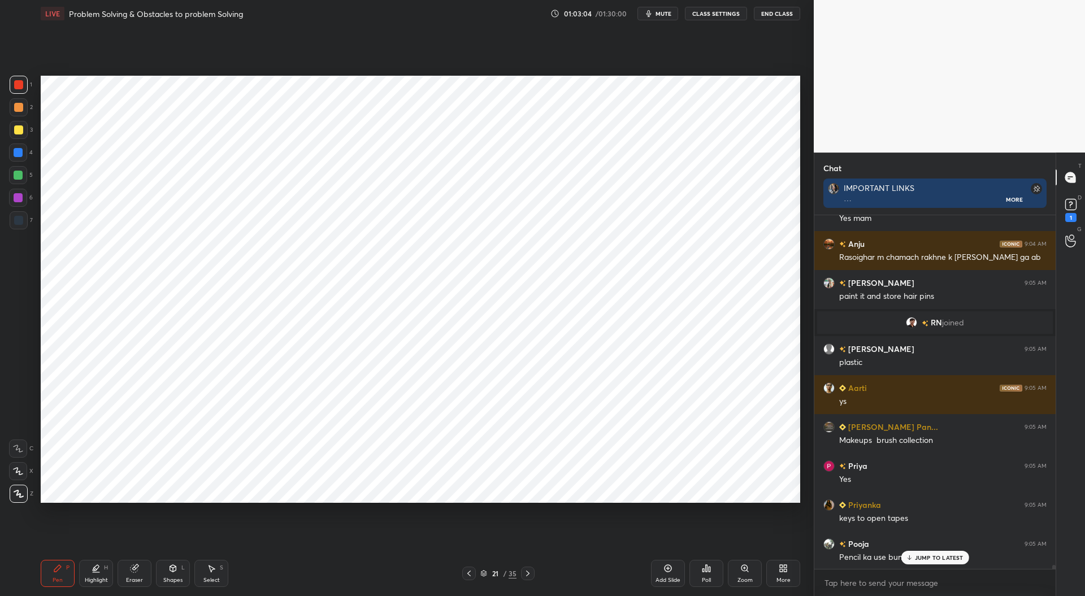
click at [18, 224] on div at bounding box center [18, 220] width 9 height 9
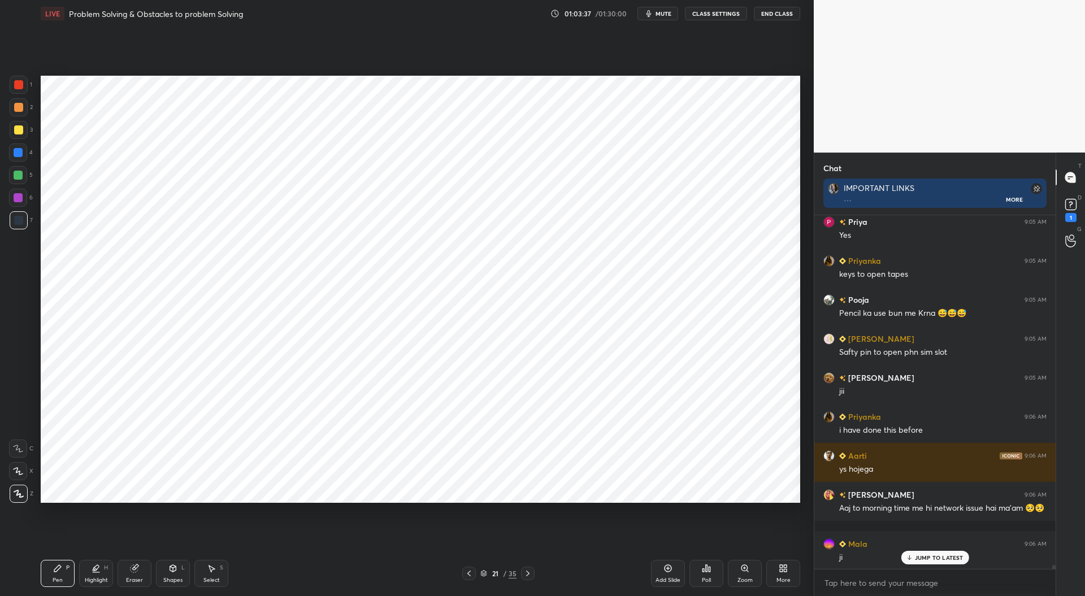
scroll to position [29724, 0]
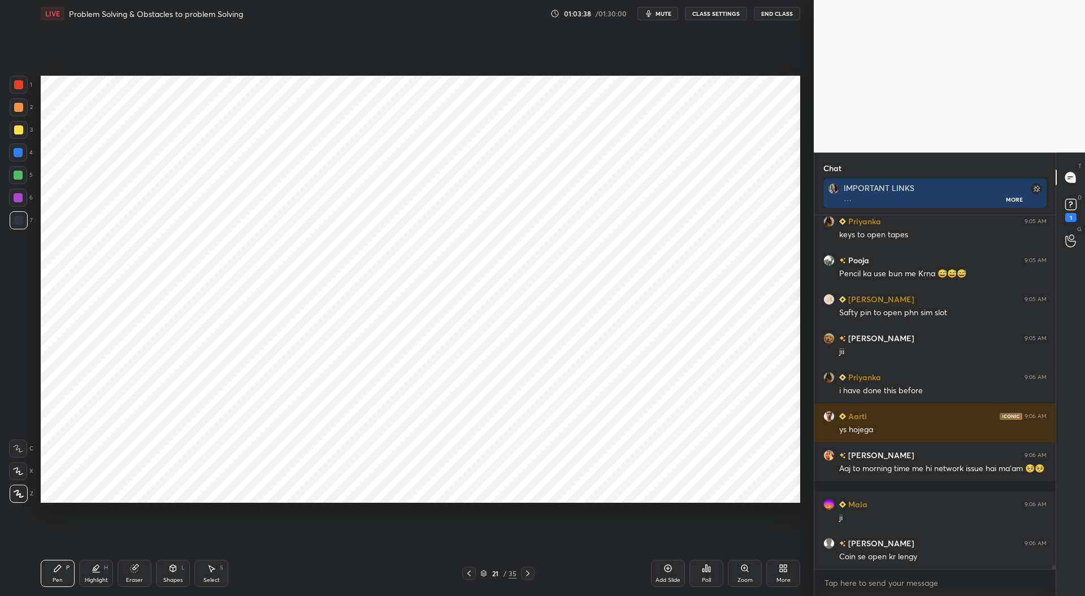
click at [142, 568] on div "Eraser" at bounding box center [135, 573] width 34 height 27
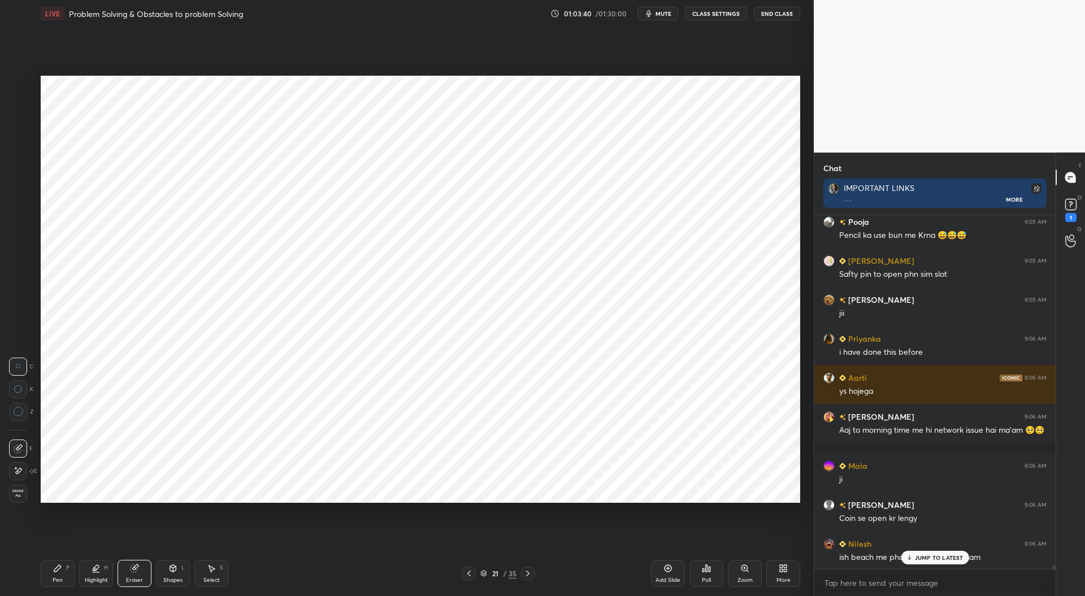
click at [62, 572] on div "Pen P" at bounding box center [58, 573] width 34 height 27
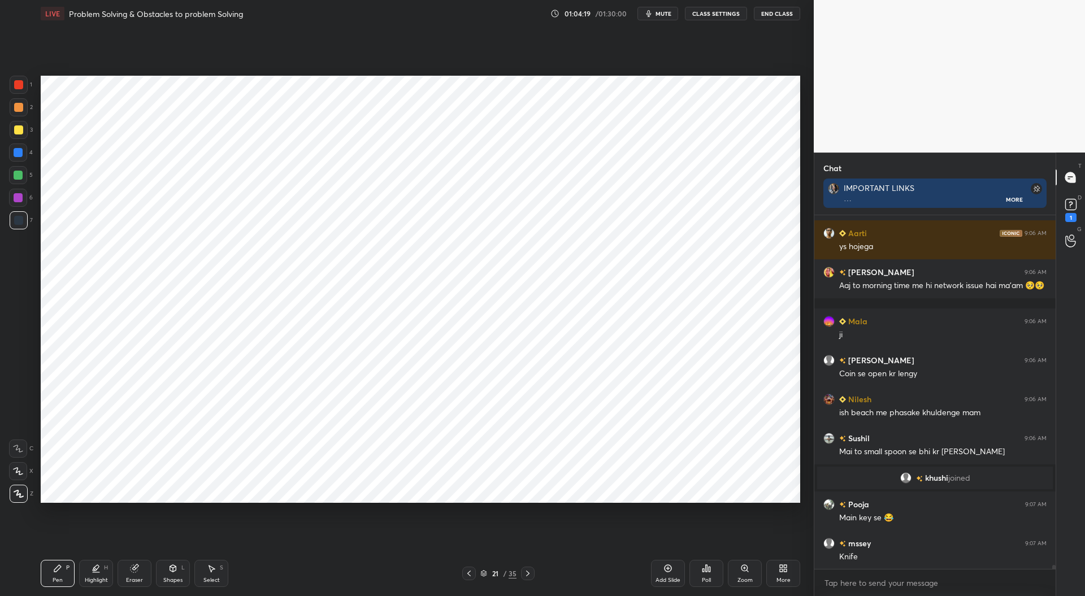
scroll to position [29774, 0]
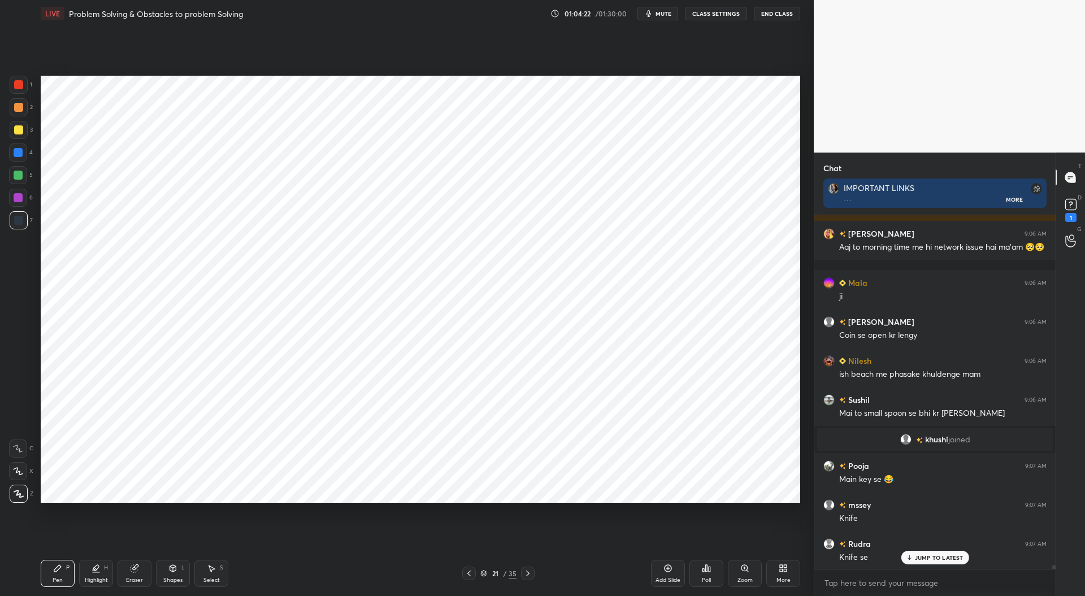
click at [16, 154] on div at bounding box center [18, 152] width 9 height 9
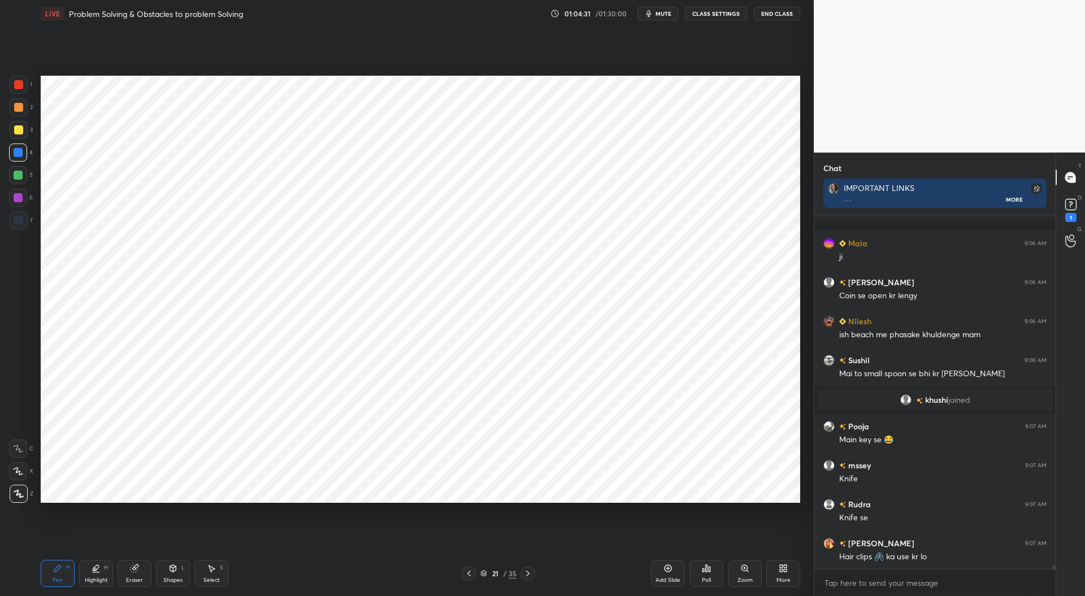
scroll to position [29852, 0]
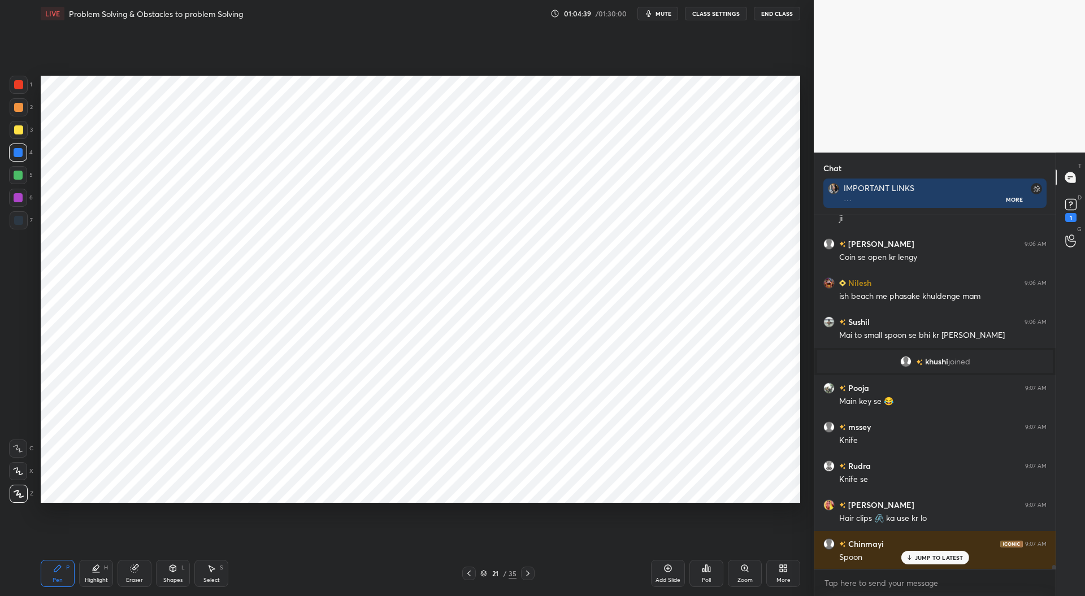
click at [19, 78] on div at bounding box center [19, 85] width 18 height 18
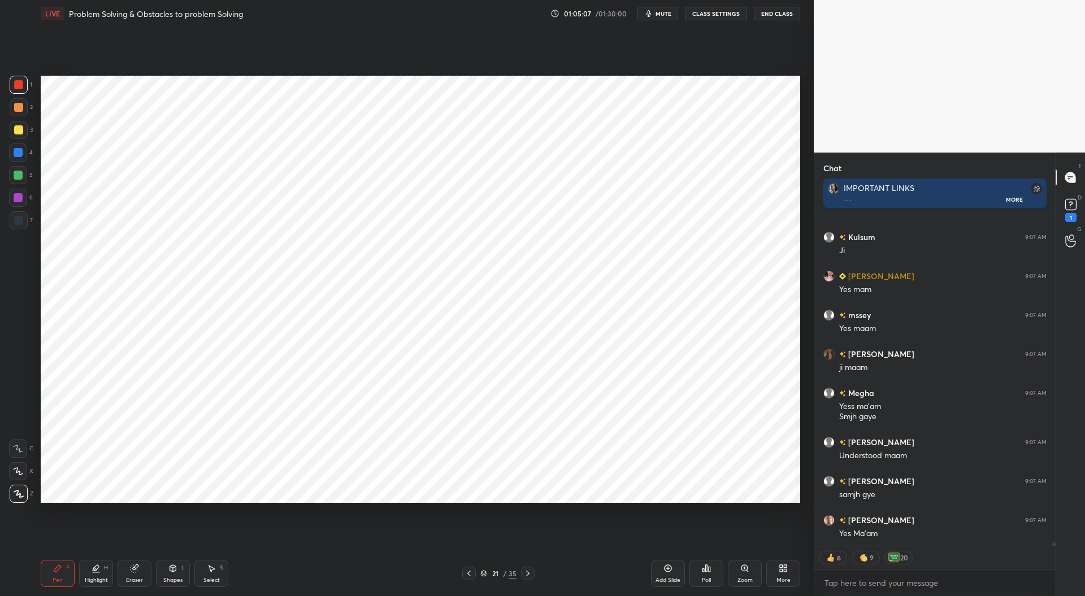
scroll to position [30743, 0]
click at [135, 575] on div "Eraser" at bounding box center [135, 573] width 34 height 27
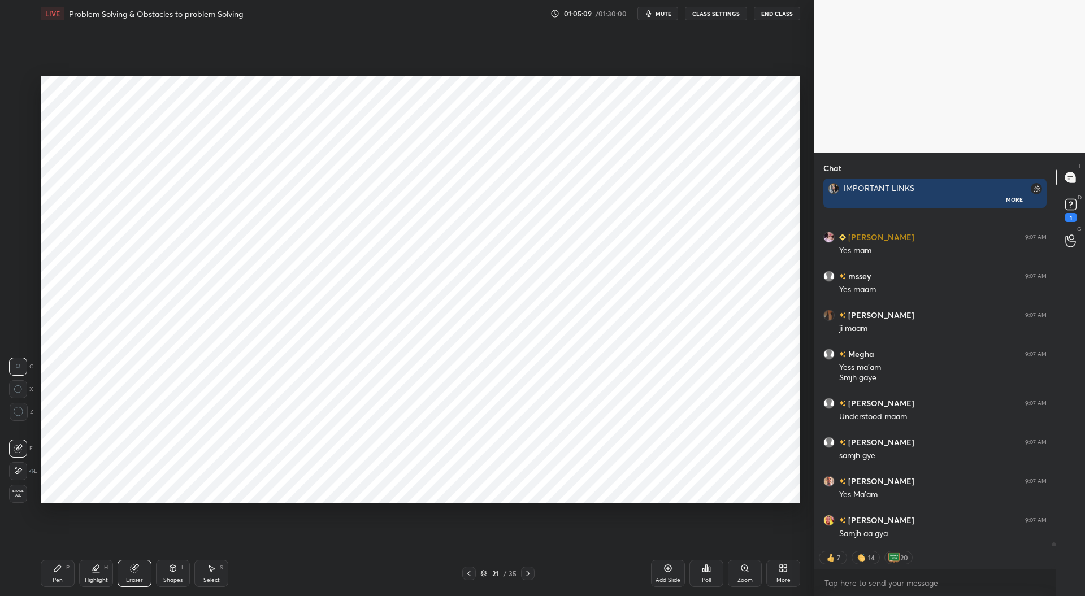
click at [62, 577] on div "Pen P" at bounding box center [58, 573] width 34 height 27
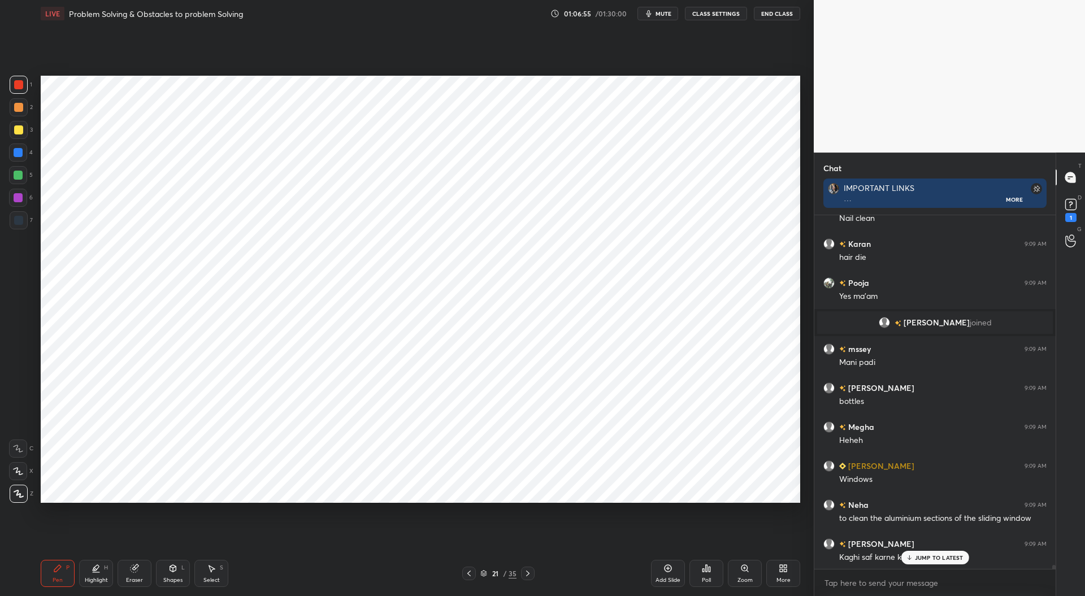
scroll to position [32060, 0]
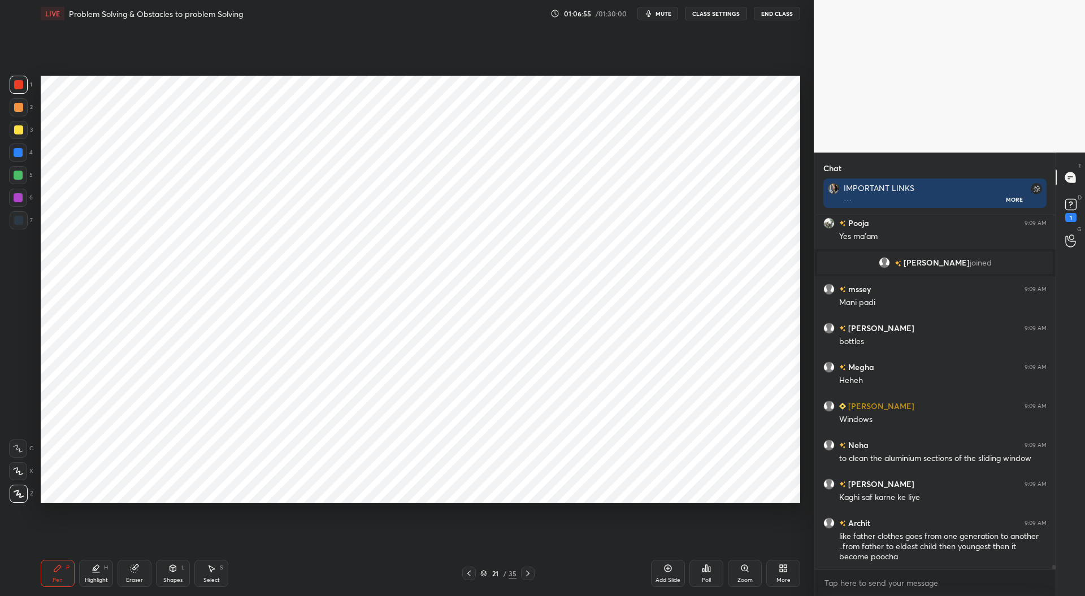
click at [486, 571] on icon at bounding box center [483, 573] width 7 height 7
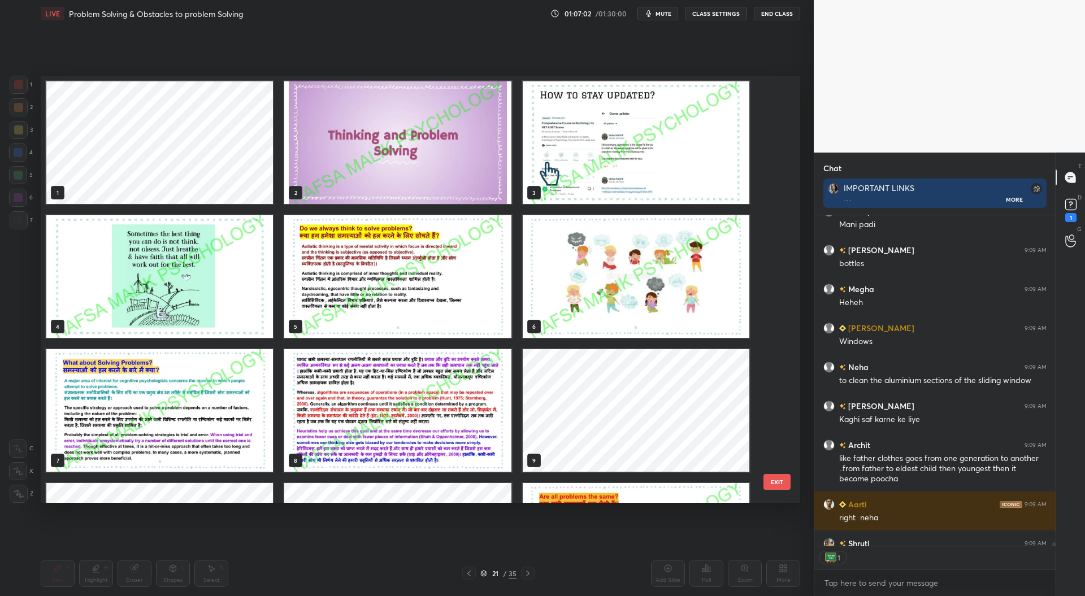
scroll to position [327, 238]
click at [411, 158] on img "grid" at bounding box center [397, 142] width 227 height 123
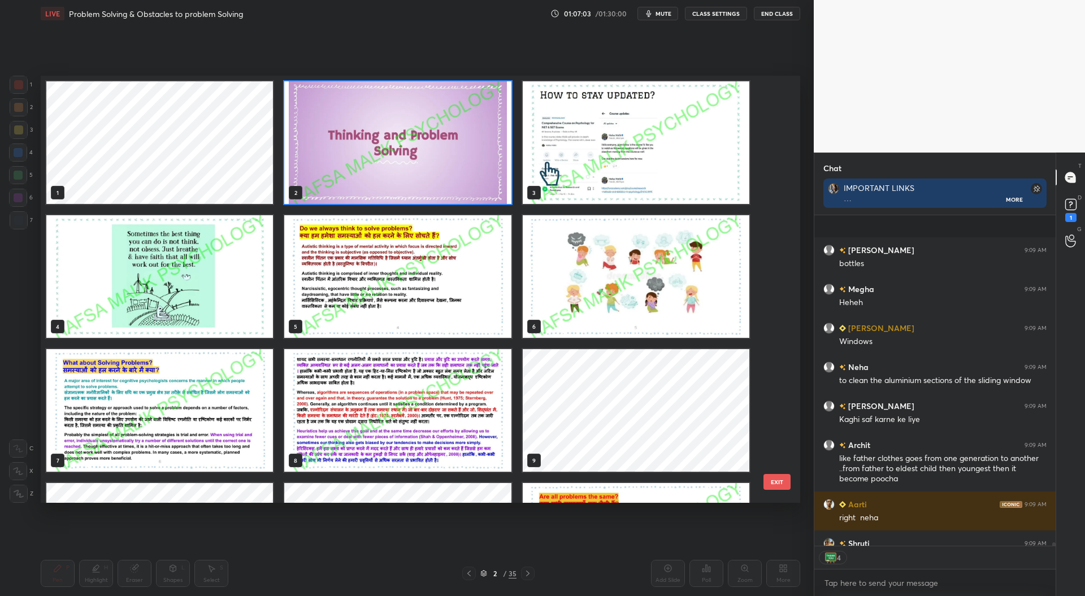
click at [414, 164] on img "grid" at bounding box center [397, 142] width 227 height 123
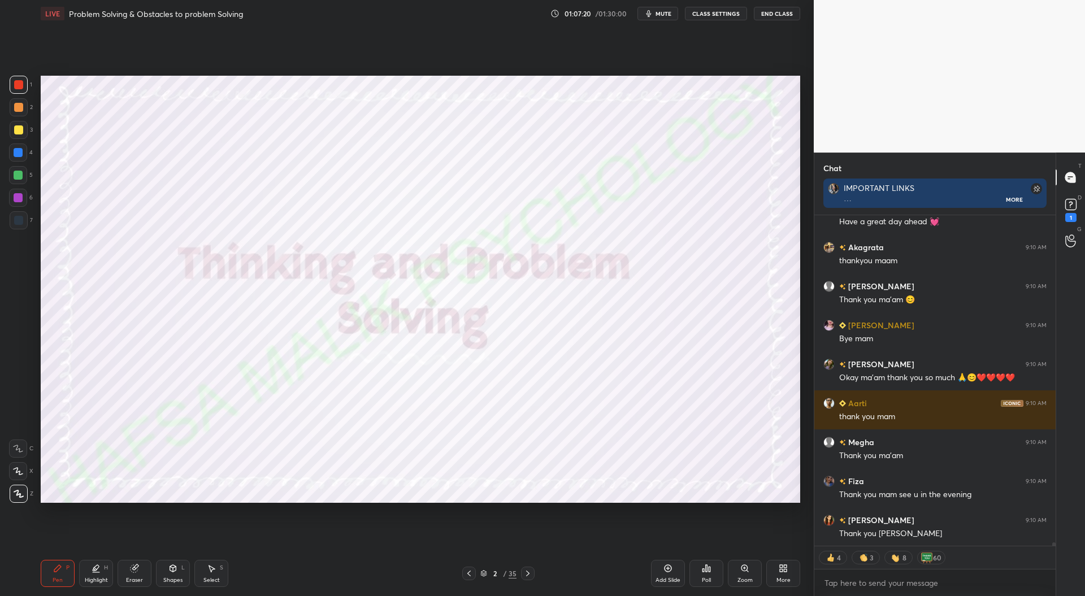
scroll to position [33100, 0]
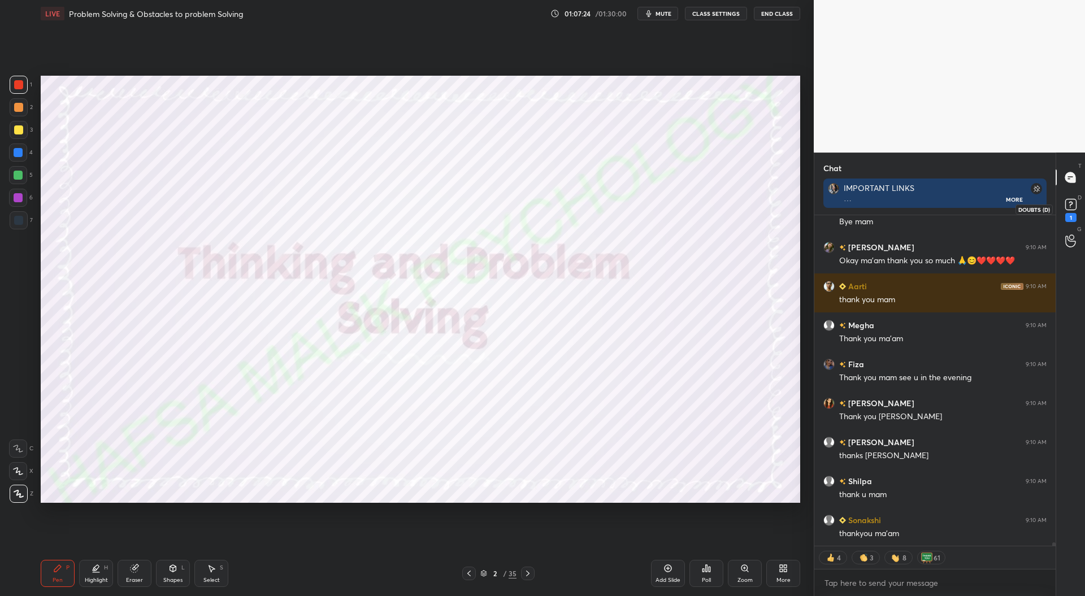
click at [1070, 208] on rect at bounding box center [1070, 204] width 11 height 11
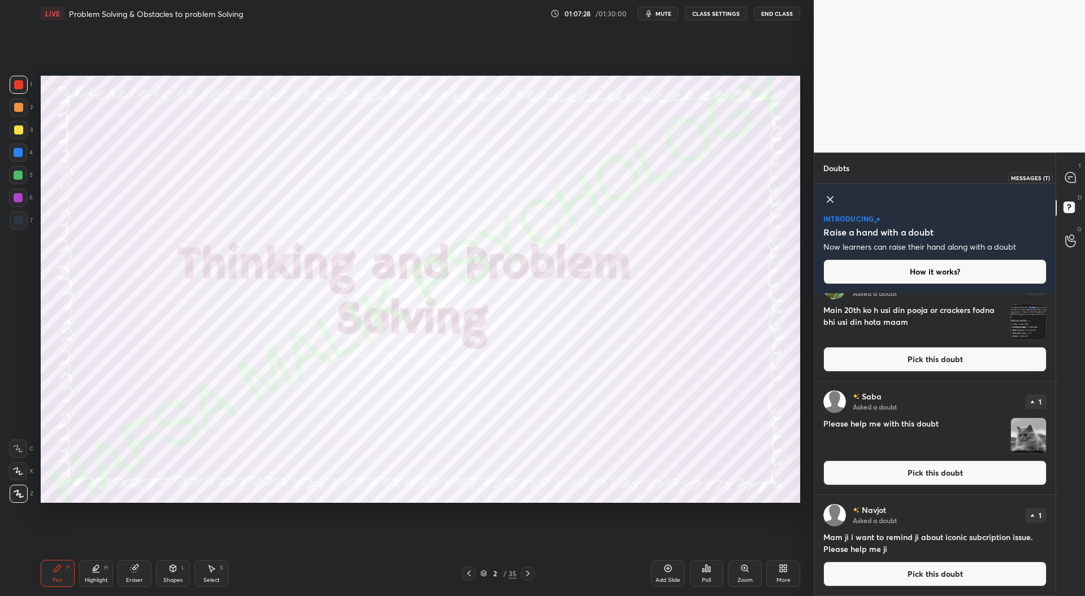
click at [1068, 177] on icon at bounding box center [1070, 177] width 5 height 0
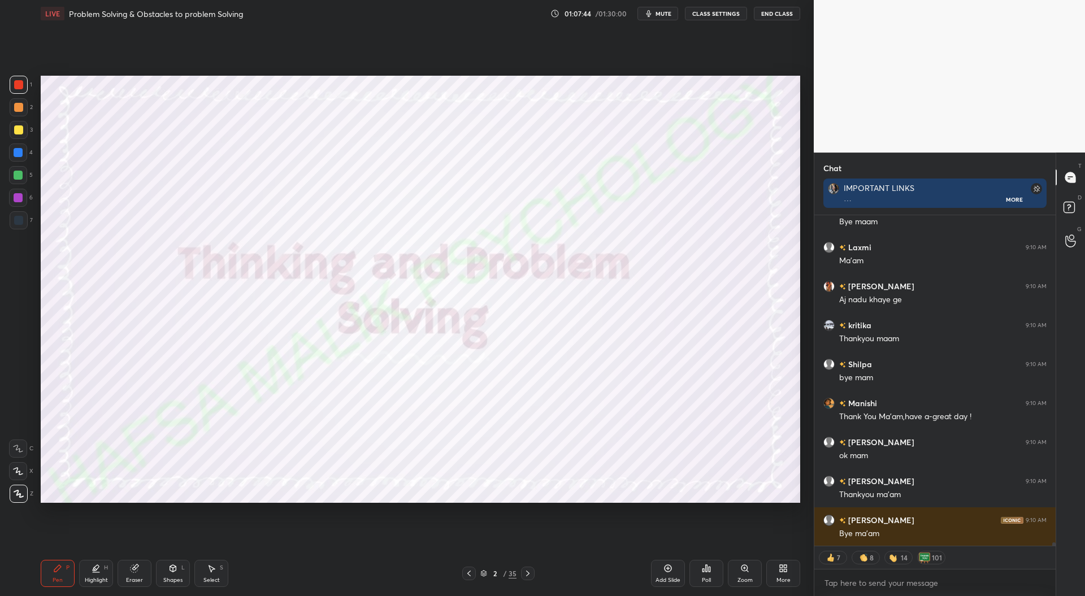
click at [780, 15] on button "End Class" at bounding box center [777, 14] width 46 height 14
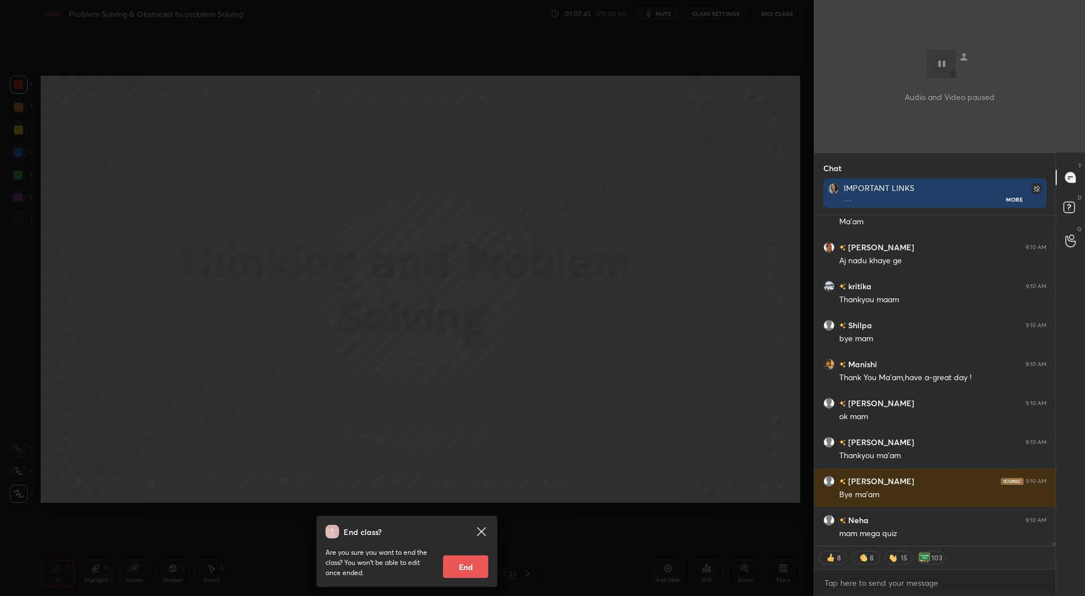
click at [475, 565] on button "End" at bounding box center [465, 566] width 45 height 23
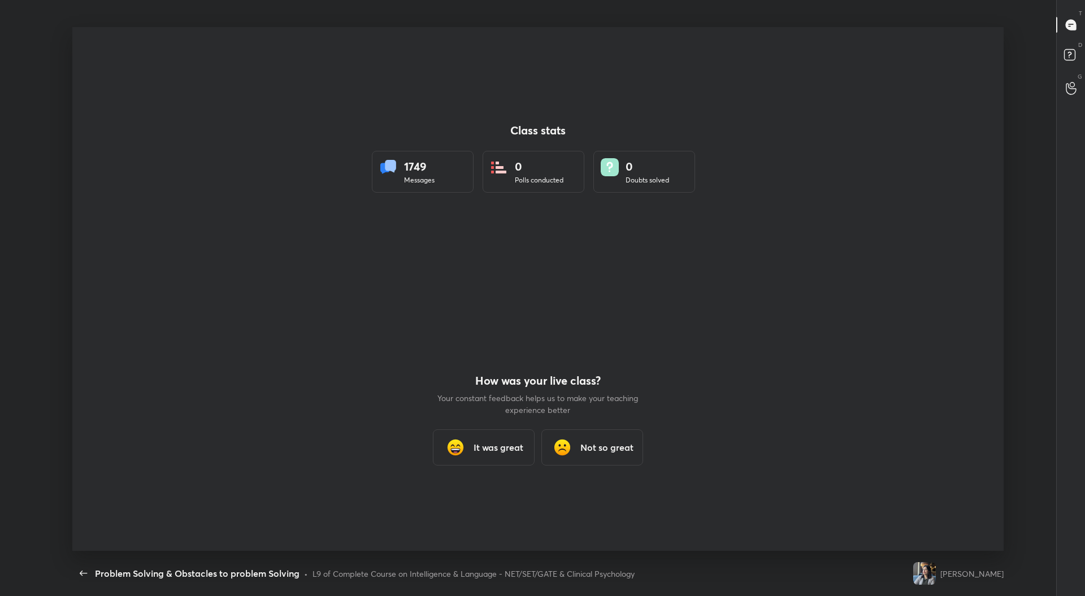
click at [512, 447] on h3 "It was great" at bounding box center [498, 448] width 50 height 14
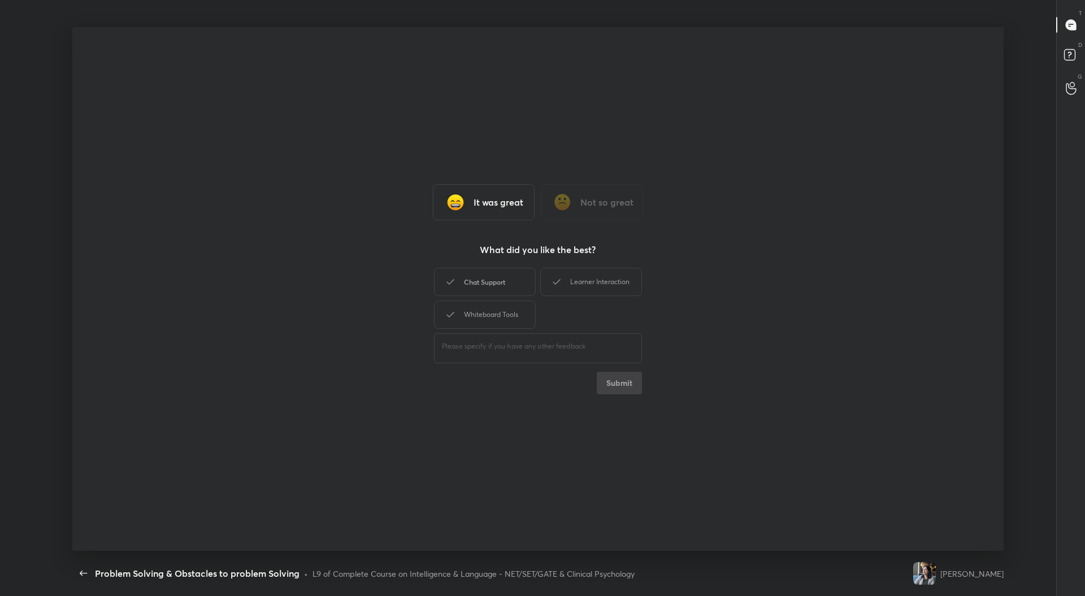
click at [511, 290] on div "Chat Support" at bounding box center [485, 282] width 102 height 28
click at [519, 319] on div "Whiteboard Tools" at bounding box center [485, 315] width 102 height 28
click at [607, 269] on div "Learner Interaction" at bounding box center [591, 282] width 102 height 28
click at [625, 383] on button "Submit" at bounding box center [619, 383] width 45 height 23
